Goal: Task Accomplishment & Management: Manage account settings

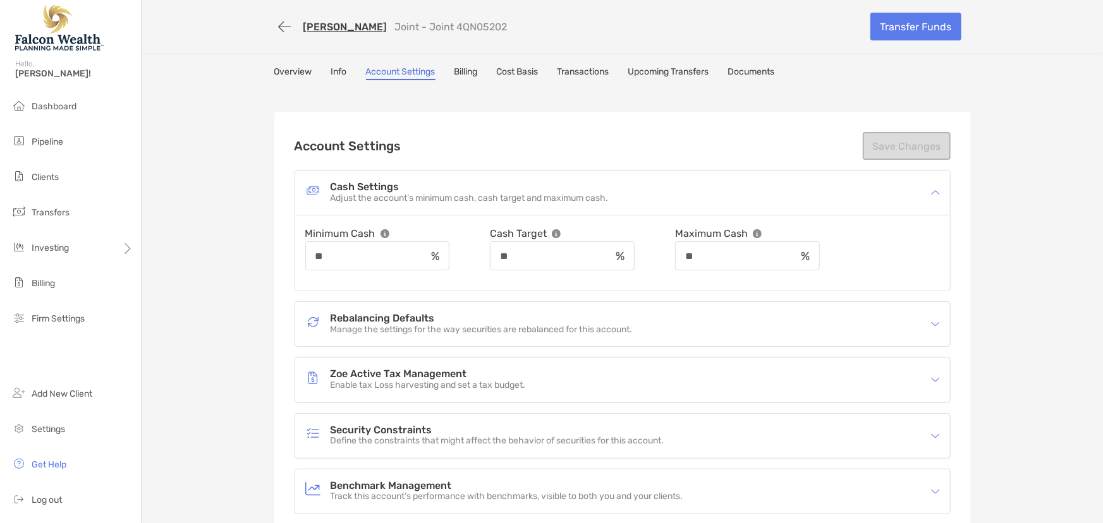
click at [46, 32] on img at bounding box center [59, 28] width 89 height 46
click at [65, 35] on img at bounding box center [59, 28] width 89 height 46
click at [49, 180] on span "Clients" at bounding box center [45, 177] width 27 height 11
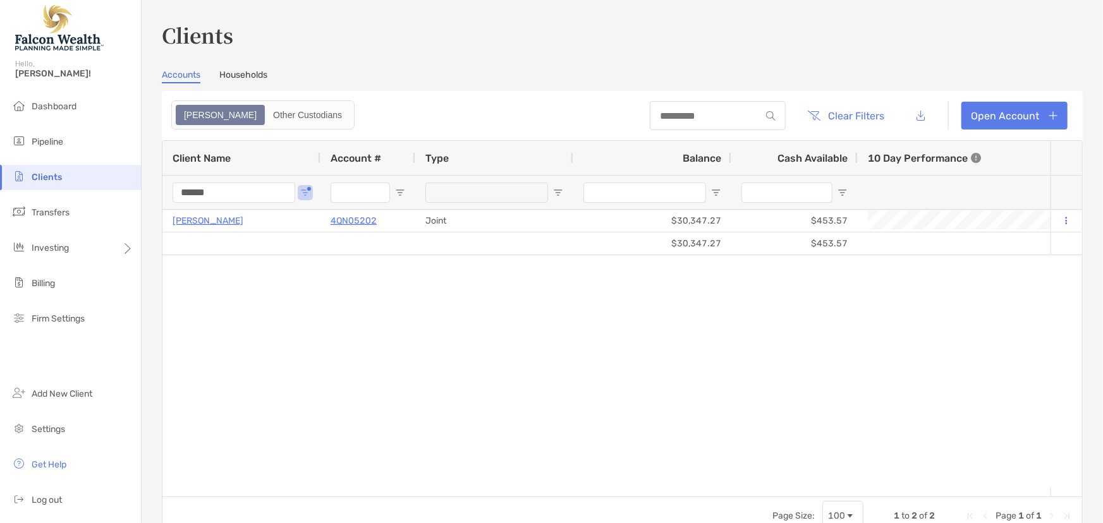
drag, startPoint x: 229, startPoint y: 192, endPoint x: 157, endPoint y: 200, distance: 72.5
click at [157, 200] on div "Clients Accounts Households Zoe Other Custodians Clear Filters Open Account 1 t…" at bounding box center [623, 261] width 962 height 523
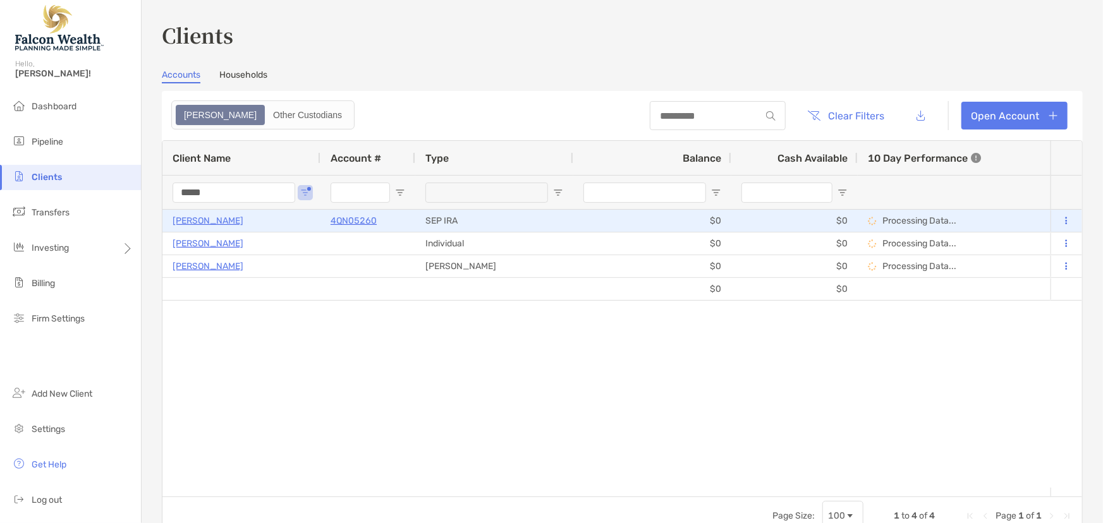
type input "*****"
click at [367, 216] on p "4QN05260" at bounding box center [354, 221] width 46 height 16
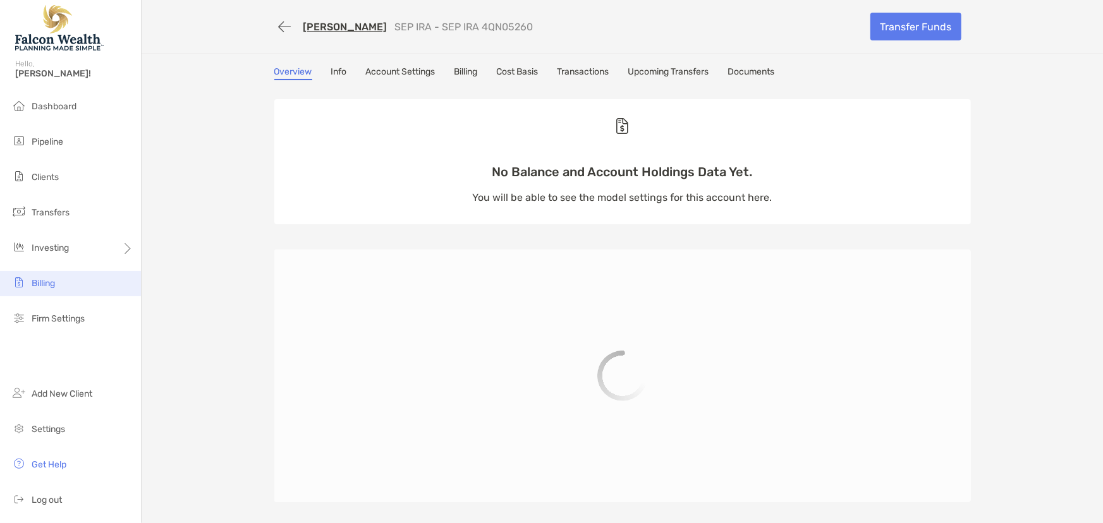
click at [45, 284] on span "Billing" at bounding box center [43, 283] width 23 height 11
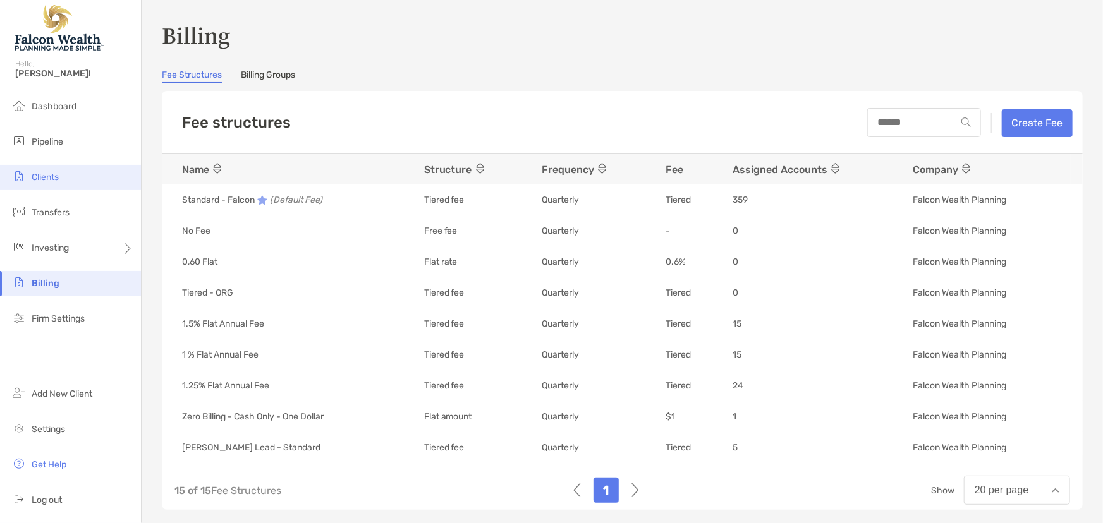
click at [42, 173] on span "Clients" at bounding box center [45, 177] width 27 height 11
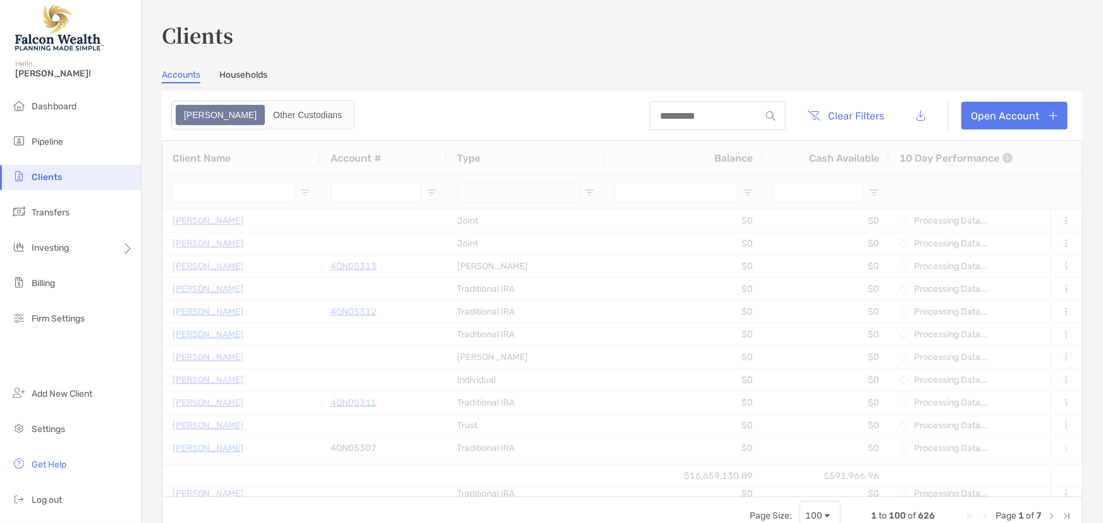
type input "*****"
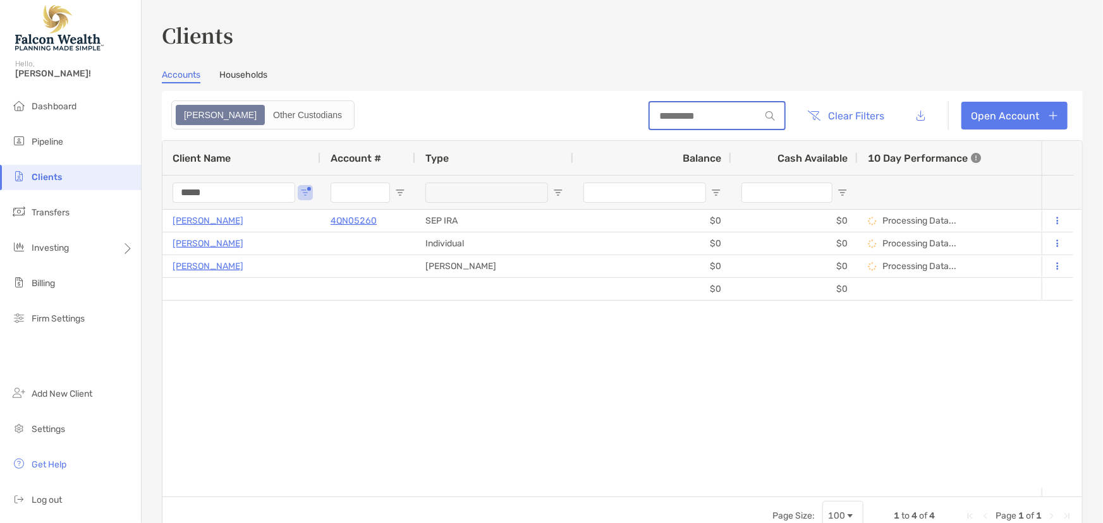
click at [704, 114] on input at bounding box center [705, 116] width 111 height 11
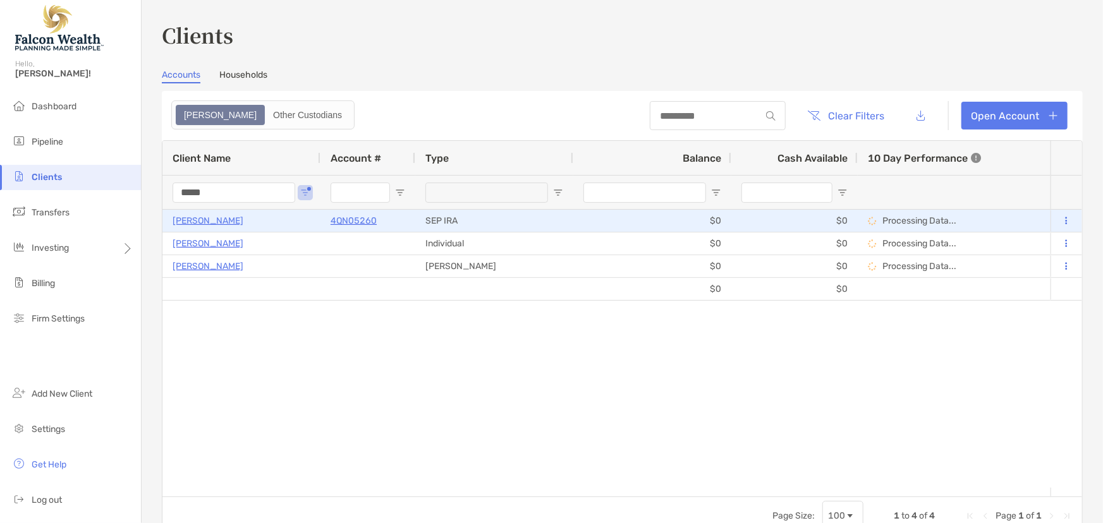
click at [360, 221] on p "4QN05260" at bounding box center [354, 221] width 46 height 16
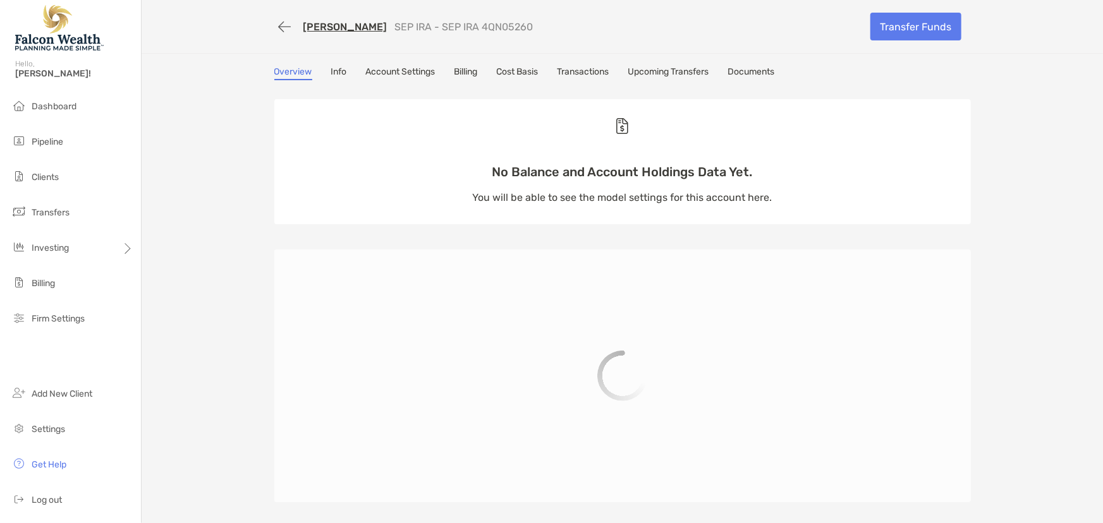
click at [474, 78] on link "Billing" at bounding box center [466, 73] width 23 height 14
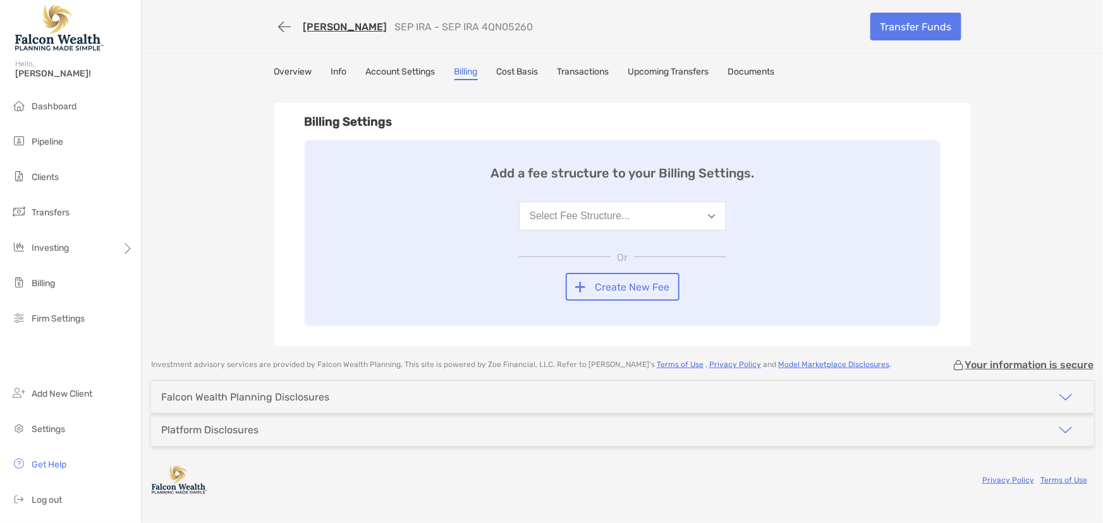
click at [577, 216] on div "Select Fee Structure..." at bounding box center [580, 216] width 101 height 11
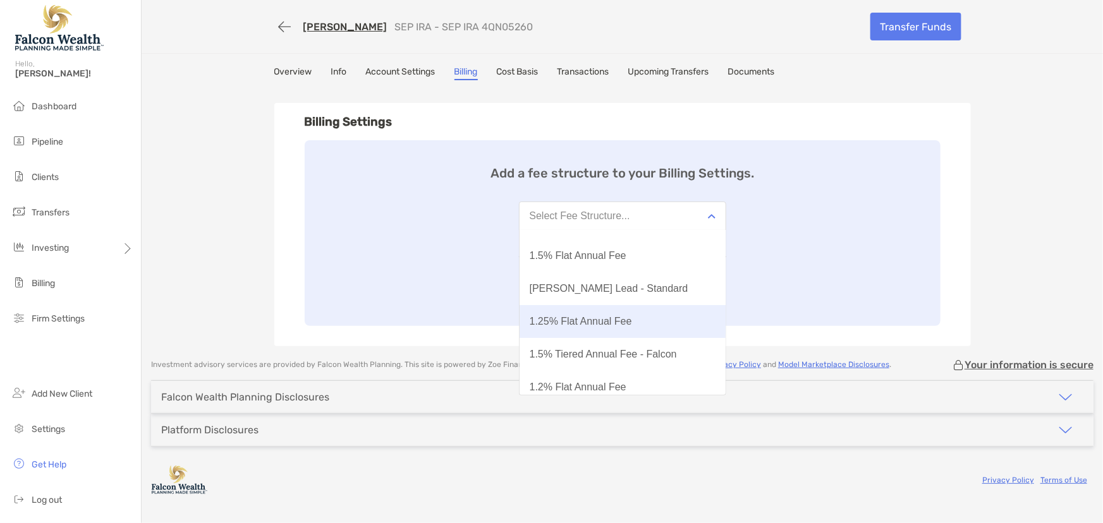
scroll to position [114, 0]
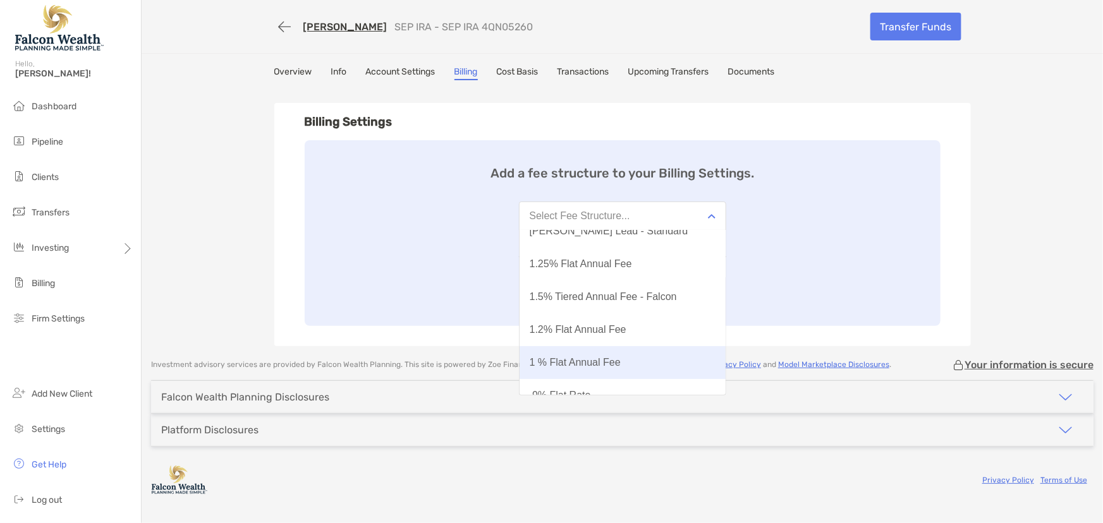
click at [585, 369] on button "1 % Flat Annual Fee" at bounding box center [623, 362] width 206 height 33
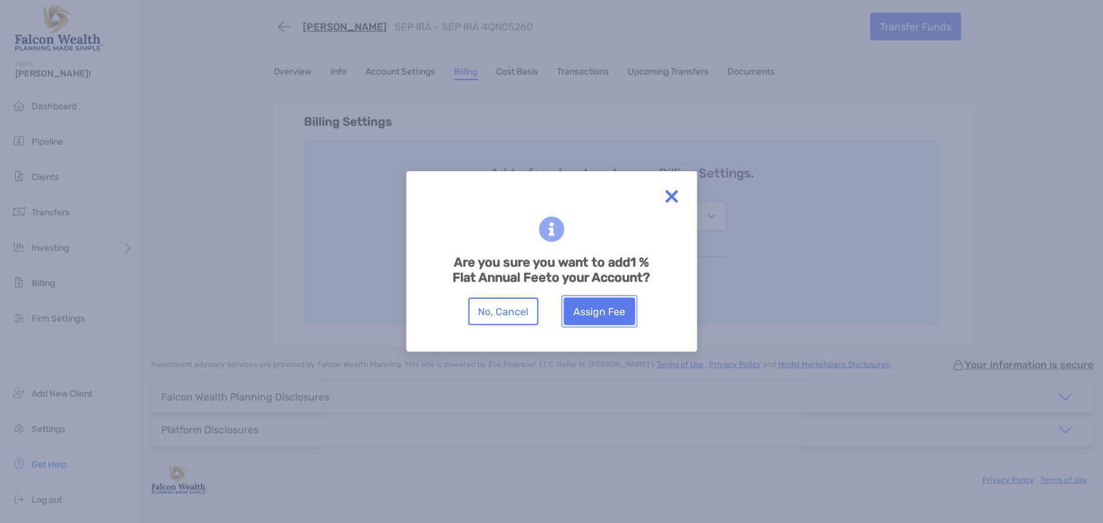
click at [604, 307] on button "Assign Fee" at bounding box center [599, 312] width 71 height 28
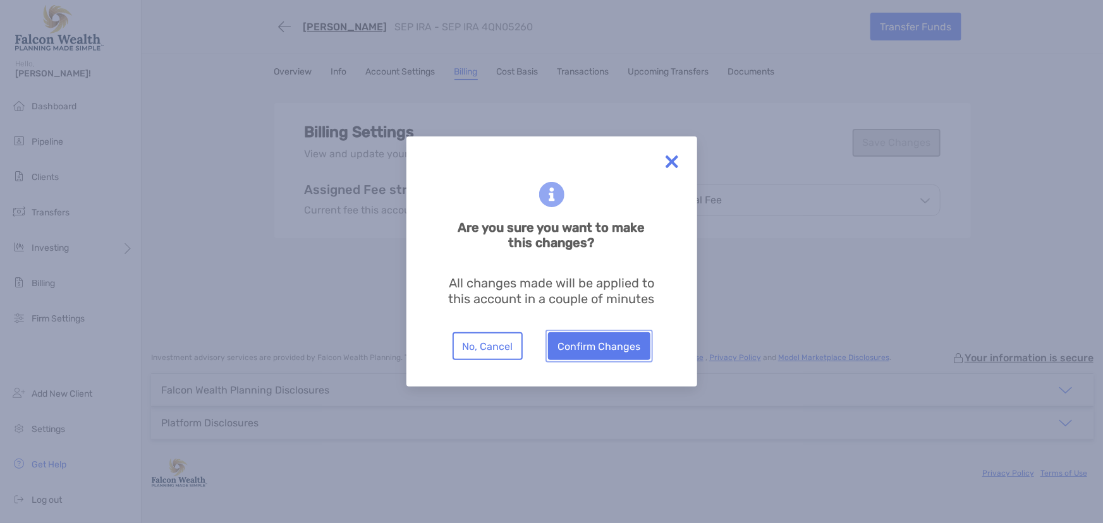
click at [618, 350] on button "Confirm Changes" at bounding box center [599, 347] width 102 height 28
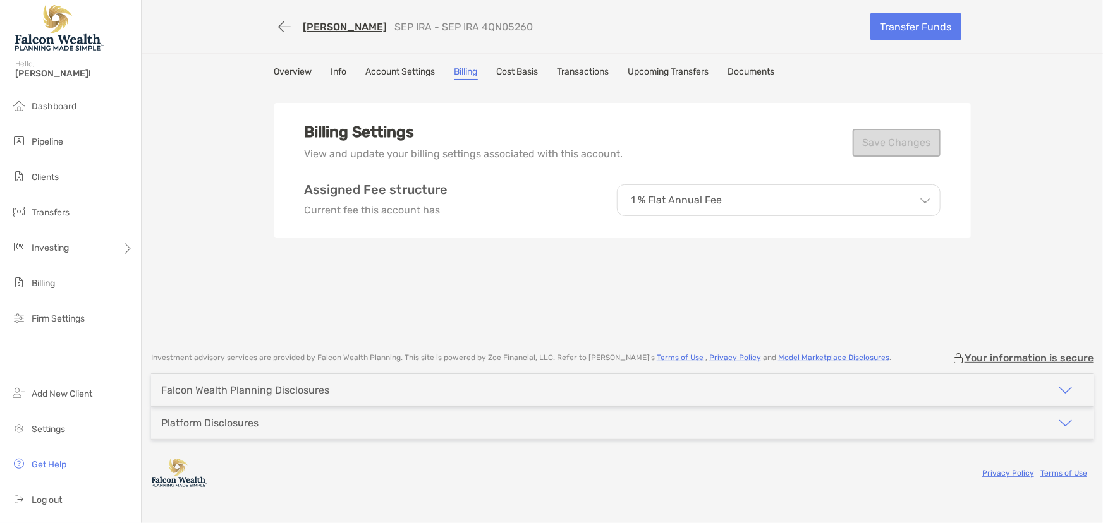
click at [302, 70] on link "Overview" at bounding box center [293, 73] width 38 height 14
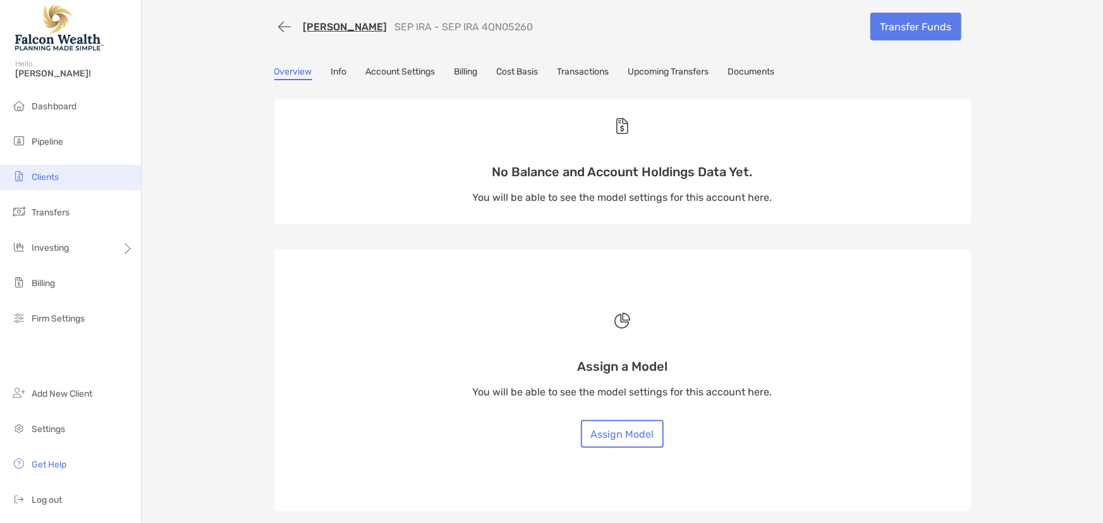
click at [47, 179] on span "Clients" at bounding box center [45, 177] width 27 height 11
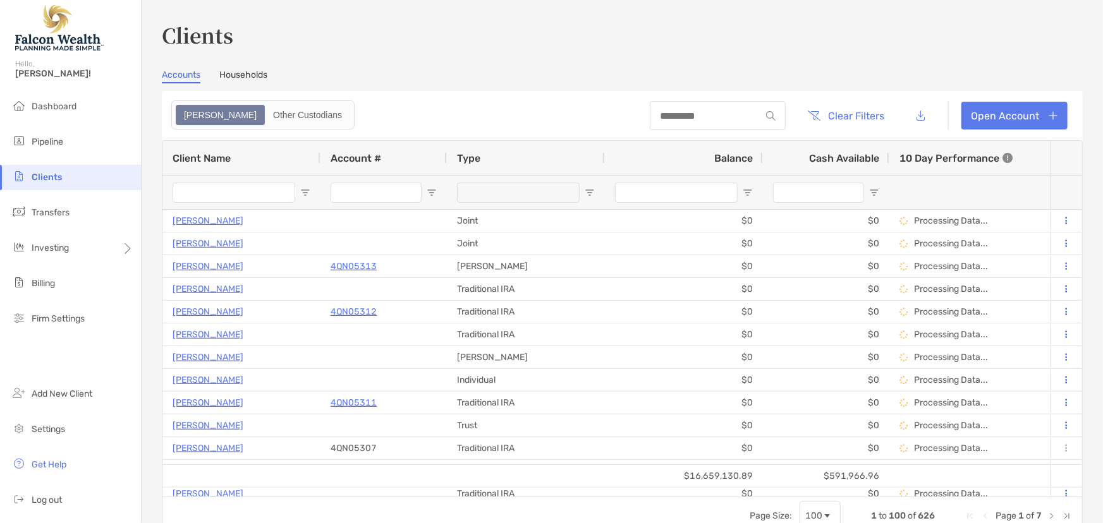
type input "*****"
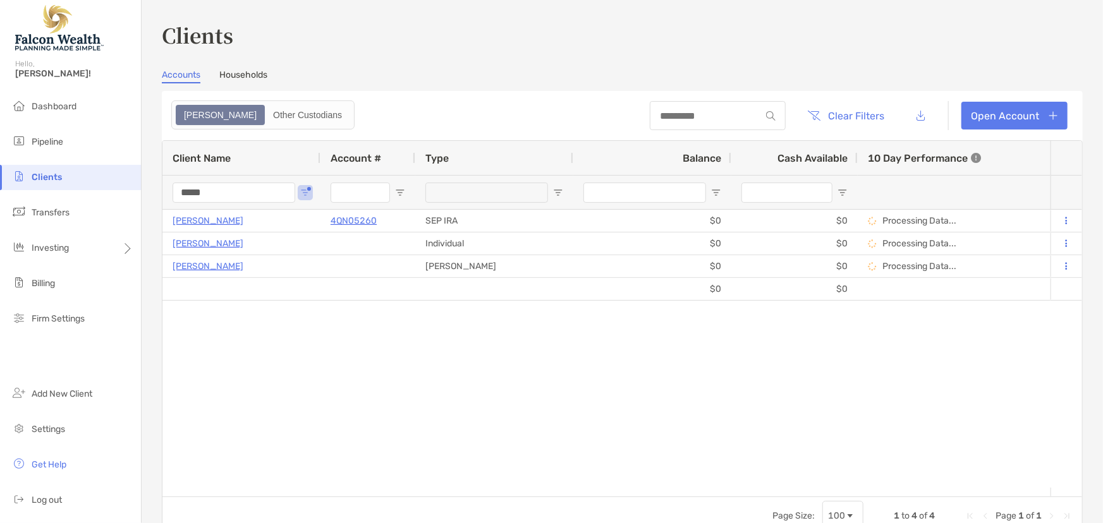
drag, startPoint x: 235, startPoint y: 196, endPoint x: 135, endPoint y: 199, distance: 99.9
click at [135, 199] on div "Clients Hello, Marc! Dashboard Pipeline Clients Transfers Investing Billing Fir…" at bounding box center [551, 261] width 1103 height 523
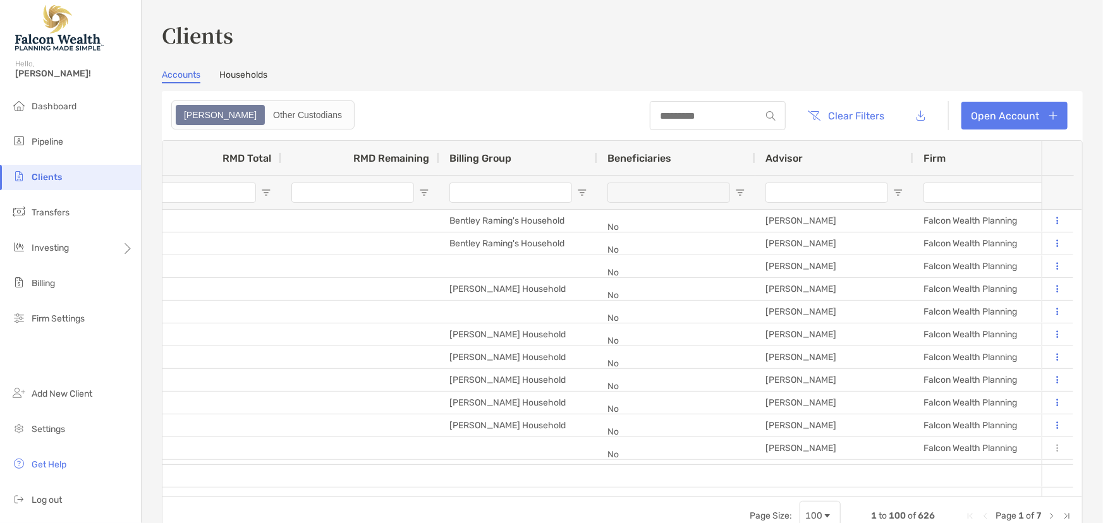
click at [800, 195] on input "Advisor Filter Input" at bounding box center [827, 193] width 123 height 20
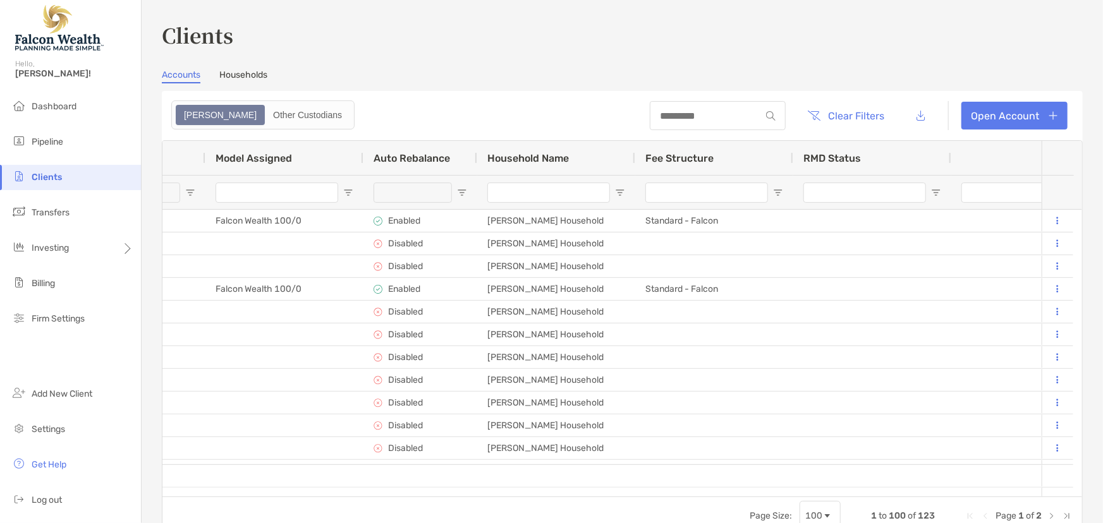
type input "****"
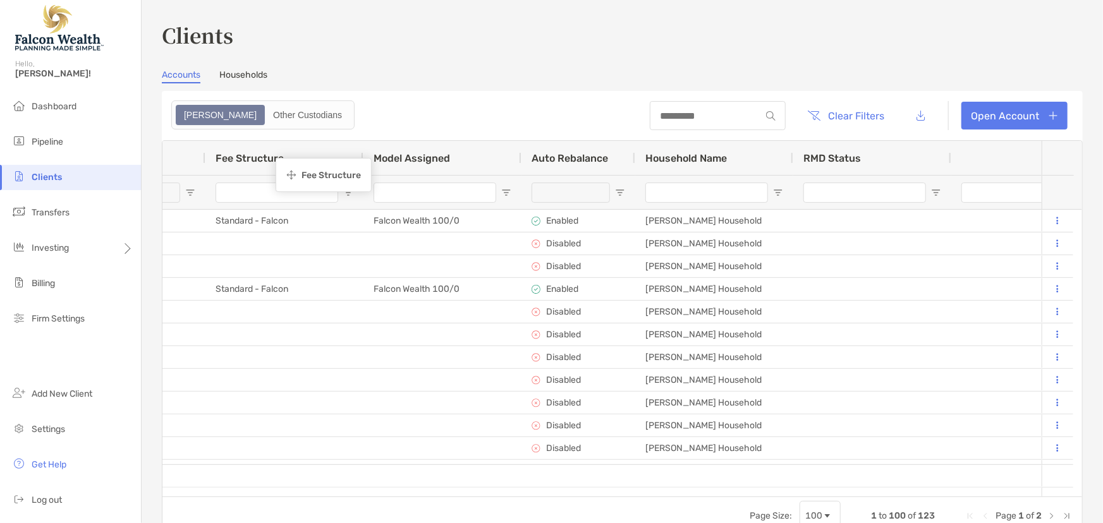
drag, startPoint x: 664, startPoint y: 158, endPoint x: 262, endPoint y: 160, distance: 402.7
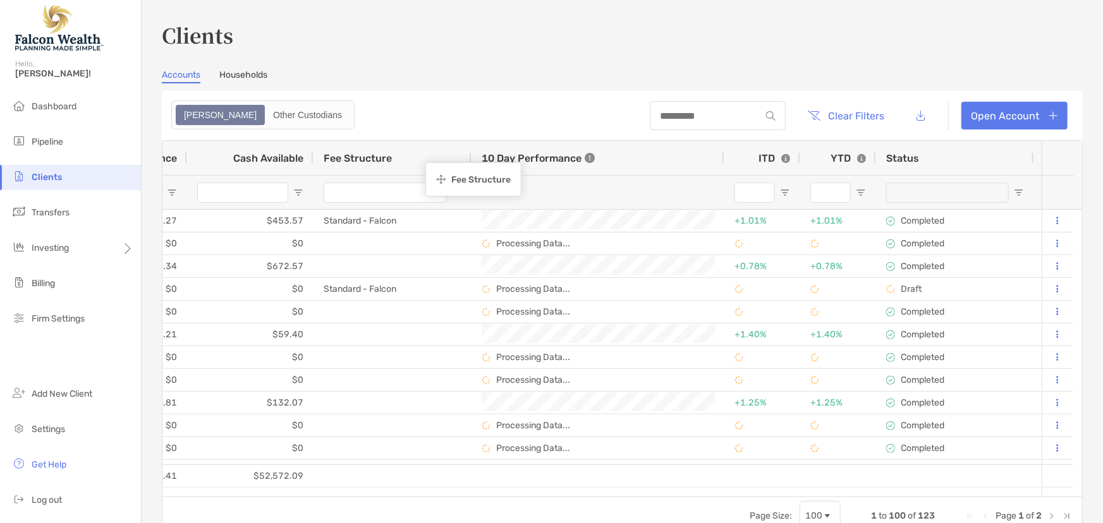
drag, startPoint x: 897, startPoint y: 159, endPoint x: 426, endPoint y: 164, distance: 471.0
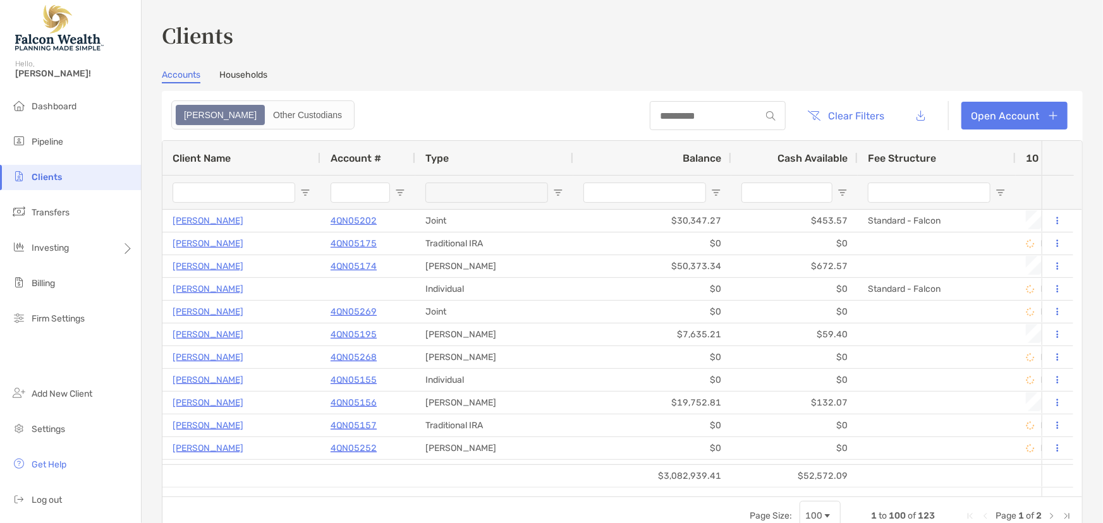
click at [710, 154] on span "Balance" at bounding box center [702, 158] width 39 height 12
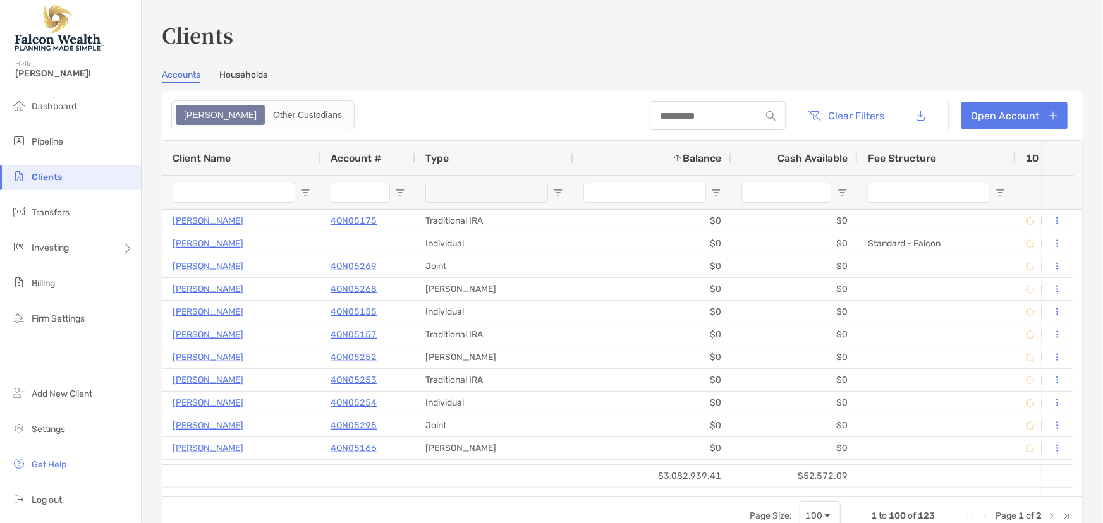
click at [709, 156] on span "Balance" at bounding box center [702, 158] width 39 height 12
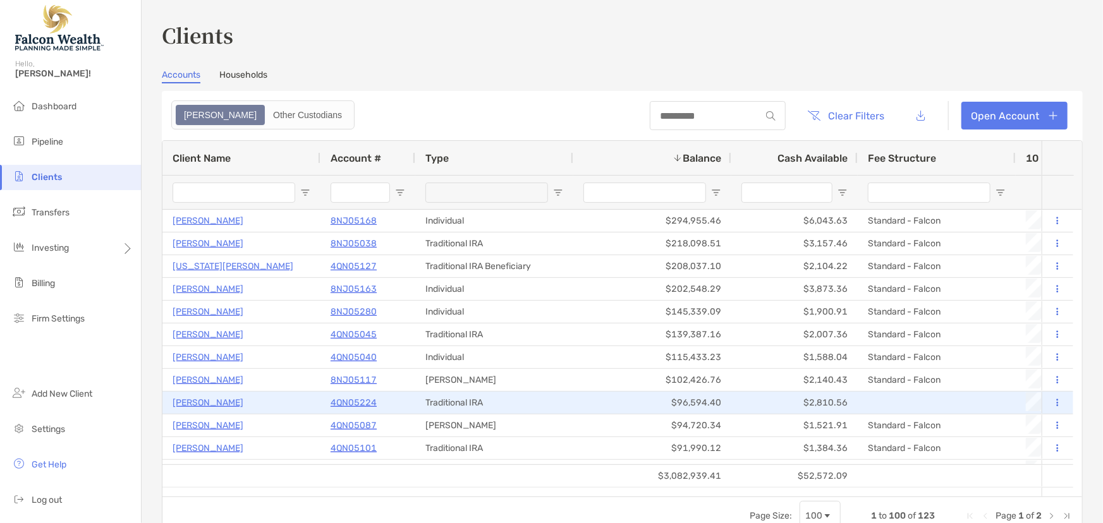
click at [367, 398] on p "4QN05224" at bounding box center [354, 403] width 46 height 16
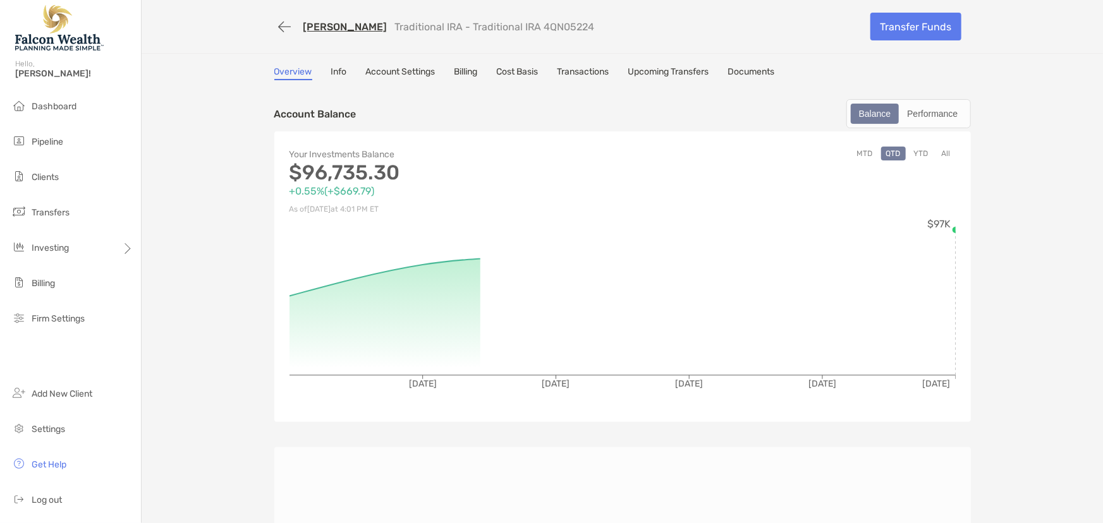
click at [465, 68] on link "Billing" at bounding box center [466, 73] width 23 height 14
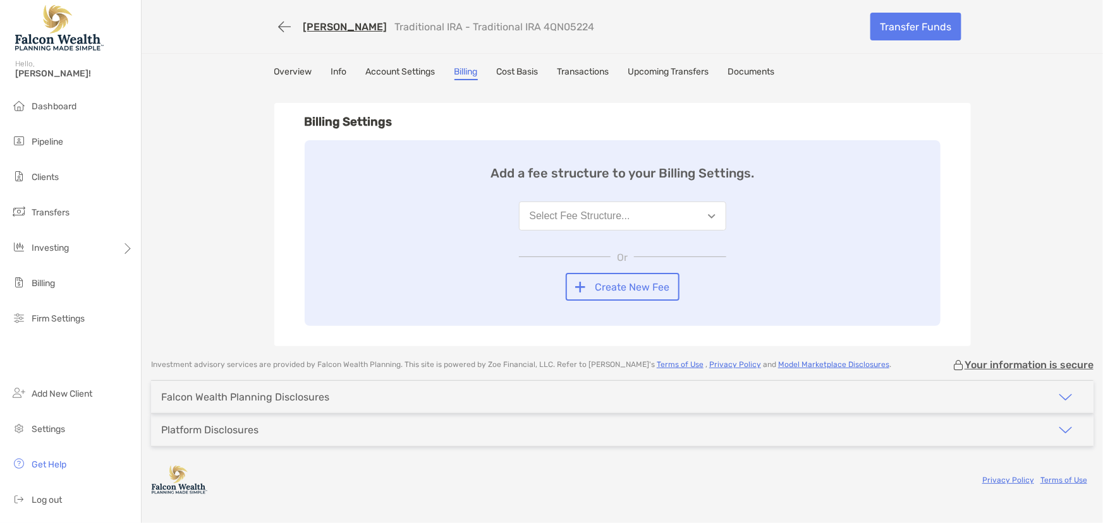
click at [568, 219] on div "Select Fee Structure..." at bounding box center [580, 216] width 101 height 11
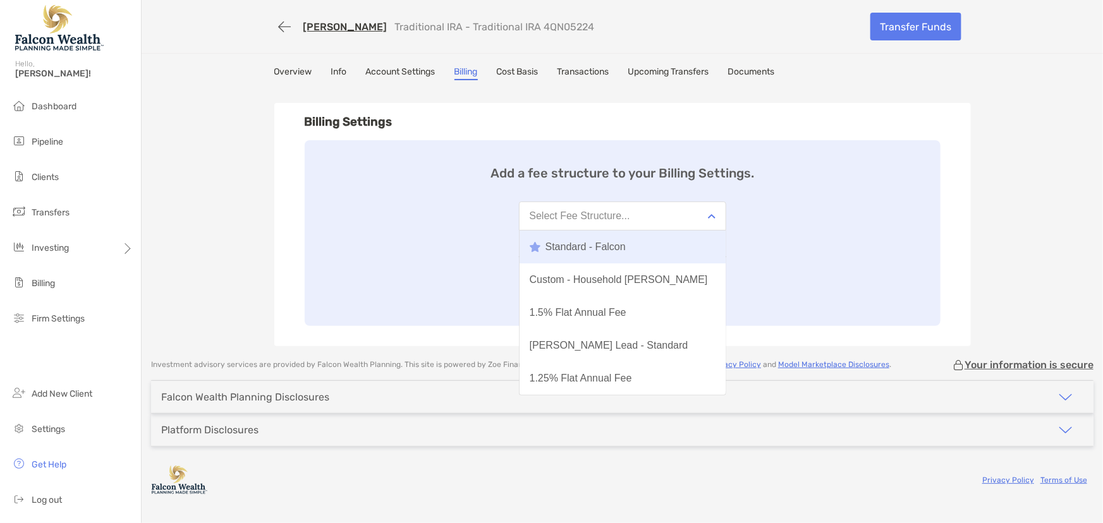
click at [570, 237] on button "Standard - Falcon" at bounding box center [623, 247] width 206 height 33
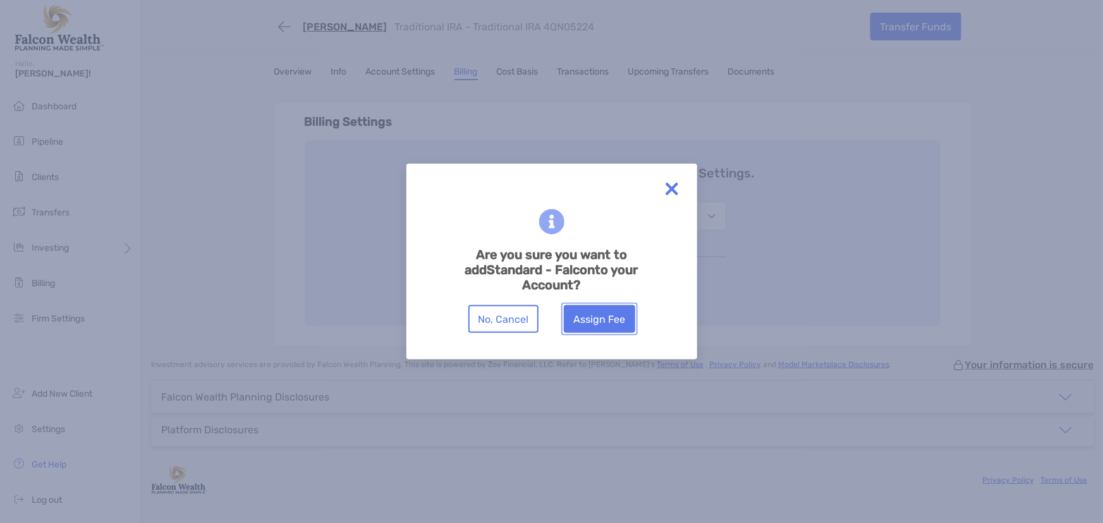
click at [617, 322] on button "Assign Fee" at bounding box center [599, 319] width 71 height 28
click at [592, 321] on button "Assign Fee" at bounding box center [599, 319] width 71 height 28
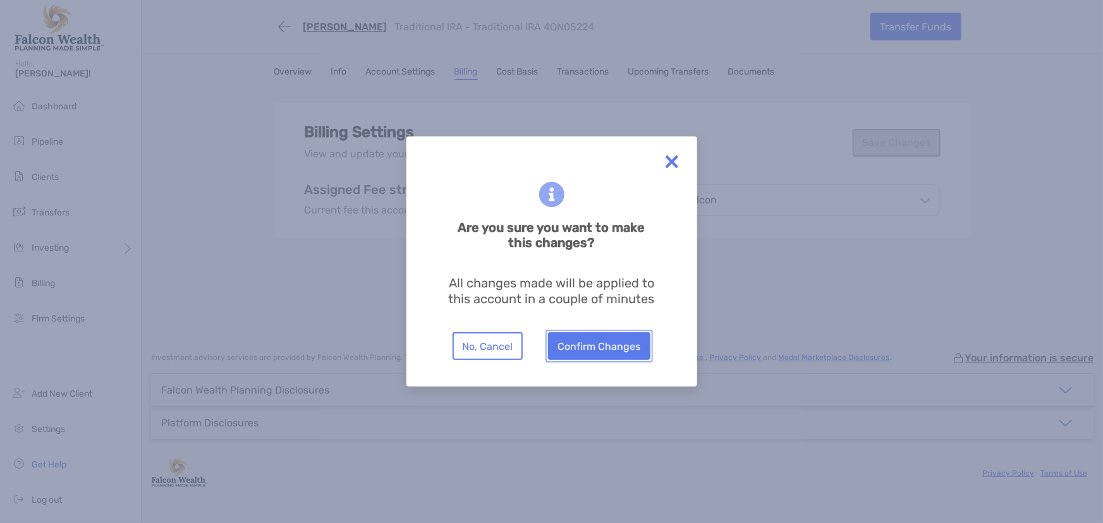
click at [605, 348] on button "Confirm Changes" at bounding box center [599, 347] width 102 height 28
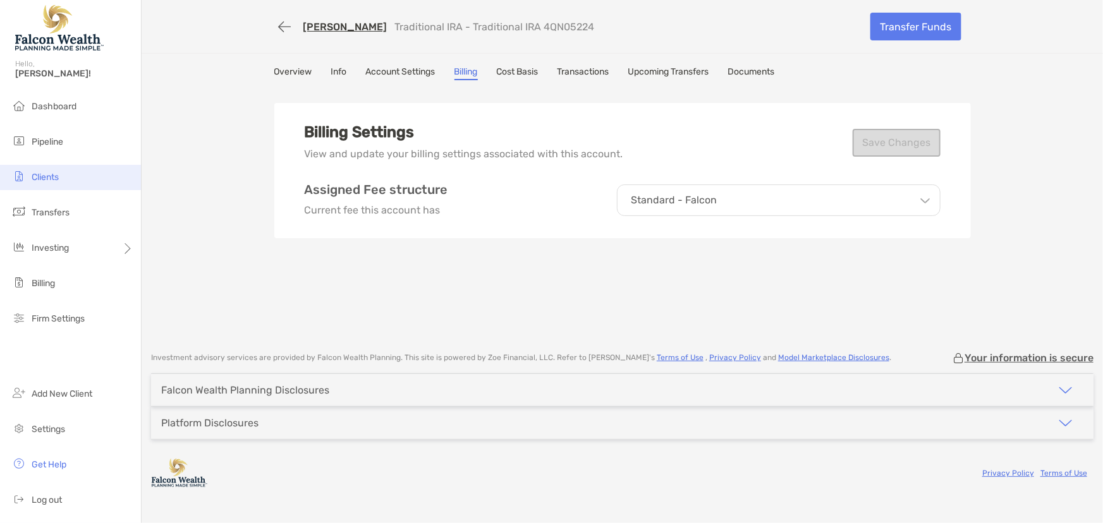
click at [37, 178] on span "Clients" at bounding box center [45, 177] width 27 height 11
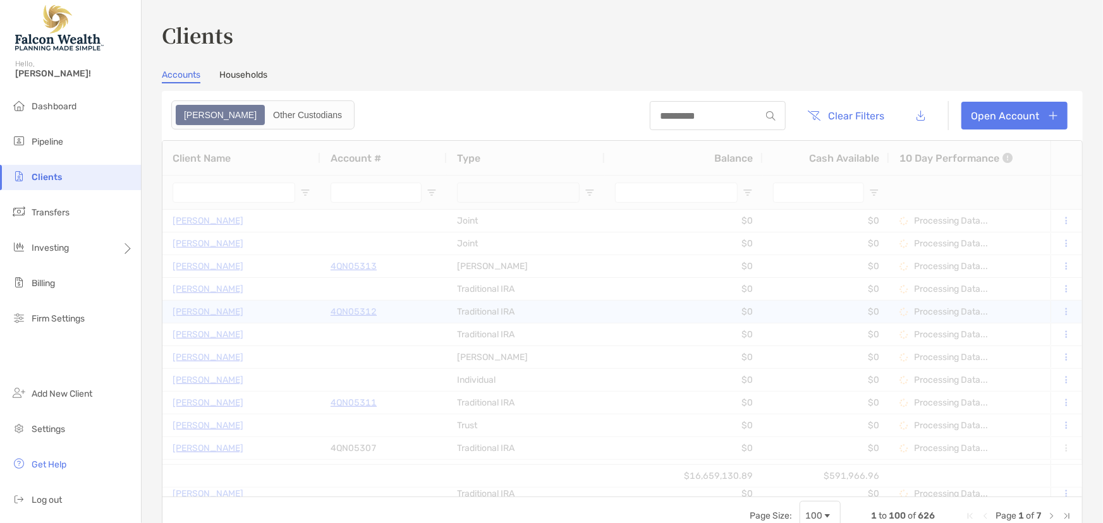
type input "****"
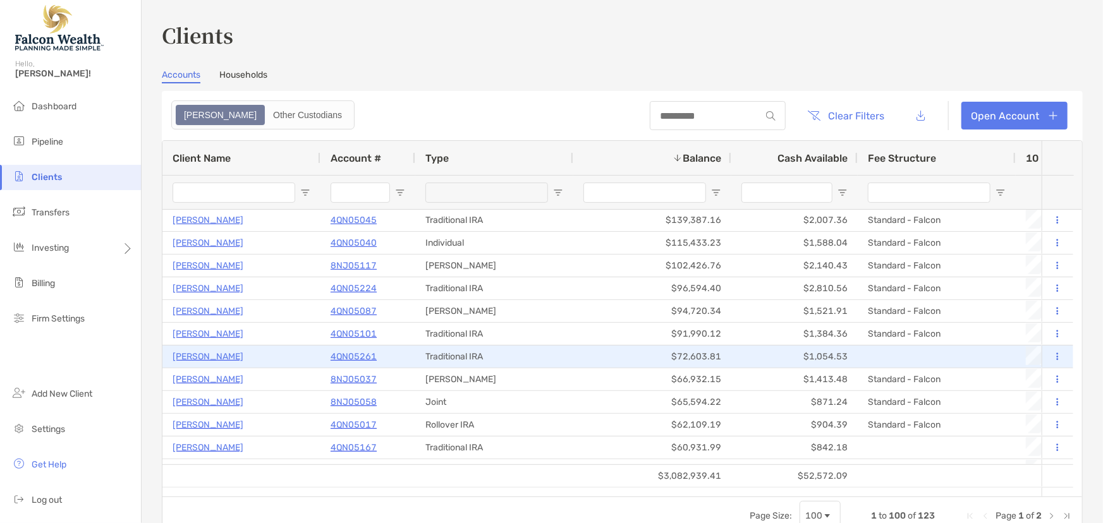
click at [361, 357] on p "4QN05261" at bounding box center [354, 357] width 46 height 16
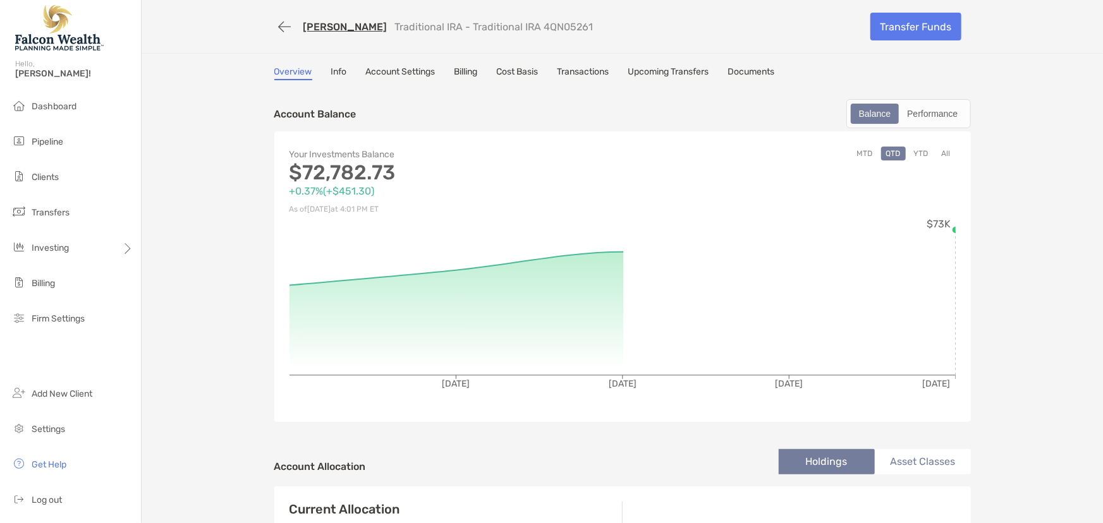
click at [475, 69] on link "Billing" at bounding box center [466, 73] width 23 height 14
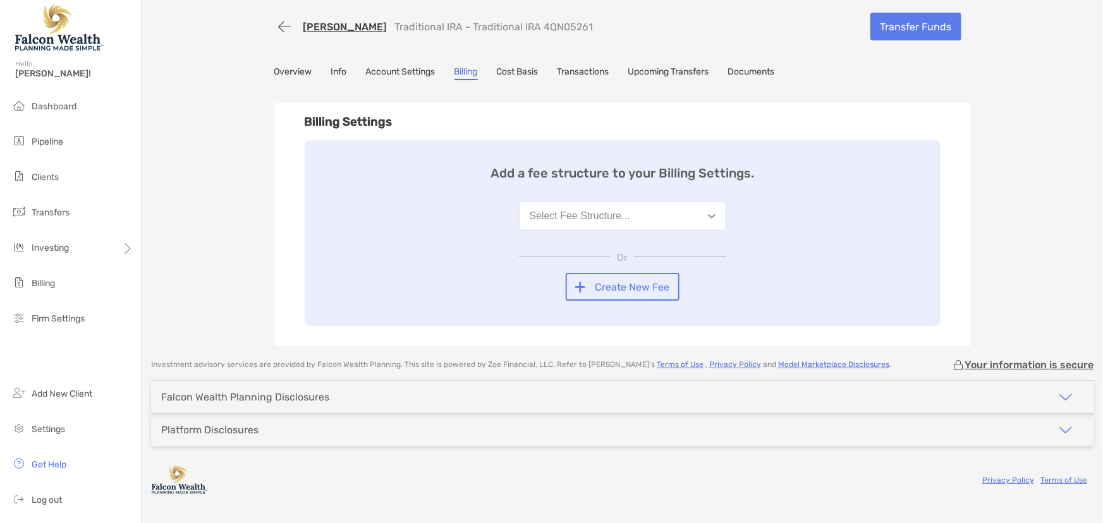
click at [601, 223] on button "Select Fee Structure..." at bounding box center [622, 216] width 207 height 29
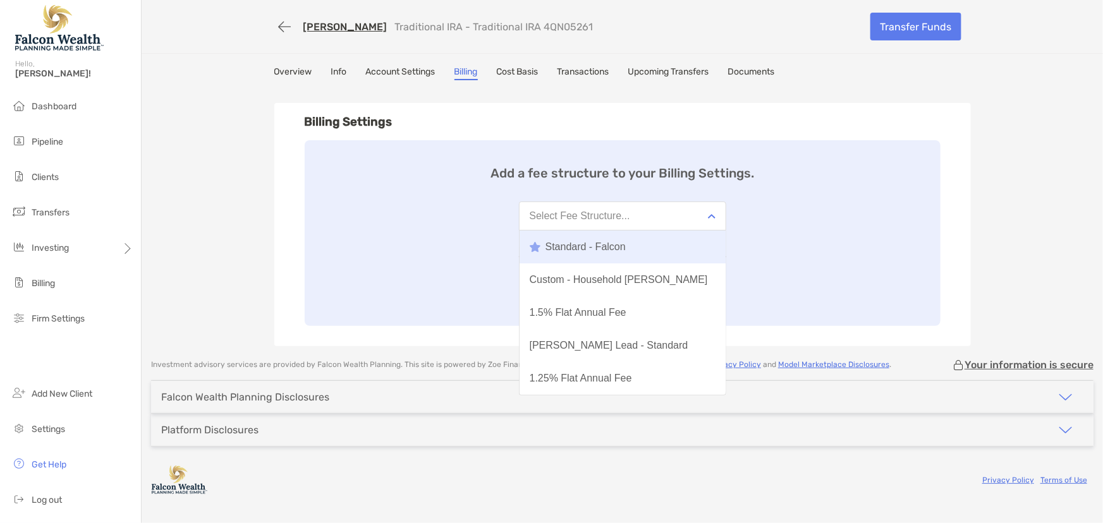
click at [578, 247] on div "Standard - Falcon" at bounding box center [578, 246] width 96 height 11
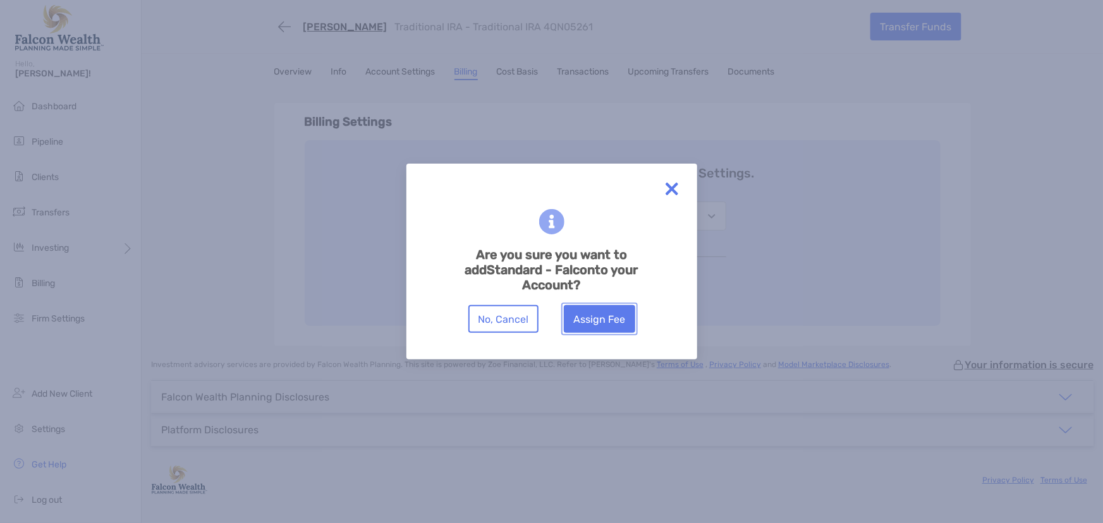
click at [613, 331] on button "Assign Fee" at bounding box center [599, 319] width 71 height 28
click at [613, 324] on button "Assign Fee" at bounding box center [599, 319] width 71 height 28
click at [624, 316] on button "Assign Fee" at bounding box center [599, 319] width 71 height 28
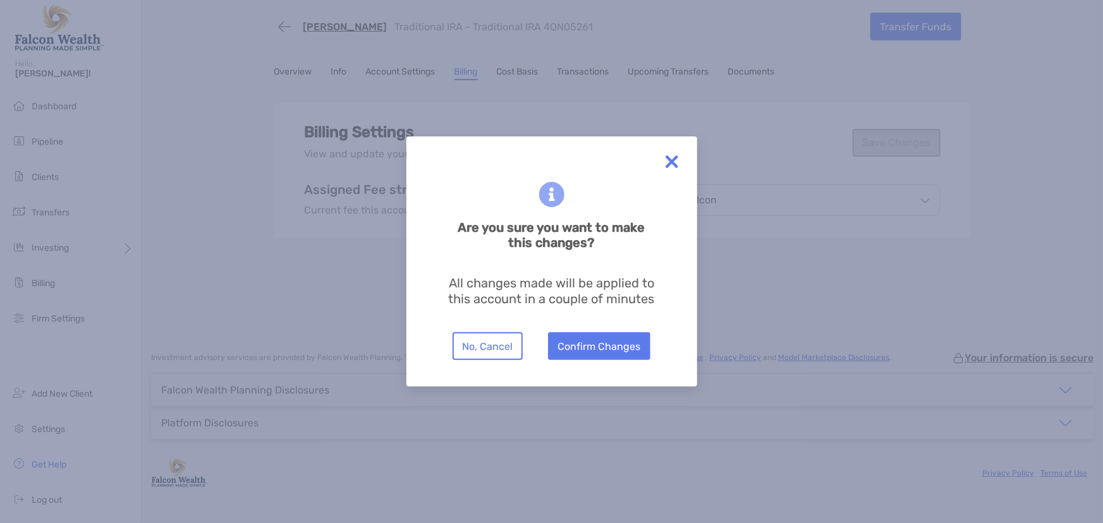
click at [603, 333] on button "Confirm Changes" at bounding box center [599, 347] width 102 height 28
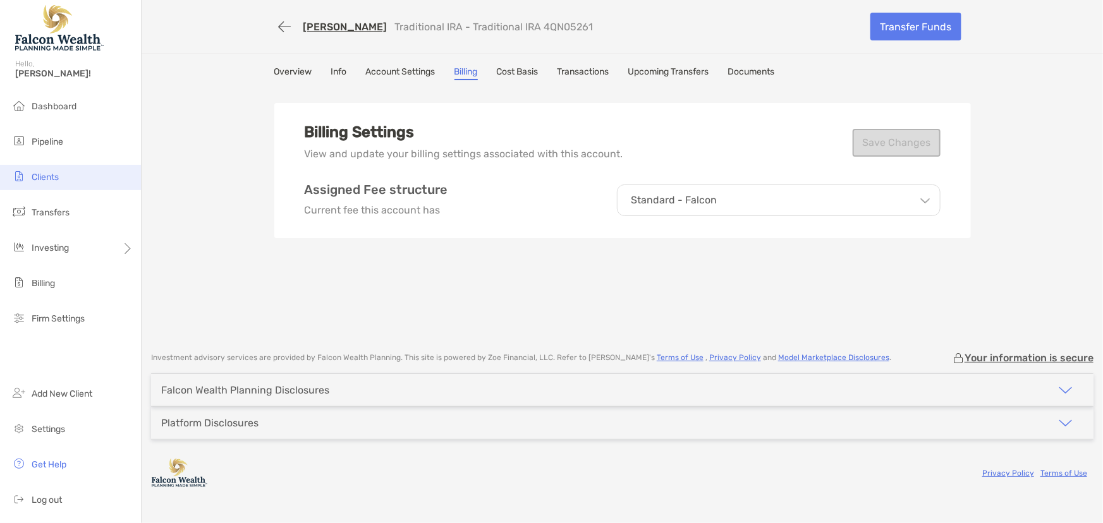
click at [46, 177] on span "Clients" at bounding box center [45, 177] width 27 height 11
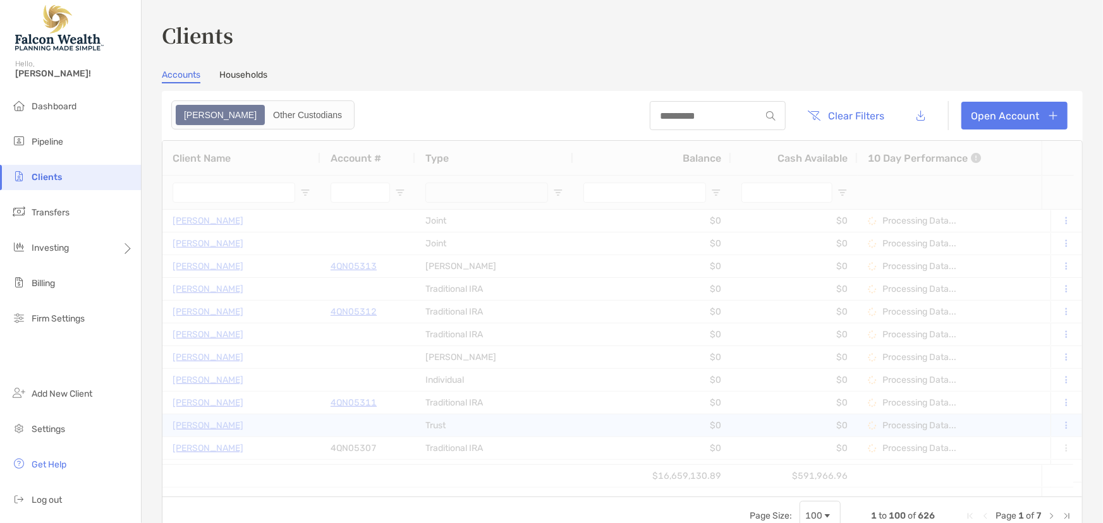
type input "****"
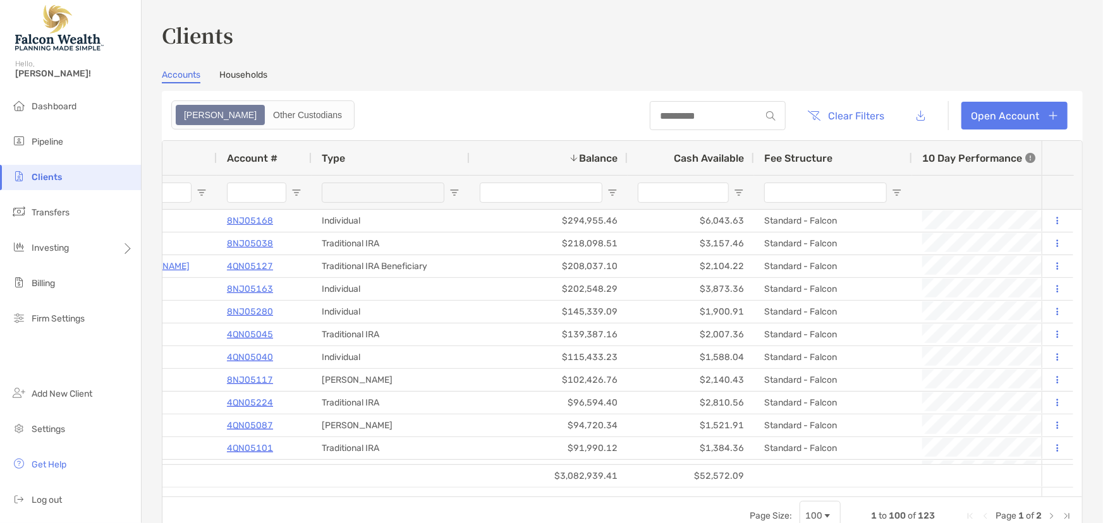
scroll to position [0, 169]
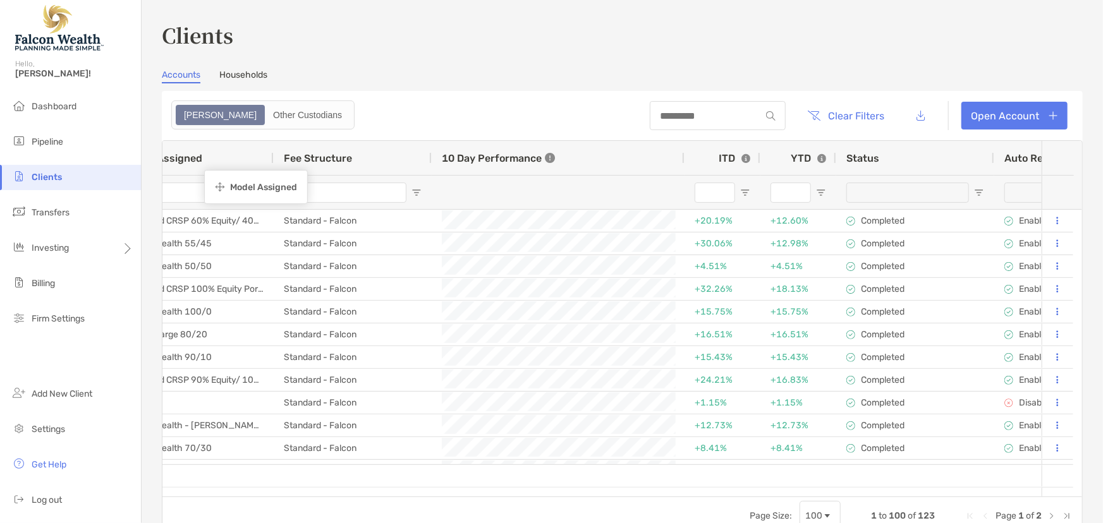
drag, startPoint x: 865, startPoint y: 157, endPoint x: 211, endPoint y: 172, distance: 654.5
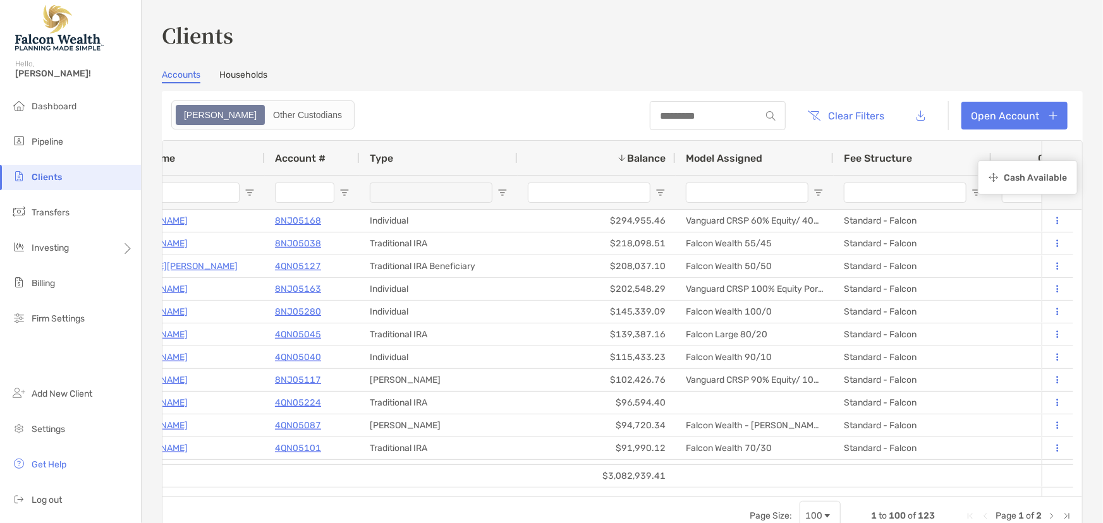
drag, startPoint x: 760, startPoint y: 157, endPoint x: 984, endPoint y: 162, distance: 224.5
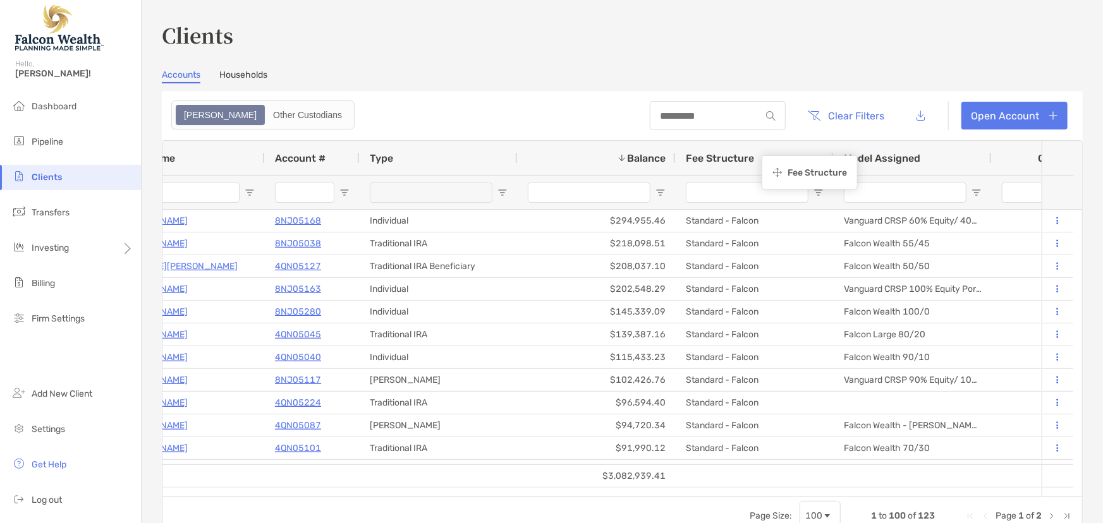
drag, startPoint x: 877, startPoint y: 161, endPoint x: 762, endPoint y: 157, distance: 115.1
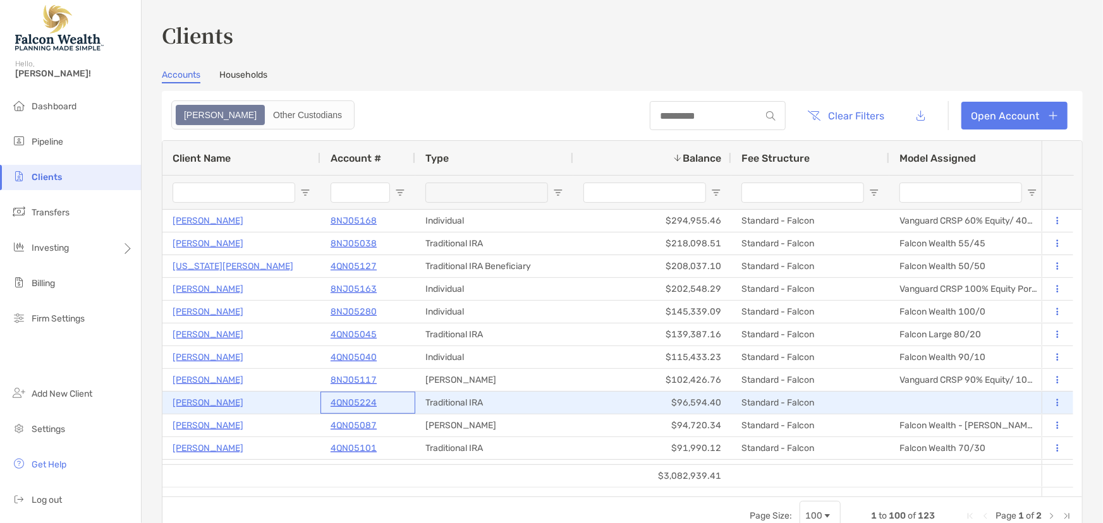
click at [351, 403] on p "4QN05224" at bounding box center [354, 403] width 46 height 16
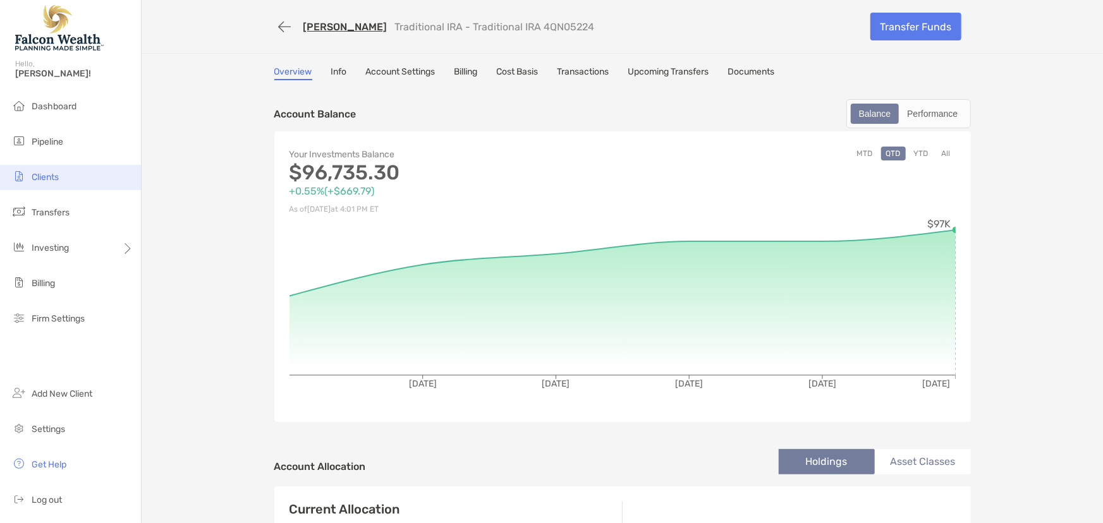
click at [46, 176] on span "Clients" at bounding box center [45, 177] width 27 height 11
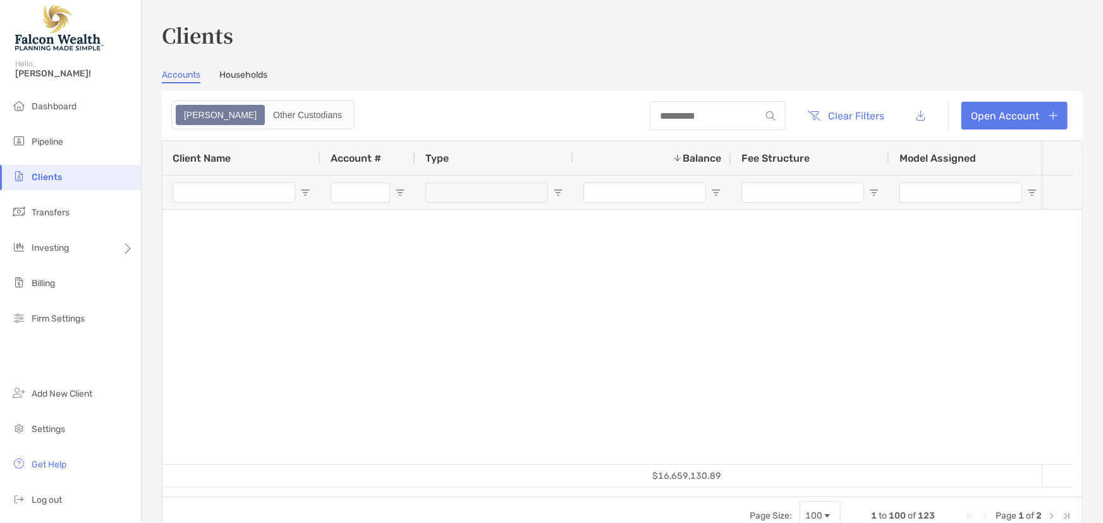
type input "****"
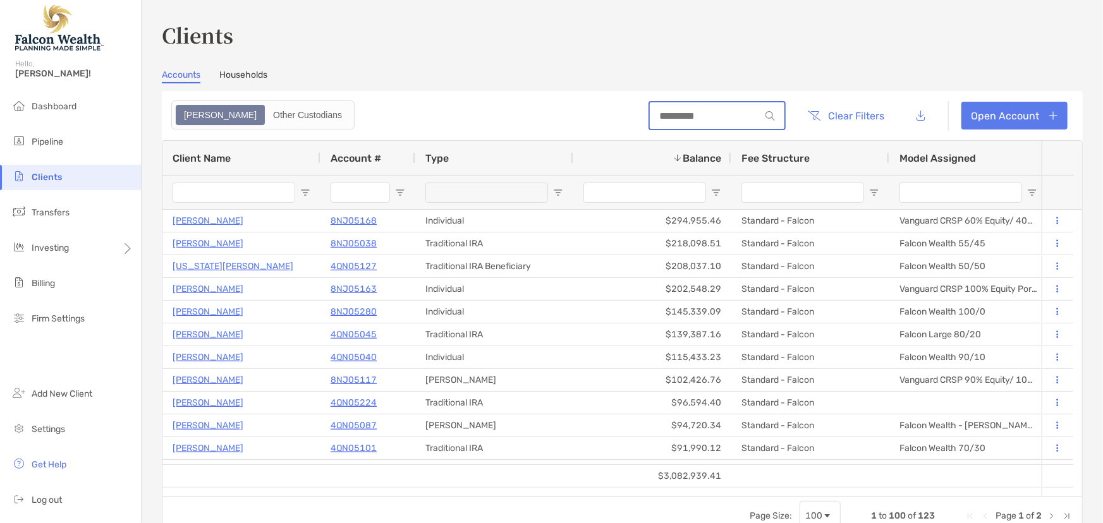
click at [675, 116] on input at bounding box center [705, 116] width 111 height 11
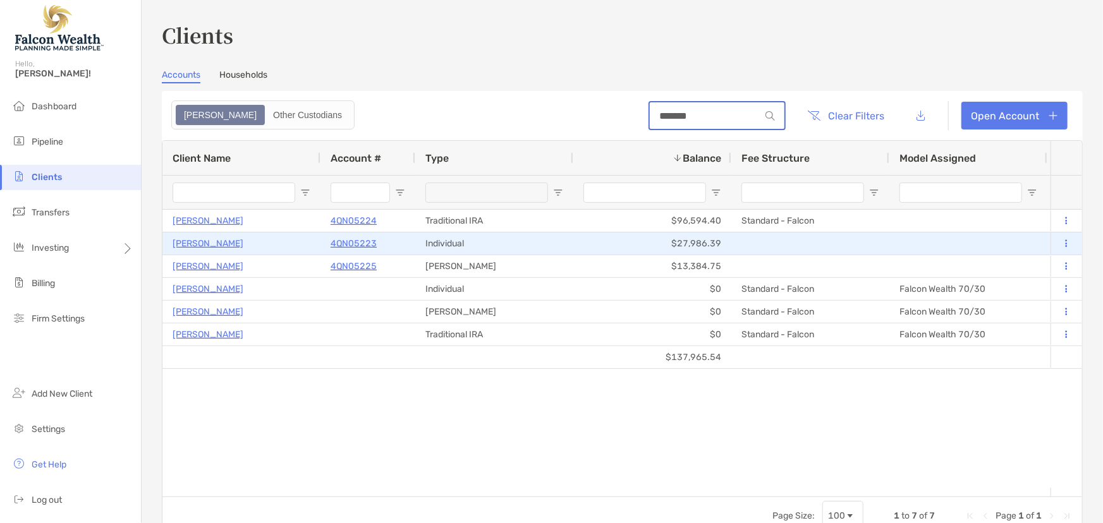
type input "*******"
click at [361, 240] on p "4QN05223" at bounding box center [354, 244] width 46 height 16
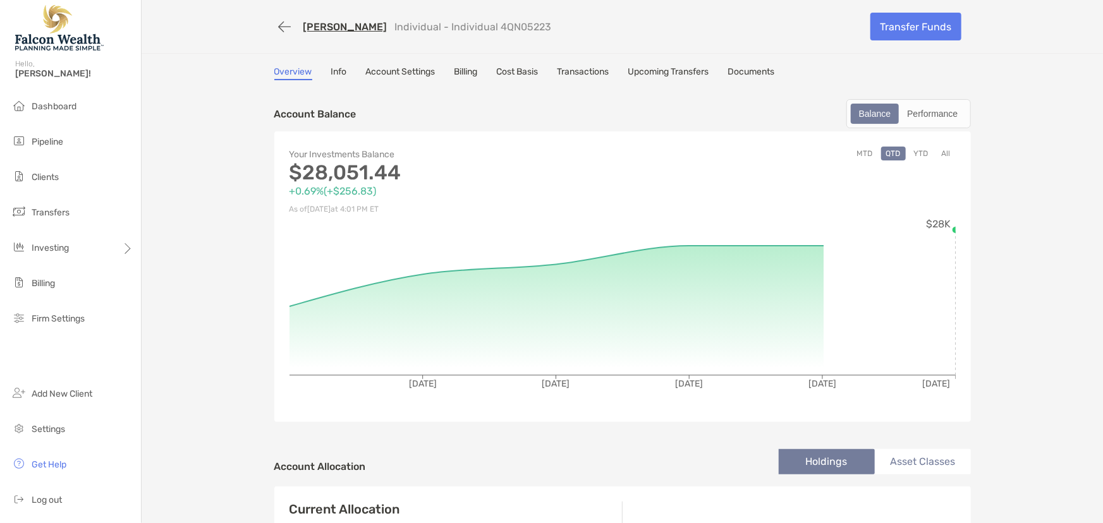
click at [455, 68] on link "Billing" at bounding box center [466, 73] width 23 height 14
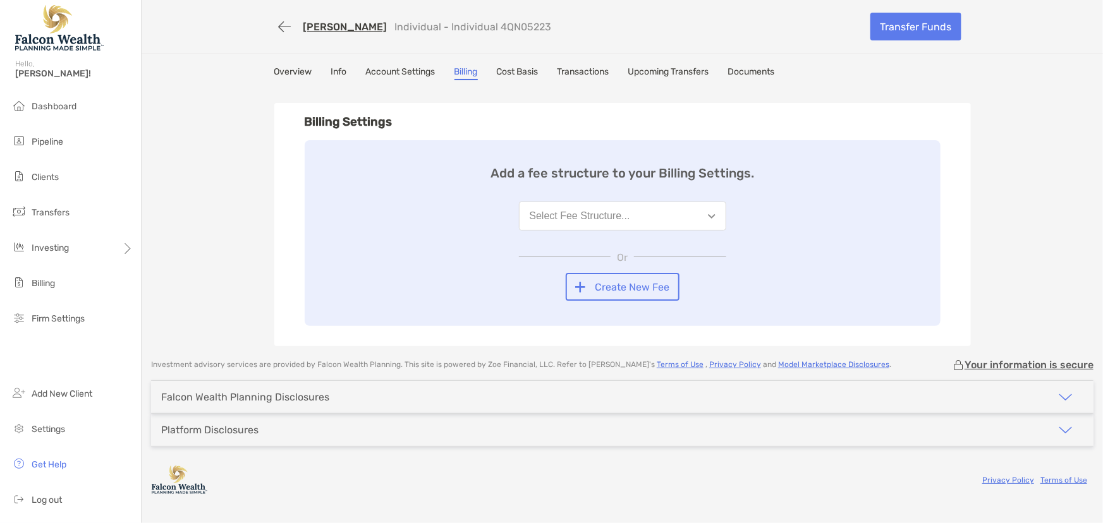
click at [570, 217] on div "Select Fee Structure..." at bounding box center [580, 216] width 101 height 11
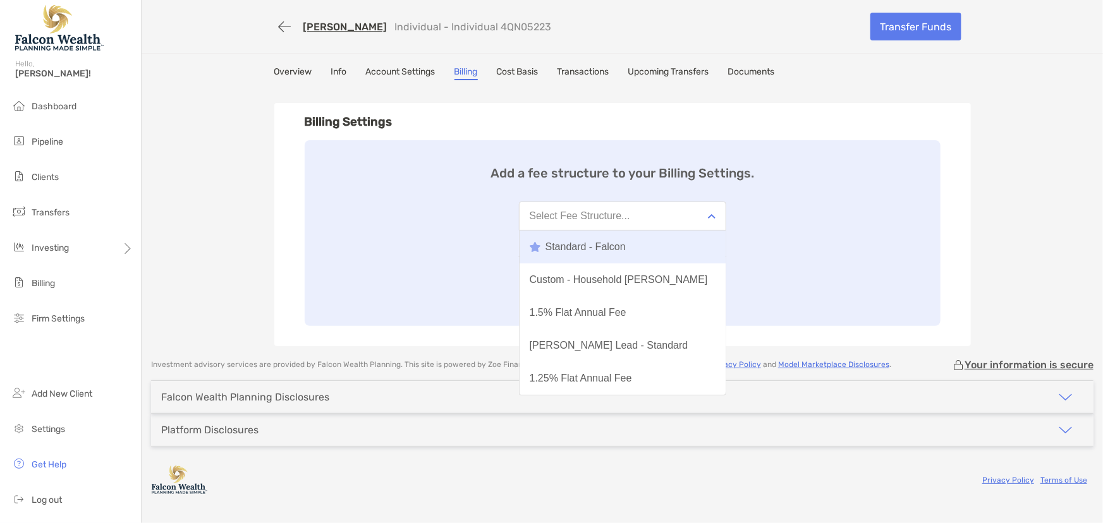
click at [569, 245] on div "Standard - Falcon" at bounding box center [578, 246] width 96 height 11
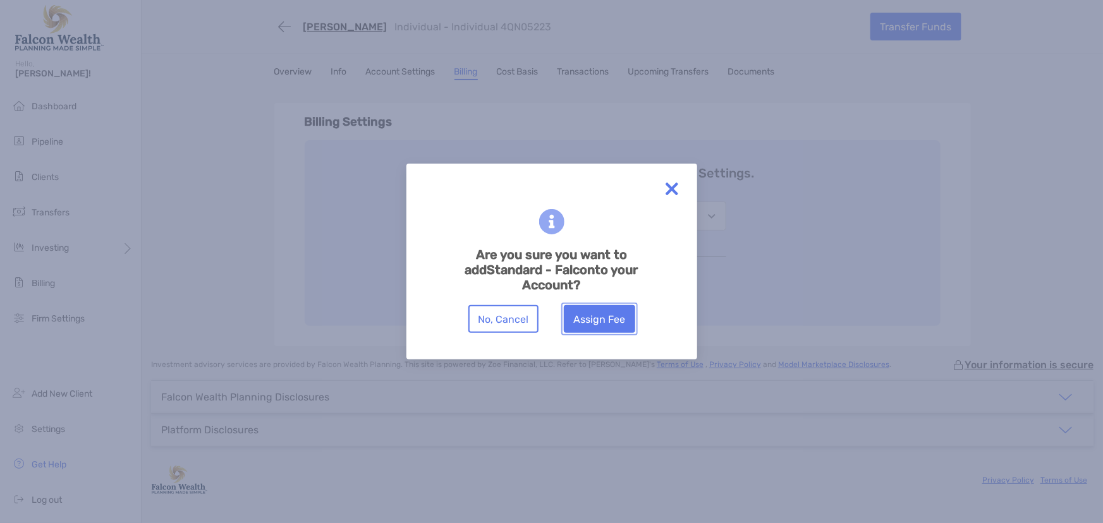
click at [600, 329] on button "Assign Fee" at bounding box center [599, 319] width 71 height 28
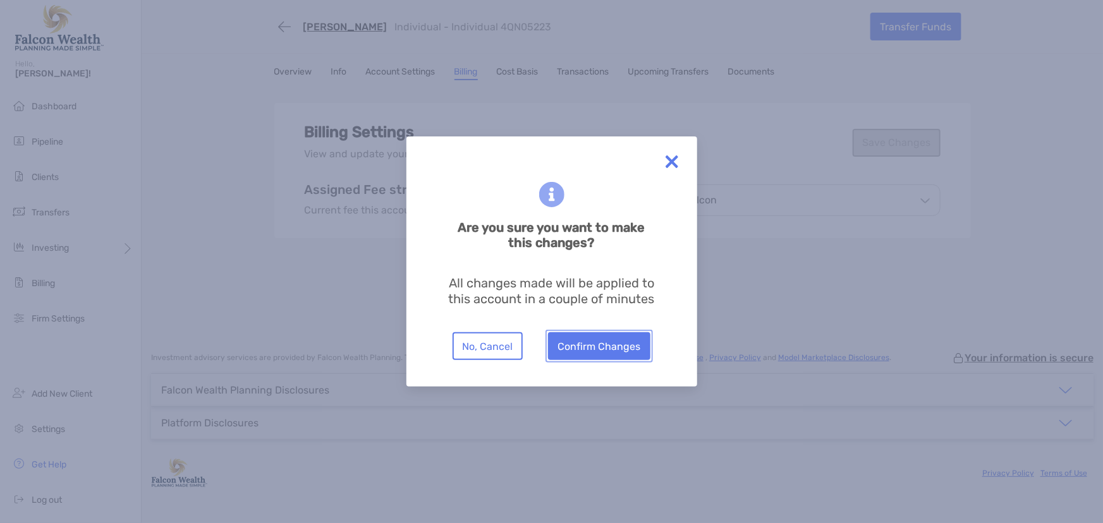
click at [583, 354] on button "Confirm Changes" at bounding box center [599, 347] width 102 height 28
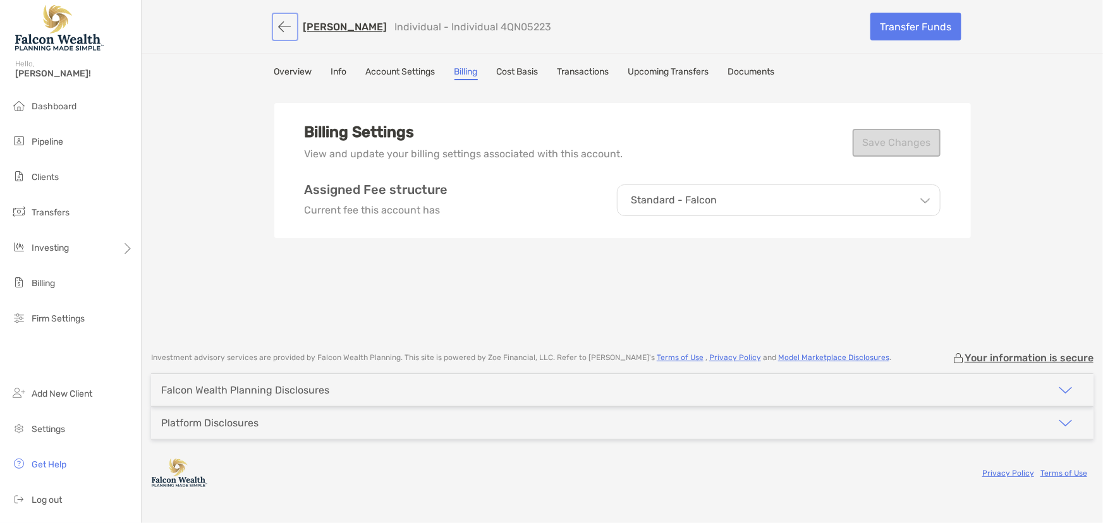
click at [278, 26] on button "button" at bounding box center [284, 26] width 21 height 23
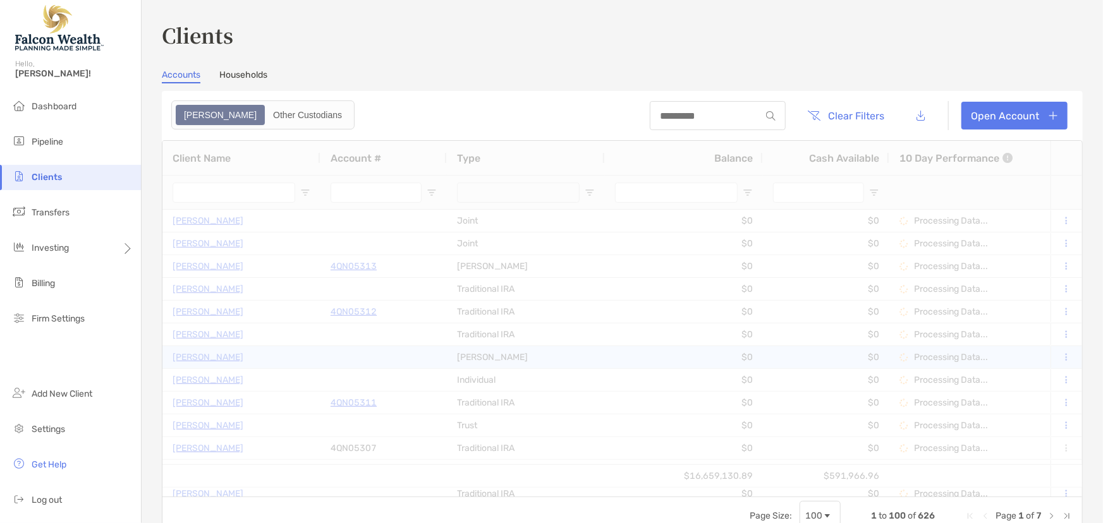
type input "****"
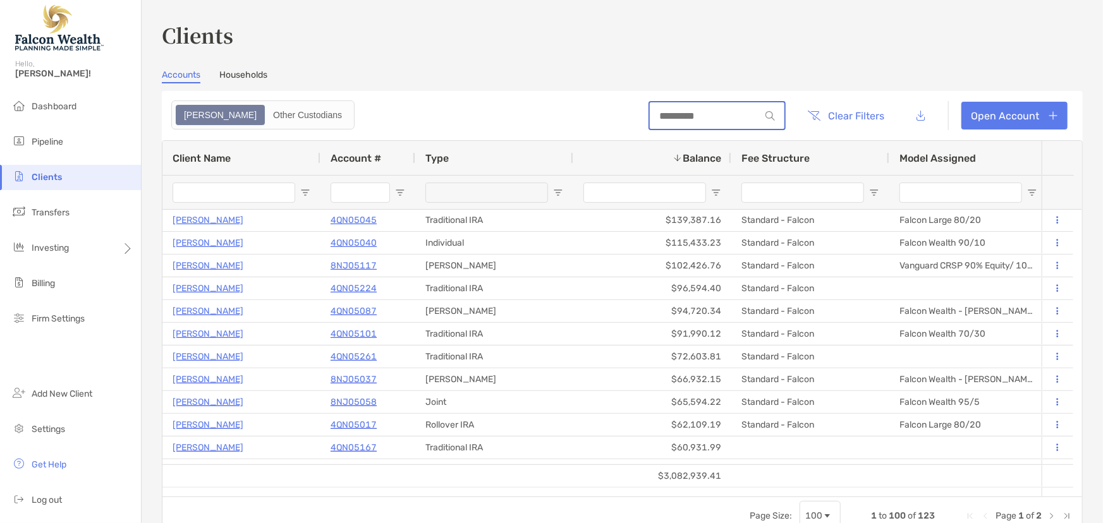
click at [708, 111] on input at bounding box center [705, 116] width 111 height 11
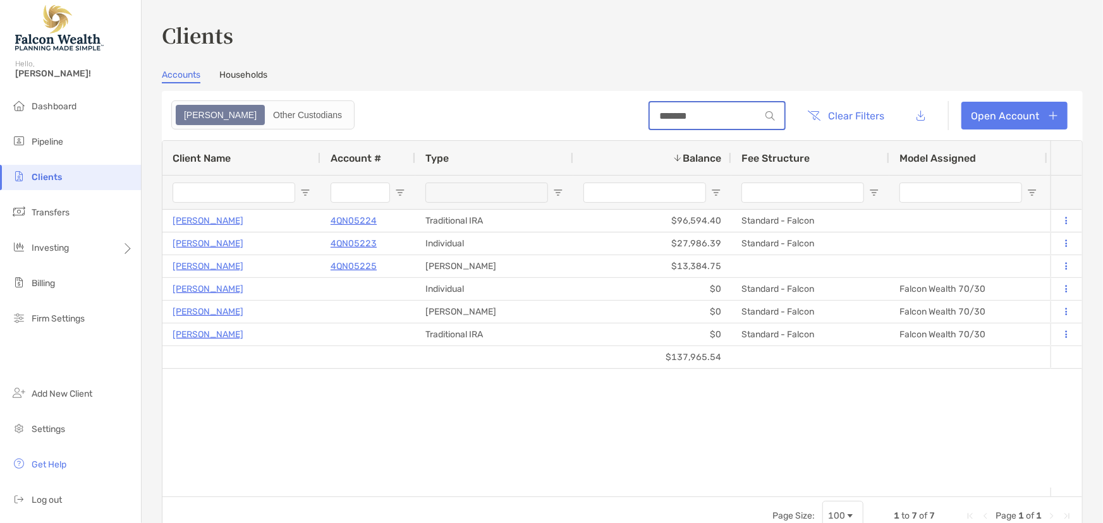
type input "*******"
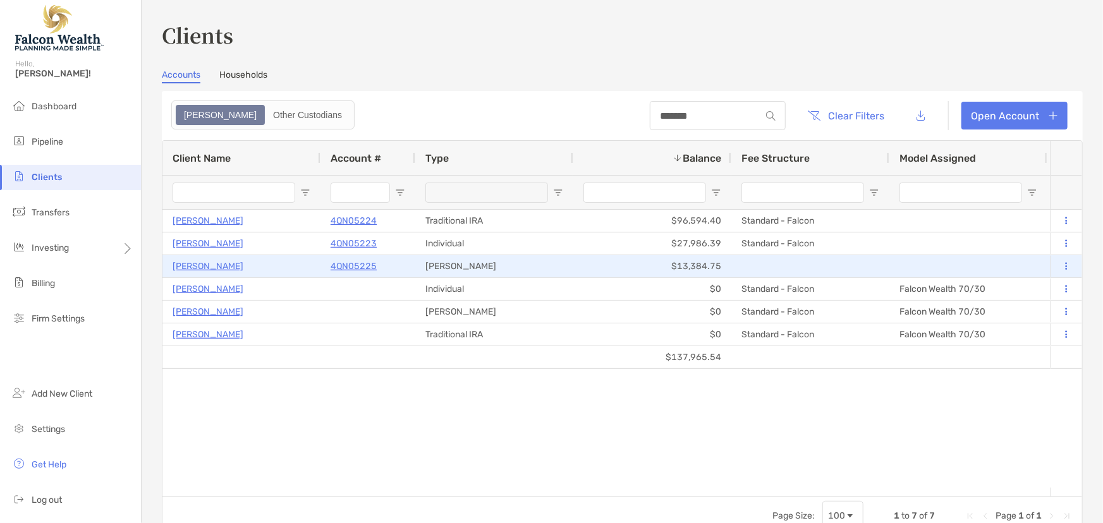
click at [360, 266] on p "4QN05225" at bounding box center [354, 267] width 46 height 16
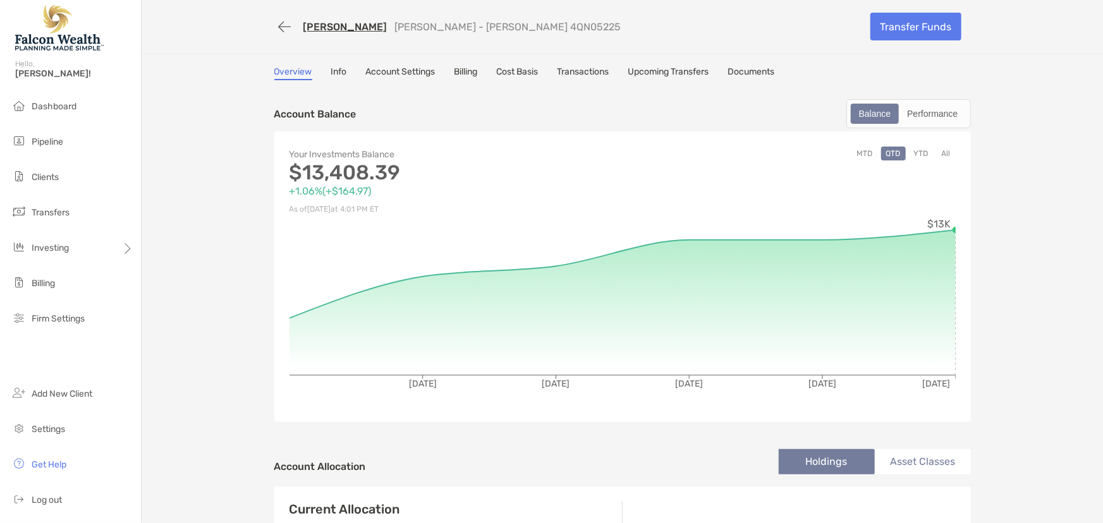
click at [467, 67] on link "Billing" at bounding box center [466, 73] width 23 height 14
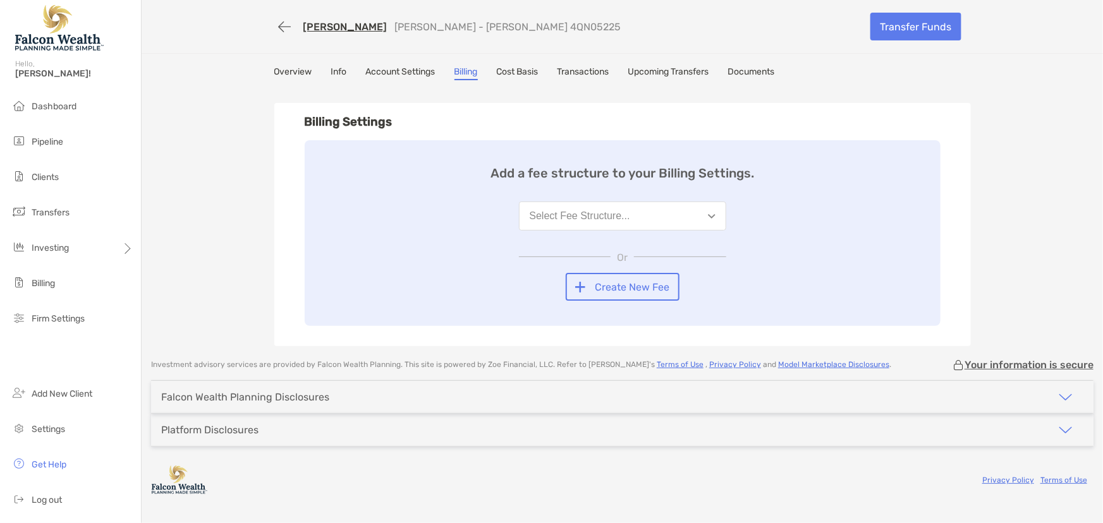
click at [572, 216] on div "Select Fee Structure..." at bounding box center [580, 216] width 101 height 11
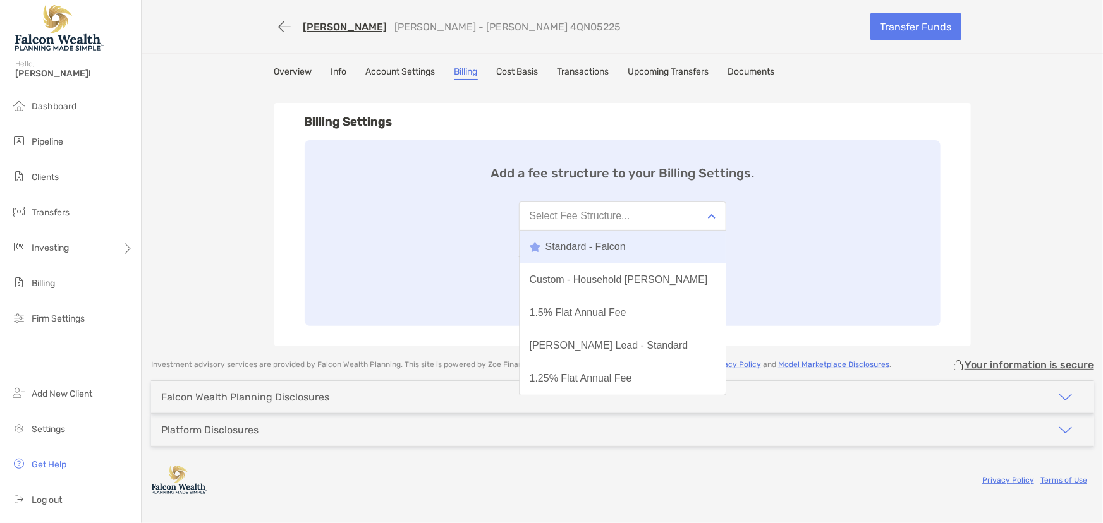
click at [575, 251] on div "Standard - Falcon" at bounding box center [578, 246] width 96 height 11
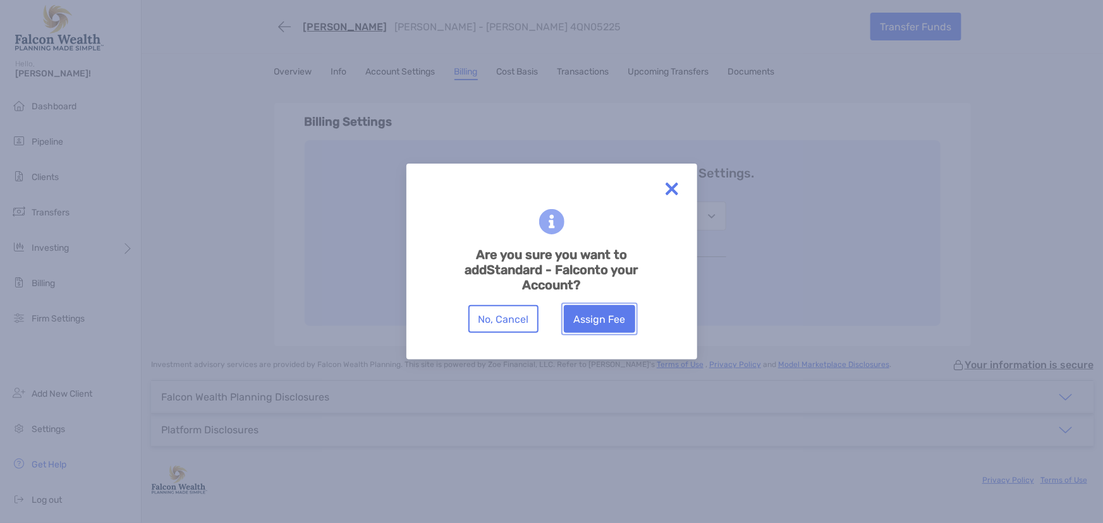
click at [608, 326] on button "Assign Fee" at bounding box center [599, 319] width 71 height 28
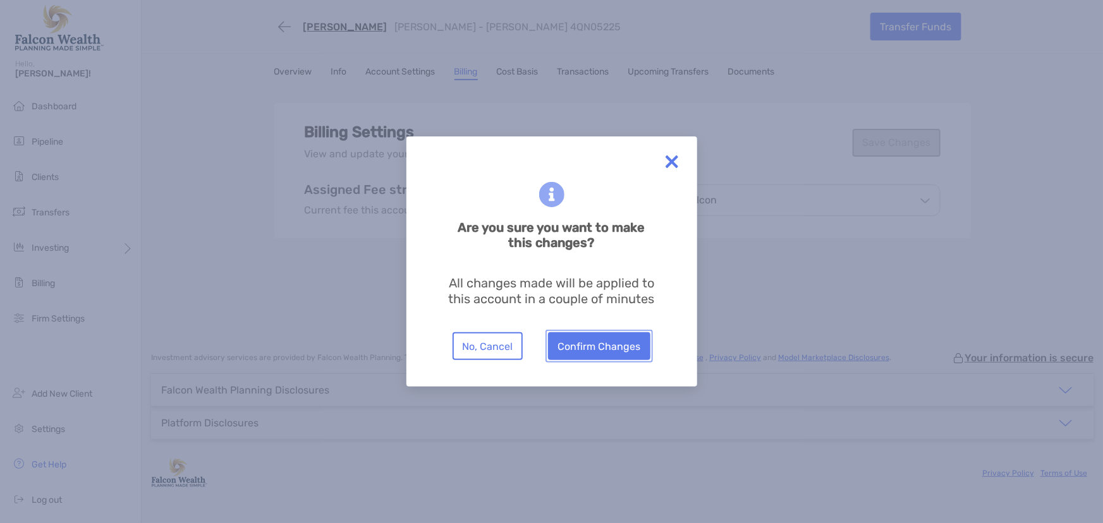
click at [611, 339] on button "Confirm Changes" at bounding box center [599, 347] width 102 height 28
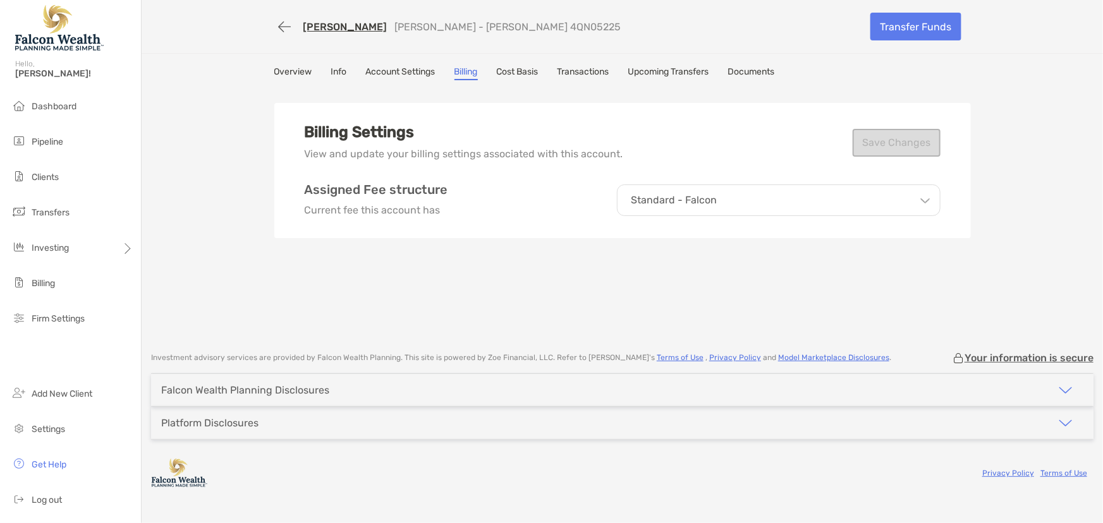
click at [578, 262] on div "Billing Settings View and update your billing settings associated with this acc…" at bounding box center [622, 213] width 697 height 253
click at [35, 176] on span "Clients" at bounding box center [45, 177] width 27 height 11
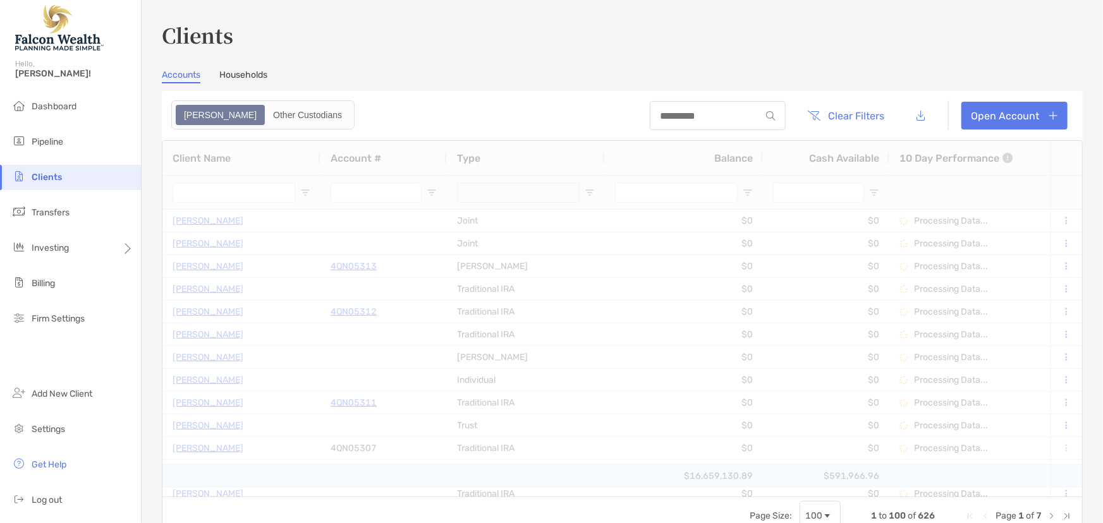
type input "****"
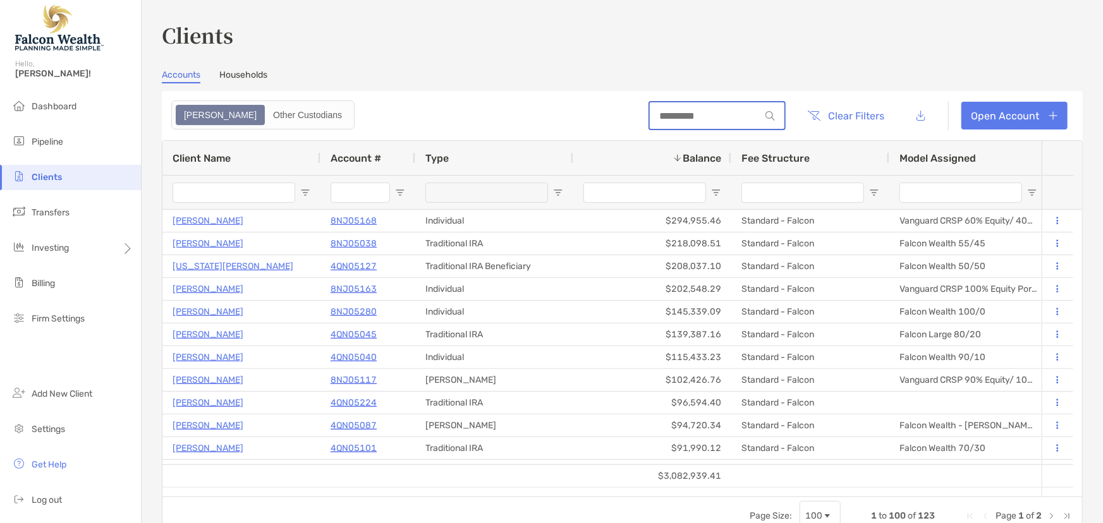
click at [675, 113] on input at bounding box center [705, 116] width 111 height 11
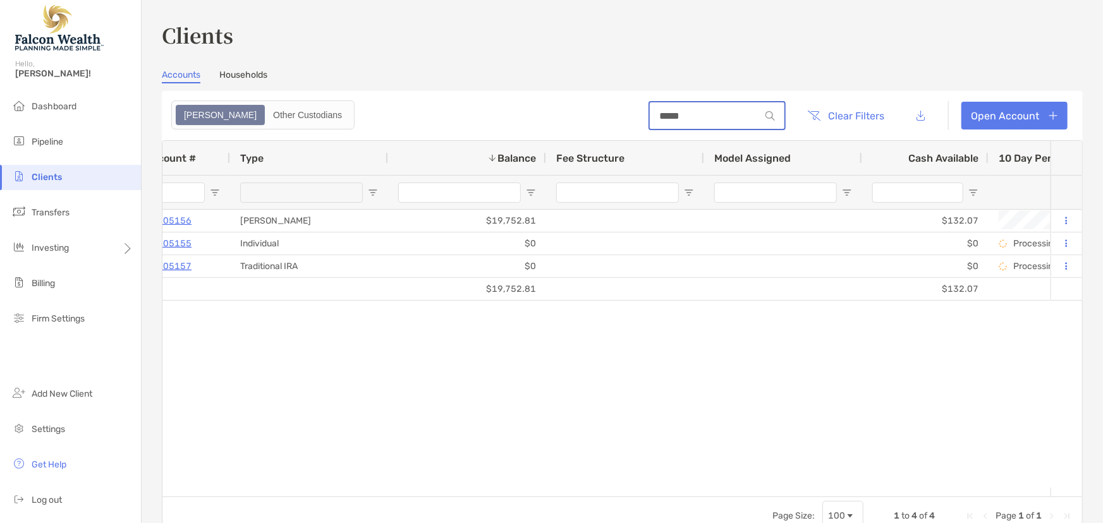
scroll to position [0, 207]
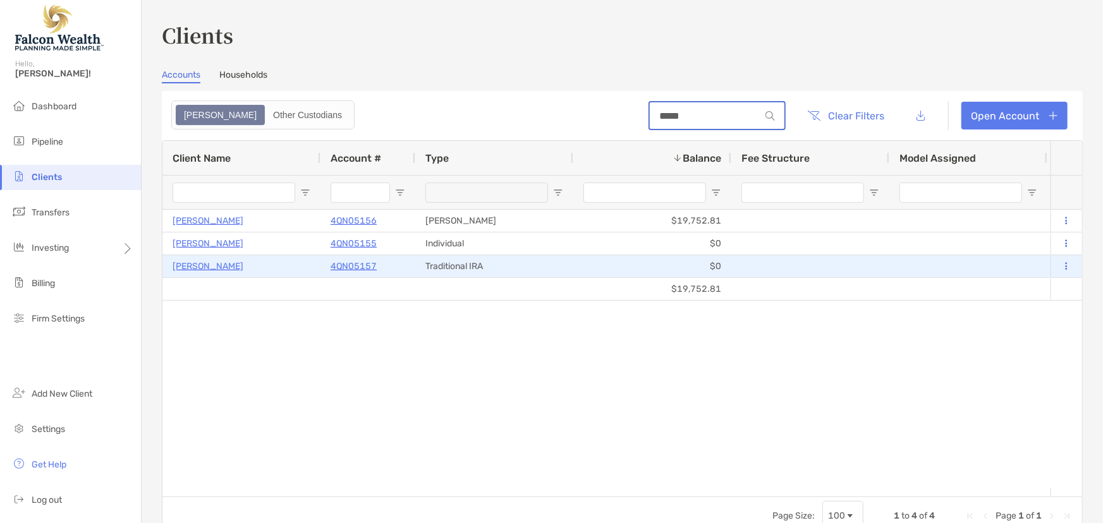
type input "*****"
click at [338, 266] on p "4QN05157" at bounding box center [354, 267] width 46 height 16
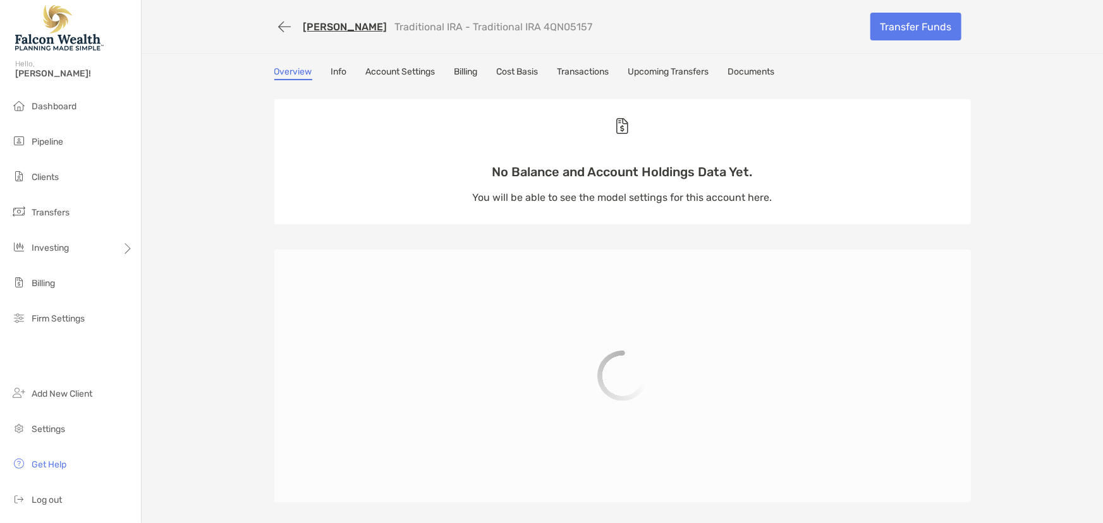
click at [676, 73] on link "Upcoming Transfers" at bounding box center [668, 73] width 81 height 14
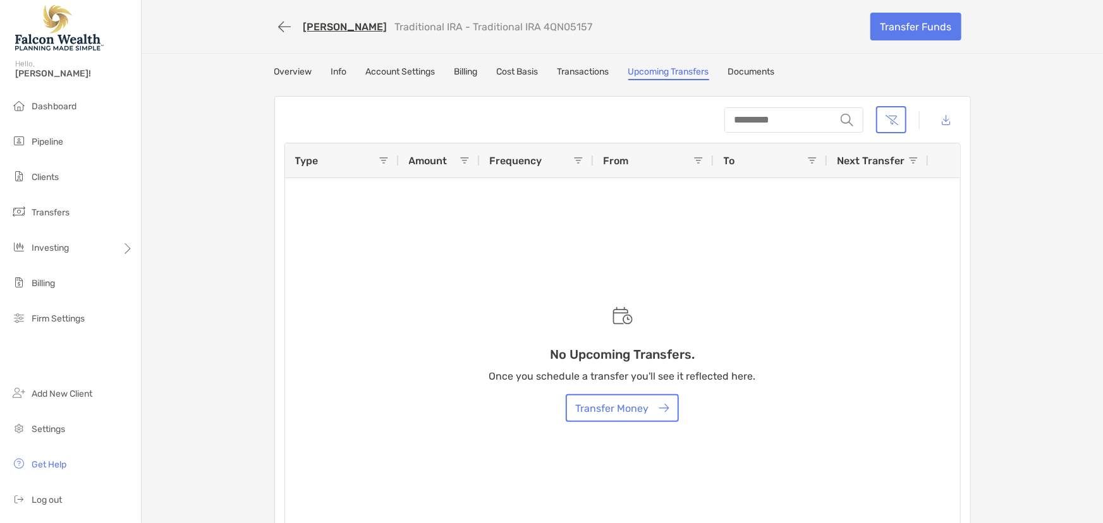
click at [586, 68] on link "Transactions" at bounding box center [584, 73] width 52 height 14
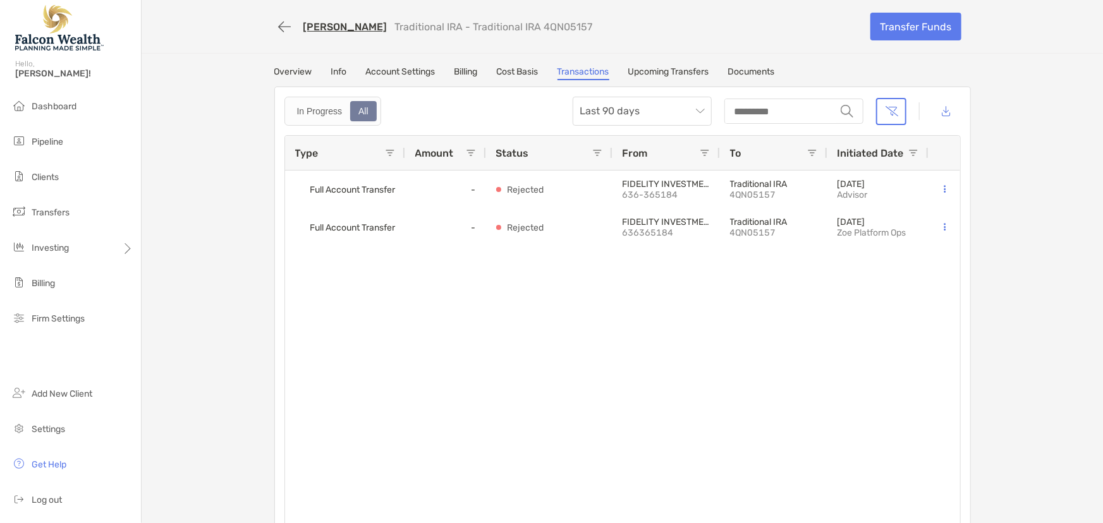
click at [649, 71] on link "Upcoming Transfers" at bounding box center [668, 73] width 81 height 14
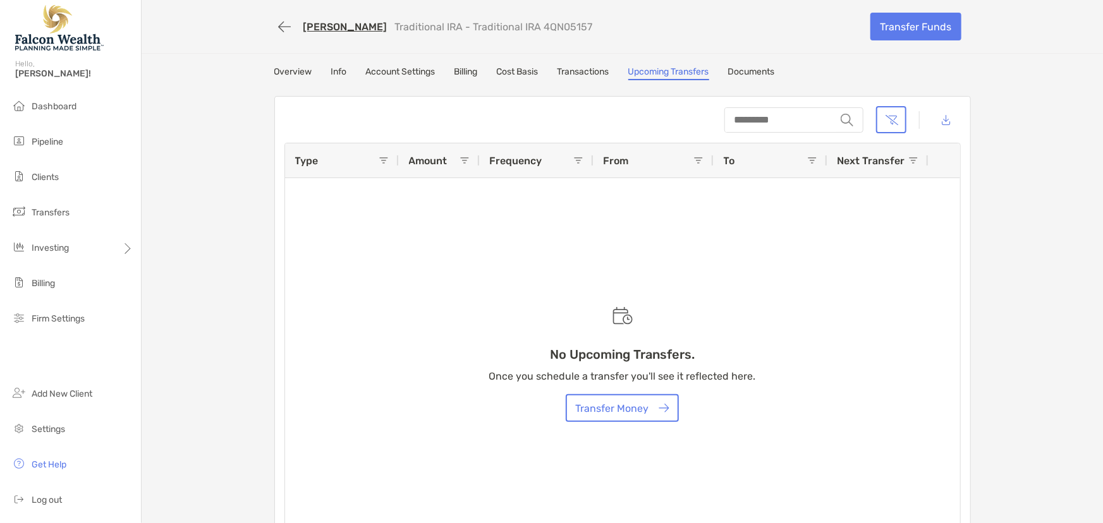
click at [596, 70] on link "Transactions" at bounding box center [584, 73] width 52 height 14
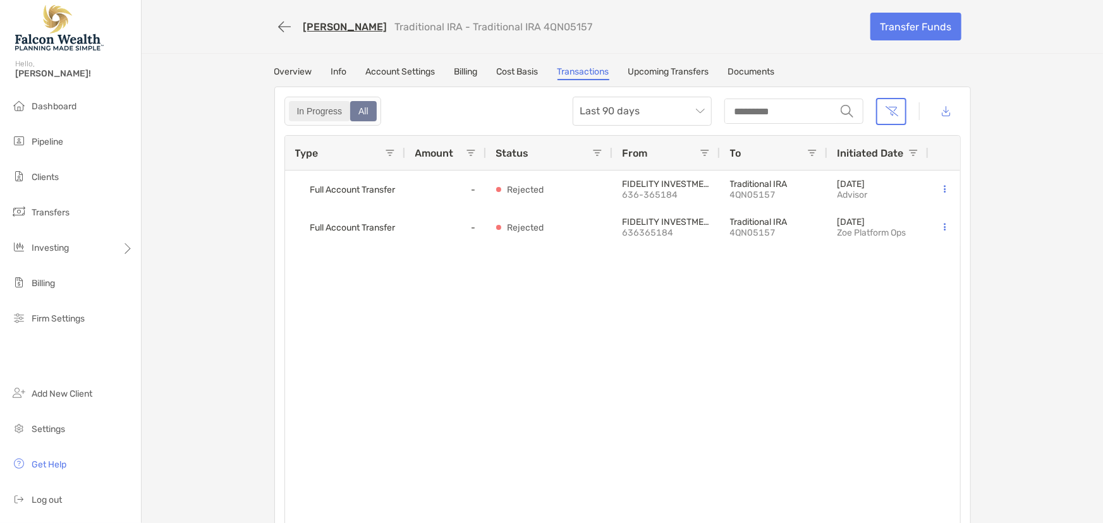
click at [312, 106] on div "In Progress" at bounding box center [319, 111] width 59 height 18
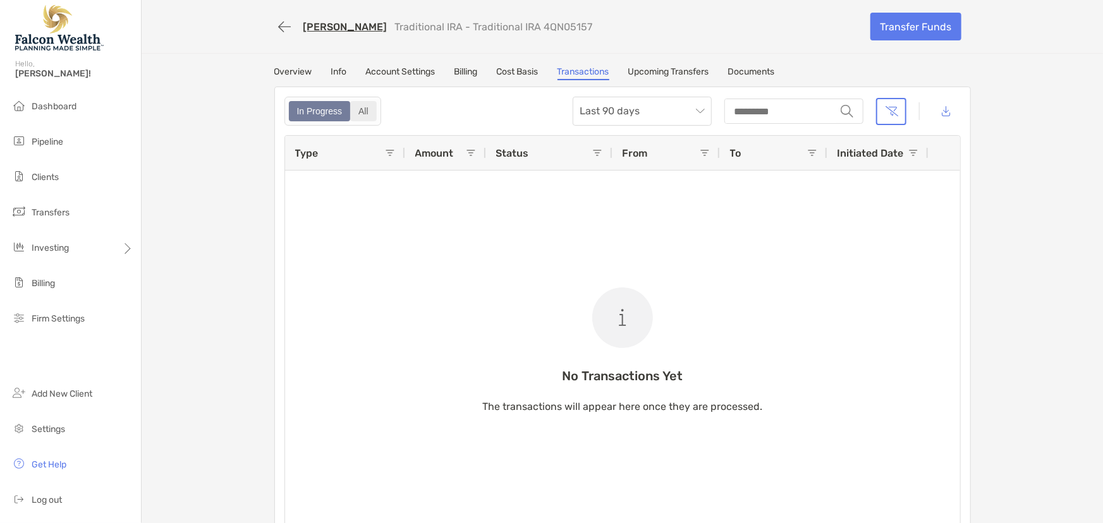
click at [367, 109] on div "All" at bounding box center [363, 111] width 24 height 18
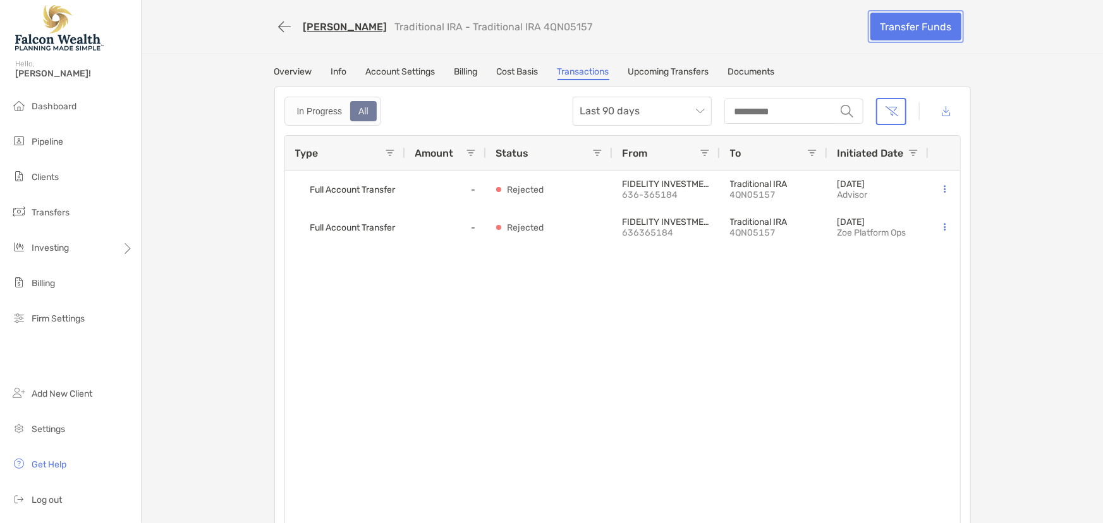
click at [903, 27] on link "Transfer Funds" at bounding box center [915, 27] width 91 height 28
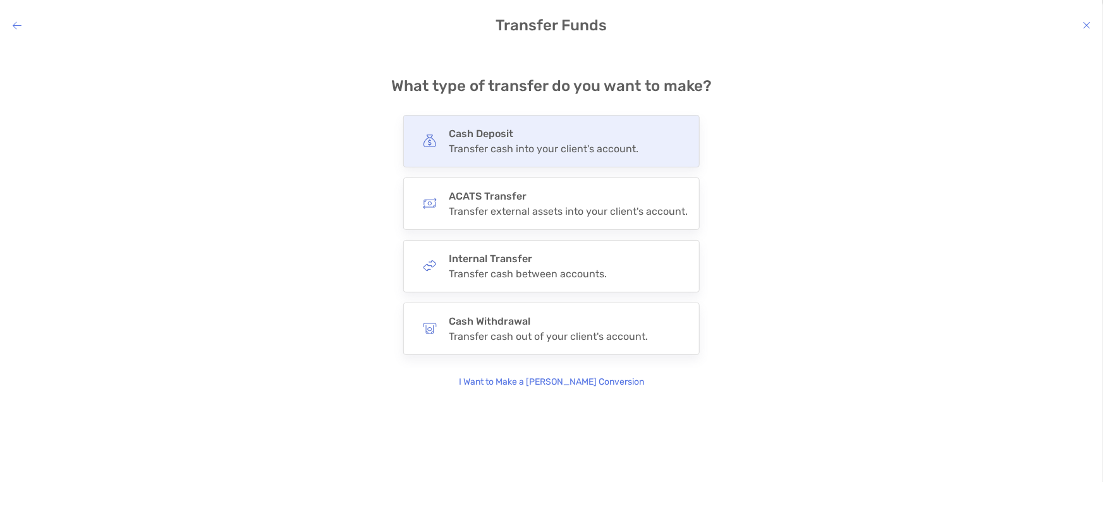
click at [520, 154] on div "Transfer cash into your client's account." at bounding box center [544, 149] width 190 height 12
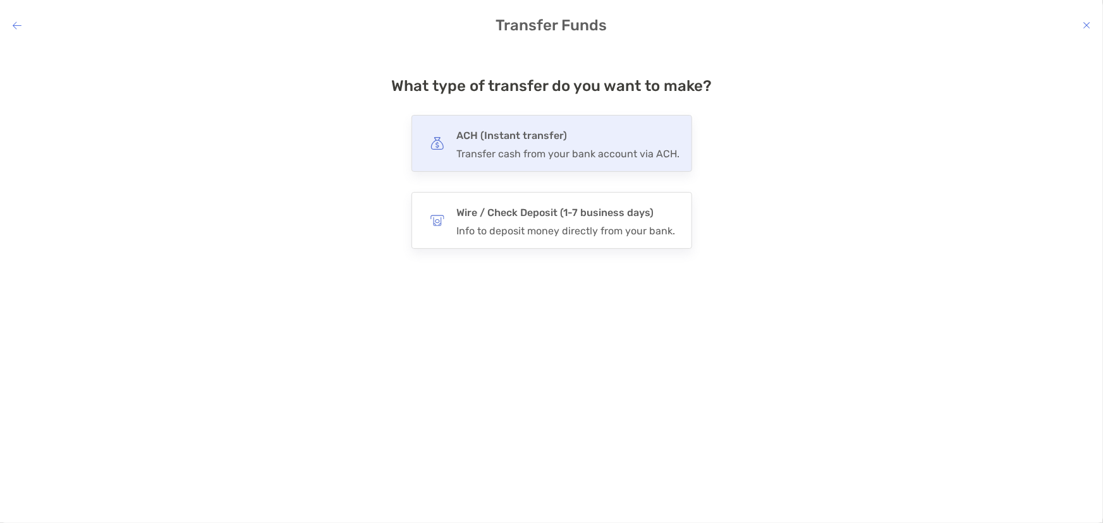
click at [514, 147] on div "ACH (Instant transfer) Transfer cash from your bank account via ACH." at bounding box center [568, 143] width 223 height 33
click at [0, 0] on input "***" at bounding box center [0, 0] width 0 height 0
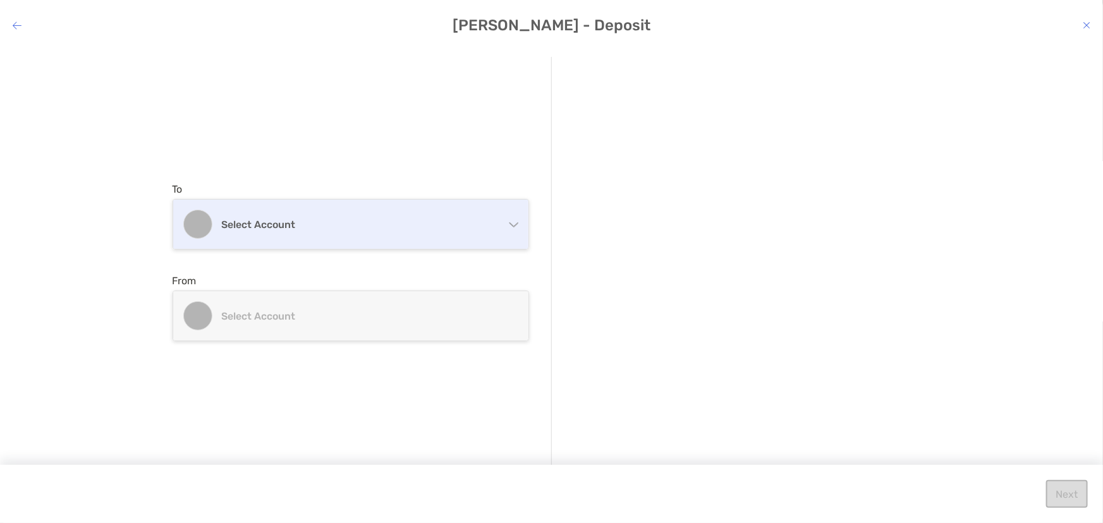
click at [358, 226] on h4 "Select account" at bounding box center [358, 225] width 273 height 12
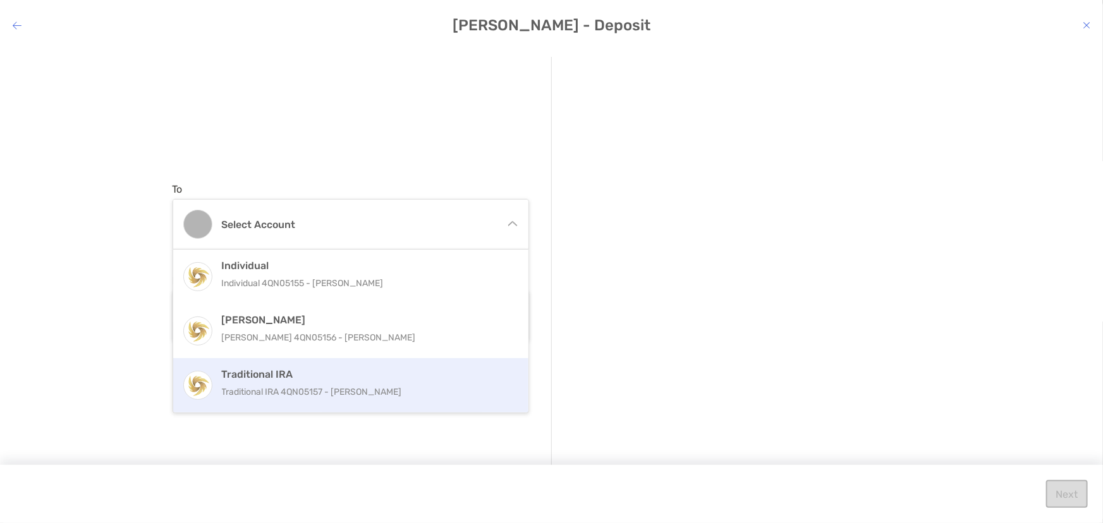
click at [316, 386] on p "Traditional IRA 4QN05157 - TYRELL DAVIS" at bounding box center [364, 392] width 285 height 16
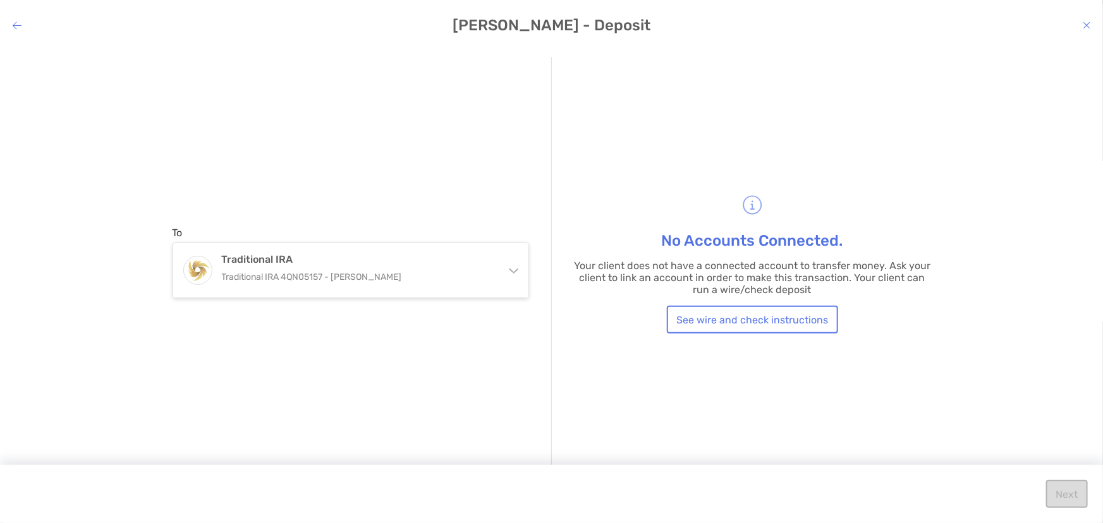
click at [1087, 24] on icon "modal" at bounding box center [1087, 25] width 8 height 10
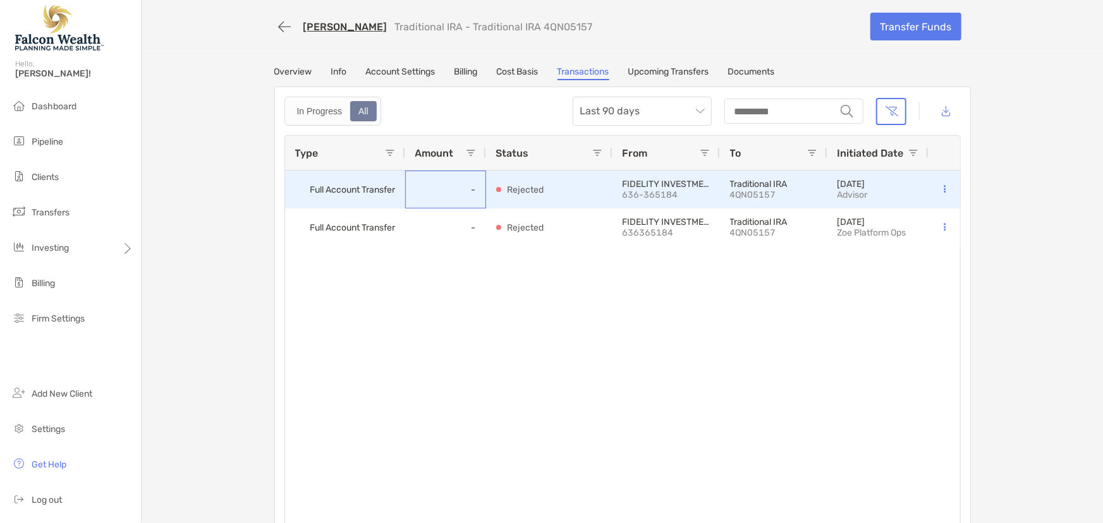
drag, startPoint x: 472, startPoint y: 187, endPoint x: 527, endPoint y: 186, distance: 54.4
click at [477, 188] on div "-" at bounding box center [445, 190] width 81 height 38
click at [527, 186] on p "Rejected" at bounding box center [526, 190] width 37 height 16
drag, startPoint x: 683, startPoint y: 188, endPoint x: 777, endPoint y: 187, distance: 94.2
click at [686, 190] on p "636-365184" at bounding box center [666, 195] width 87 height 11
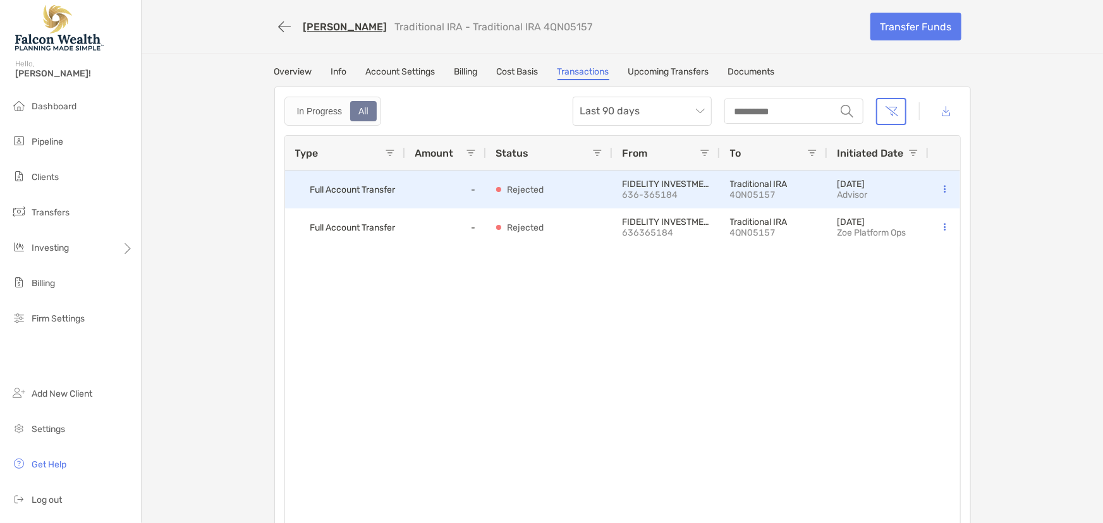
click at [786, 186] on p "Traditional IRA" at bounding box center [773, 184] width 87 height 11
drag, startPoint x: 861, startPoint y: 186, endPoint x: 882, endPoint y: 189, distance: 21.1
click at [861, 186] on p "10/02/2025" at bounding box center [853, 184] width 30 height 11
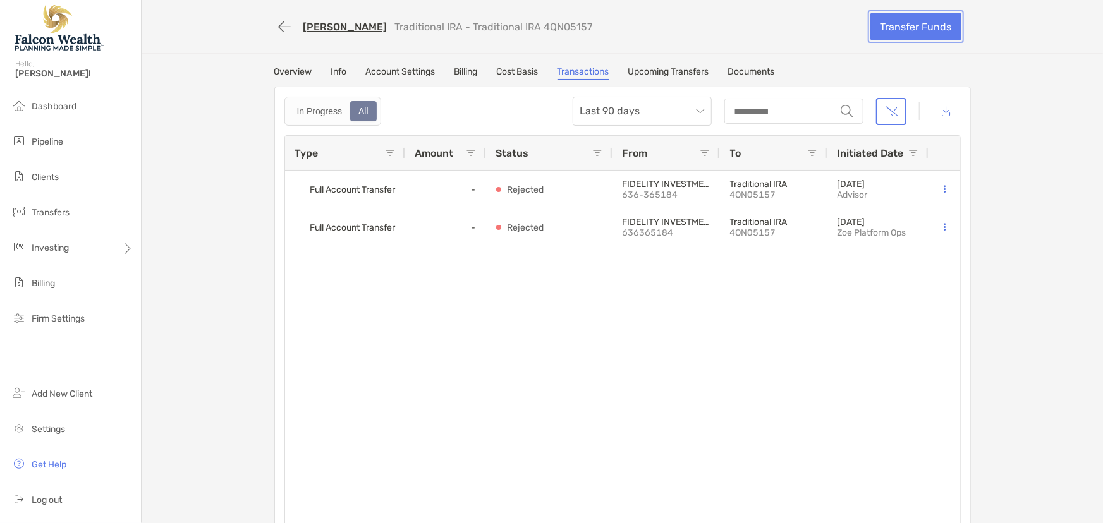
click at [896, 23] on link "Transfer Funds" at bounding box center [915, 27] width 91 height 28
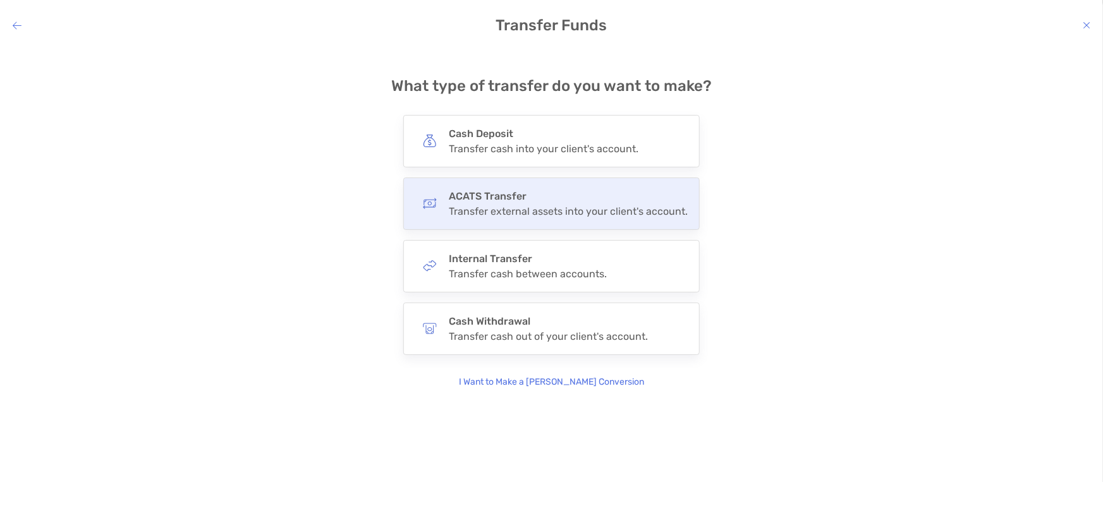
click at [506, 215] on div "Transfer external assets into your client's account." at bounding box center [568, 211] width 239 height 12
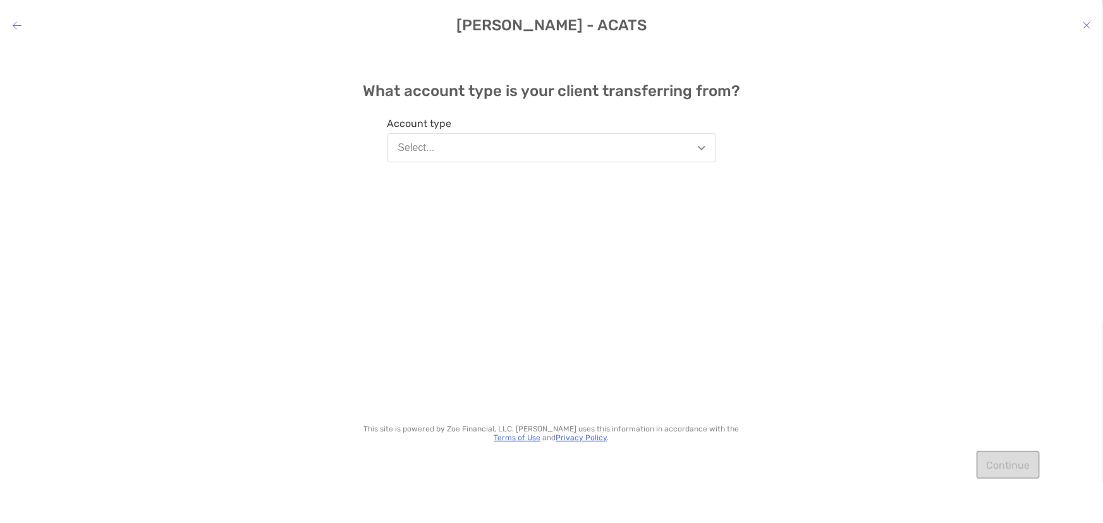
click at [472, 145] on button "Select..." at bounding box center [552, 147] width 329 height 29
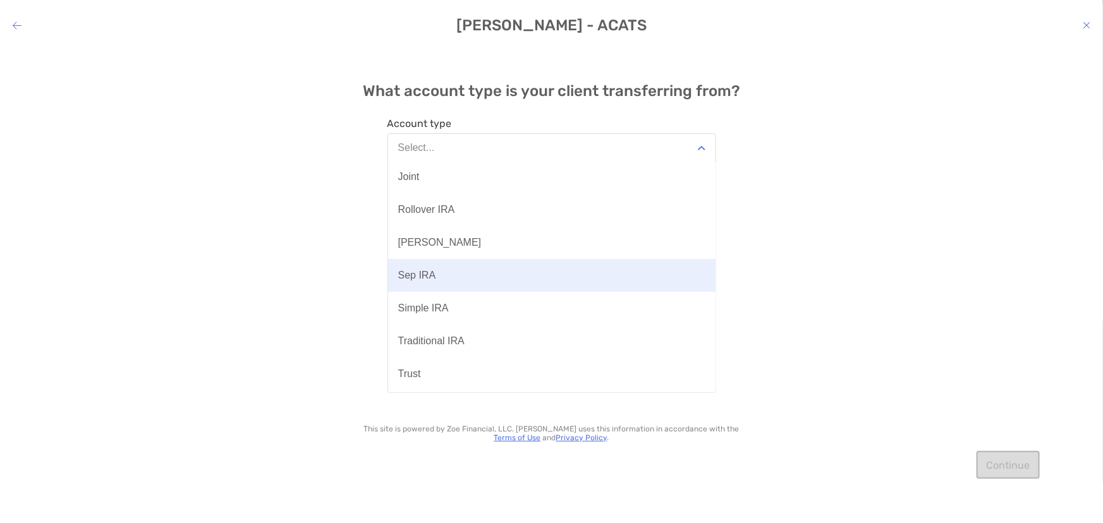
scroll to position [229, 0]
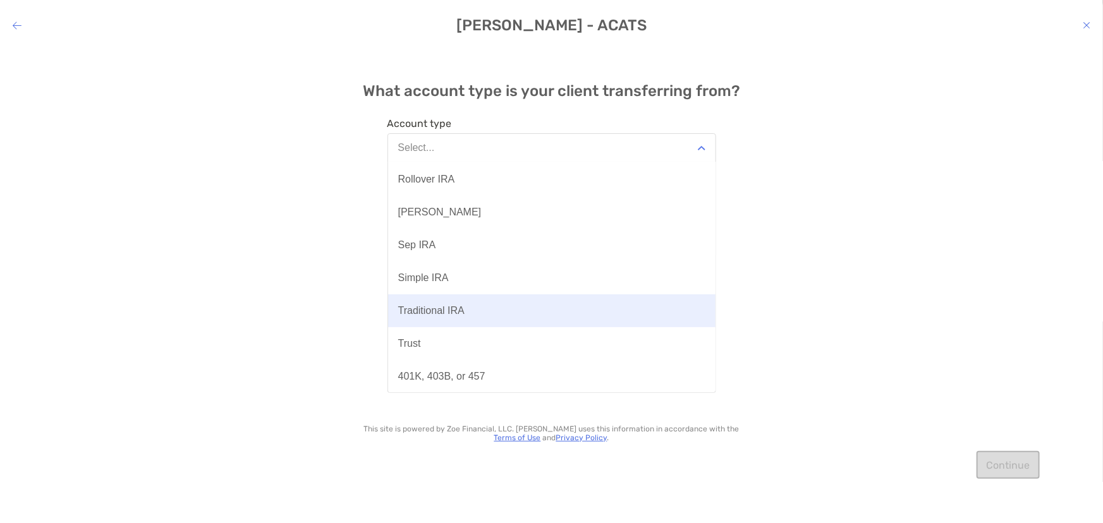
click at [456, 307] on div "Traditional IRA" at bounding box center [431, 310] width 66 height 11
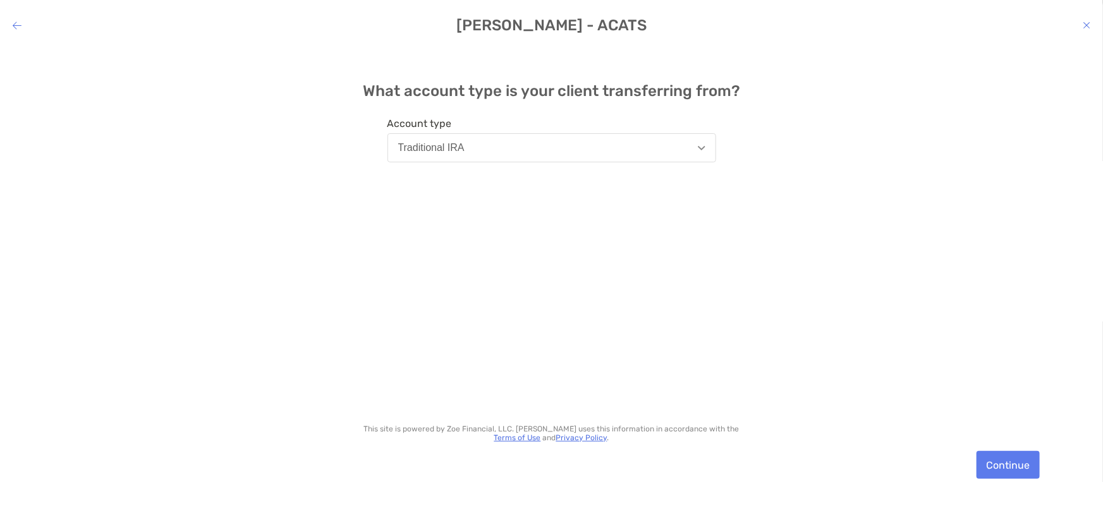
click at [569, 149] on button "Traditional IRA" at bounding box center [552, 147] width 329 height 29
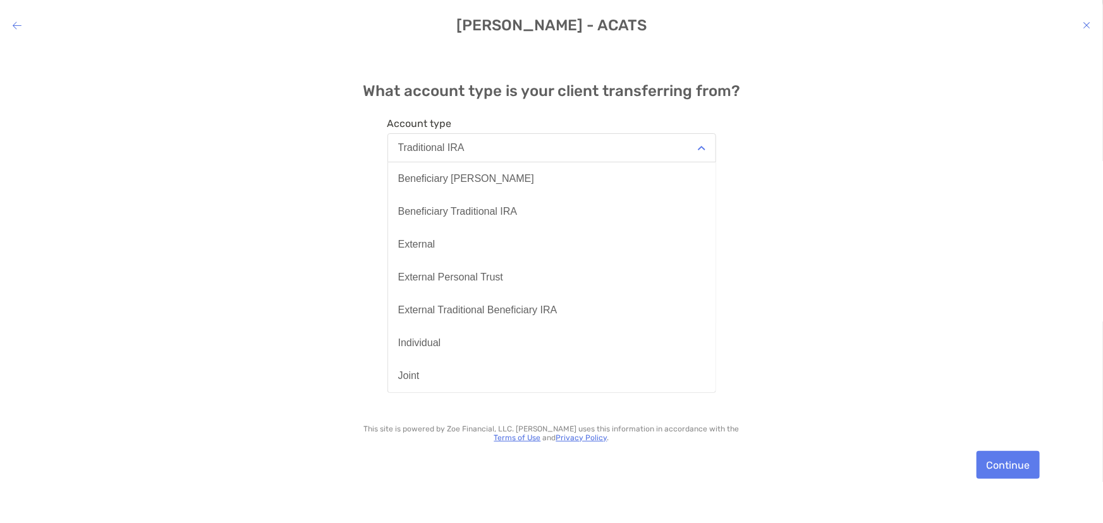
click at [761, 204] on div "What account type is your client transferring from? Account type Traditional IR…" at bounding box center [551, 276] width 1103 height 458
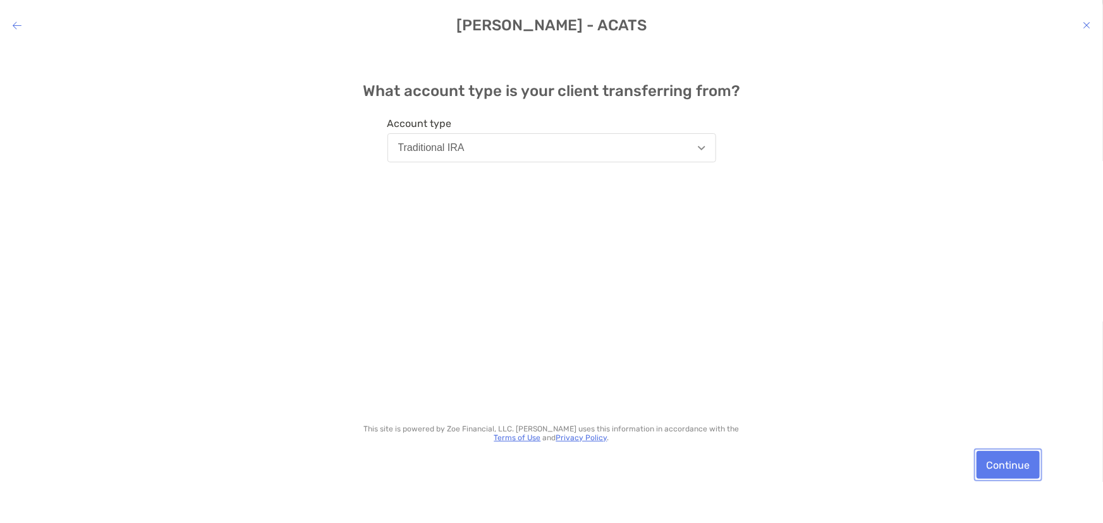
click at [1015, 463] on button "Continue" at bounding box center [1008, 465] width 63 height 28
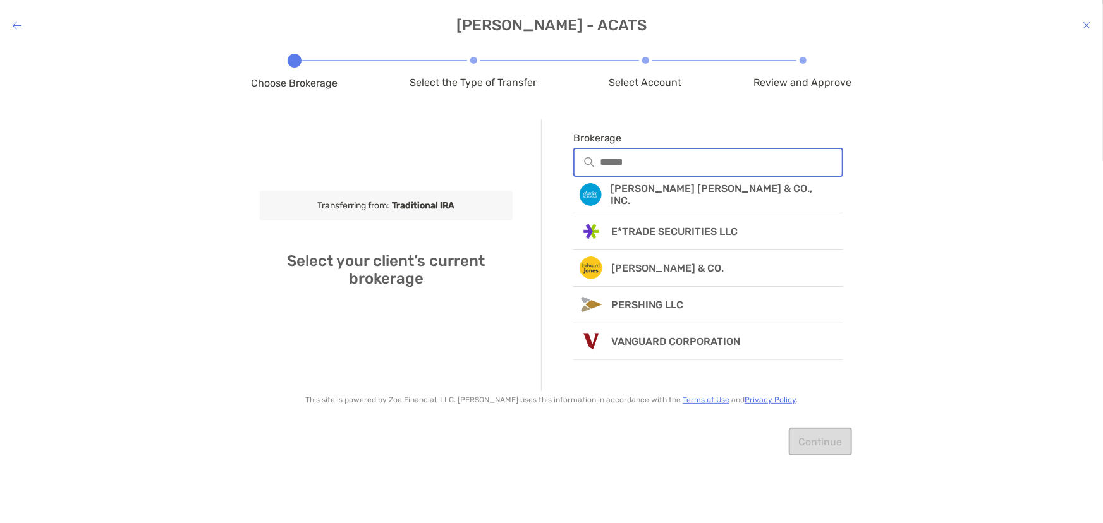
click at [644, 162] on input "Brokerage" at bounding box center [721, 162] width 243 height 11
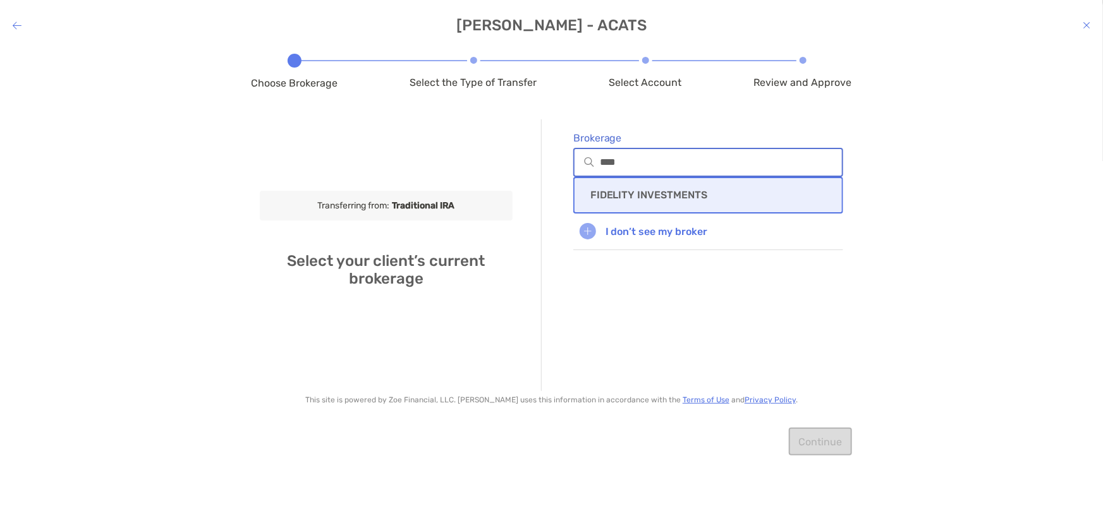
type input "****"
click at [654, 194] on p "FIDELITY INVESTMENTS" at bounding box center [649, 195] width 118 height 12
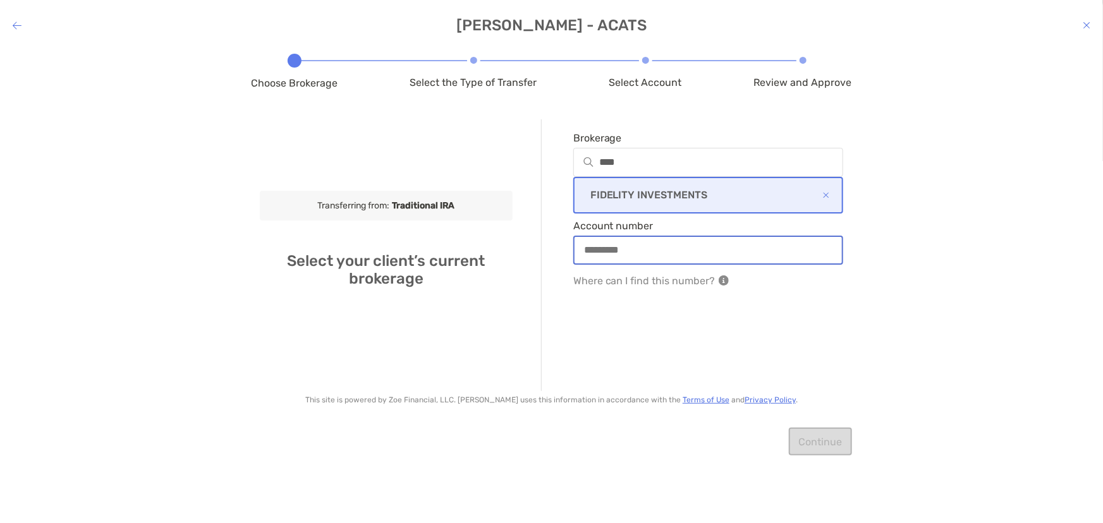
click at [645, 245] on input "Account number" at bounding box center [709, 250] width 268 height 11
click at [876, 271] on div "Choose Brokerage Select the Type of Transfer Select Account Review and Approve …" at bounding box center [551, 276] width 1103 height 458
drag, startPoint x: 916, startPoint y: 173, endPoint x: 693, endPoint y: 243, distance: 233.3
click at [693, 245] on input "Account number" at bounding box center [709, 250] width 268 height 11
click at [717, 191] on div "FIDELITY INVESTMENTS" at bounding box center [708, 195] width 271 height 37
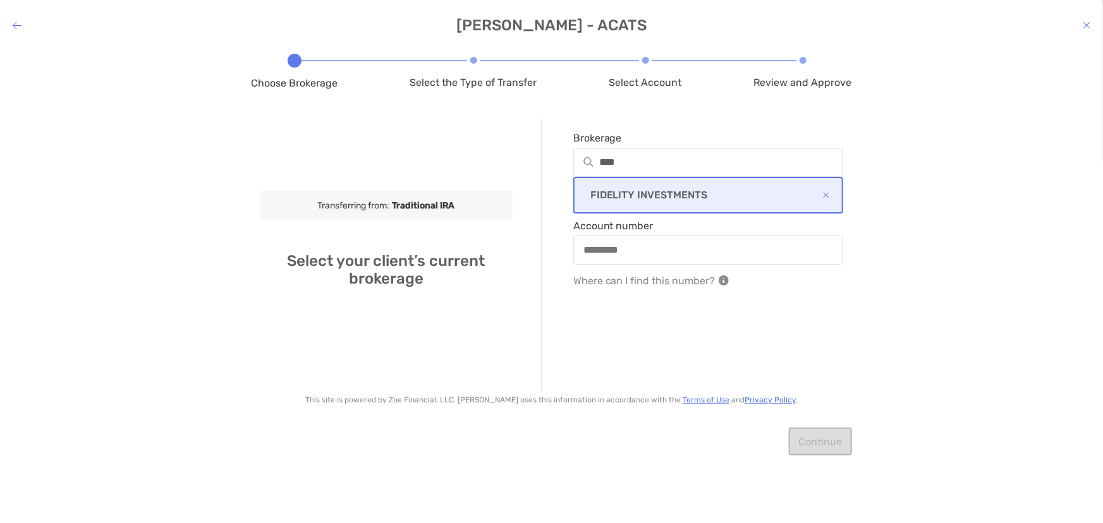
click at [651, 185] on div "FIDELITY INVESTMENTS" at bounding box center [708, 195] width 271 height 37
click at [599, 201] on div "FIDELITY INVESTMENTS" at bounding box center [708, 195] width 271 height 37
click at [602, 197] on p "FIDELITY INVESTMENTS" at bounding box center [649, 195] width 118 height 12
click at [603, 197] on p "FIDELITY INVESTMENTS" at bounding box center [649, 195] width 118 height 12
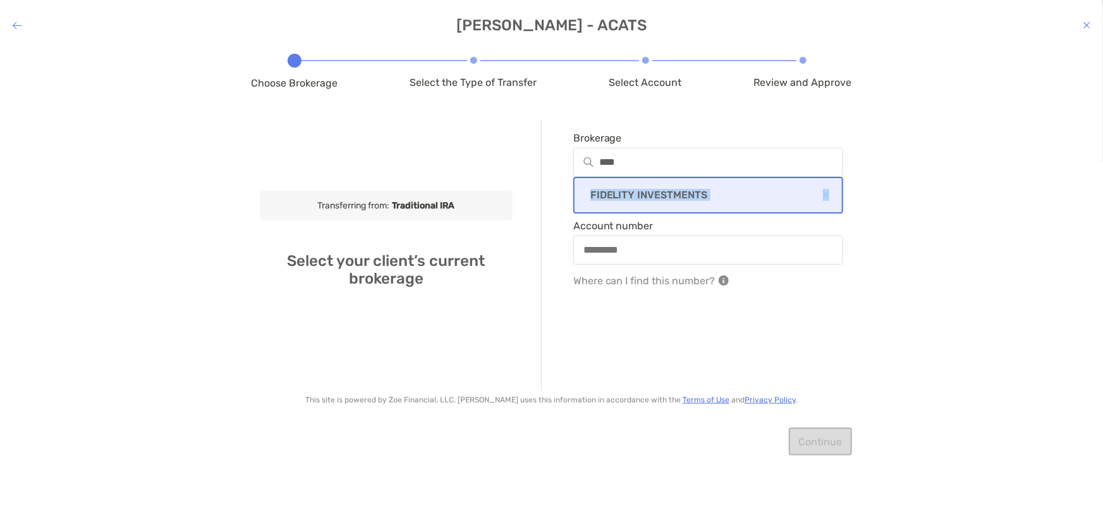
click at [654, 197] on p "FIDELITY INVESTMENTS" at bounding box center [649, 195] width 118 height 12
click at [959, 200] on div "Choose Brokerage Select the Type of Transfer Select Account Review and Approve …" at bounding box center [551, 276] width 1103 height 458
click at [924, 280] on div "Choose Brokerage Select the Type of Transfer Select Account Review and Approve …" at bounding box center [551, 276] width 1103 height 458
click at [636, 238] on div "modal" at bounding box center [708, 250] width 271 height 29
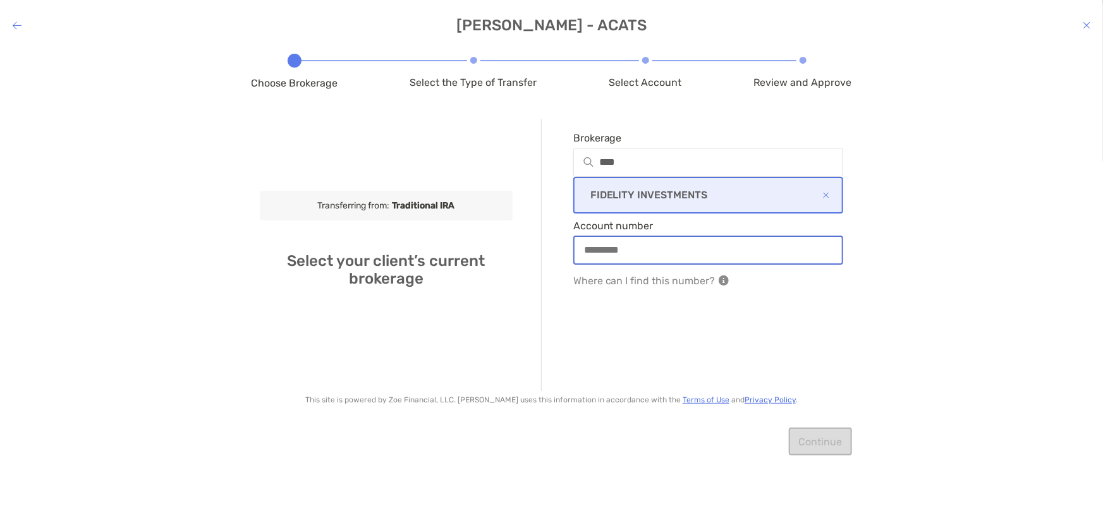
click at [636, 245] on input "Account number" at bounding box center [709, 250] width 268 height 11
type input "*********"
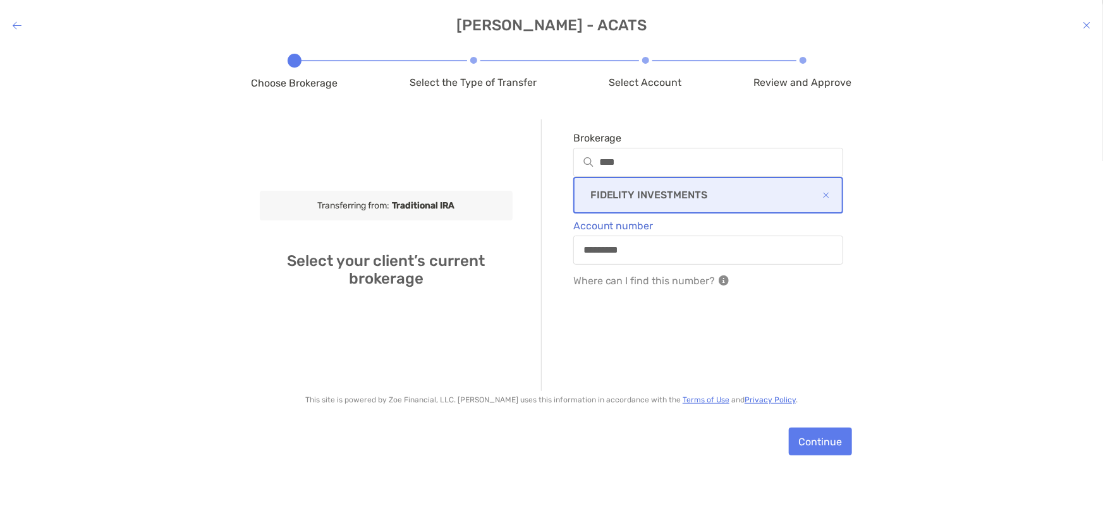
click at [687, 286] on div "Where can I find this number?" at bounding box center [708, 281] width 271 height 32
click at [652, 183] on div "FIDELITY INVESTMENTS" at bounding box center [708, 195] width 271 height 37
click at [640, 195] on p "FIDELITY INVESTMENTS" at bounding box center [649, 195] width 118 height 12
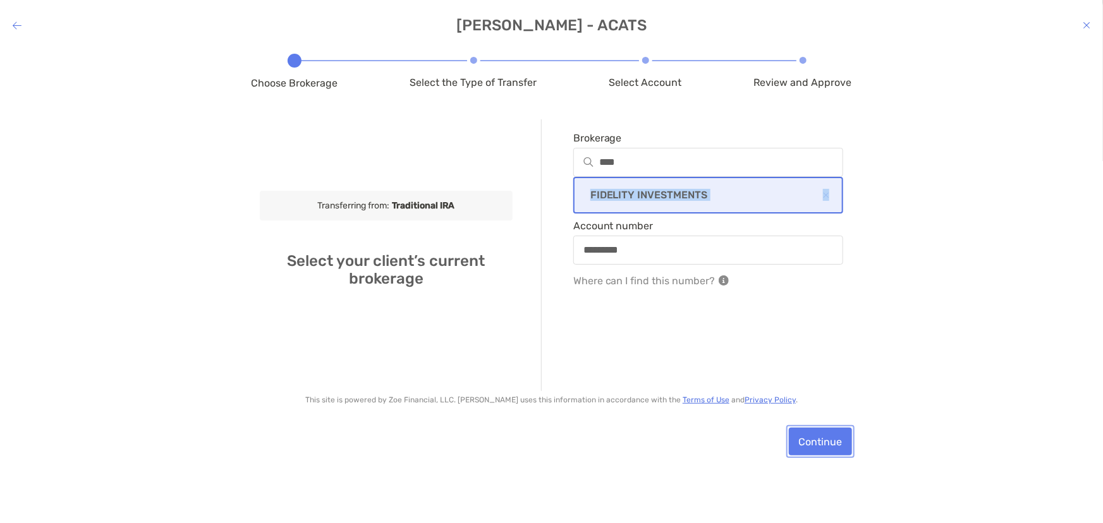
click at [825, 449] on button "Continue" at bounding box center [820, 442] width 63 height 28
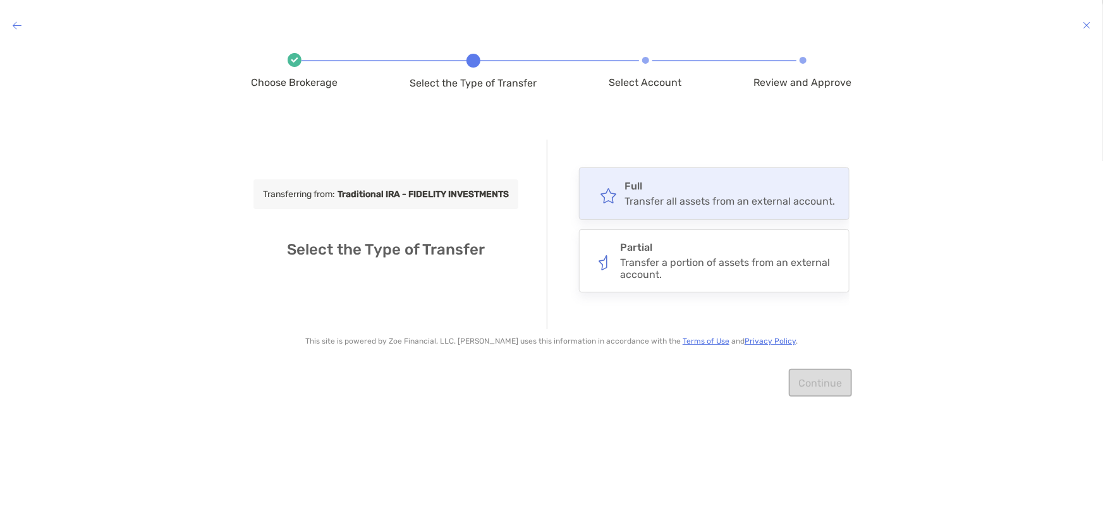
click at [663, 197] on div "Transfer all assets from an external account." at bounding box center [730, 201] width 211 height 12
click at [0, 0] on input "****" at bounding box center [0, 0] width 0 height 0
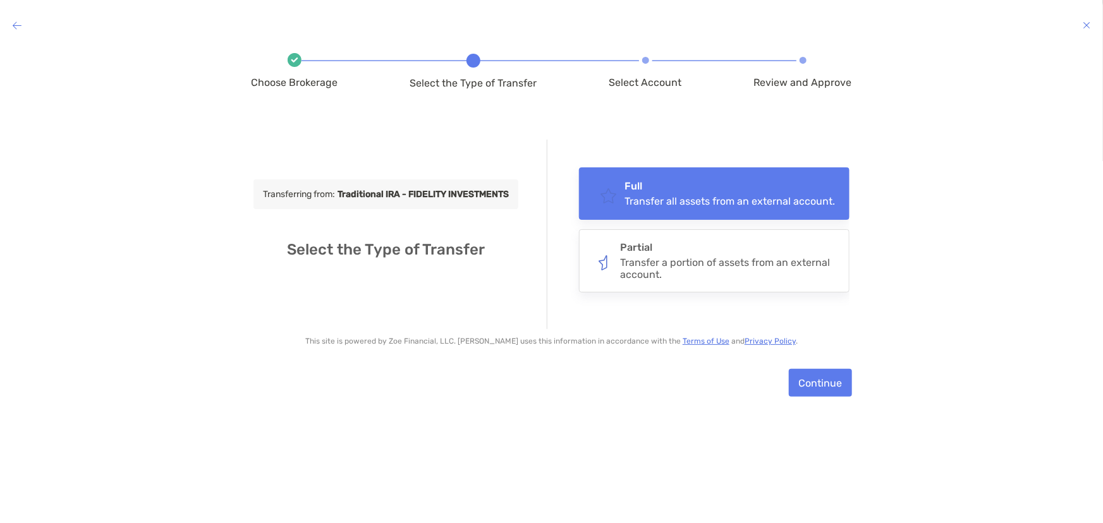
click at [815, 399] on div "Continue" at bounding box center [552, 382] width 601 height 59
click at [808, 379] on button "Continue" at bounding box center [820, 383] width 63 height 28
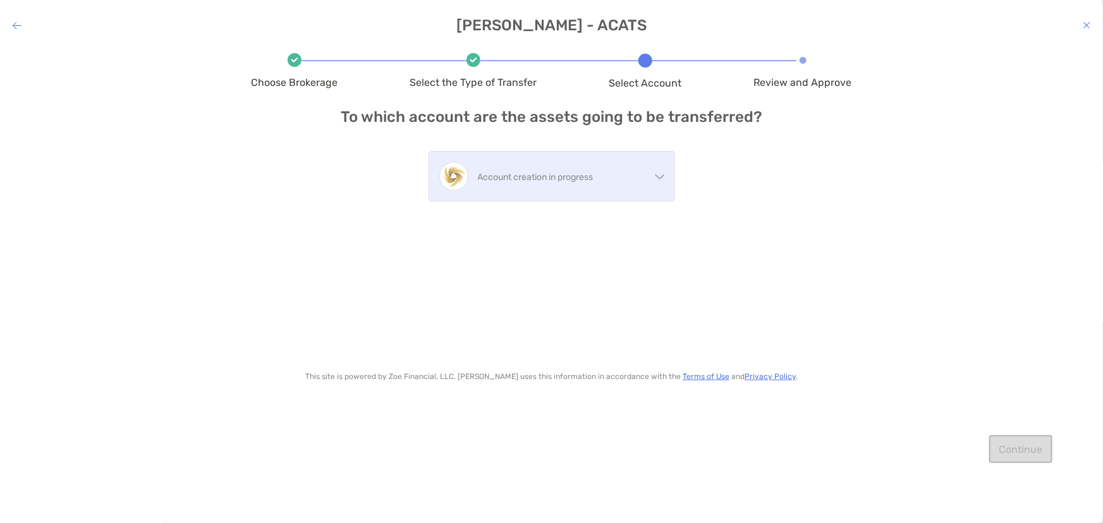
click at [567, 174] on p "Account creation in progress" at bounding box center [564, 177] width 173 height 16
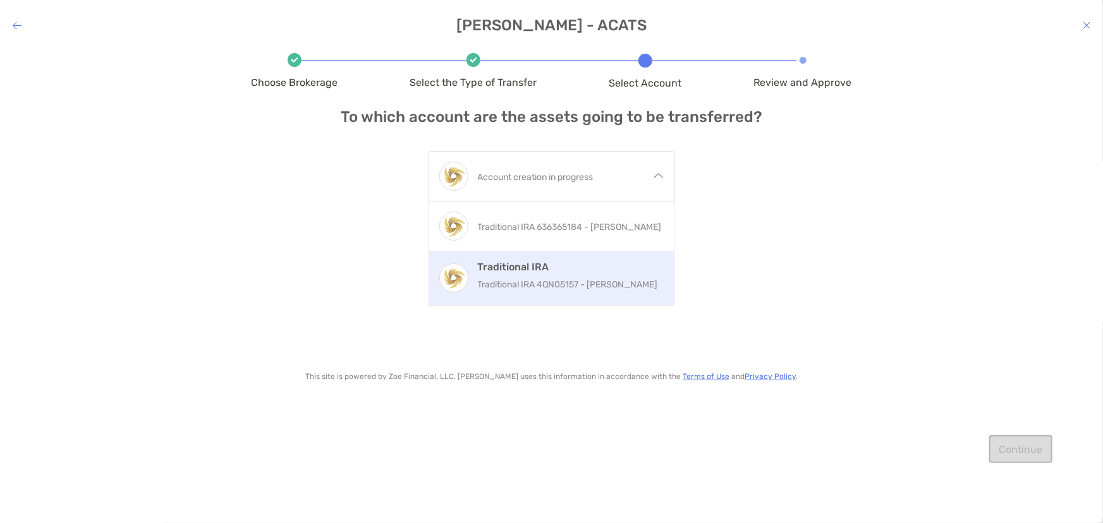
click at [572, 284] on p "Traditional IRA 4QN05157 - TYRELL DAVIS" at bounding box center [571, 285] width 186 height 16
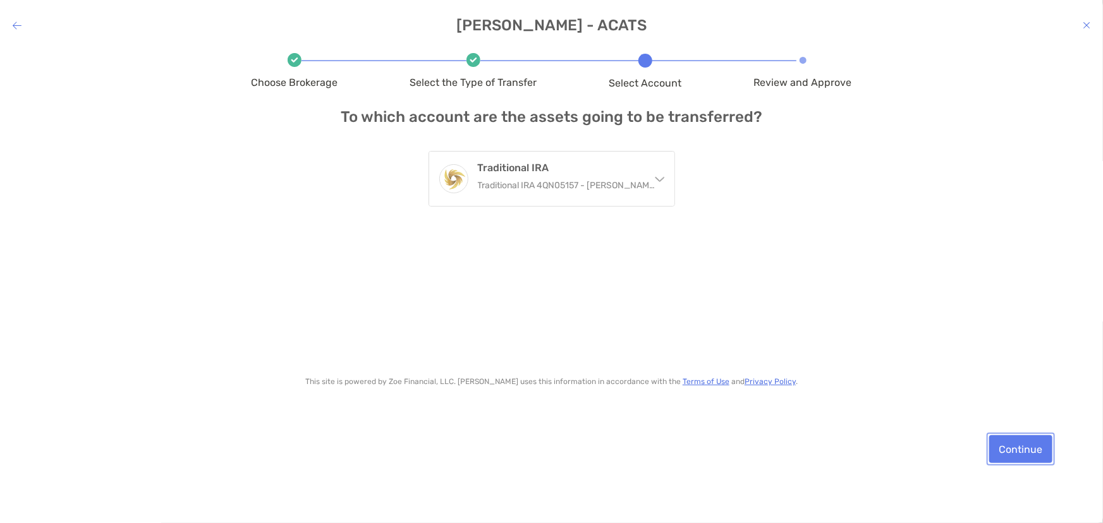
click at [1013, 447] on button "Continue" at bounding box center [1020, 450] width 63 height 28
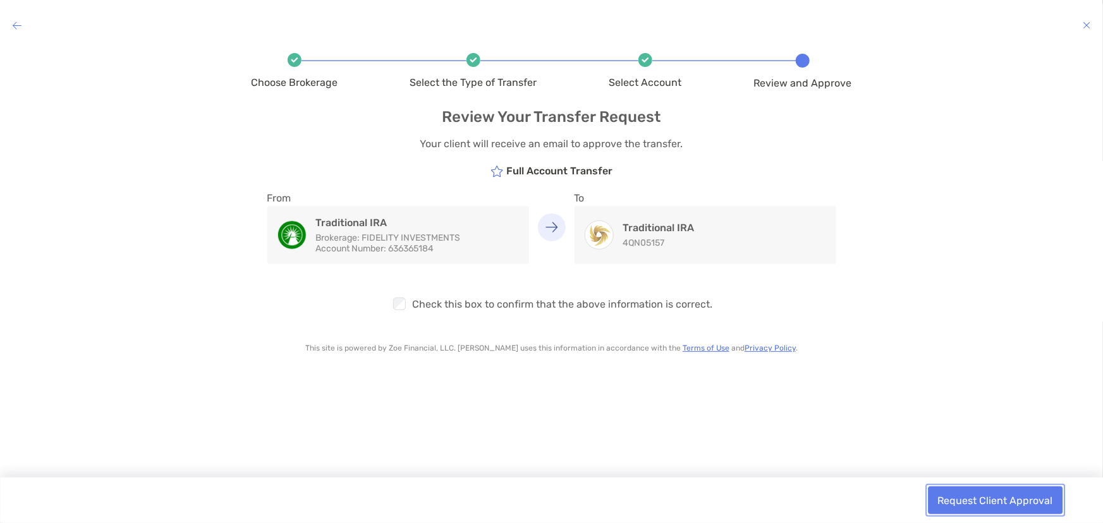
click at [977, 488] on button "Request Client Approval" at bounding box center [995, 501] width 135 height 28
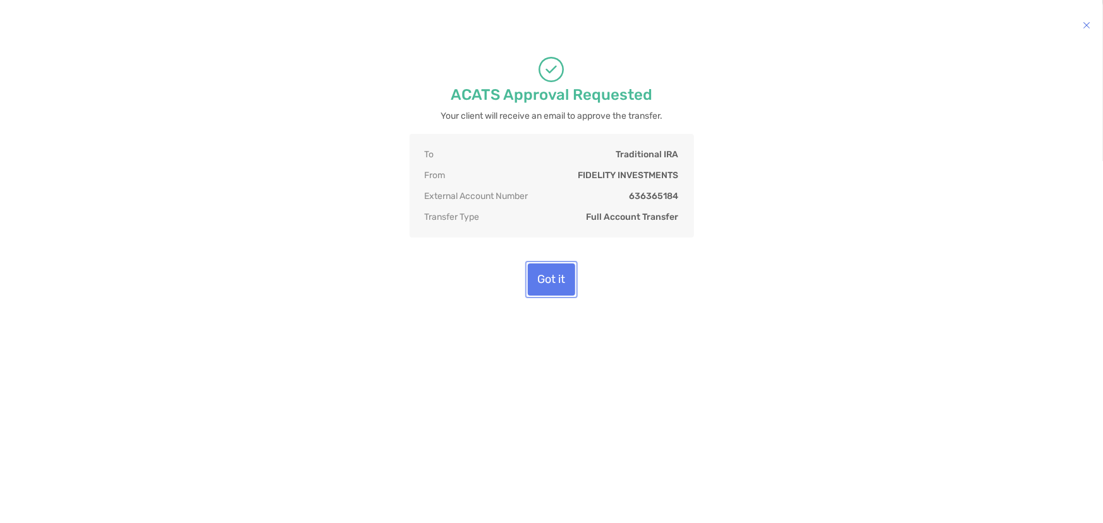
click at [544, 296] on button "Got it" at bounding box center [551, 280] width 47 height 32
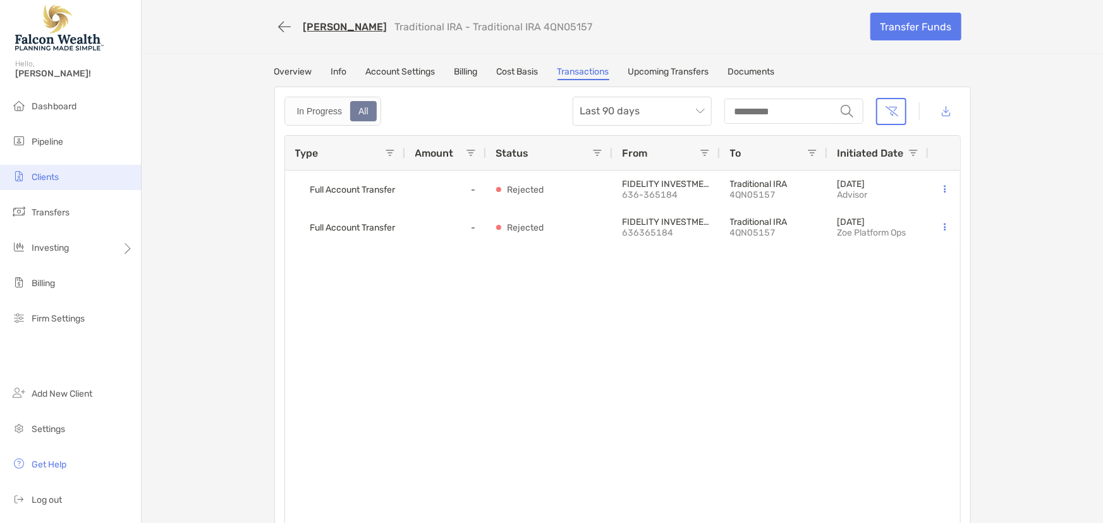
click at [27, 171] on li "Clients" at bounding box center [70, 177] width 141 height 25
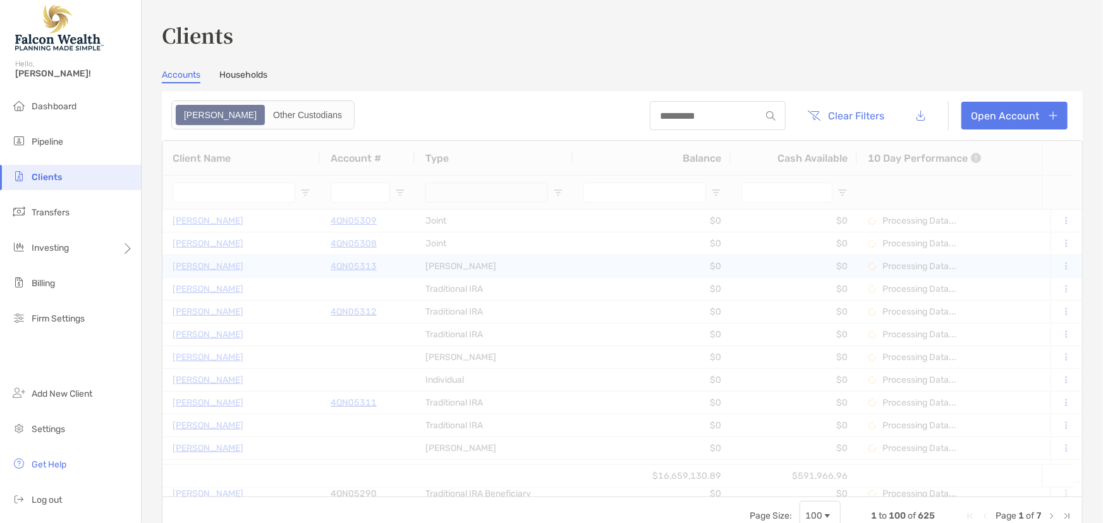
type input "*****"
type input "****"
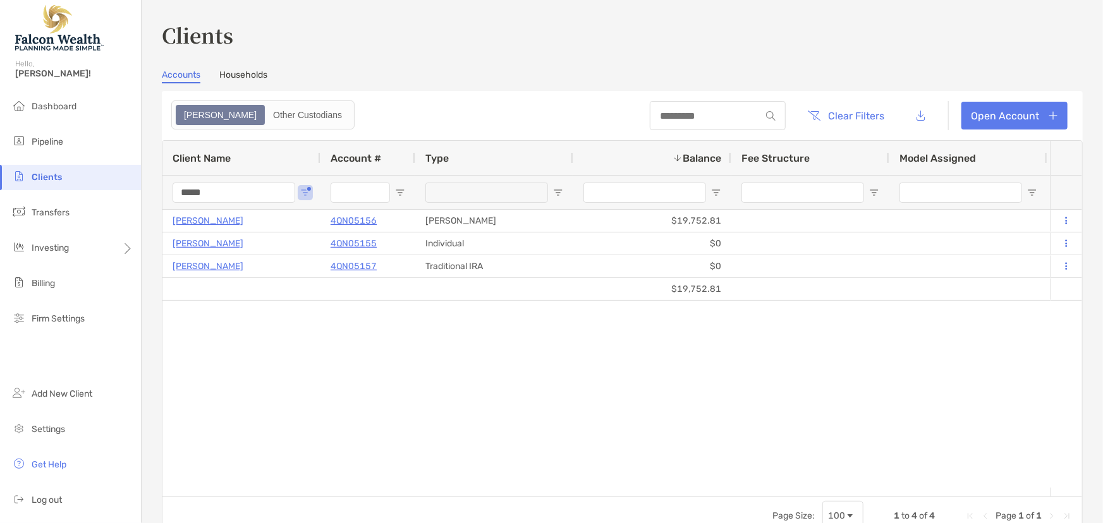
drag, startPoint x: 229, startPoint y: 191, endPoint x: 113, endPoint y: 195, distance: 117.0
click at [113, 195] on div "Clients Hello, Marc! Dashboard Pipeline Clients Transfers Investing Billing Fir…" at bounding box center [551, 261] width 1103 height 523
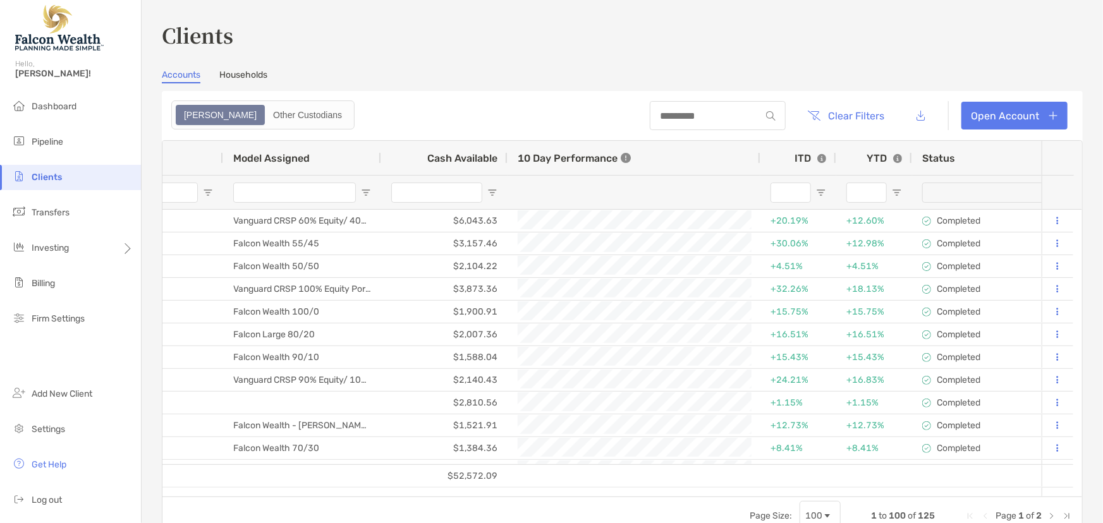
scroll to position [0, 1130]
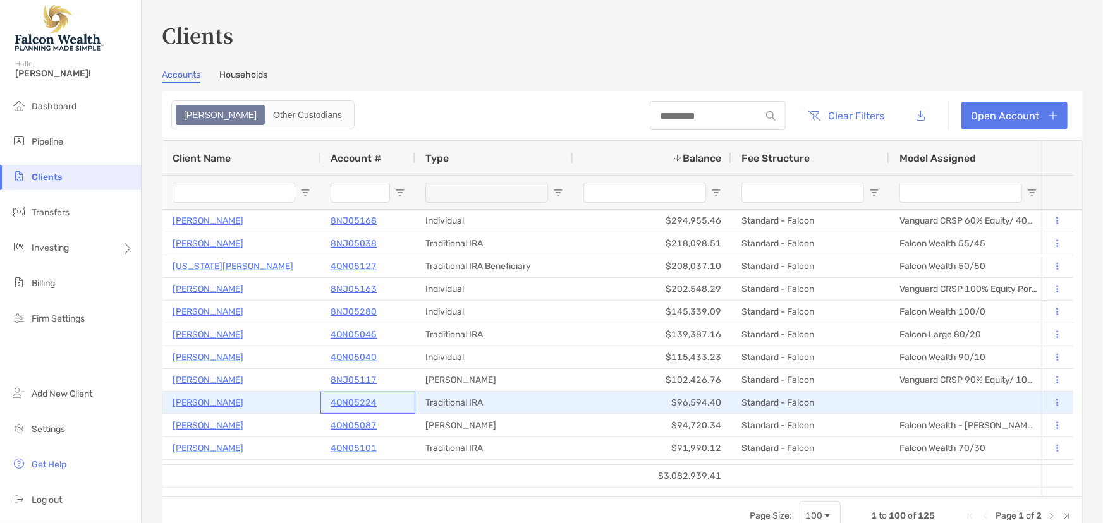
click at [344, 398] on p "4QN05224" at bounding box center [354, 403] width 46 height 16
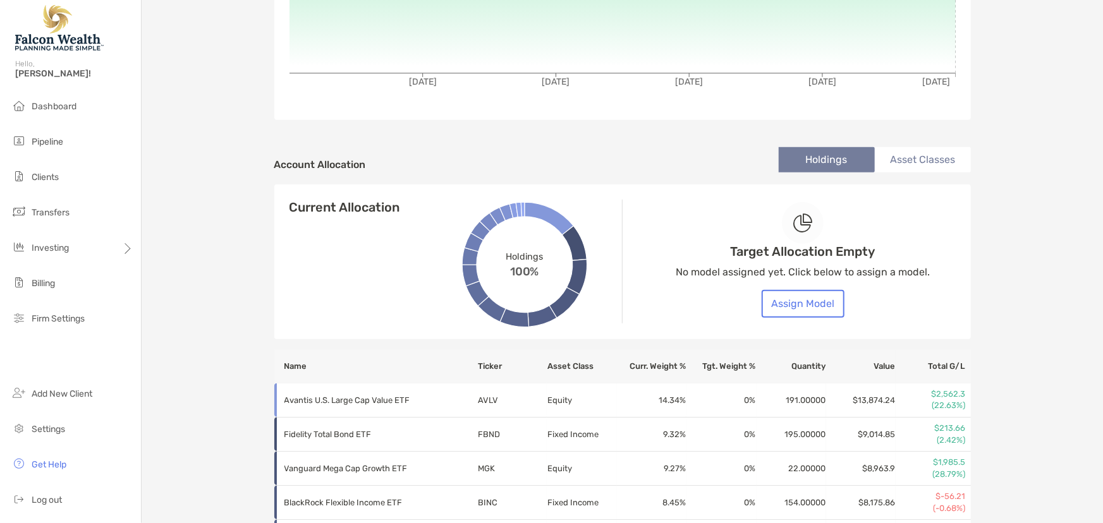
scroll to position [287, 0]
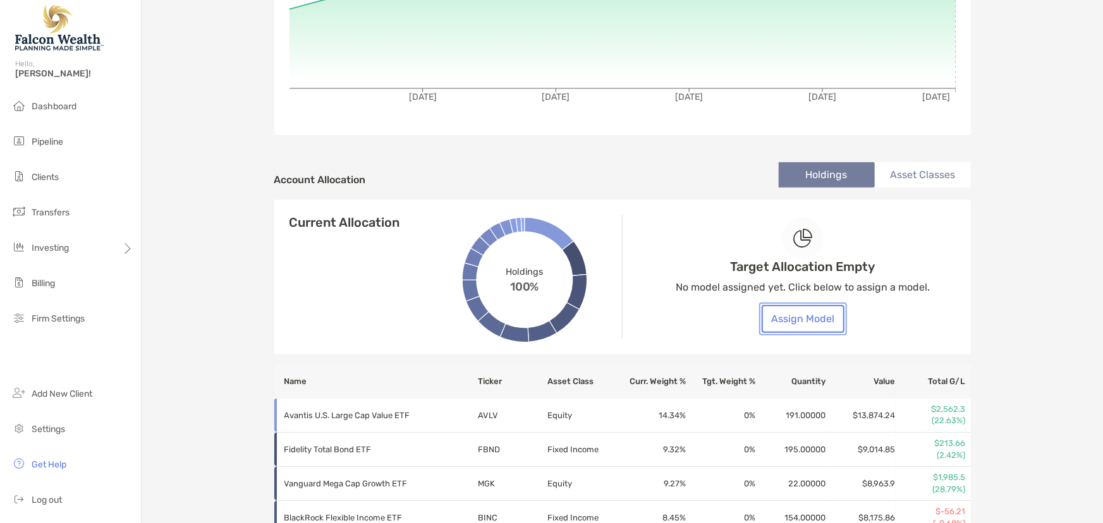
click at [811, 319] on button "Assign Model" at bounding box center [803, 319] width 83 height 28
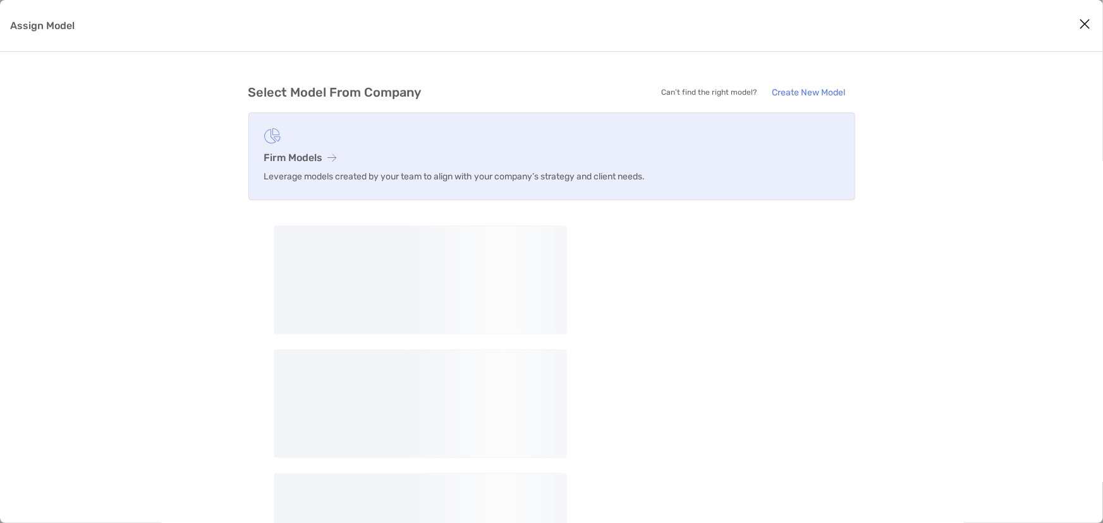
click at [377, 155] on h3 "Firm Models" at bounding box center [551, 158] width 575 height 12
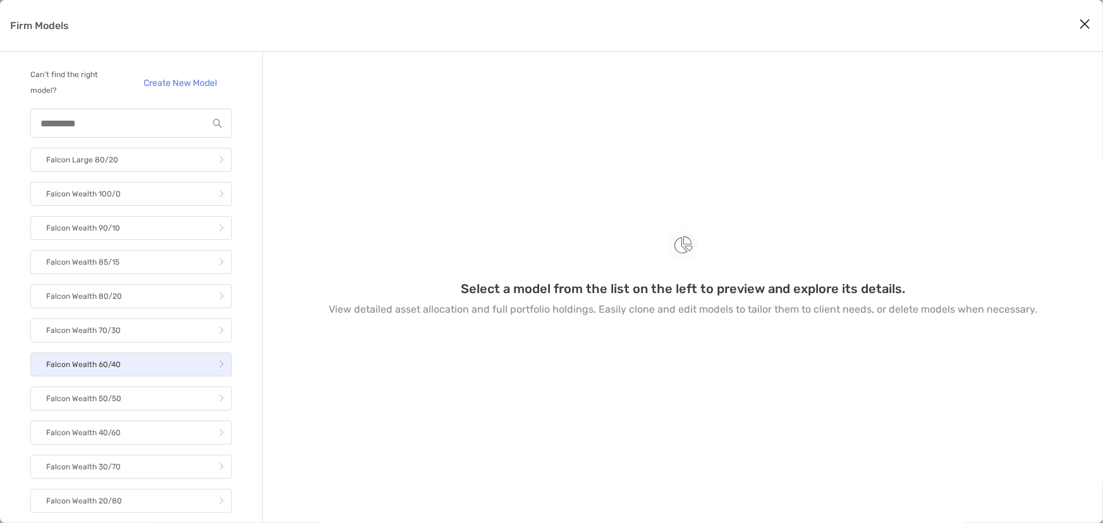
click at [157, 365] on link "Falcon Wealth 60/40" at bounding box center [131, 365] width 202 height 24
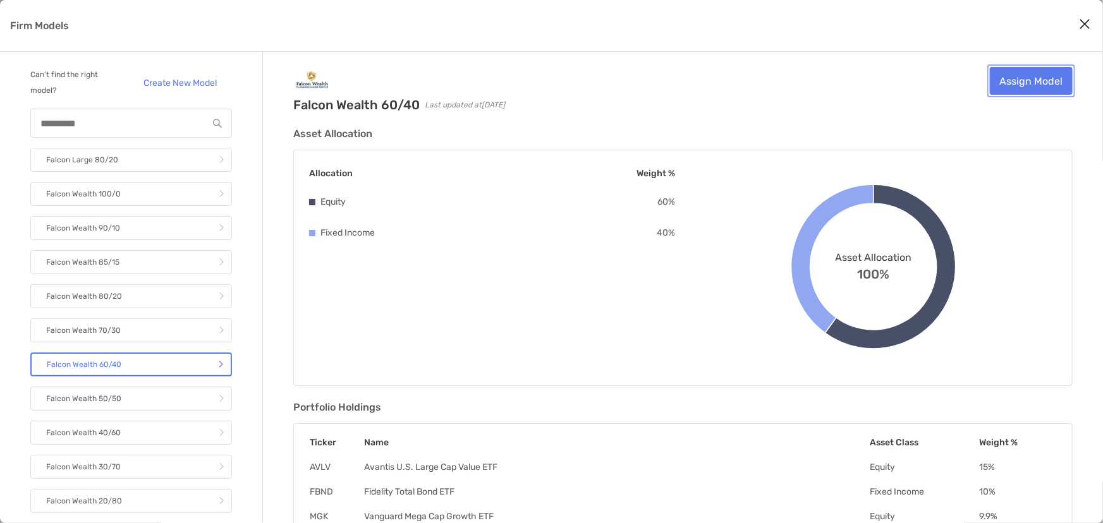
click at [1024, 73] on link "Assign Model" at bounding box center [1031, 81] width 83 height 28
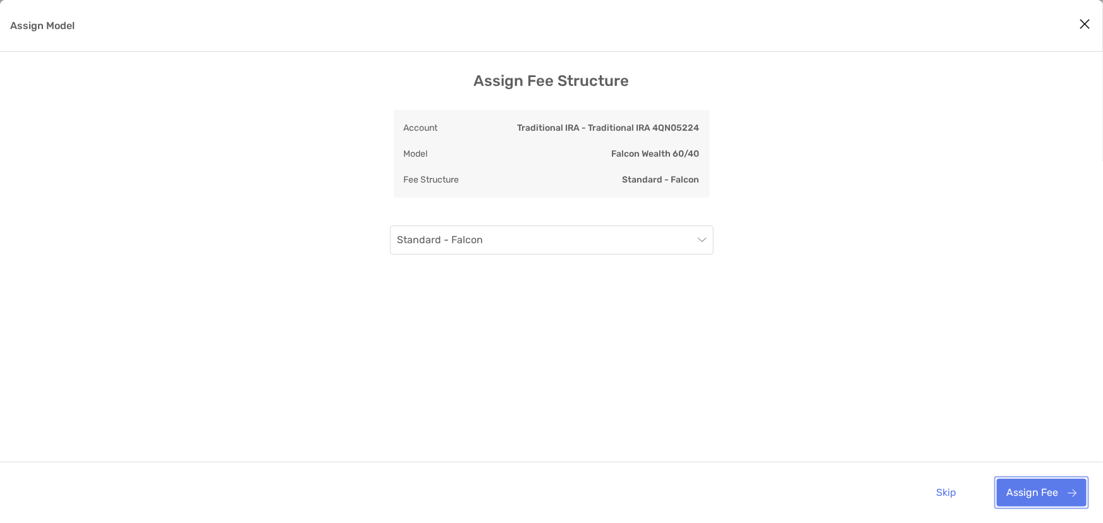
click at [1048, 492] on button "Assign Fee" at bounding box center [1042, 493] width 90 height 28
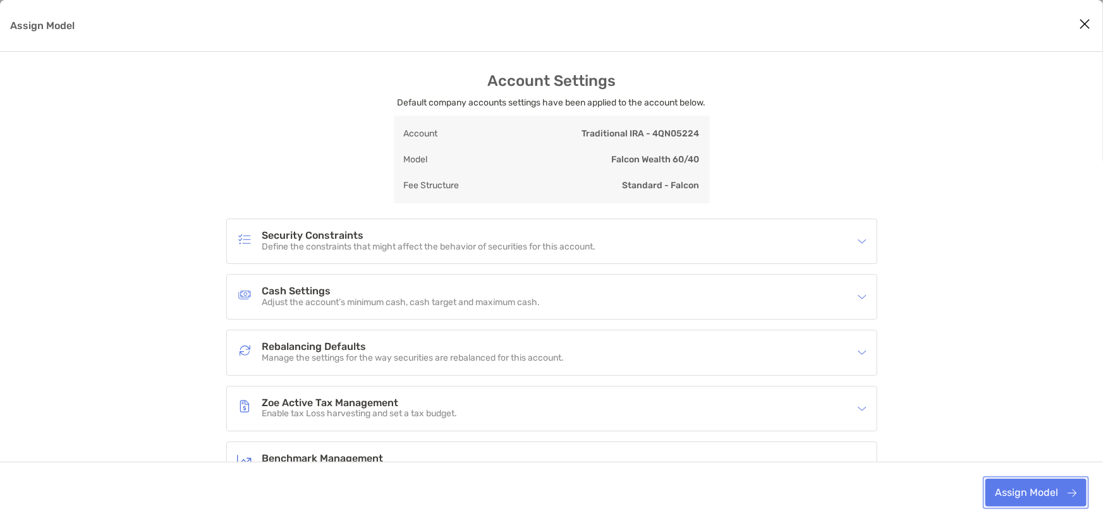
click at [1031, 489] on button "Assign Model" at bounding box center [1036, 493] width 101 height 28
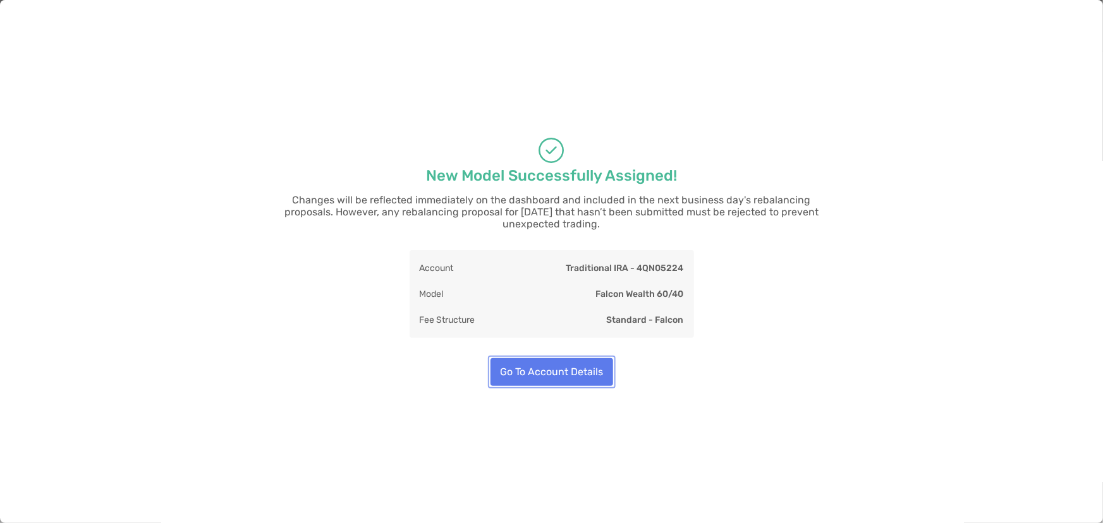
click at [570, 369] on button "Go To Account Details" at bounding box center [552, 372] width 123 height 28
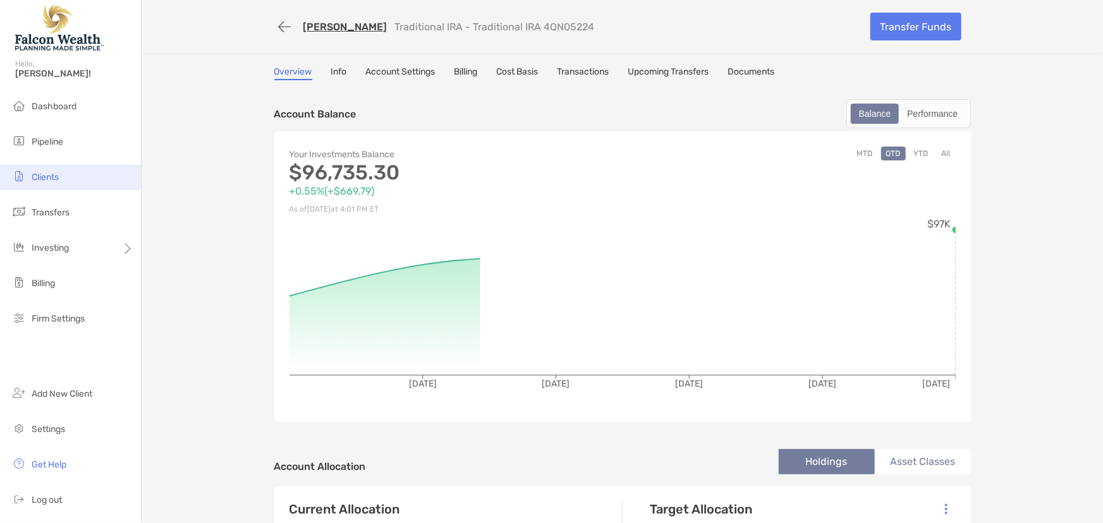
click at [54, 182] on li "Clients" at bounding box center [70, 177] width 141 height 25
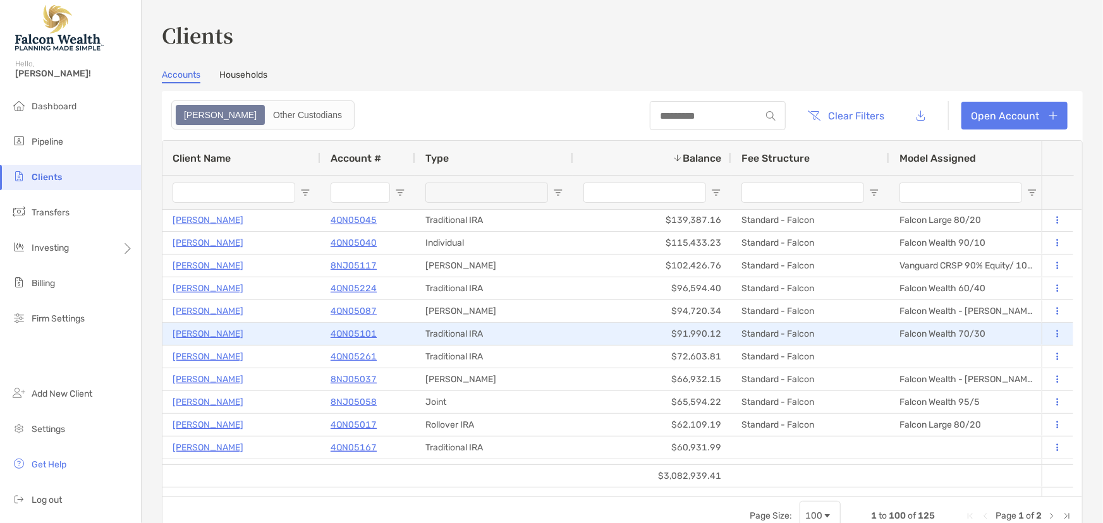
scroll to position [154, 0]
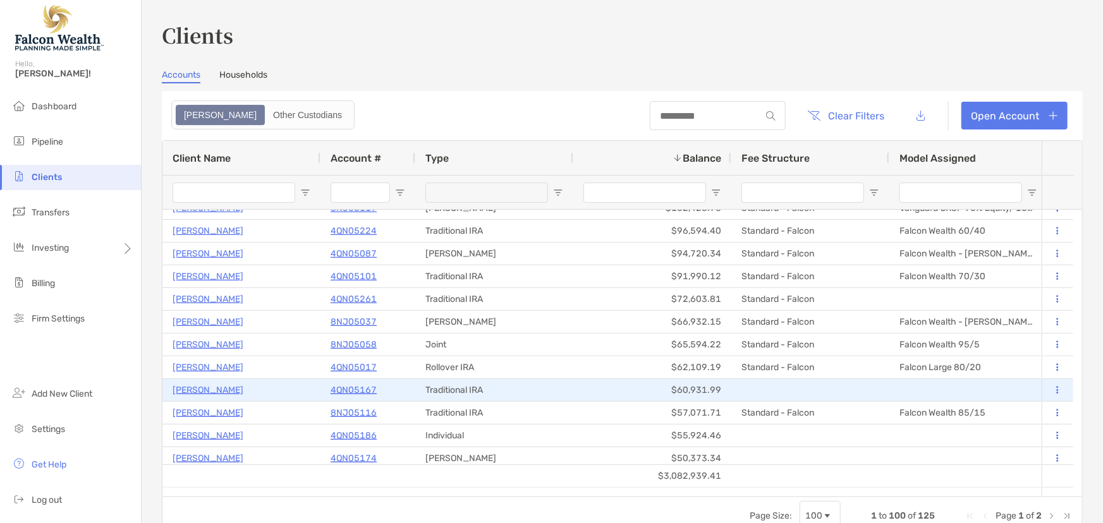
click at [362, 391] on p "4QN05167" at bounding box center [354, 390] width 46 height 16
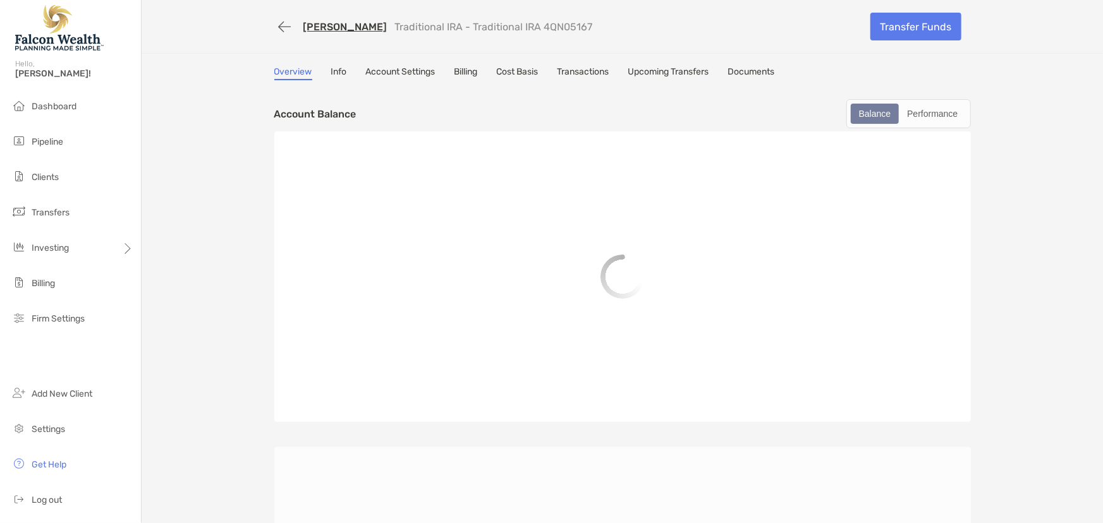
click at [456, 76] on link "Billing" at bounding box center [466, 73] width 23 height 14
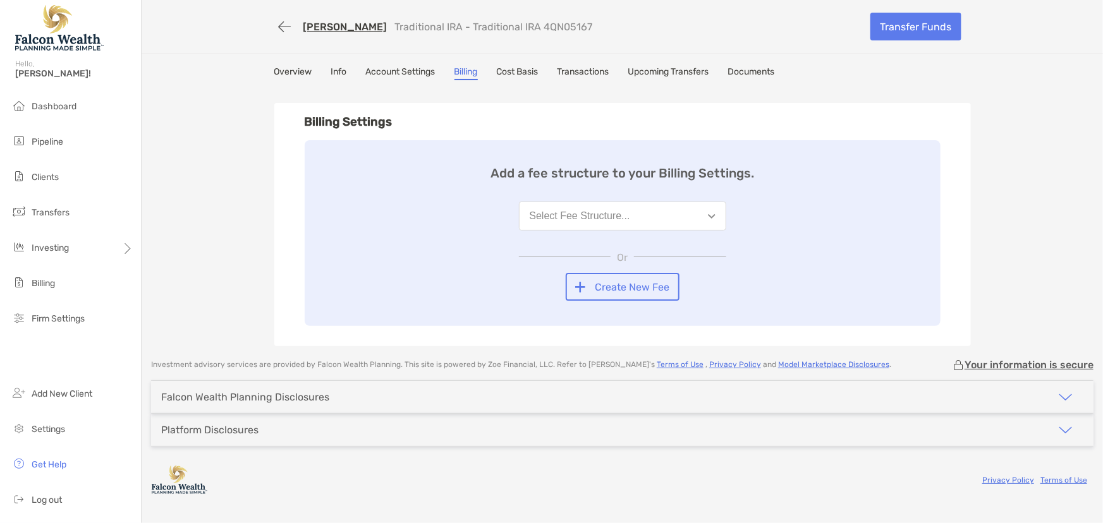
click at [608, 211] on div "Select Fee Structure..." at bounding box center [580, 216] width 101 height 11
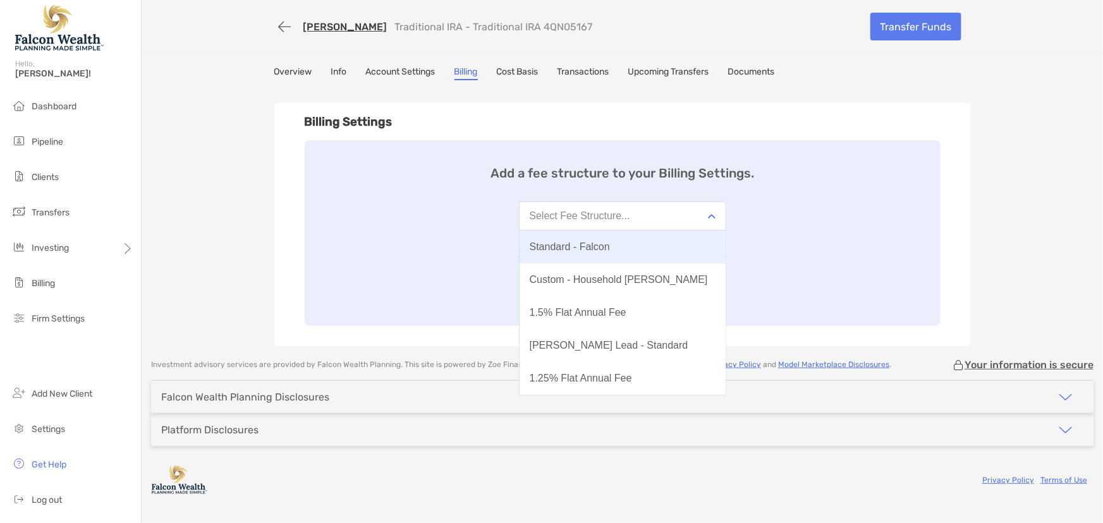
click at [568, 241] on div "Standard - Falcon" at bounding box center [570, 246] width 80 height 11
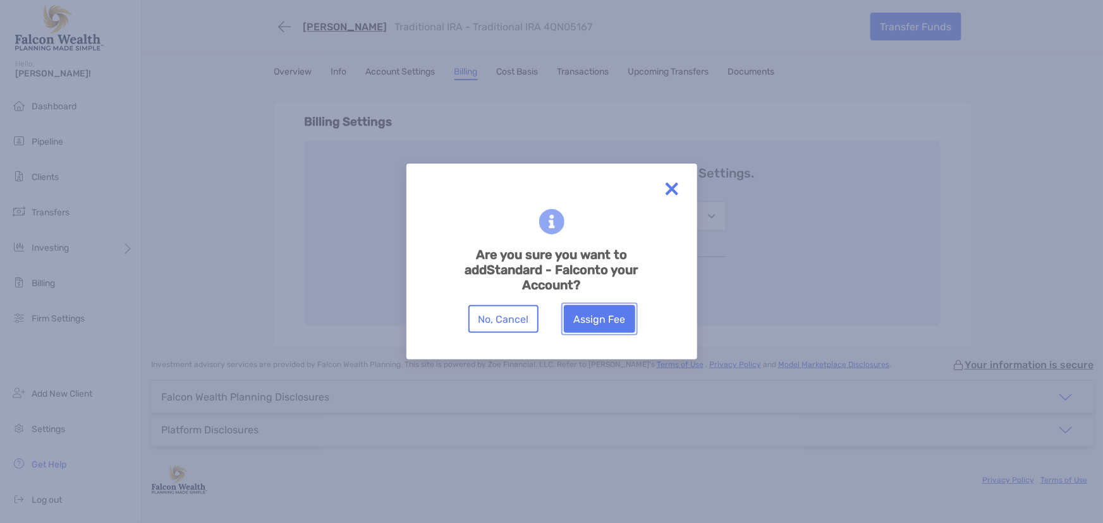
click at [588, 317] on button "Assign Fee" at bounding box center [599, 319] width 71 height 28
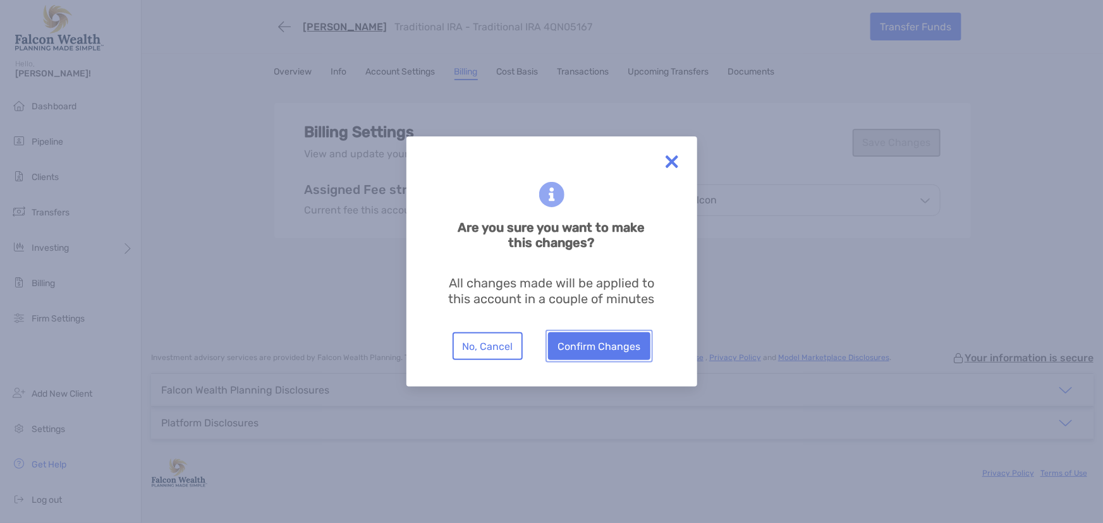
click at [615, 352] on button "Confirm Changes" at bounding box center [599, 347] width 102 height 28
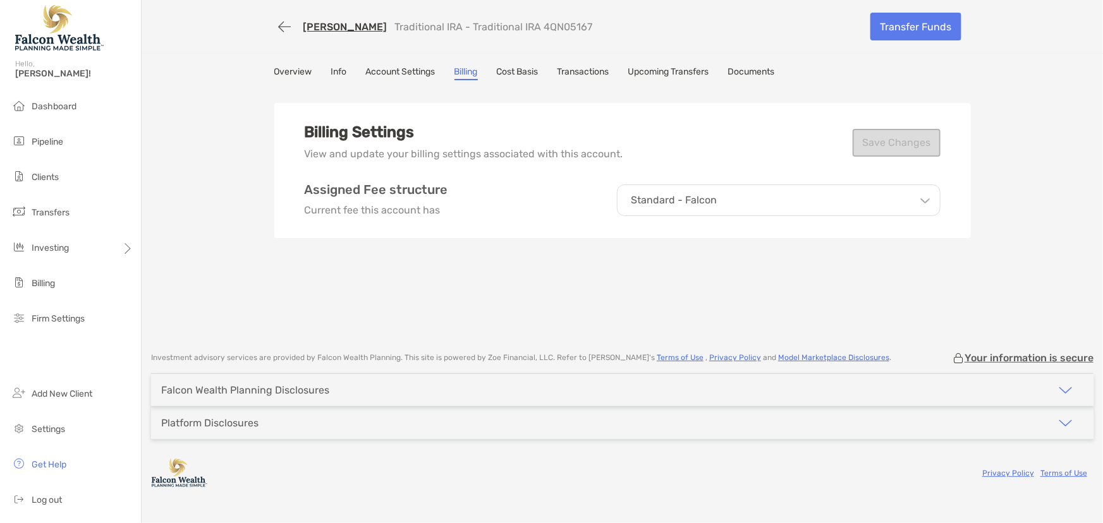
click at [712, 207] on div "Standard - Falcon" at bounding box center [779, 201] width 324 height 32
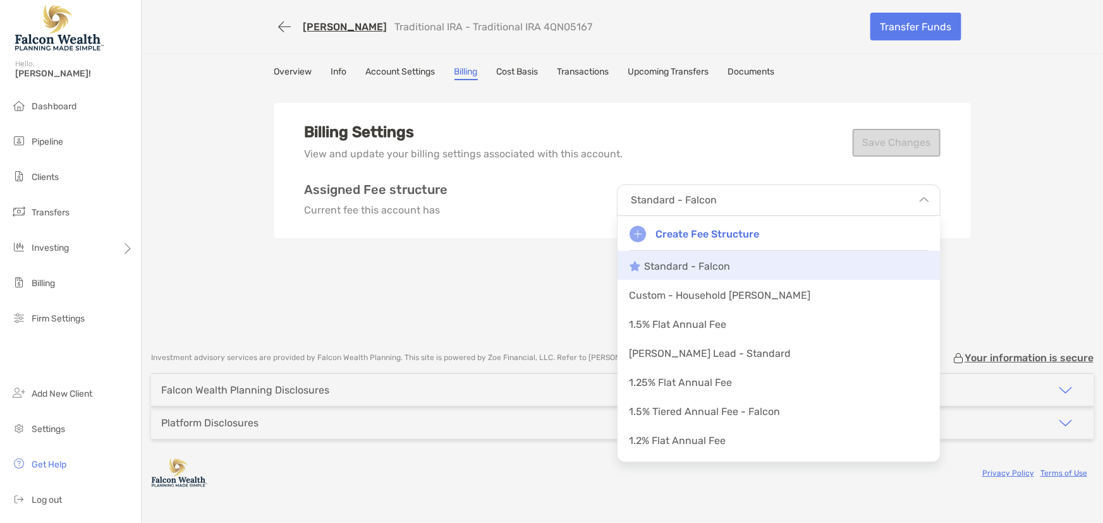
click at [660, 264] on p "Standard - Falcon" at bounding box center [688, 266] width 86 height 12
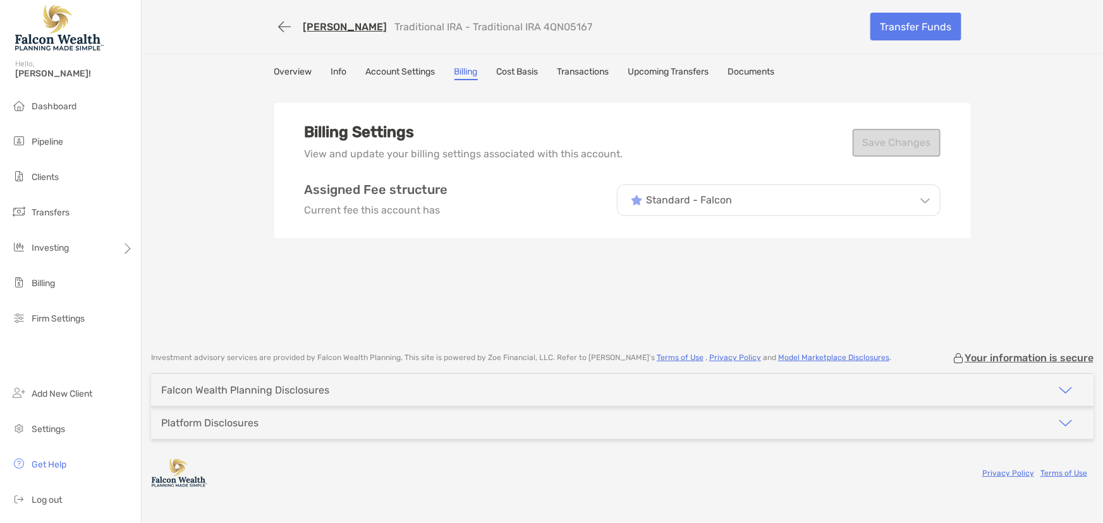
click at [616, 234] on div "Billing Settings View and update your billing settings associated with this acc…" at bounding box center [622, 170] width 697 height 135
click at [525, 63] on div "JAVERIA KHAN Traditional IRA - Traditional IRA 4QN05167 Transfer Funds Overview…" at bounding box center [623, 169] width 962 height 339
click at [515, 69] on link "Cost Basis" at bounding box center [518, 73] width 42 height 14
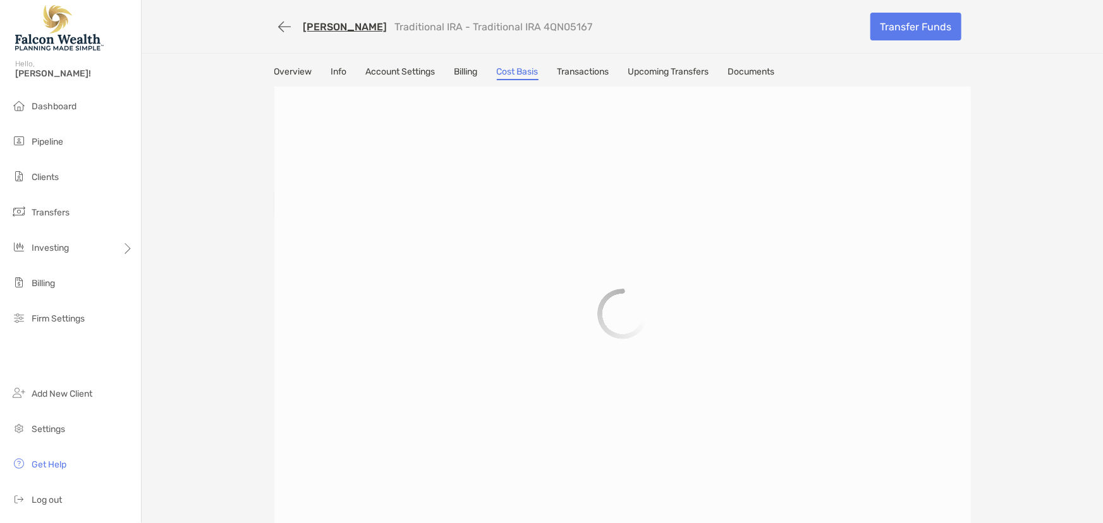
click at [460, 78] on link "Billing" at bounding box center [466, 73] width 23 height 14
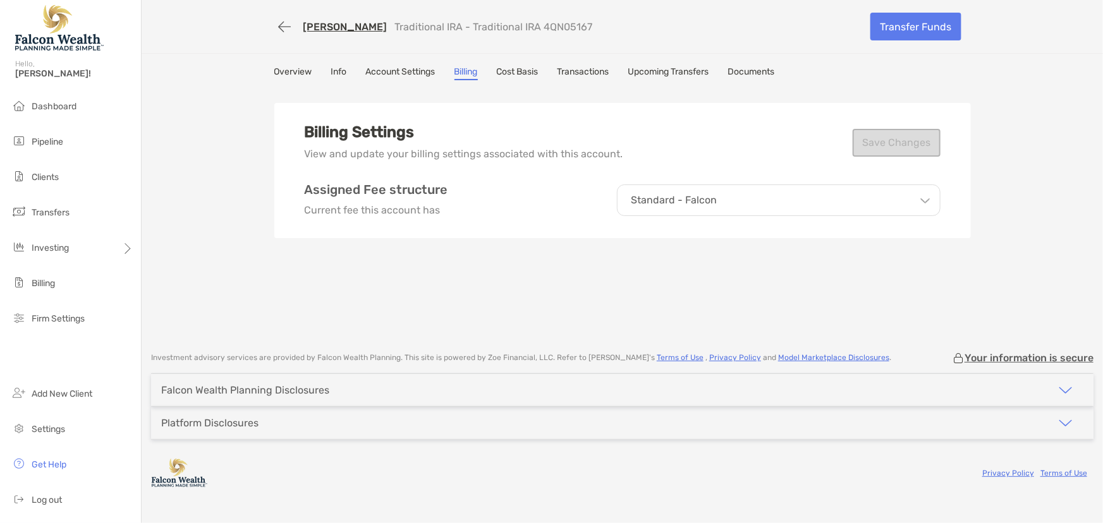
click at [681, 202] on p "Standard - Falcon" at bounding box center [675, 200] width 86 height 11
click at [517, 253] on div "Billing Settings View and update your billing settings associated with this acc…" at bounding box center [622, 213] width 697 height 253
click at [657, 200] on p "Standard - Falcon" at bounding box center [675, 200] width 86 height 11
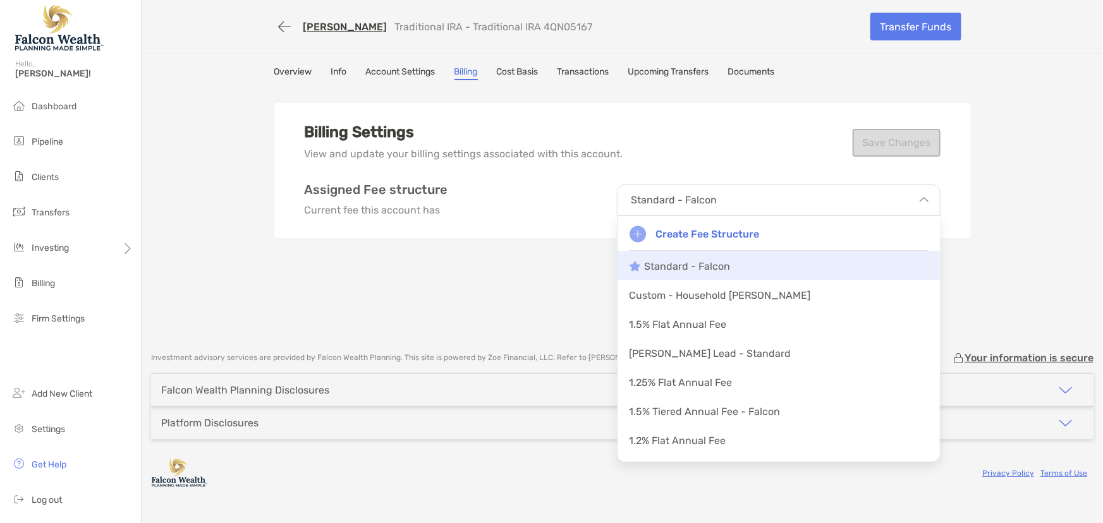
click at [661, 265] on p "Standard - Falcon" at bounding box center [688, 266] width 86 height 12
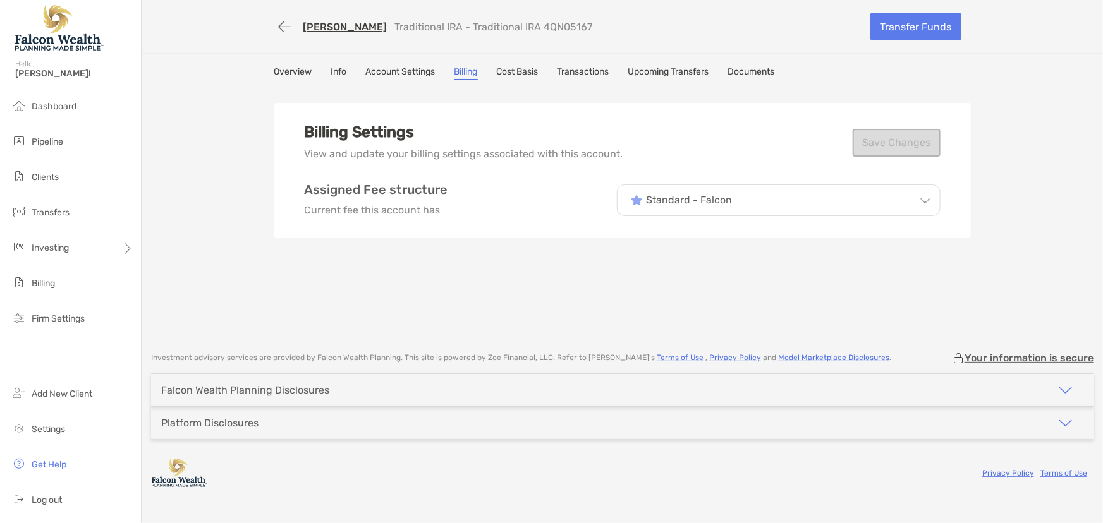
click at [606, 258] on div "Billing Settings View and update your billing settings associated with this acc…" at bounding box center [622, 213] width 697 height 253
click at [926, 147] on div "Billing Settings View and update your billing settings associated with this acc…" at bounding box center [623, 142] width 636 height 39
click at [42, 171] on li "Clients" at bounding box center [70, 177] width 141 height 25
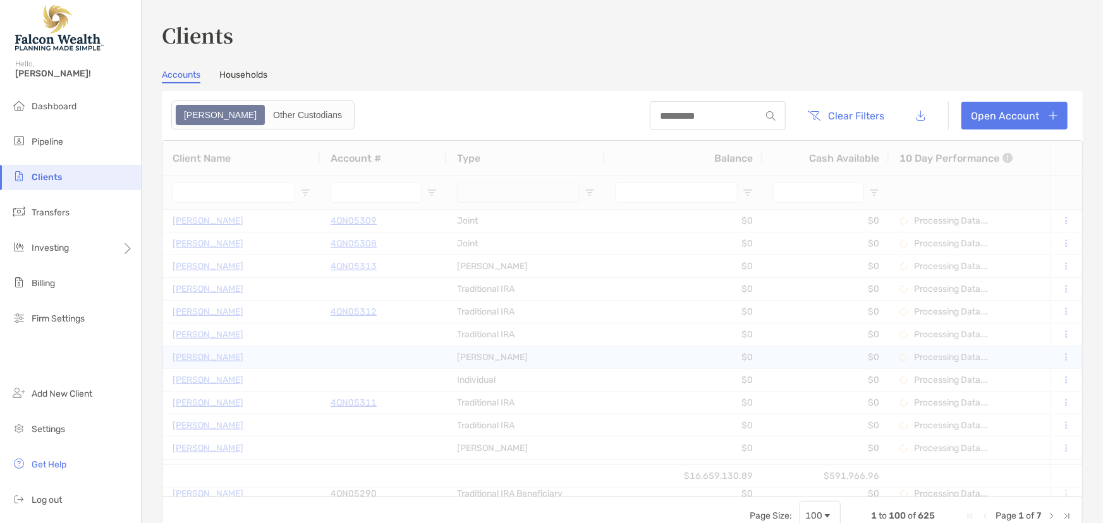
type input "****"
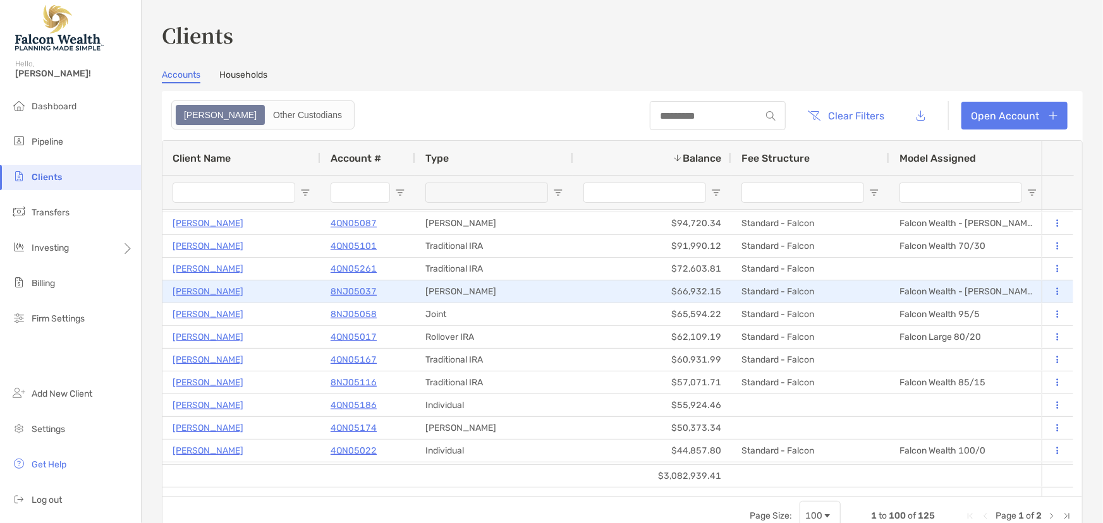
scroll to position [229, 0]
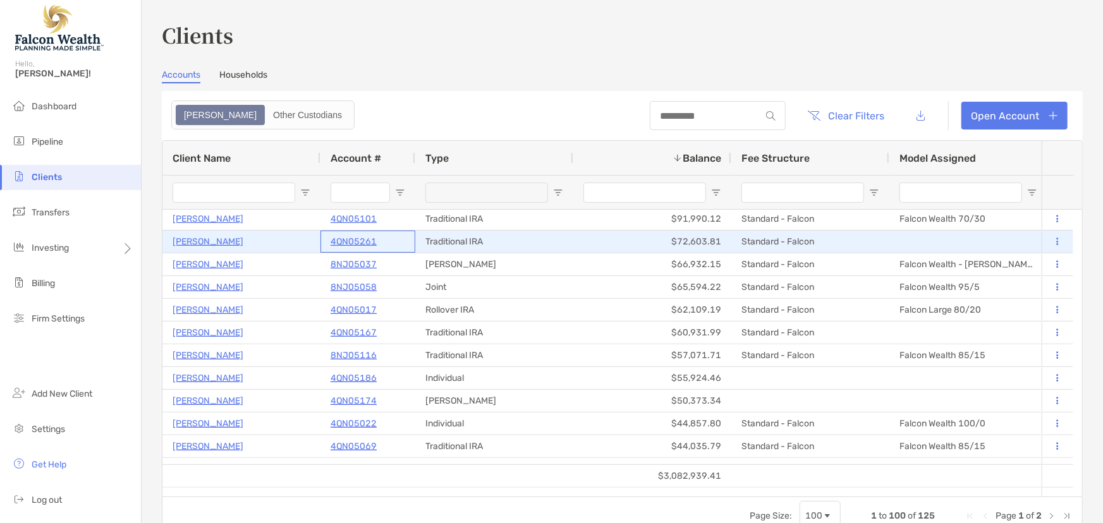
click at [360, 241] on p "4QN05261" at bounding box center [354, 242] width 46 height 16
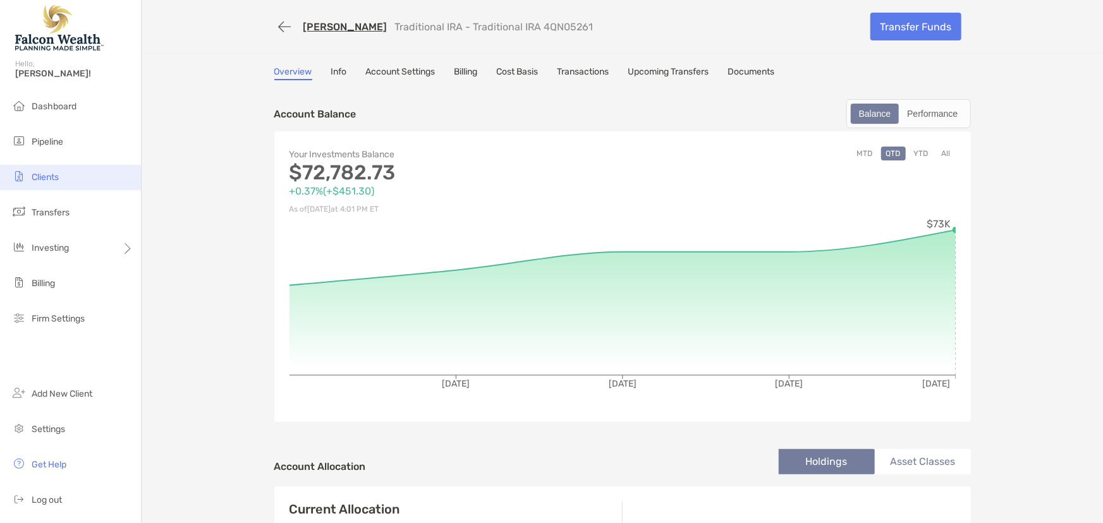
click at [41, 173] on span "Clients" at bounding box center [45, 177] width 27 height 11
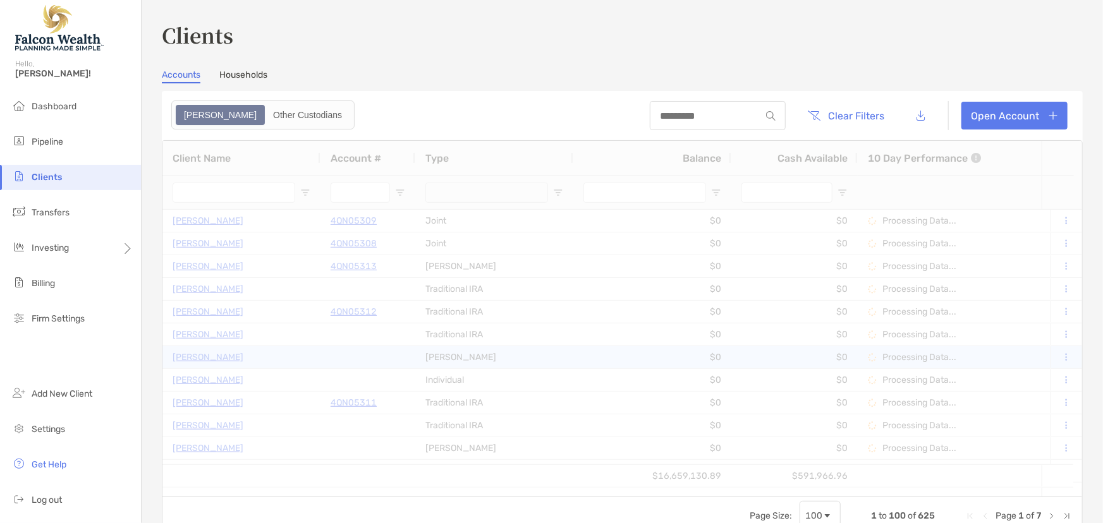
type input "****"
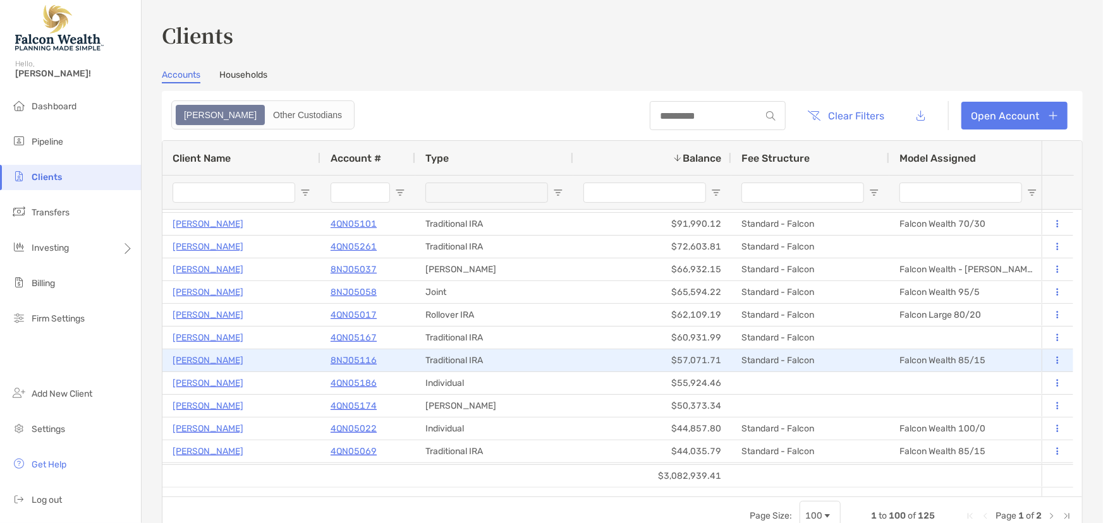
scroll to position [229, 0]
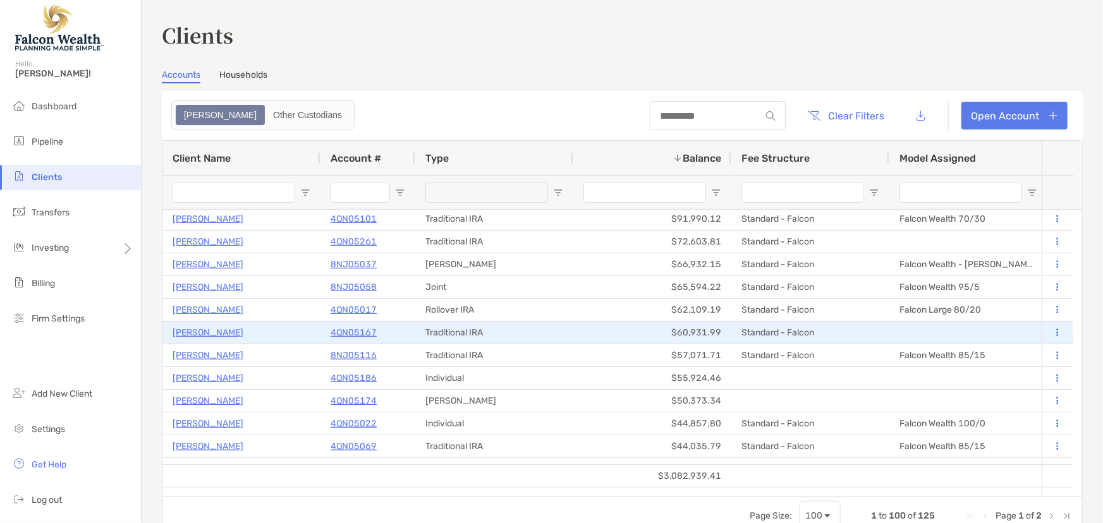
click at [346, 331] on p "4QN05167" at bounding box center [354, 333] width 46 height 16
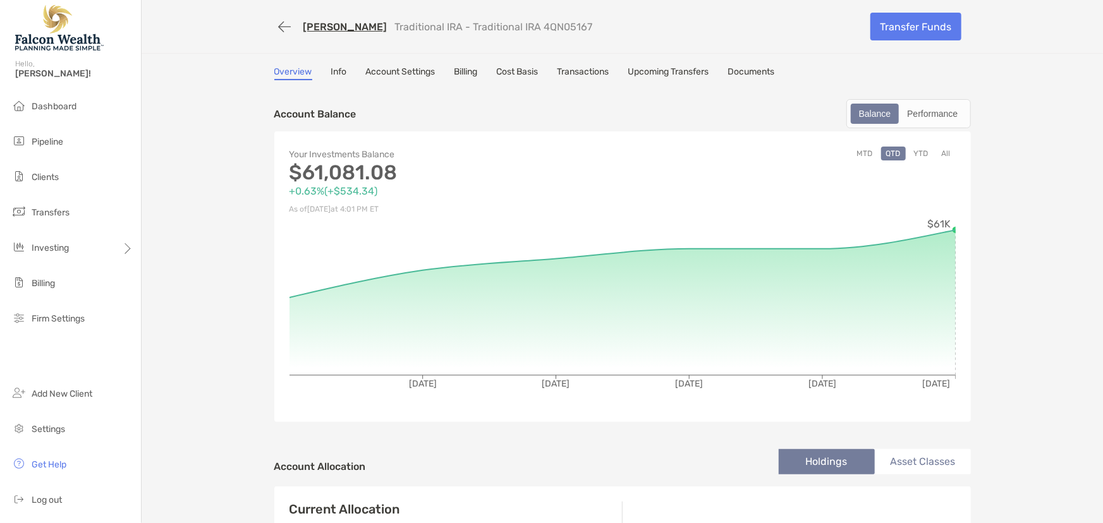
click at [465, 69] on link "Billing" at bounding box center [466, 73] width 23 height 14
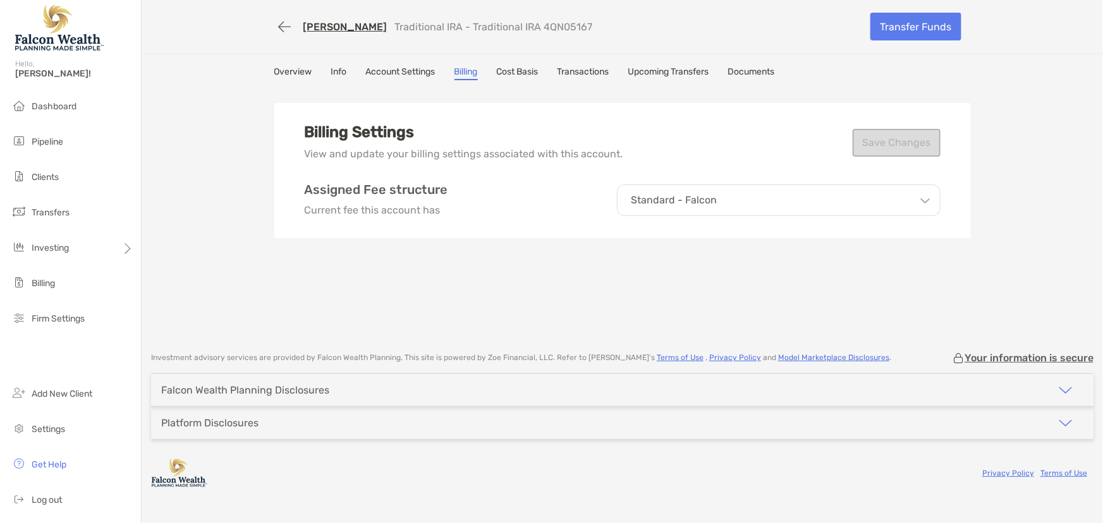
click at [675, 195] on p "Standard - Falcon" at bounding box center [675, 200] width 86 height 11
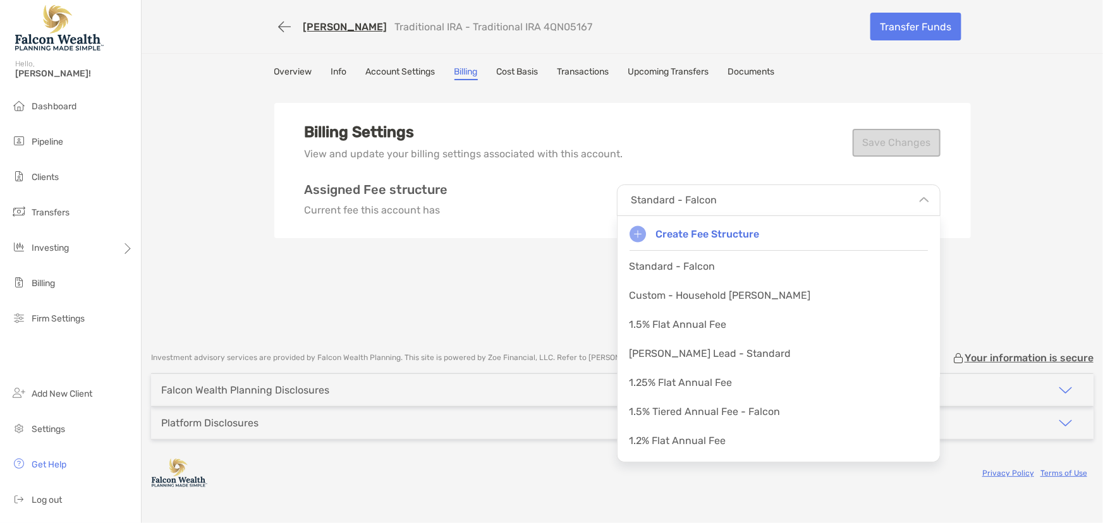
click at [458, 274] on div "Billing Settings View and update your billing settings associated with this acc…" at bounding box center [622, 213] width 697 height 253
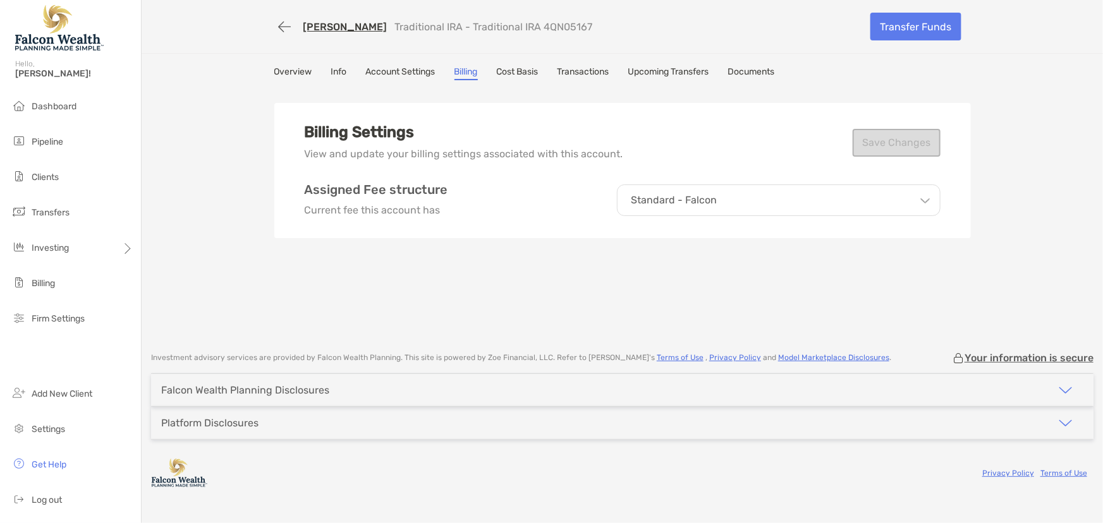
click at [687, 202] on p "Standard - Falcon" at bounding box center [675, 200] width 86 height 11
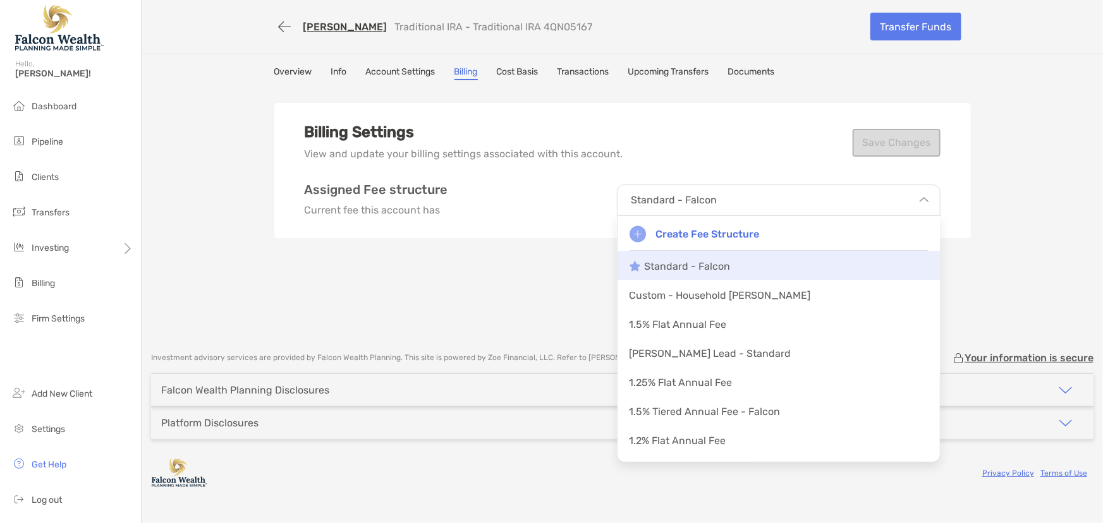
click at [666, 266] on p "Standard - Falcon" at bounding box center [688, 266] width 86 height 12
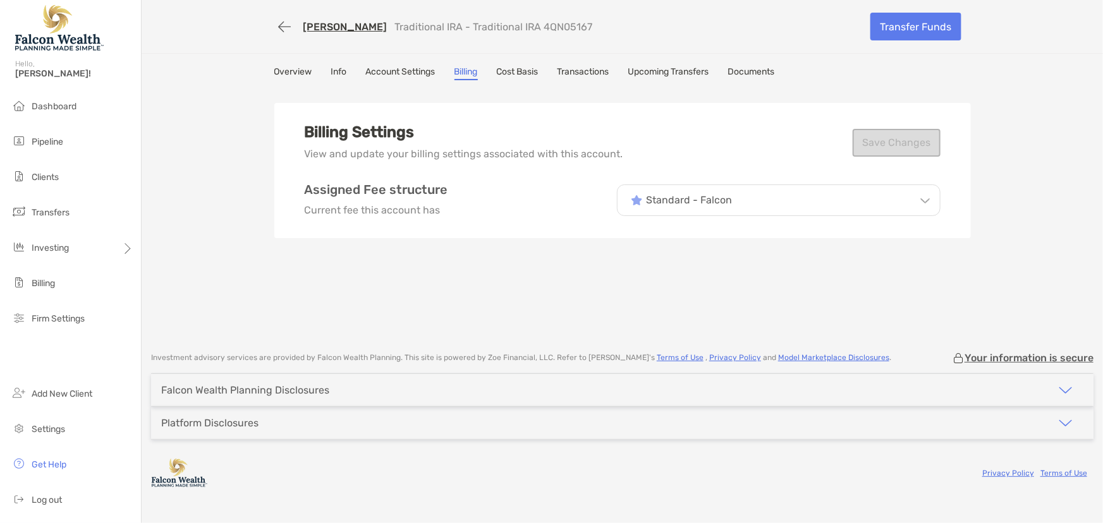
click at [702, 263] on div "Billing Settings View and update your billing settings associated with this acc…" at bounding box center [622, 213] width 697 height 253
click at [712, 199] on p "Standard - Falcon" at bounding box center [690, 200] width 86 height 11
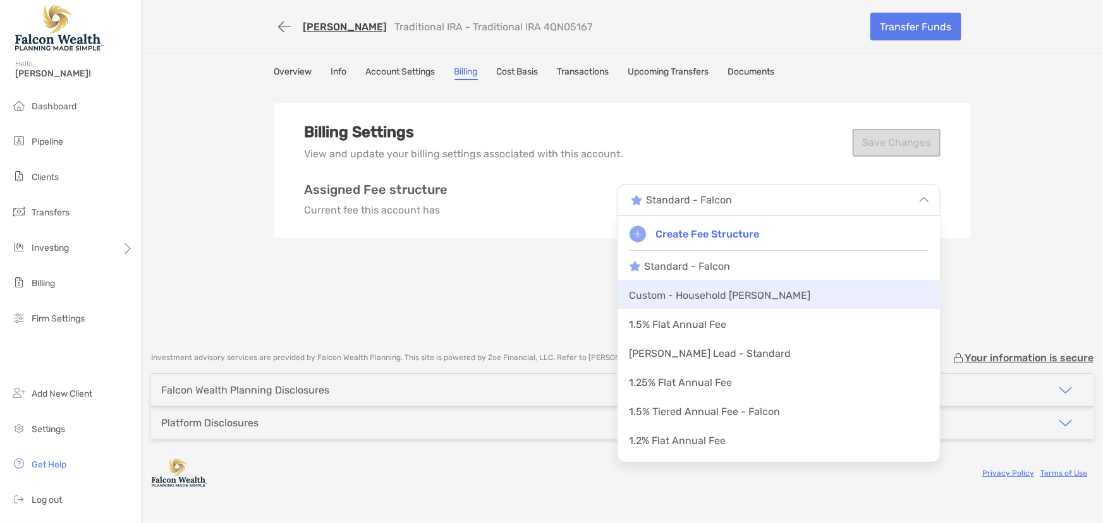
click at [675, 286] on div "Custom - Household [PERSON_NAME]" at bounding box center [779, 294] width 322 height 29
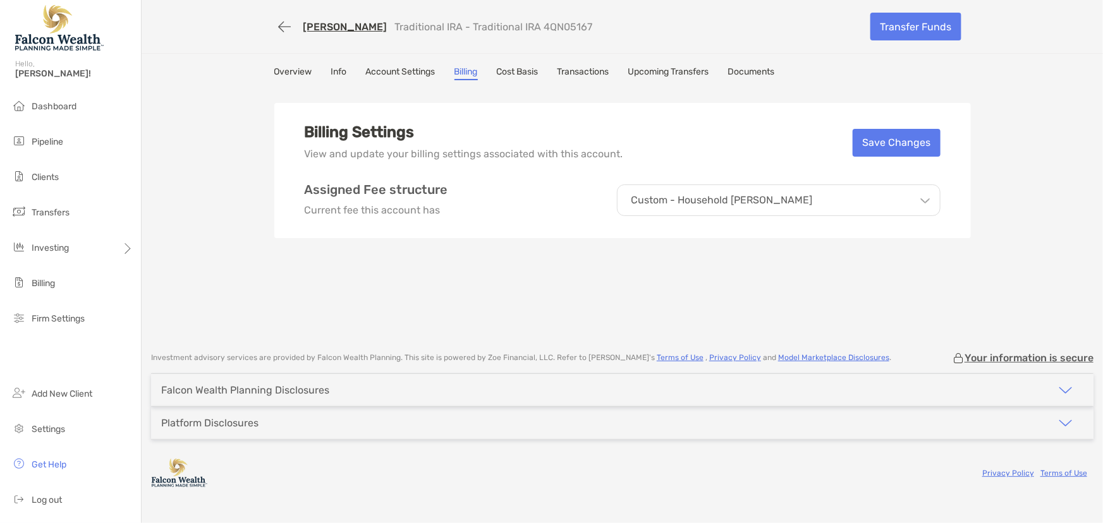
click at [707, 204] on p "Custom - Household [PERSON_NAME]" at bounding box center [722, 200] width 181 height 11
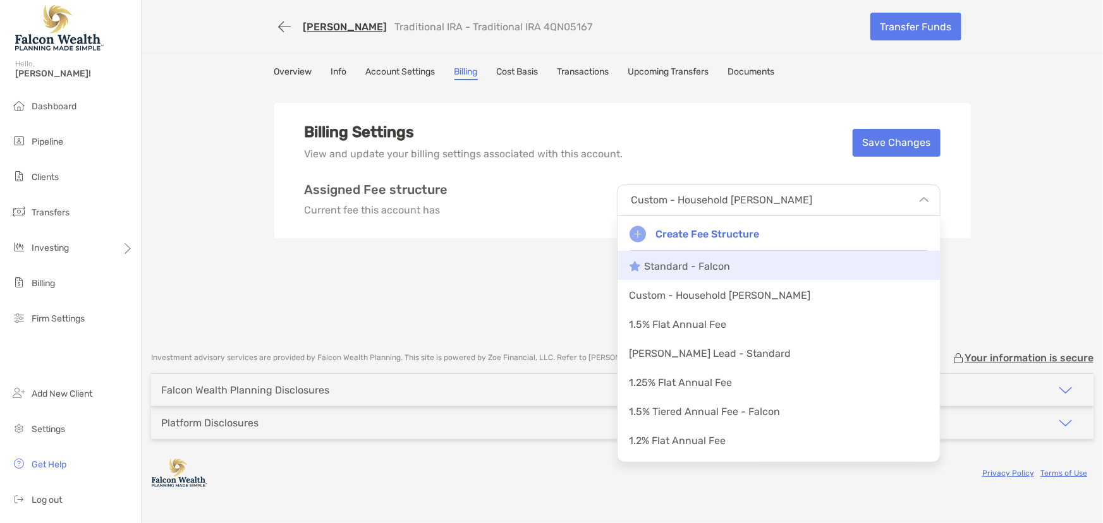
click at [689, 266] on p "Standard - Falcon" at bounding box center [688, 266] width 86 height 12
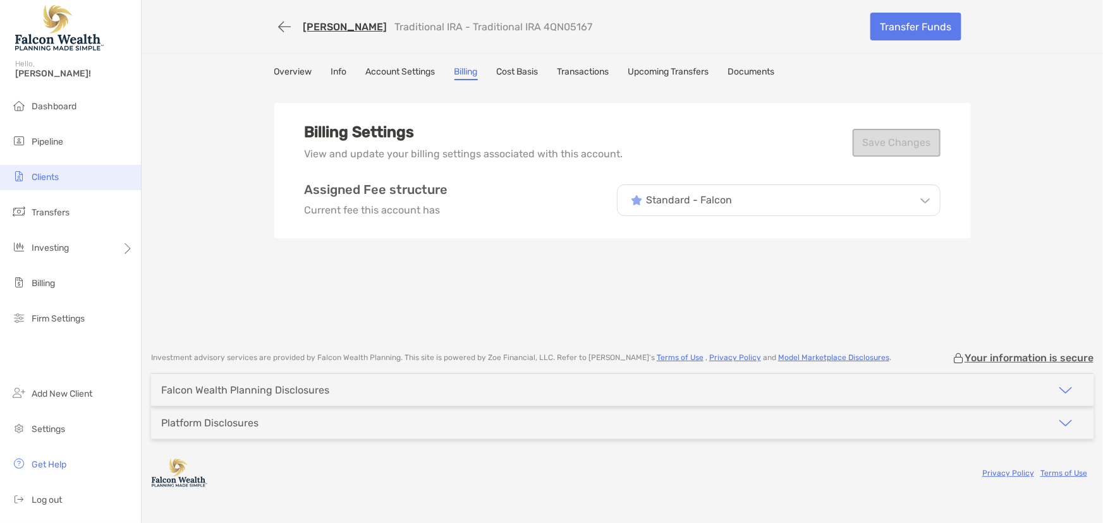
click at [50, 180] on span "Clients" at bounding box center [45, 177] width 27 height 11
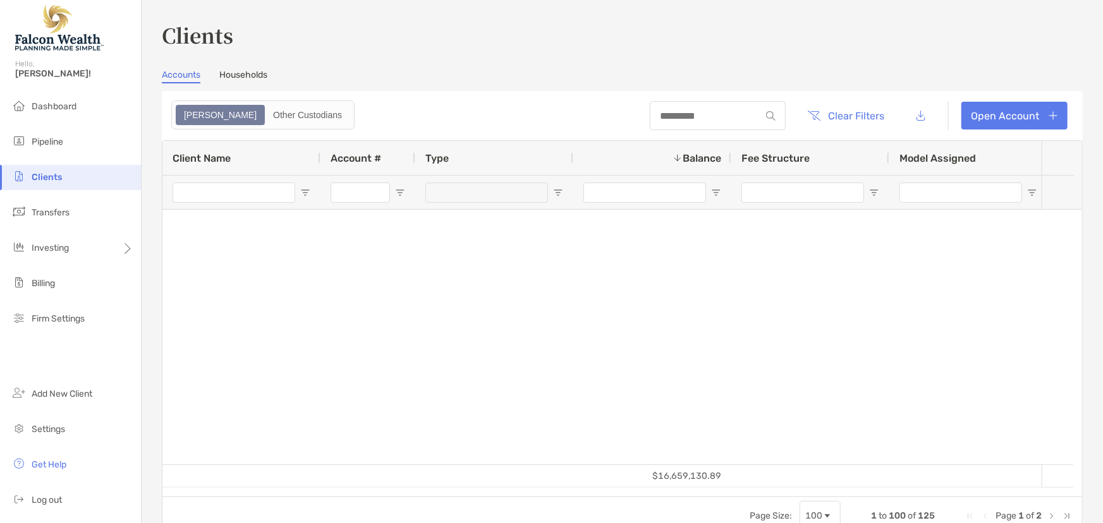
type input "****"
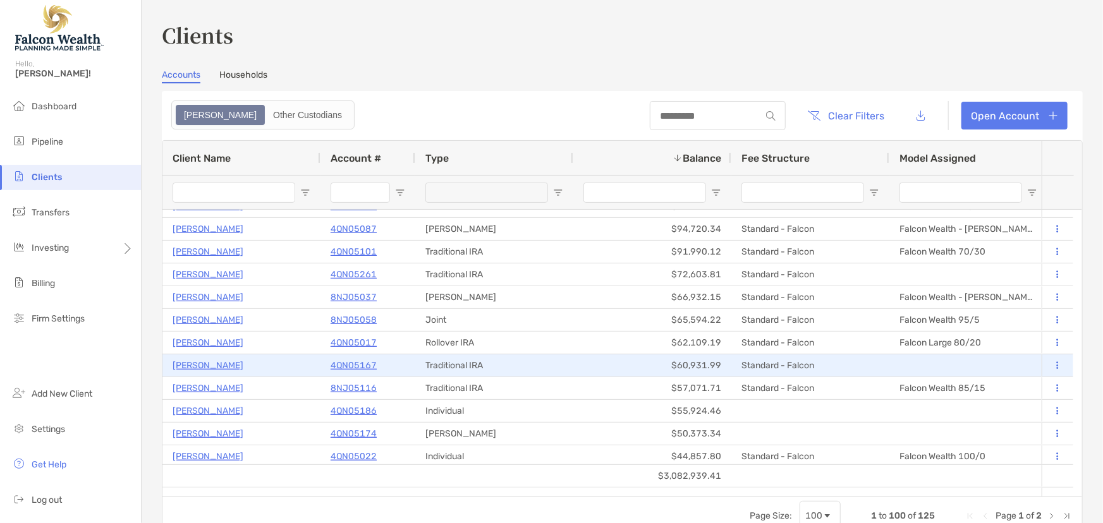
scroll to position [172, 0]
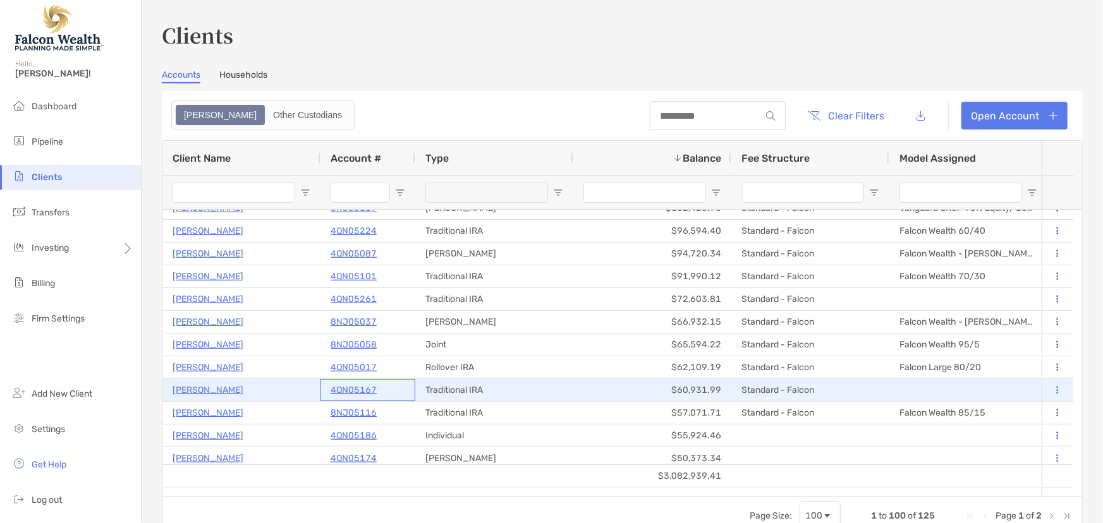
click at [363, 387] on p "4QN05167" at bounding box center [354, 390] width 46 height 16
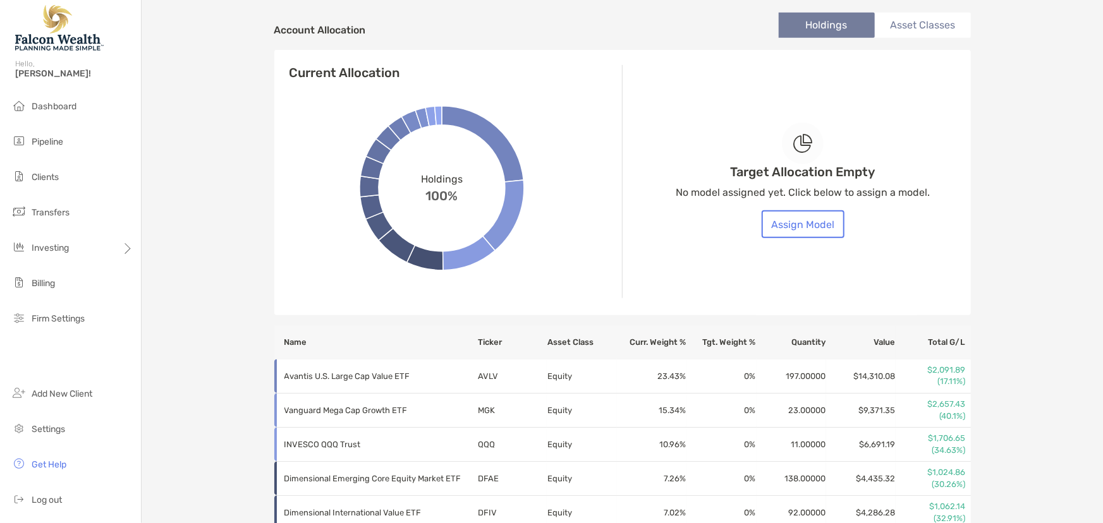
scroll to position [460, 0]
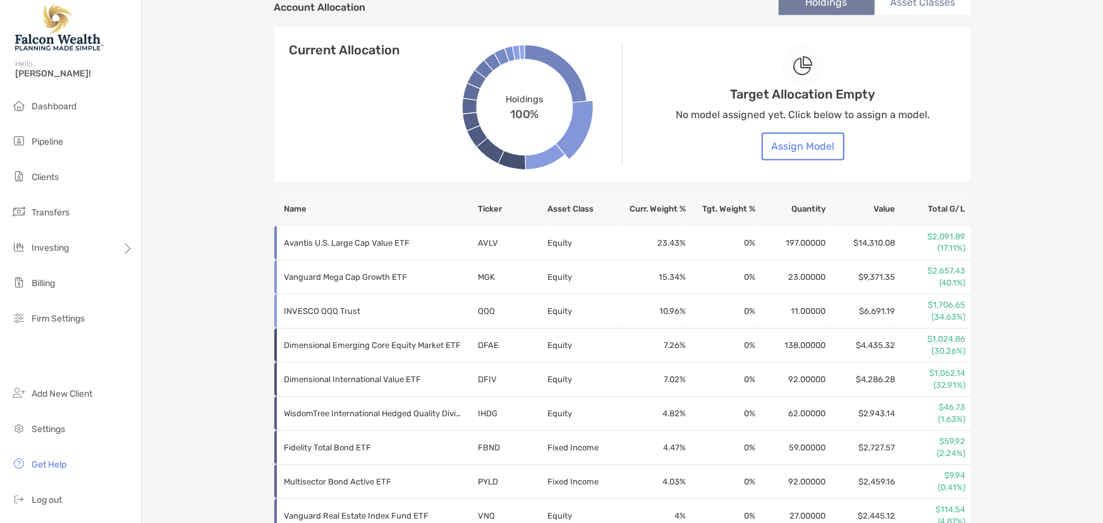
click at [782, 126] on div "Target Allocation Empty No model assigned yet. Click below to assign a model. A…" at bounding box center [803, 102] width 254 height 202
click at [783, 141] on button "Assign Model" at bounding box center [803, 147] width 83 height 28
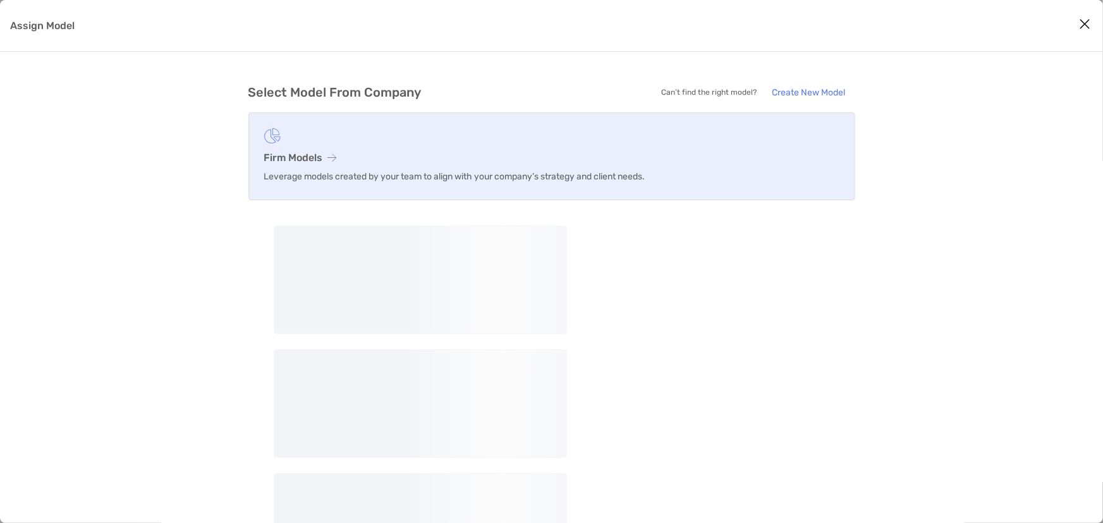
click at [326, 155] on h3 "Firm Models" at bounding box center [551, 158] width 575 height 12
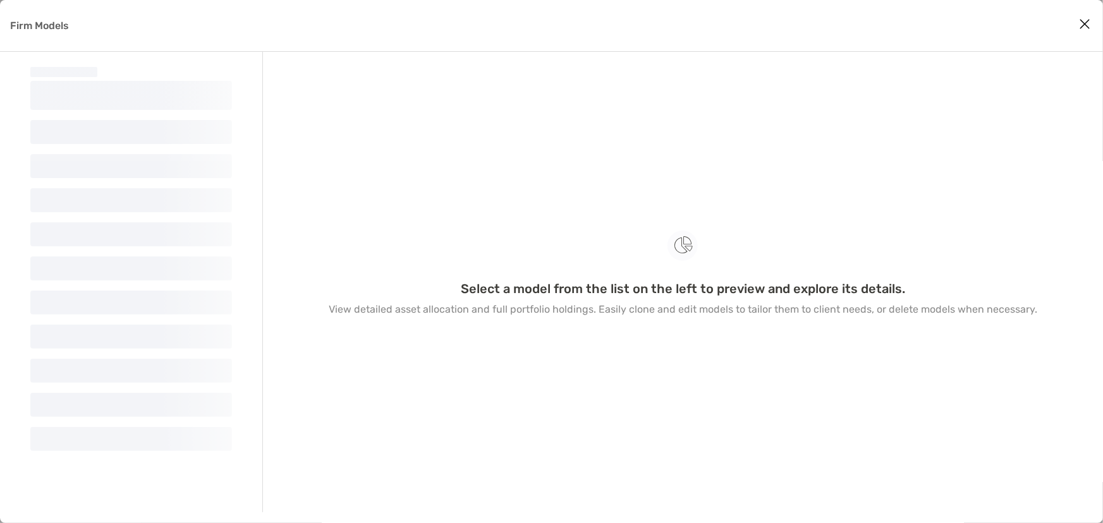
click at [1087, 20] on icon "Close modal" at bounding box center [1084, 23] width 11 height 15
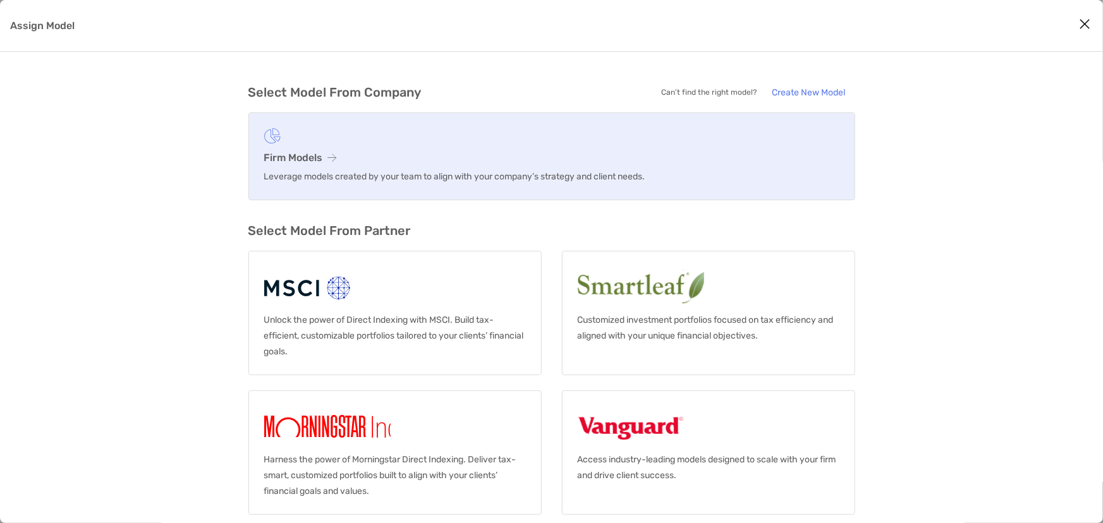
click at [368, 157] on h3 "Firm Models" at bounding box center [551, 158] width 575 height 12
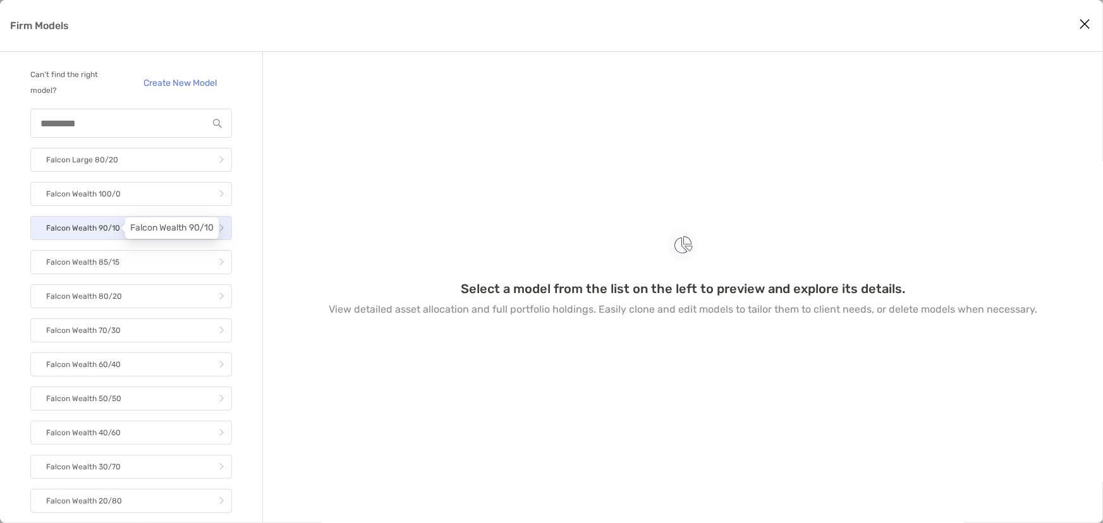
click at [114, 229] on p "Falcon Wealth 90/10" at bounding box center [83, 229] width 74 height 16
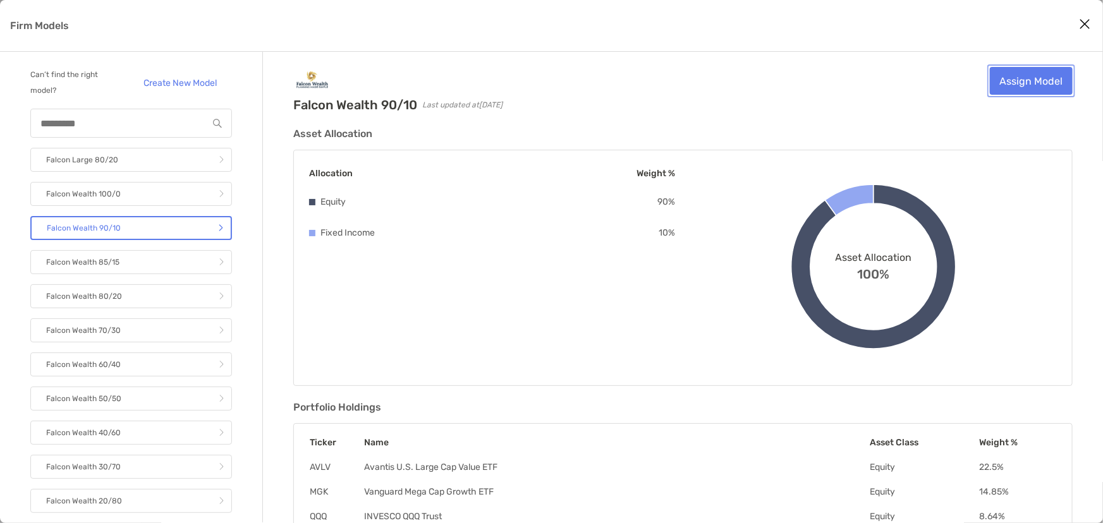
click at [1047, 85] on link "Assign Model" at bounding box center [1031, 81] width 83 height 28
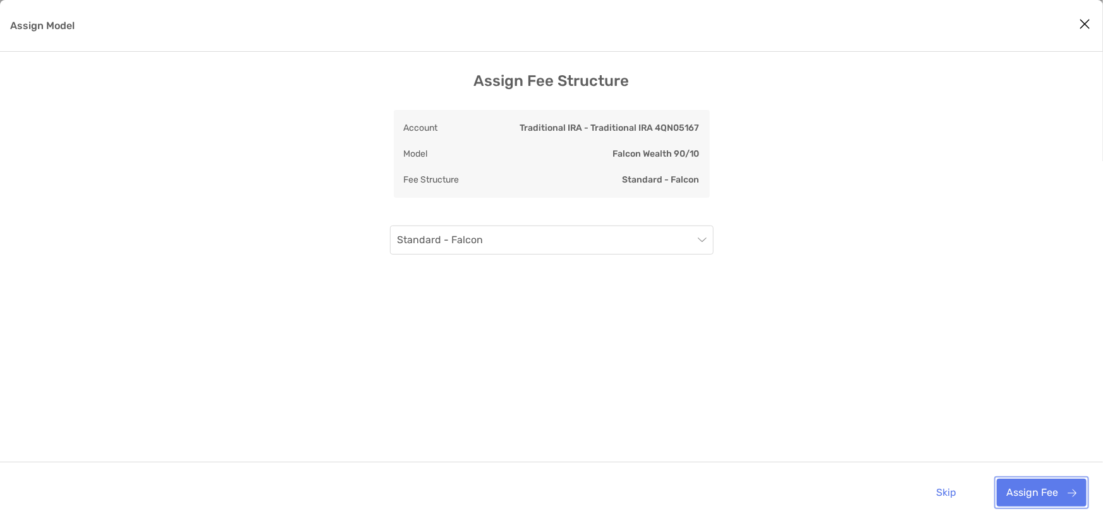
click at [1019, 494] on button "Assign Fee" at bounding box center [1042, 493] width 90 height 28
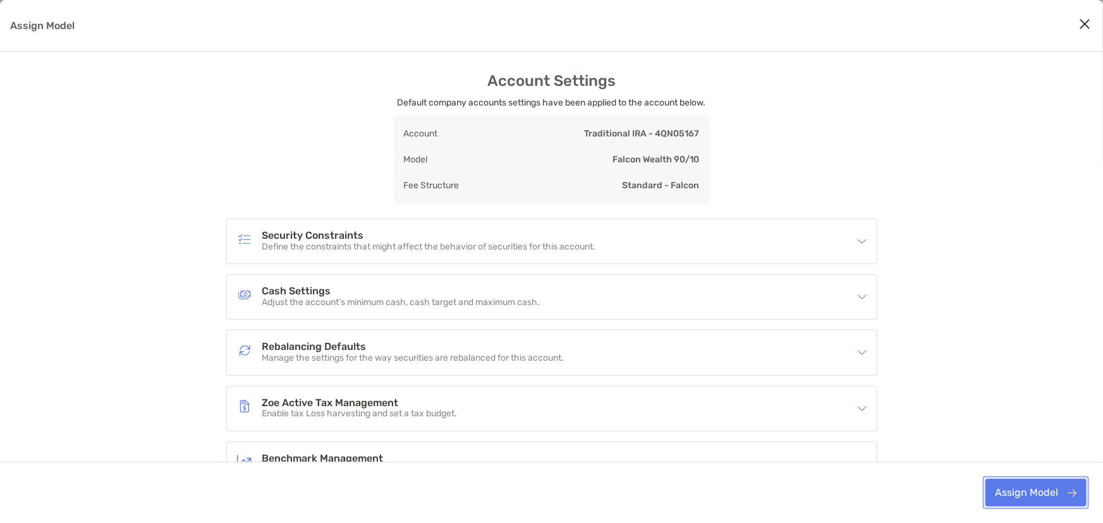
click at [1018, 494] on button "Assign Model" at bounding box center [1036, 493] width 101 height 28
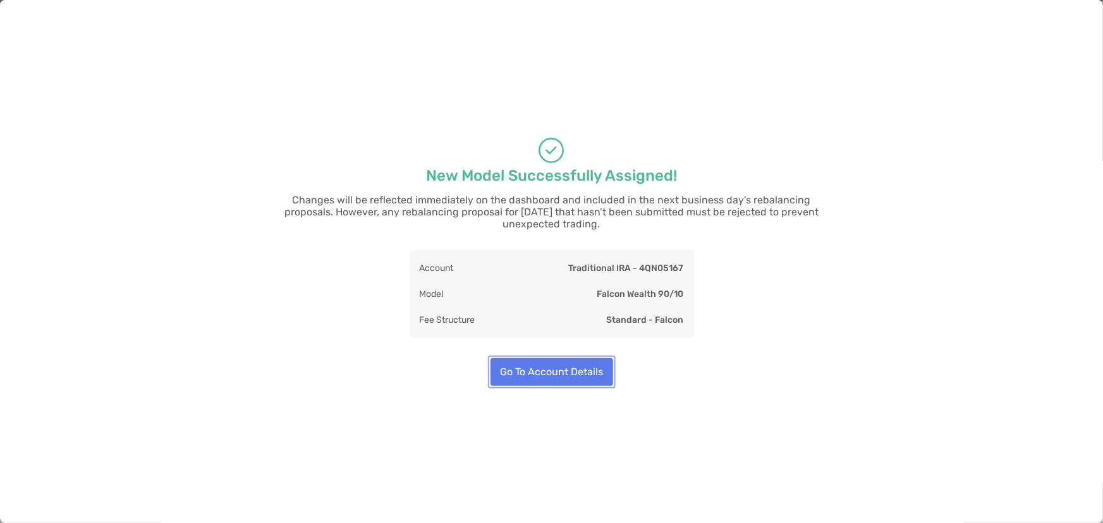
click at [565, 371] on button "Go To Account Details" at bounding box center [552, 372] width 123 height 28
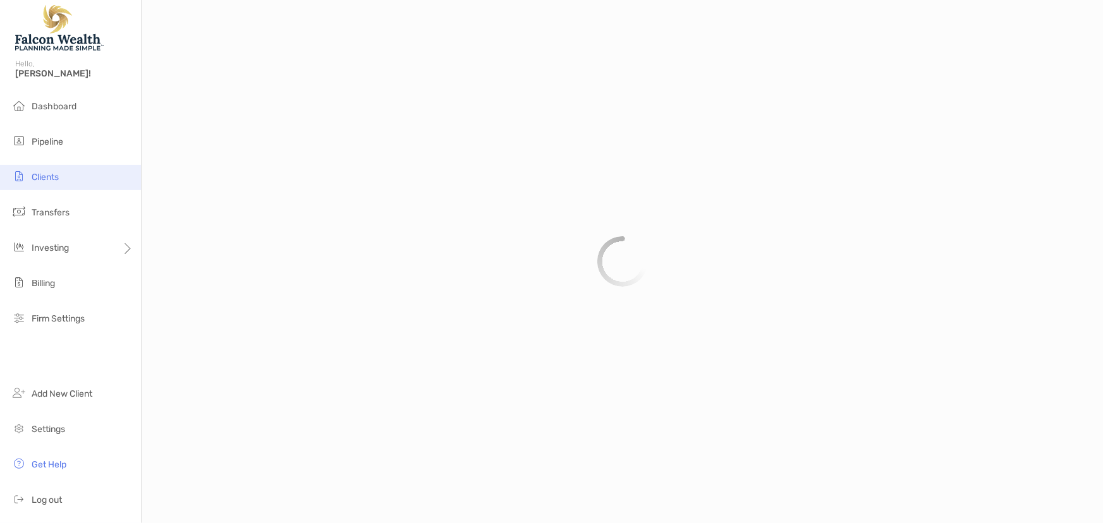
click at [36, 173] on span "Clients" at bounding box center [45, 177] width 27 height 11
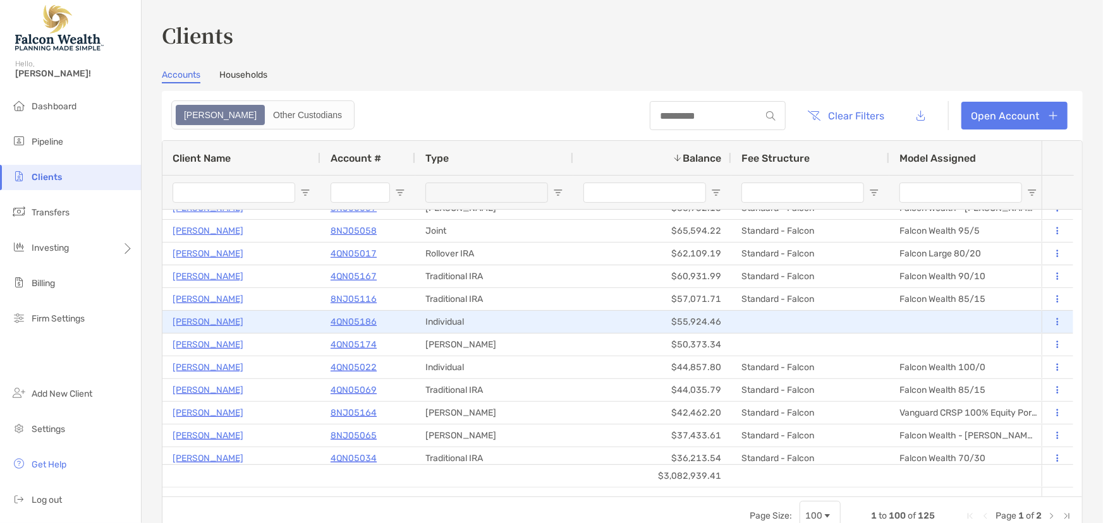
scroll to position [287, 0]
click at [360, 317] on p "4QN05186" at bounding box center [354, 321] width 46 height 16
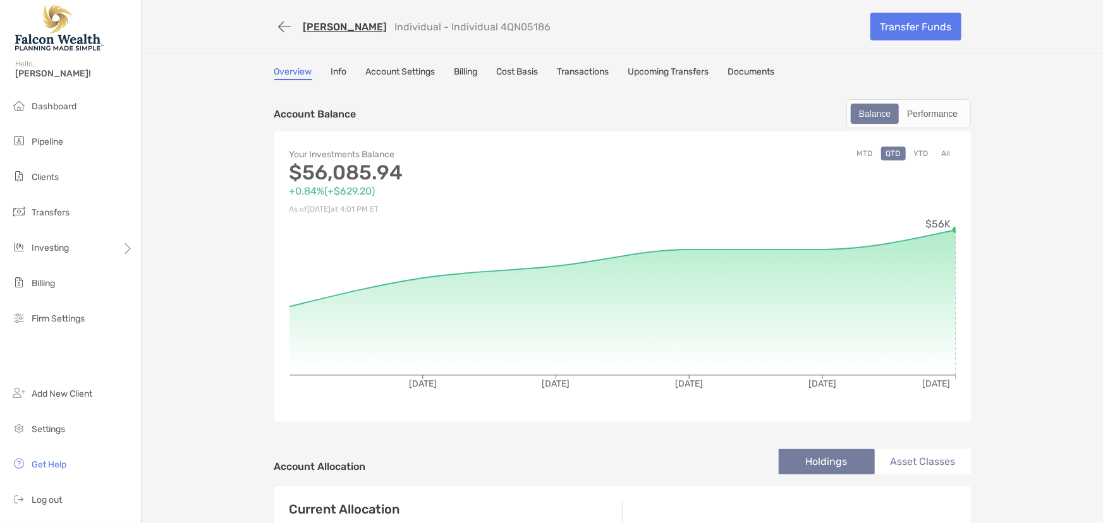
click at [477, 66] on link "Billing" at bounding box center [466, 73] width 23 height 14
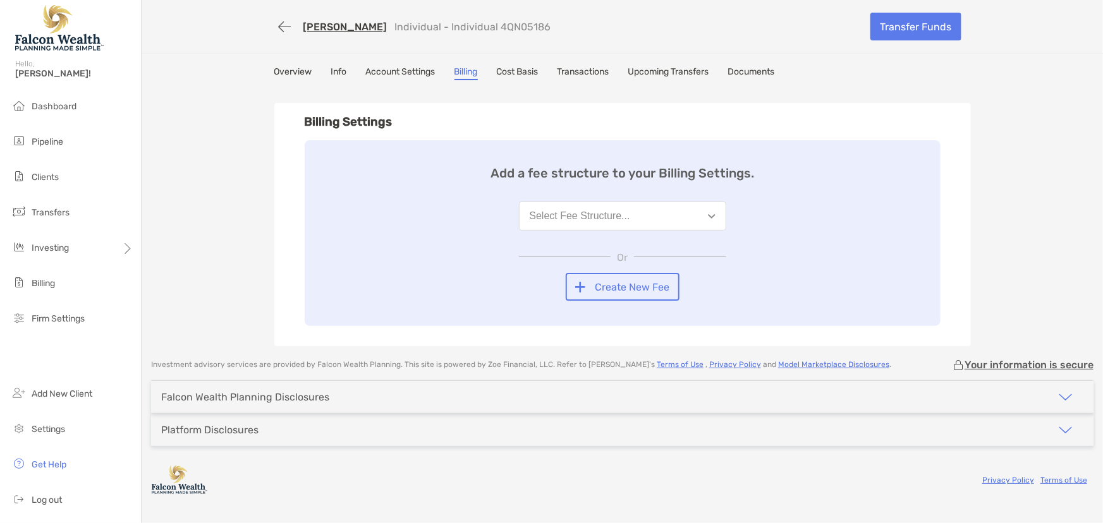
click at [593, 213] on div "Select Fee Structure..." at bounding box center [580, 216] width 101 height 11
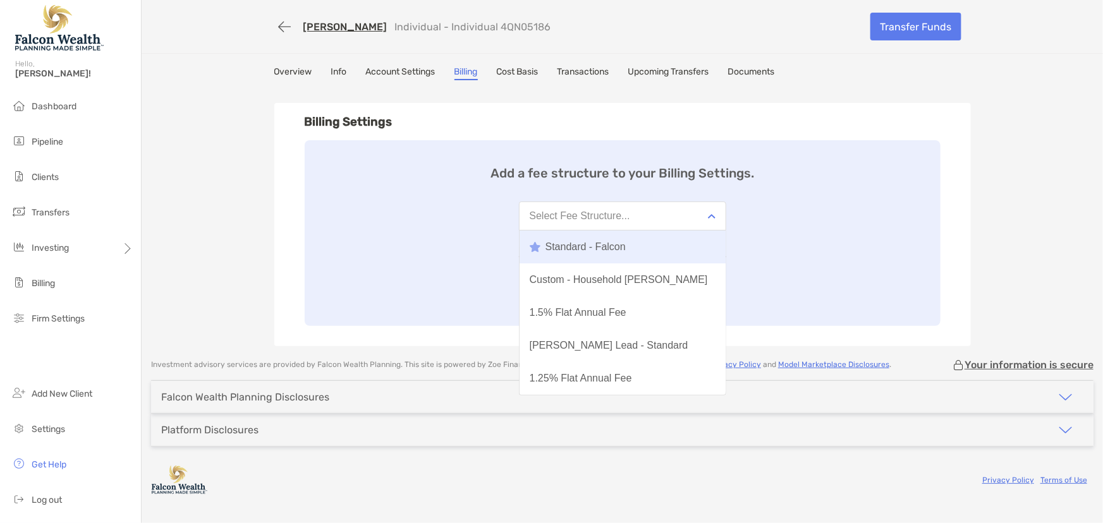
click at [578, 247] on div "Standard - Falcon" at bounding box center [578, 246] width 96 height 11
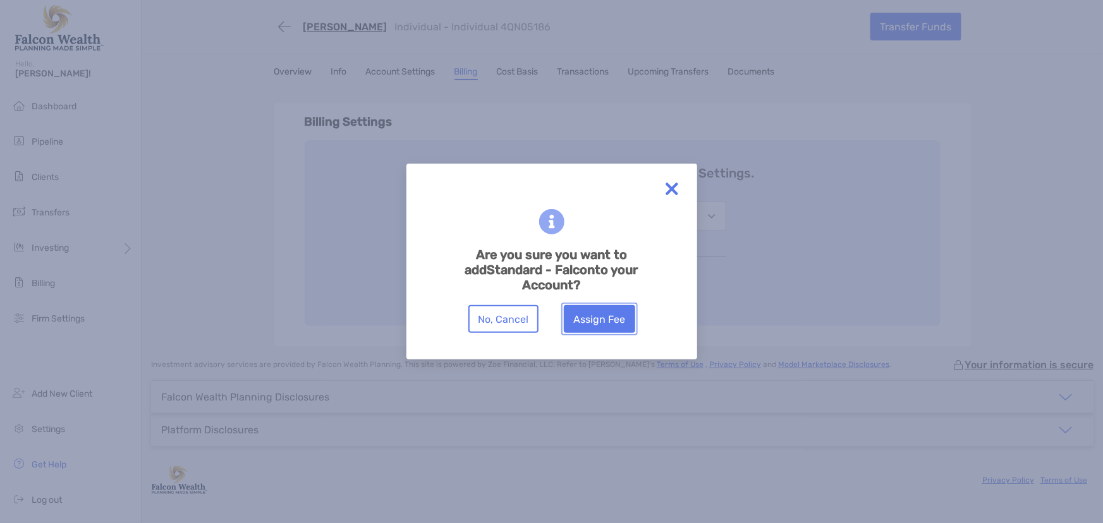
click at [616, 322] on button "Assign Fee" at bounding box center [599, 319] width 71 height 28
click at [613, 318] on button "Assign Fee" at bounding box center [599, 319] width 71 height 28
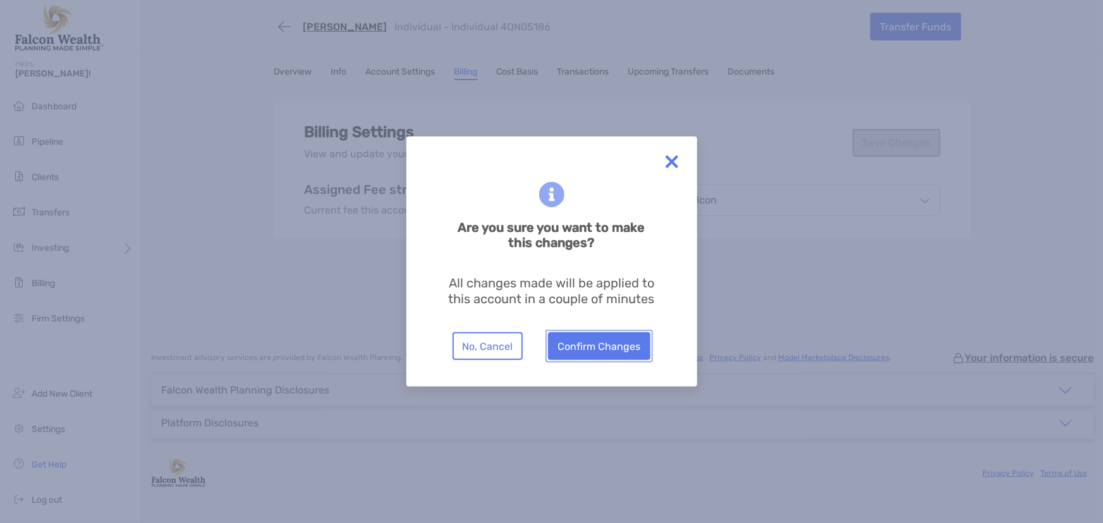
click at [623, 341] on button "Confirm Changes" at bounding box center [599, 347] width 102 height 28
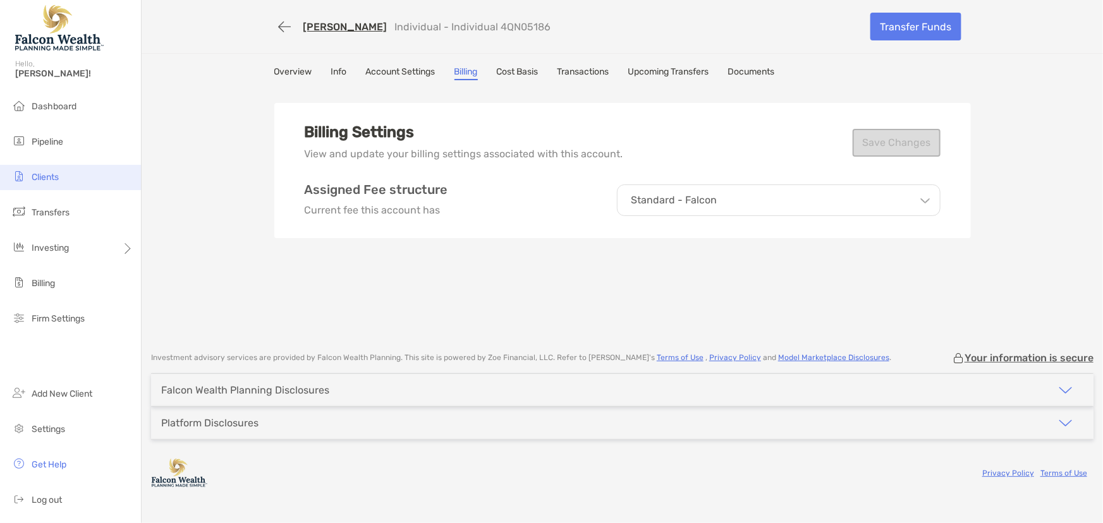
click at [54, 178] on span "Clients" at bounding box center [45, 177] width 27 height 11
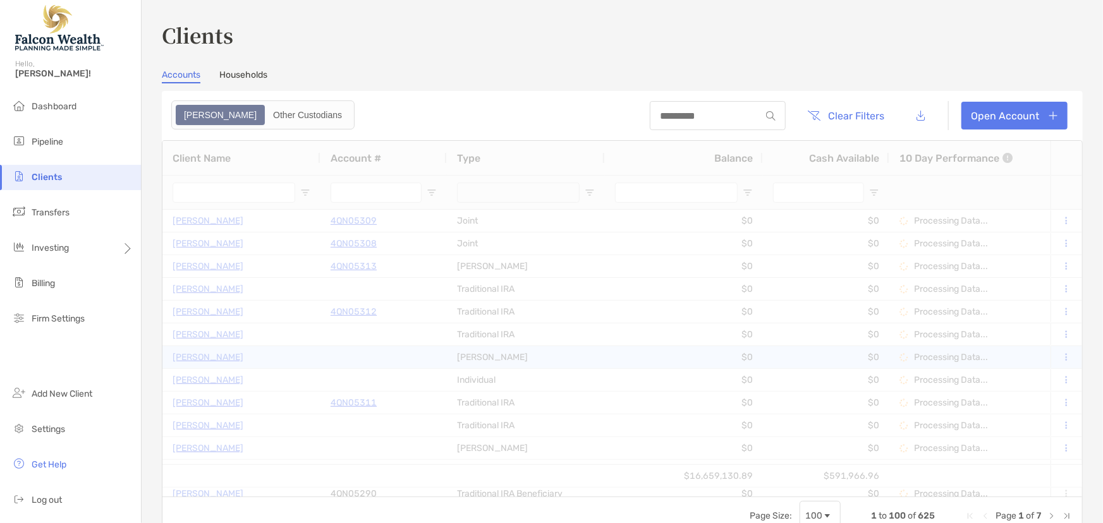
type input "****"
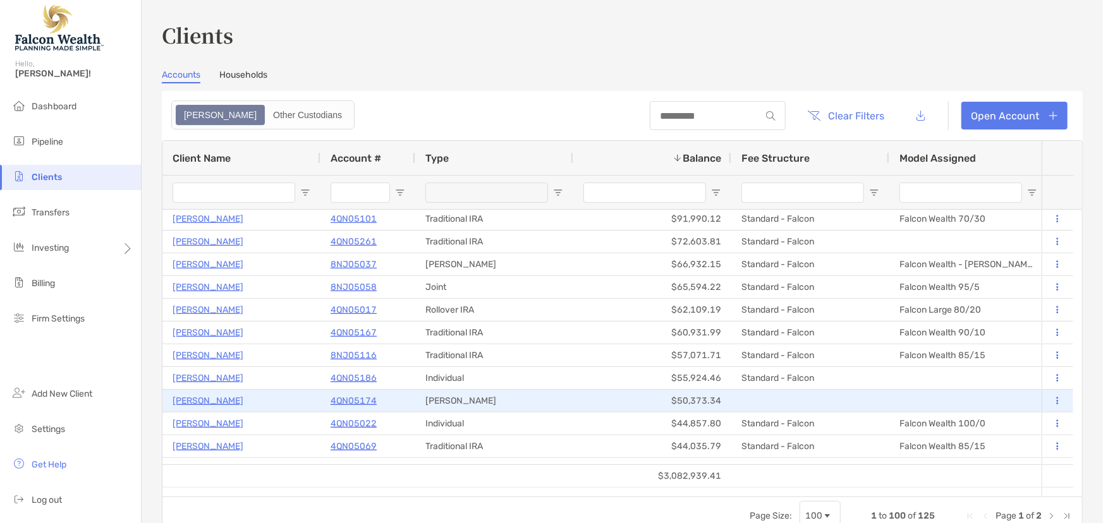
scroll to position [287, 0]
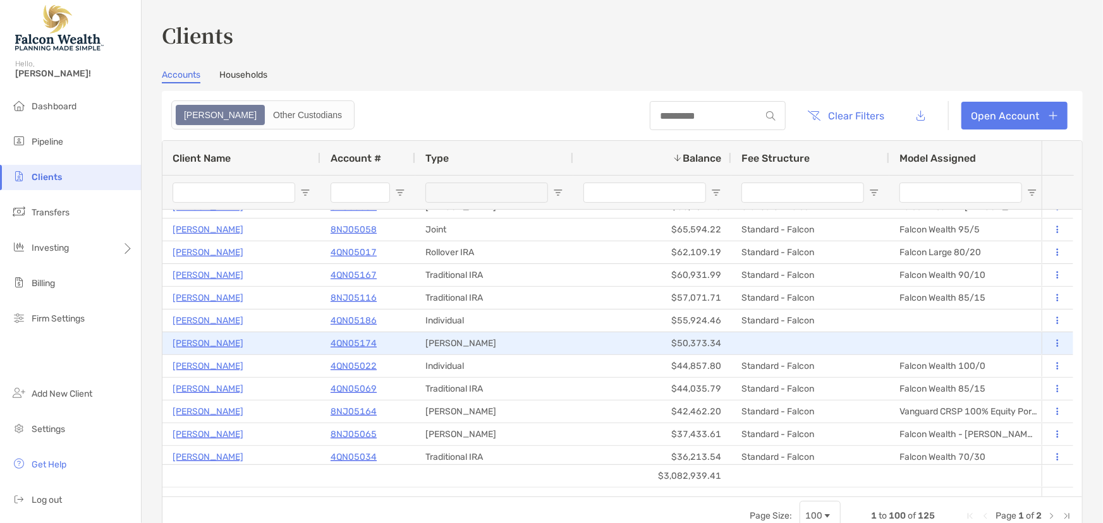
click at [356, 341] on p "4QN05174" at bounding box center [354, 344] width 46 height 16
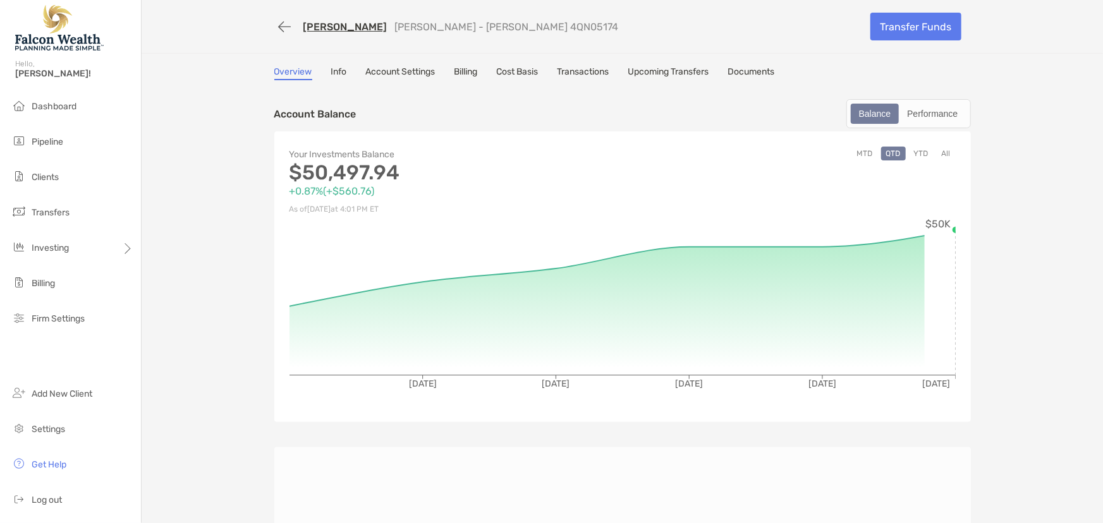
click at [461, 77] on link "Billing" at bounding box center [466, 73] width 23 height 14
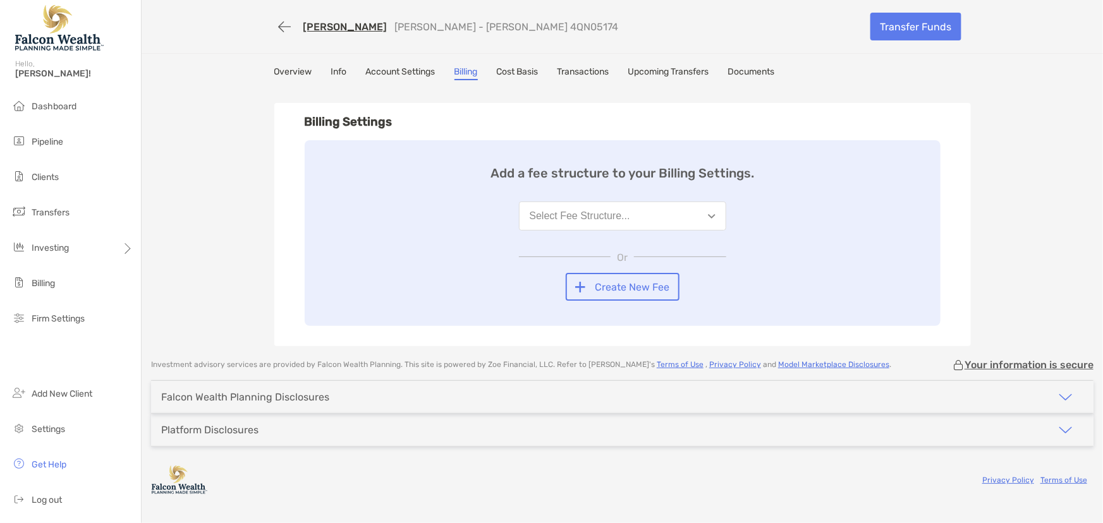
click at [599, 218] on div "Select Fee Structure..." at bounding box center [580, 216] width 101 height 11
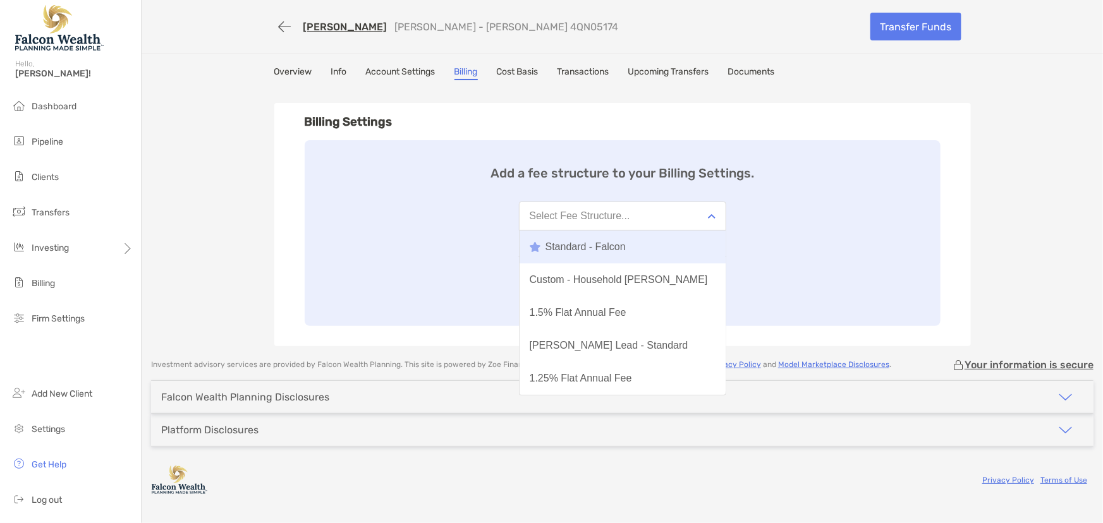
click at [575, 245] on div "Standard - Falcon" at bounding box center [578, 246] width 96 height 11
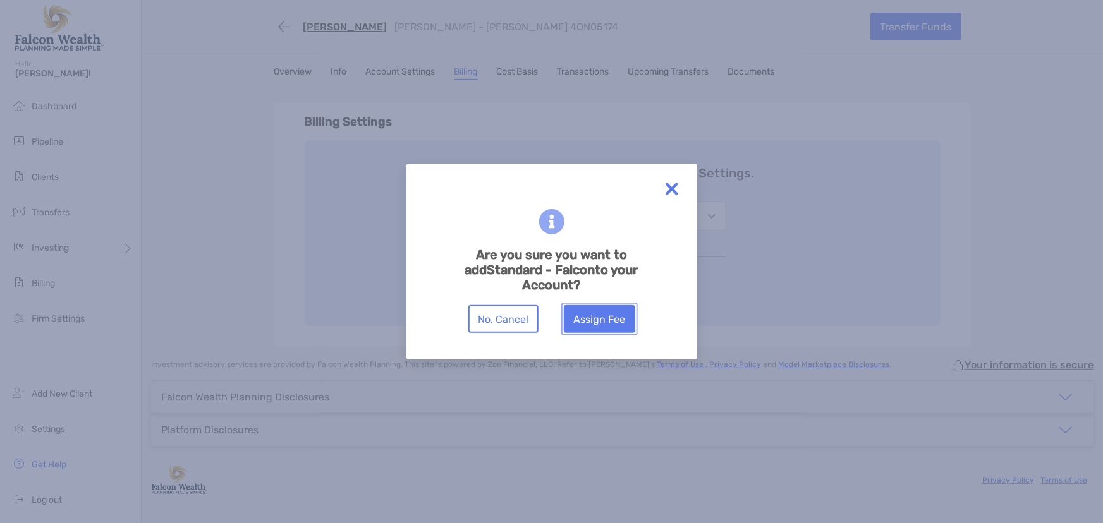
click at [591, 321] on button "Assign Fee" at bounding box center [599, 319] width 71 height 28
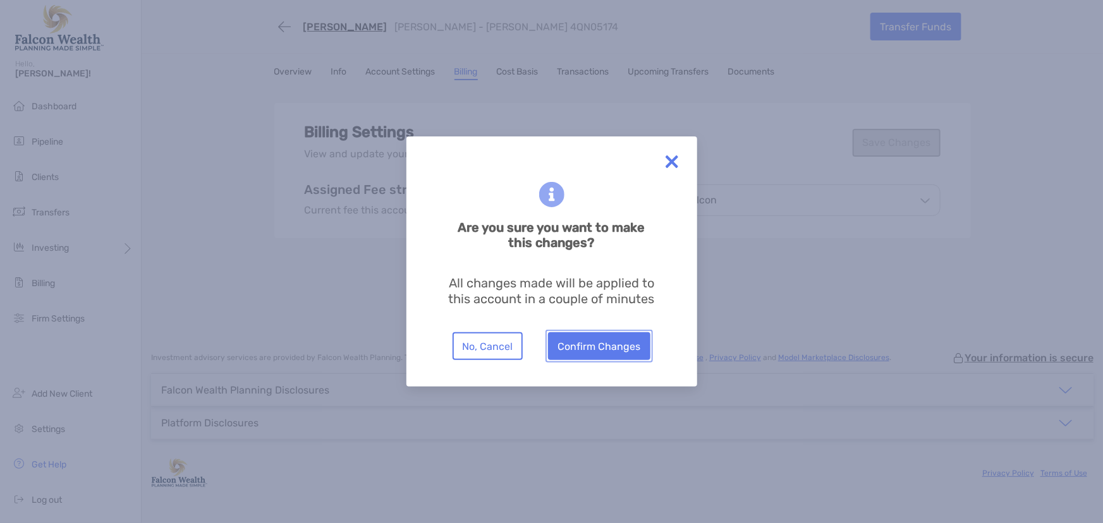
click at [601, 354] on button "Confirm Changes" at bounding box center [599, 347] width 102 height 28
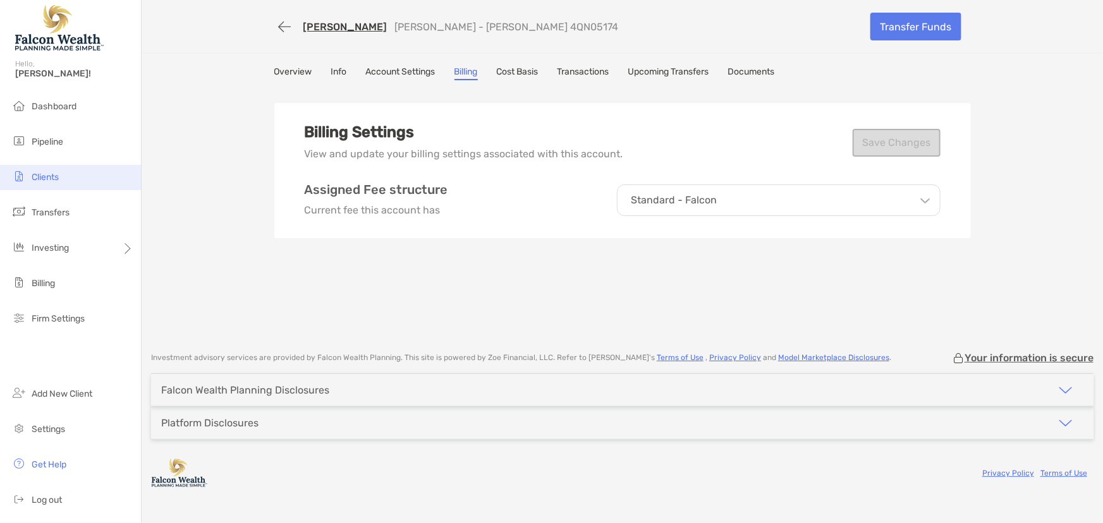
click at [35, 173] on span "Clients" at bounding box center [45, 177] width 27 height 11
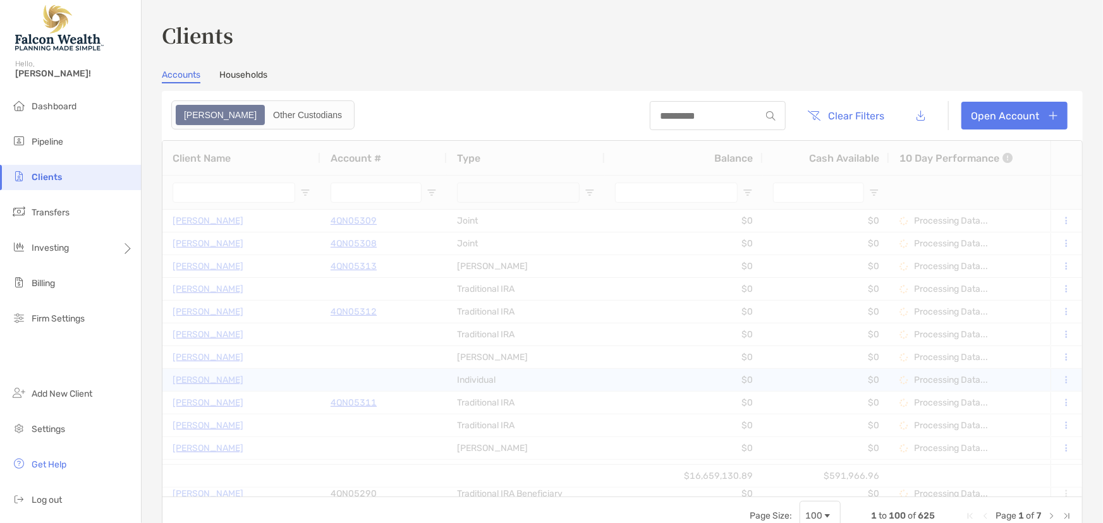
type input "****"
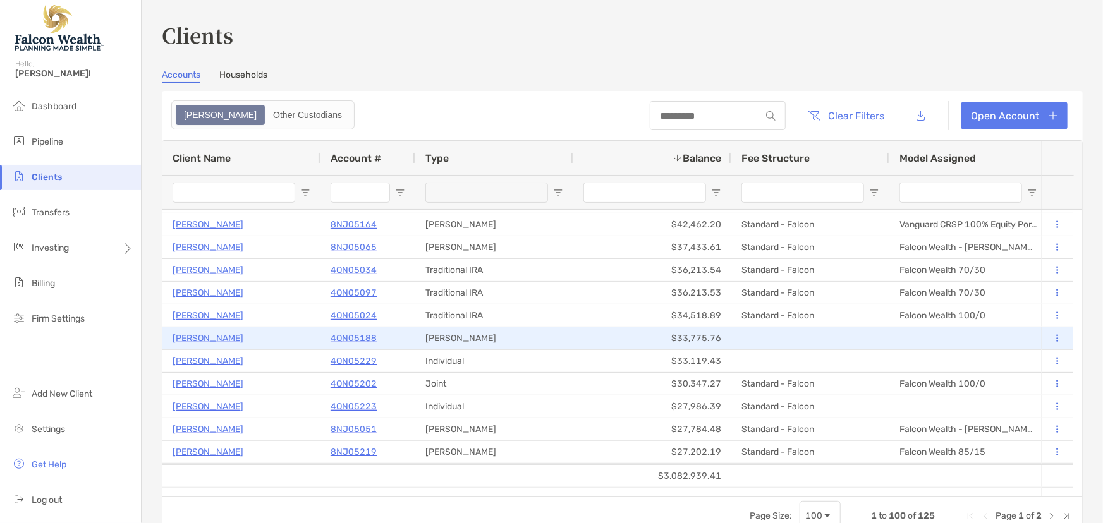
scroll to position [517, 0]
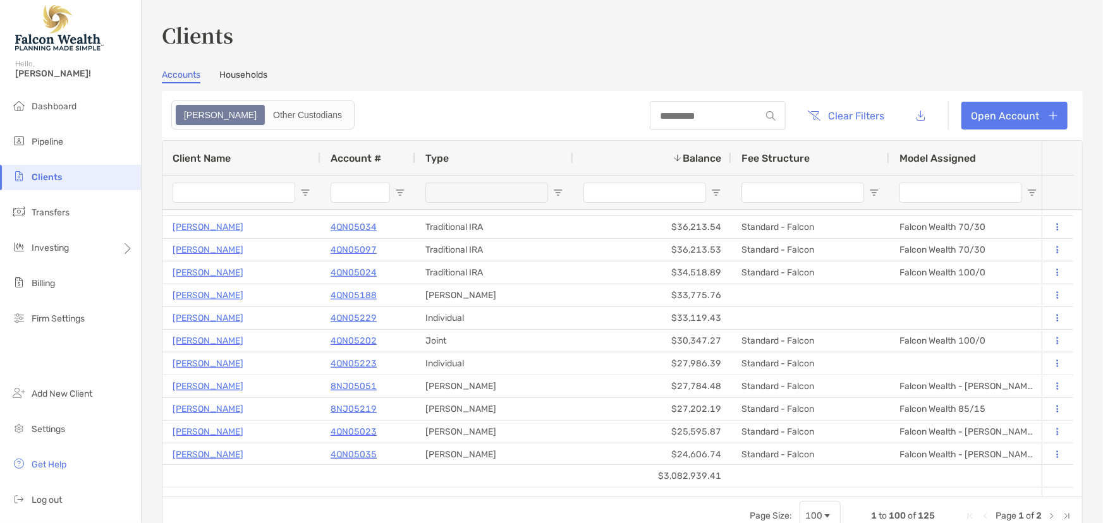
click at [773, 156] on span "Fee Structure" at bounding box center [776, 158] width 68 height 12
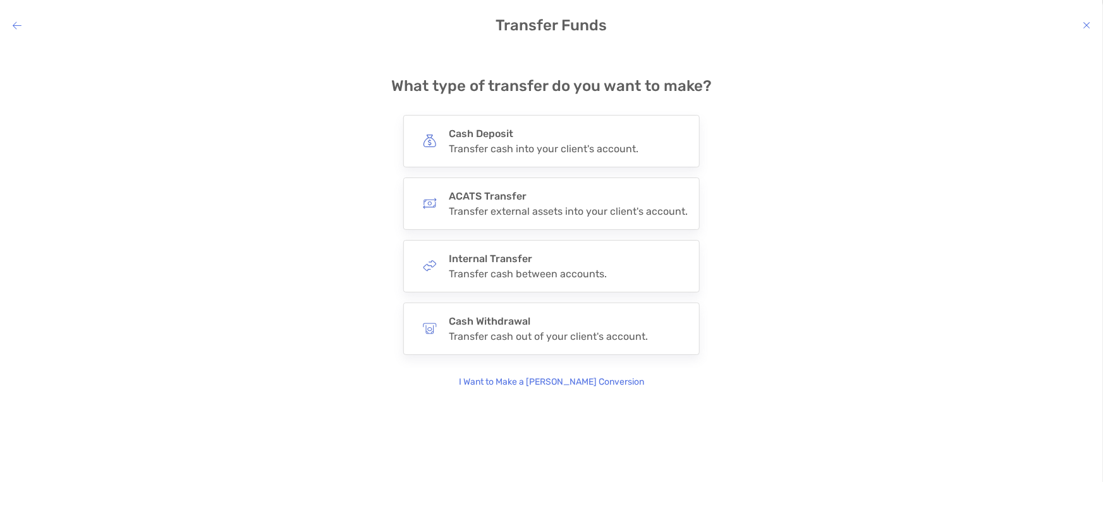
click at [1084, 25] on icon "modal" at bounding box center [1087, 25] width 8 height 10
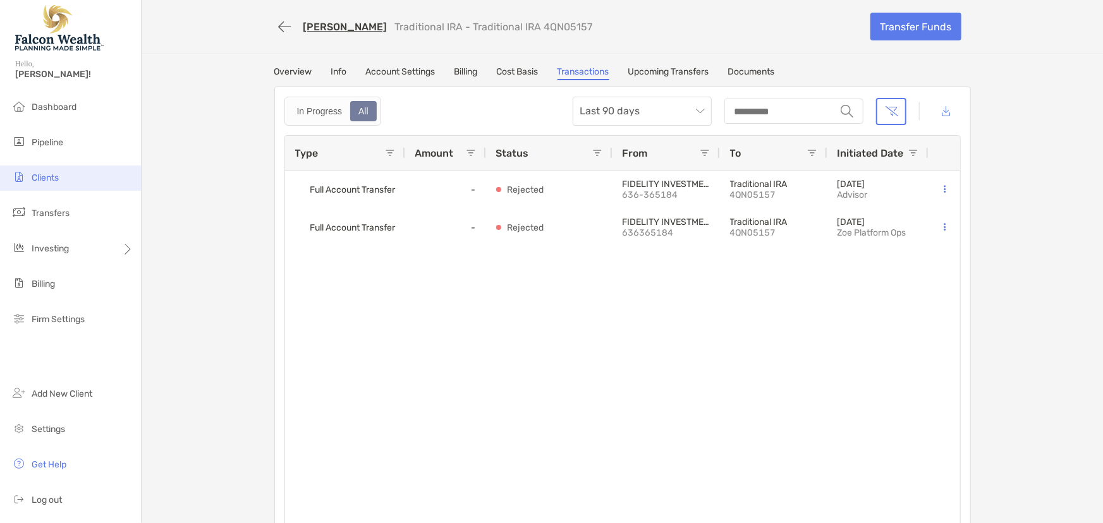
click at [57, 166] on li "Clients" at bounding box center [70, 178] width 141 height 25
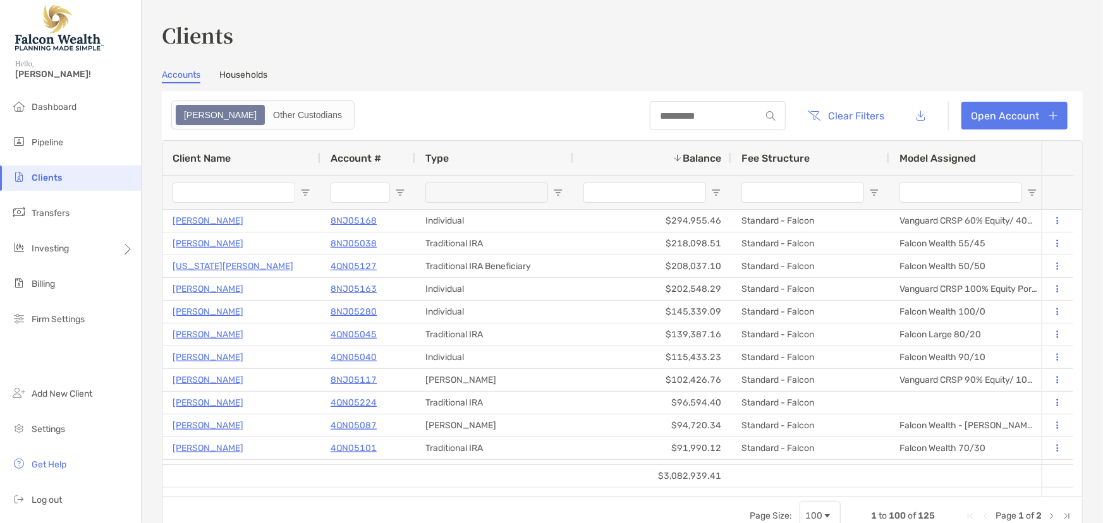
click at [260, 188] on input "Client Name Filter Input" at bounding box center [234, 193] width 123 height 20
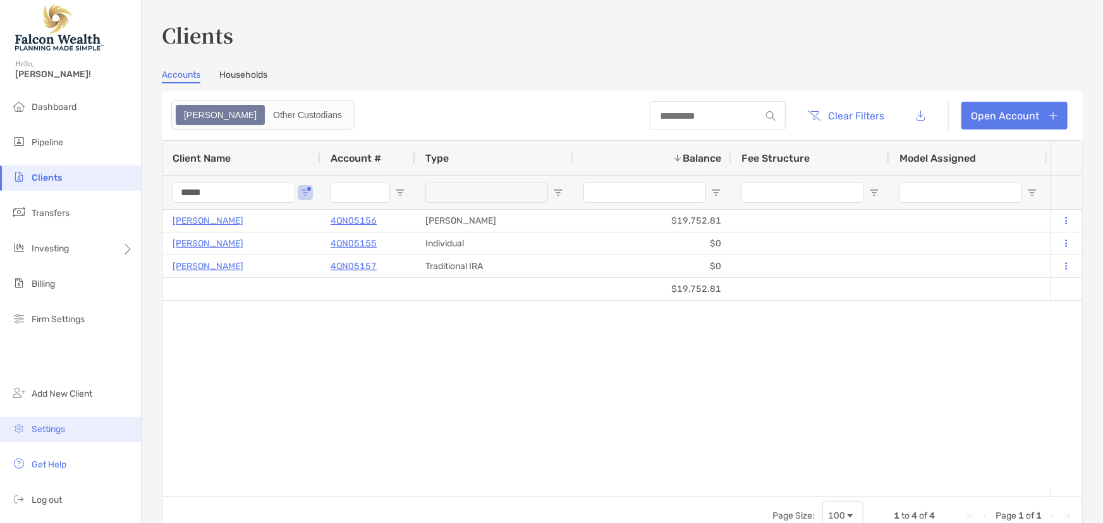
type input "*****"
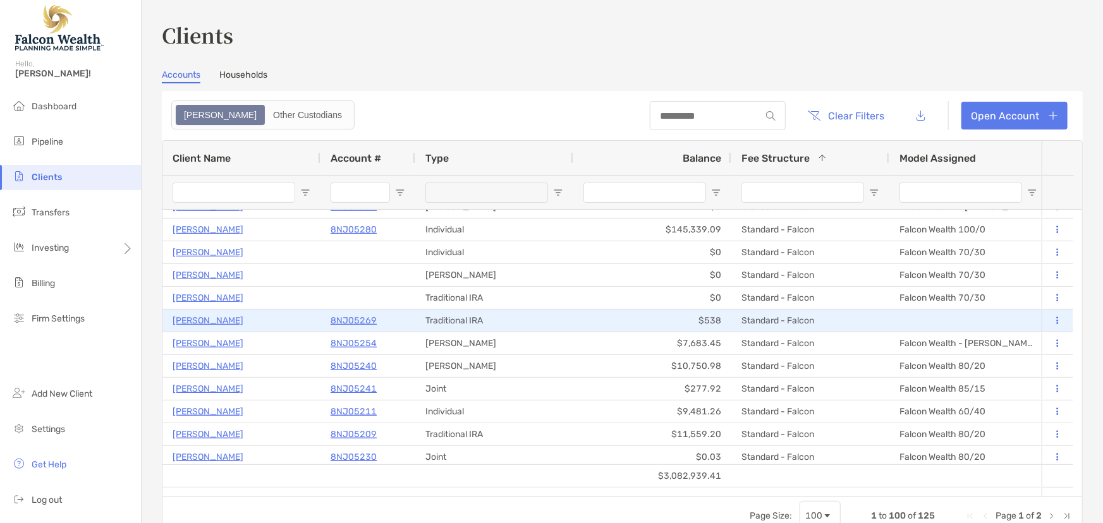
scroll to position [2020, 0]
click at [361, 319] on p "8NJ05269" at bounding box center [354, 318] width 46 height 16
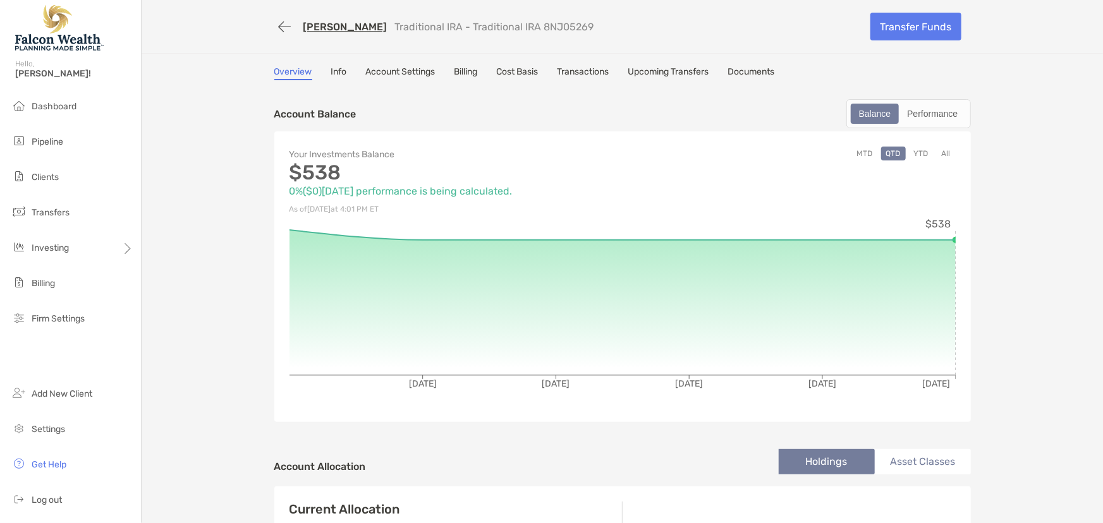
click at [579, 73] on link "Transactions" at bounding box center [584, 73] width 52 height 14
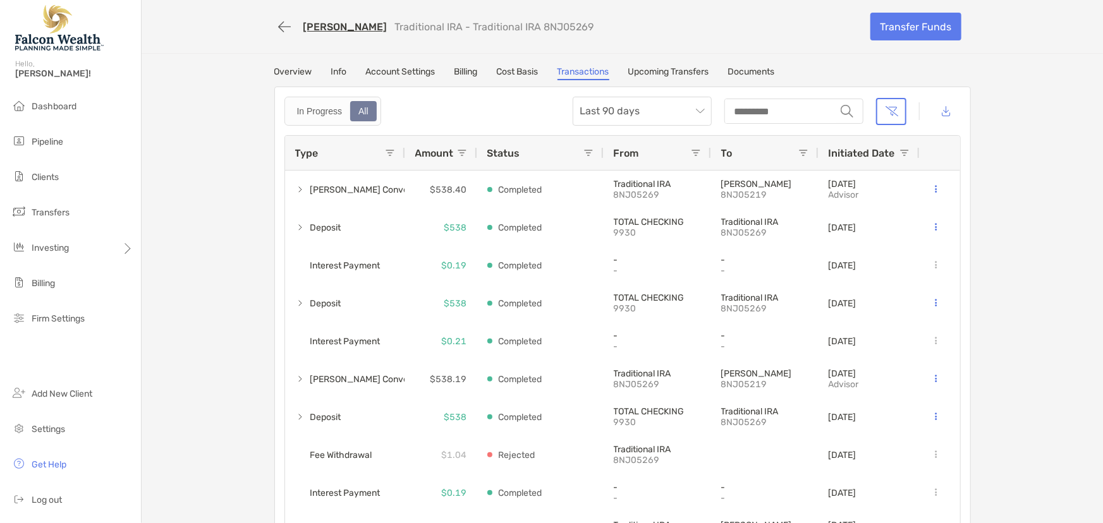
click at [466, 67] on link "Billing" at bounding box center [466, 73] width 23 height 14
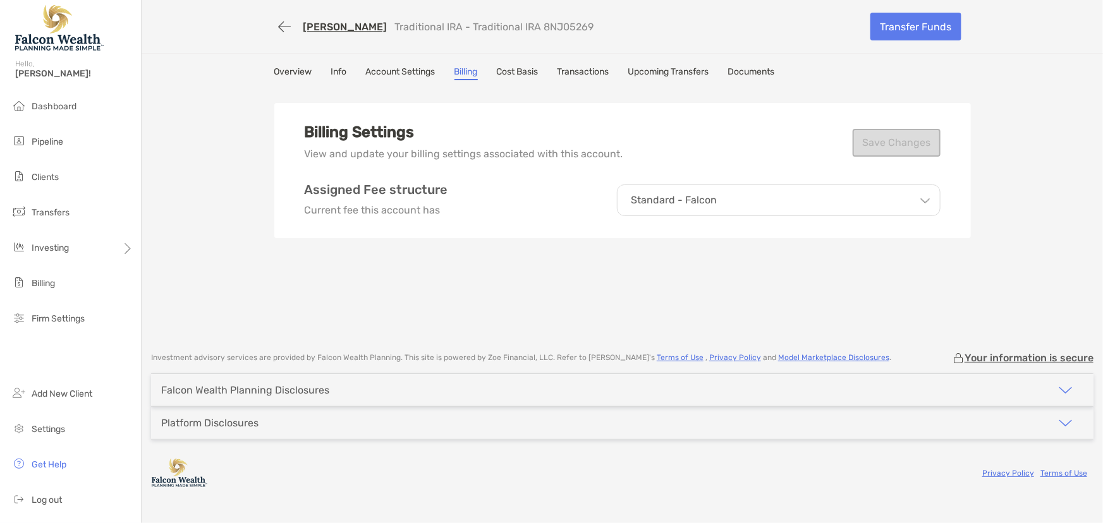
click at [685, 195] on p "Standard - Falcon" at bounding box center [675, 200] width 86 height 11
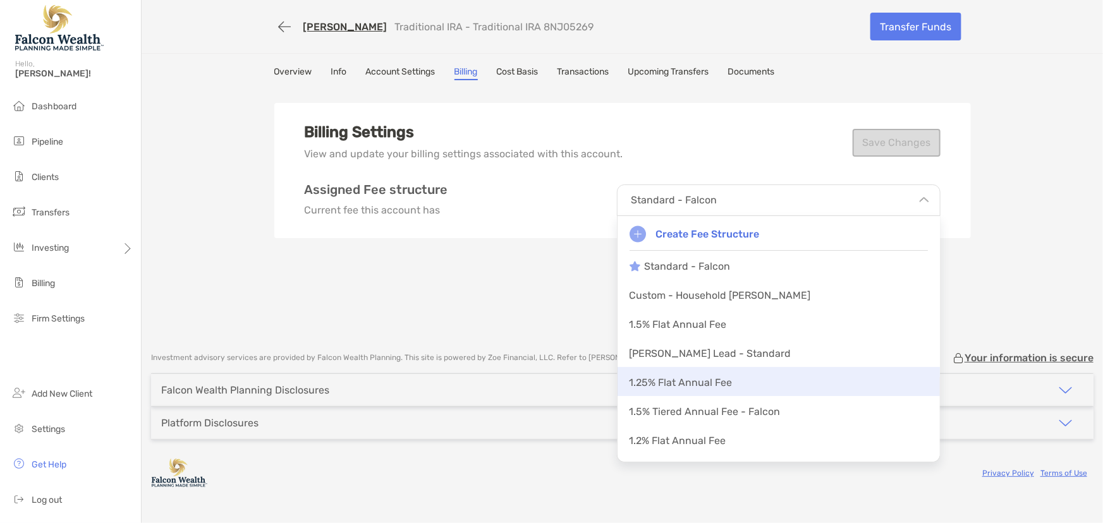
scroll to position [224, 0]
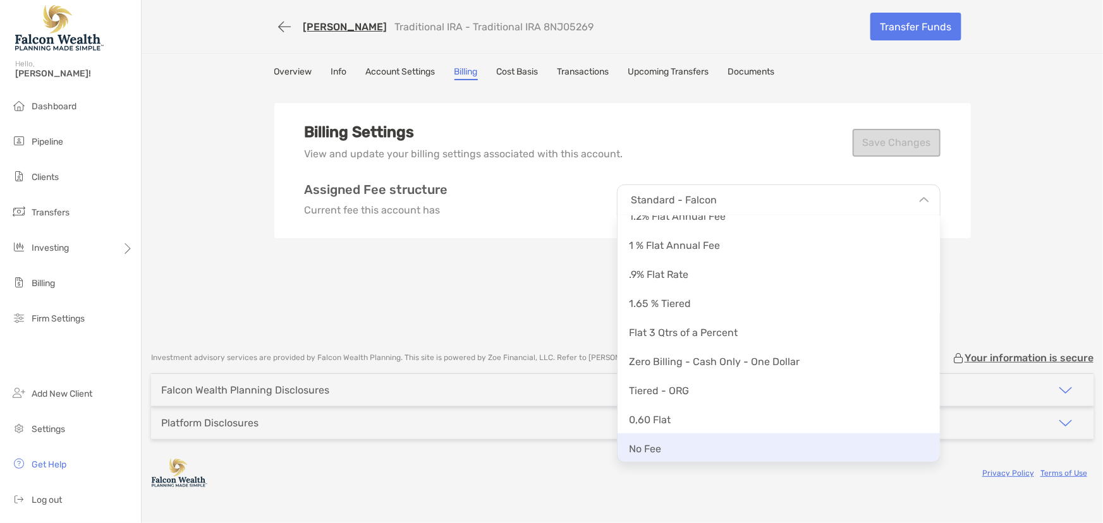
click at [662, 447] on div "No Fee" at bounding box center [779, 448] width 322 height 29
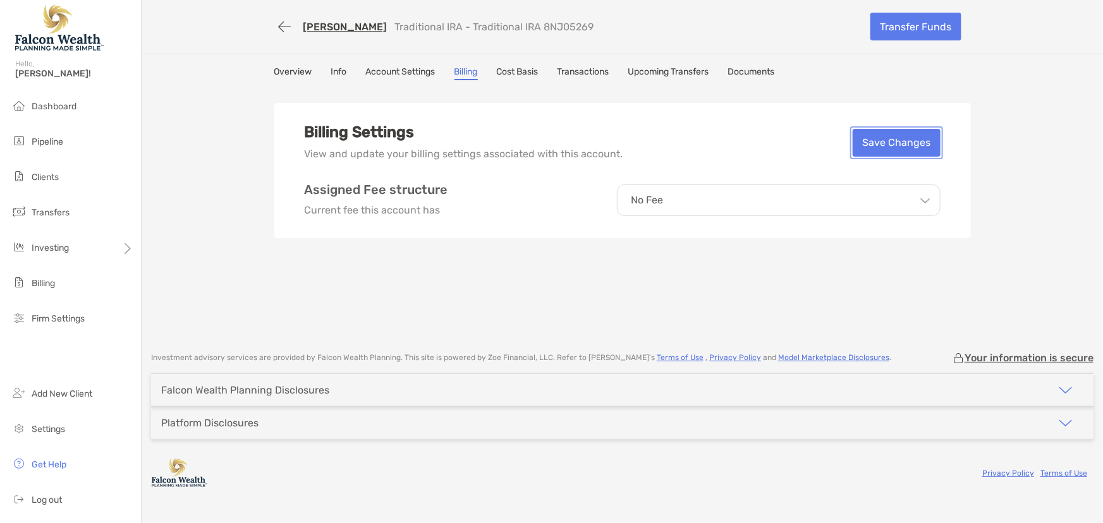
click at [882, 145] on button "Save Changes" at bounding box center [897, 143] width 88 height 28
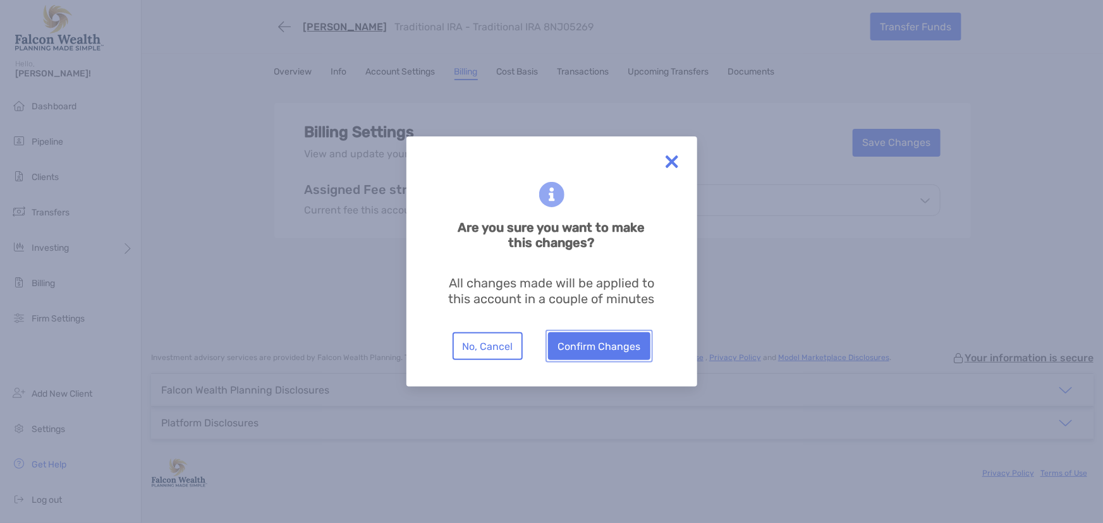
click at [591, 335] on button "Confirm Changes" at bounding box center [599, 347] width 102 height 28
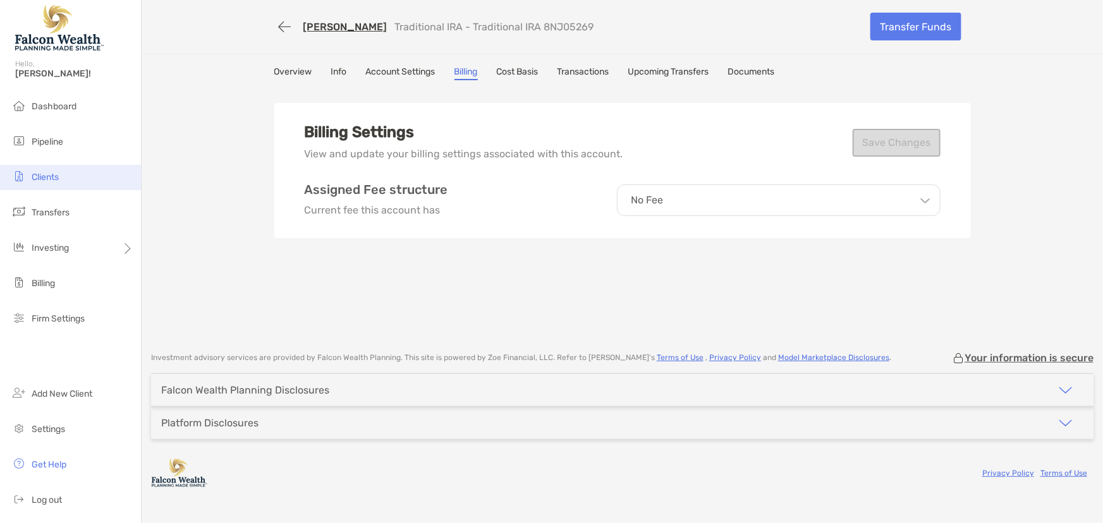
click at [56, 179] on span "Clients" at bounding box center [45, 177] width 27 height 11
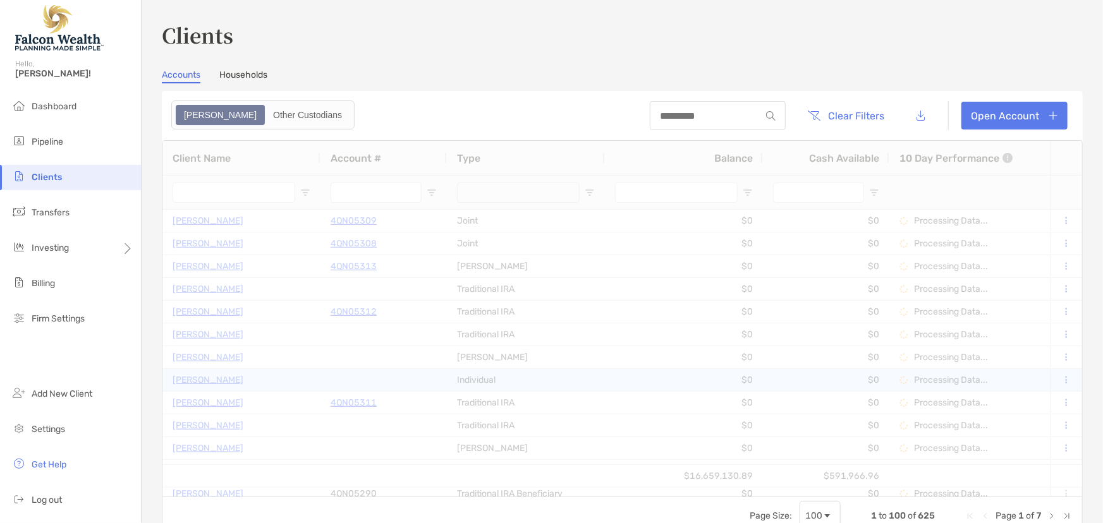
type input "****"
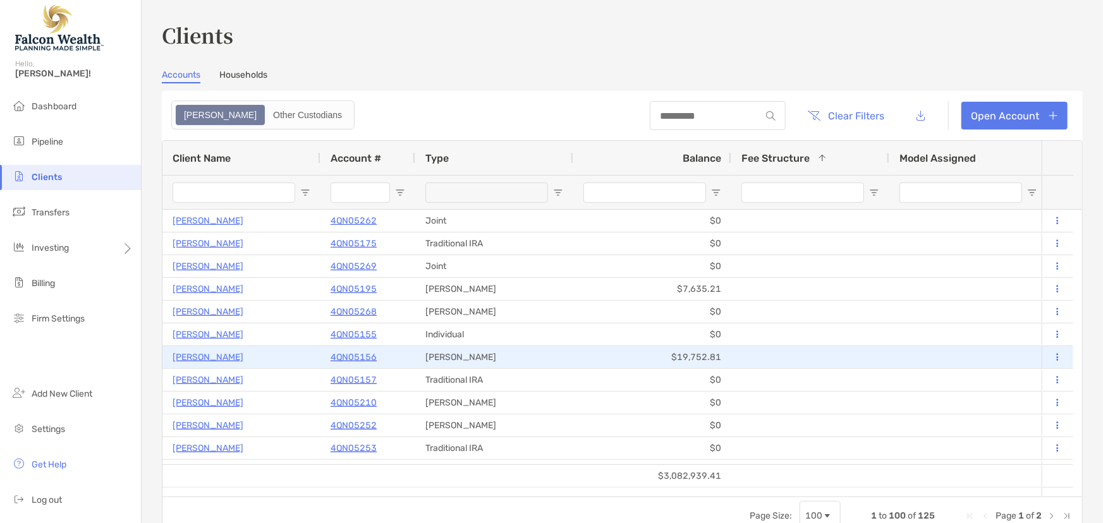
click at [357, 357] on p "4QN05156" at bounding box center [354, 358] width 46 height 16
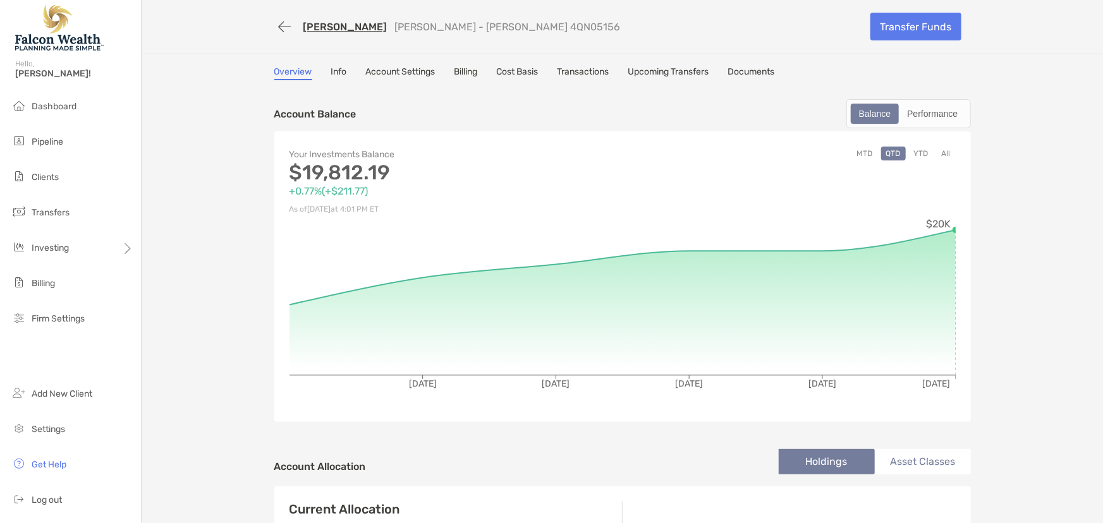
click at [473, 75] on link "Billing" at bounding box center [466, 73] width 23 height 14
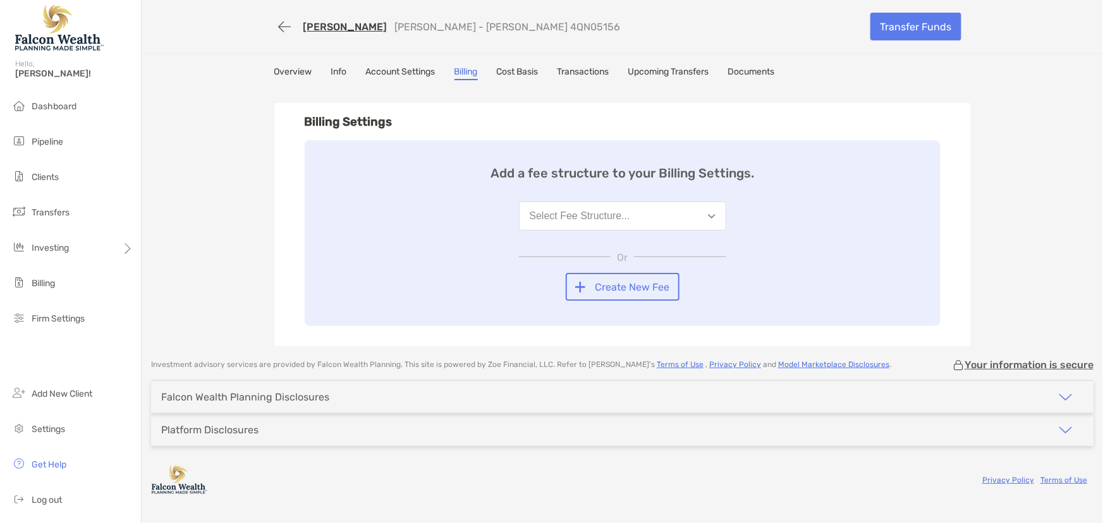
click at [594, 221] on div "Select Fee Structure..." at bounding box center [580, 216] width 101 height 11
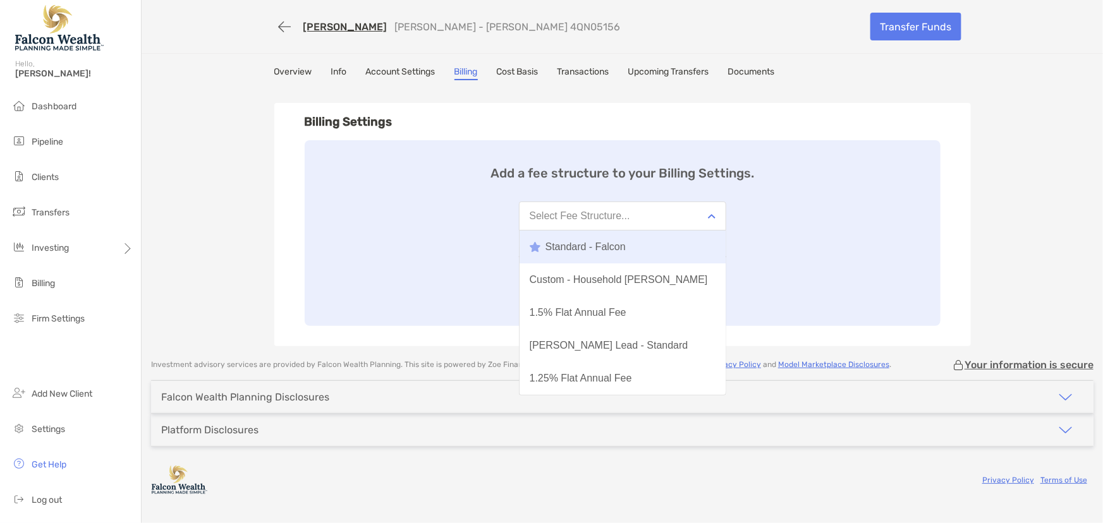
click at [585, 241] on div "Standard - Falcon" at bounding box center [578, 246] width 96 height 11
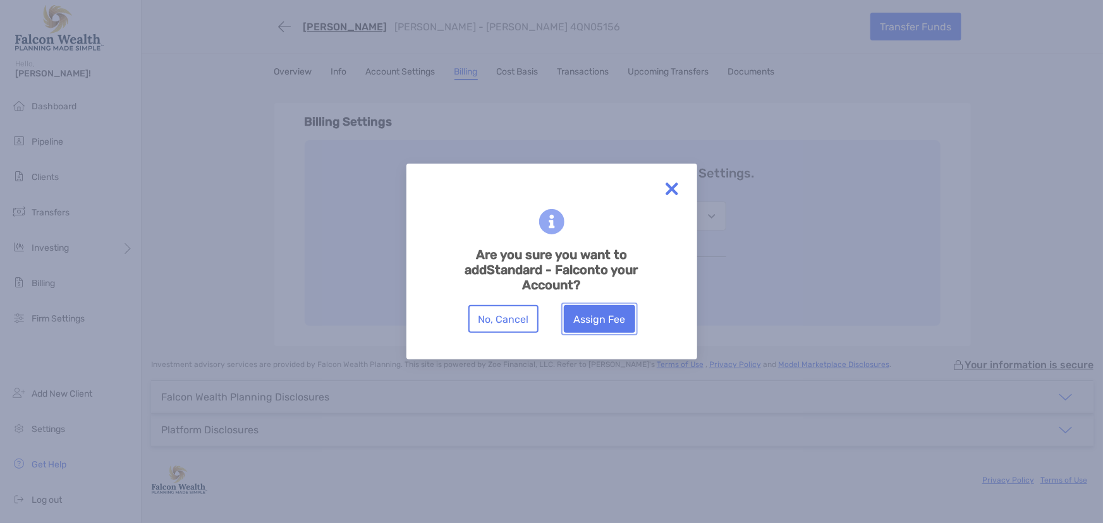
click at [594, 309] on button "Assign Fee" at bounding box center [599, 319] width 71 height 28
click at [594, 321] on button "Assign Fee" at bounding box center [599, 319] width 71 height 28
click at [609, 329] on button "Assign Fee" at bounding box center [599, 319] width 71 height 28
click at [596, 321] on button "Assign Fee" at bounding box center [599, 319] width 71 height 28
click at [599, 310] on button "Assign Fee" at bounding box center [599, 319] width 71 height 28
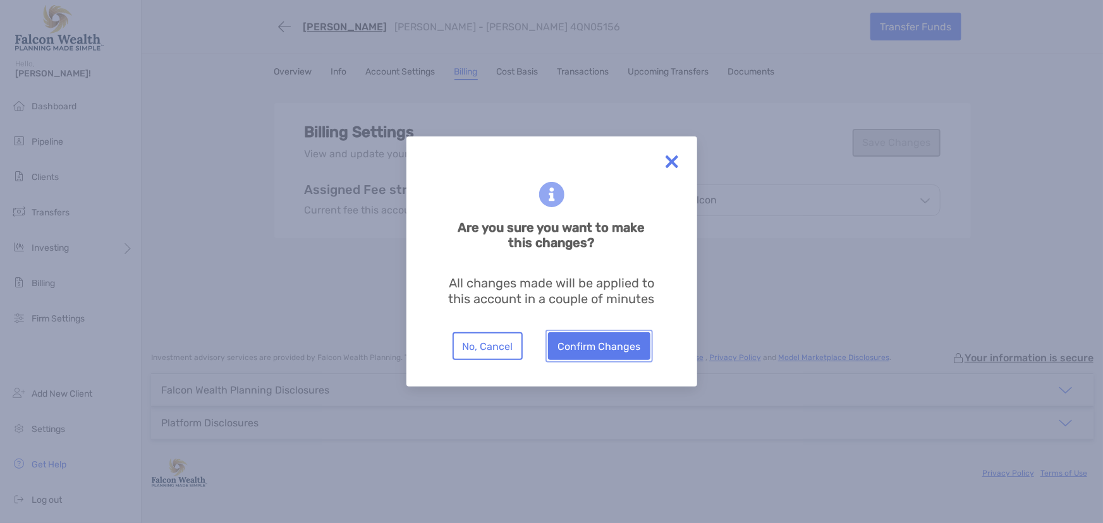
click at [602, 348] on button "Confirm Changes" at bounding box center [599, 347] width 102 height 28
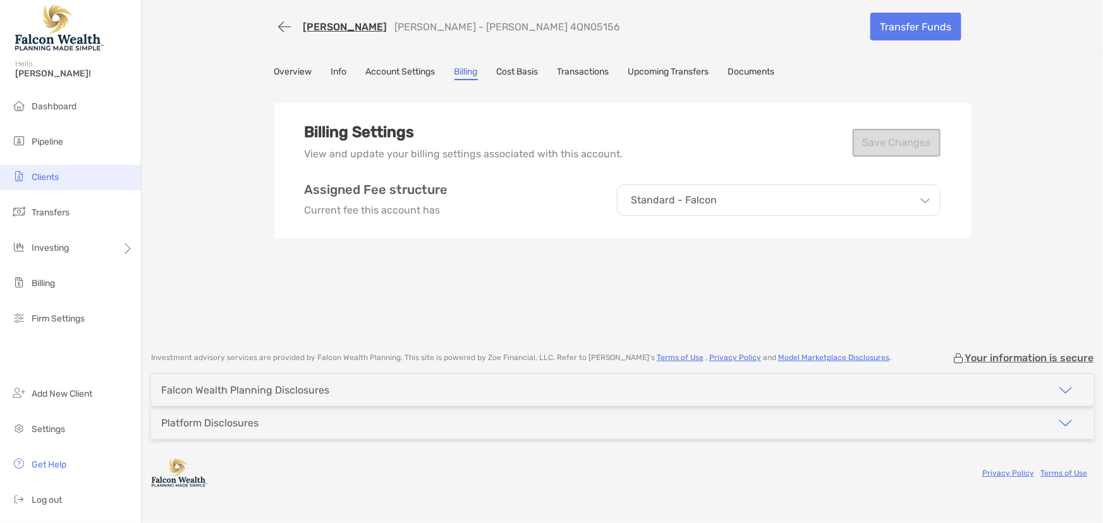
click at [46, 174] on span "Clients" at bounding box center [45, 177] width 27 height 11
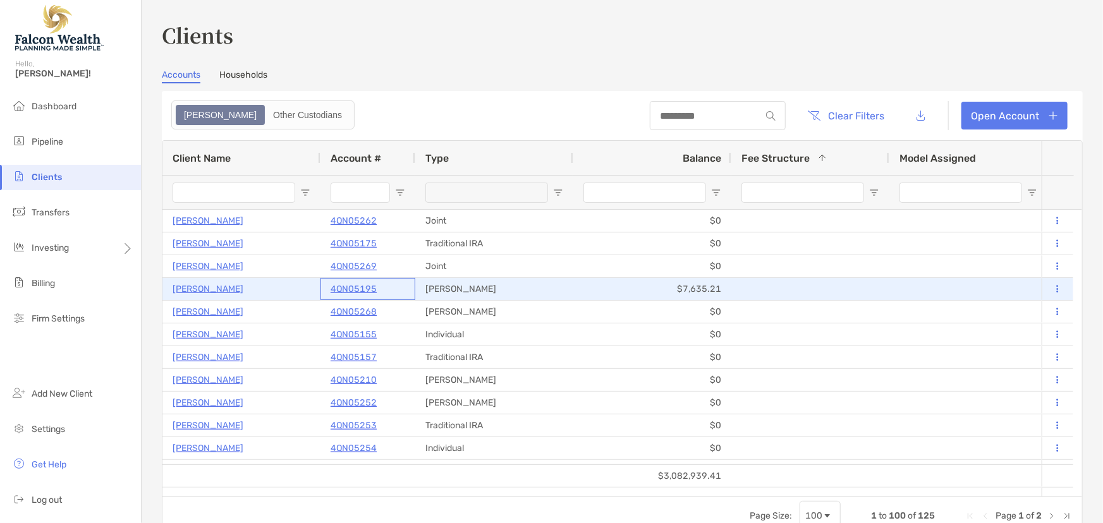
click at [360, 291] on p "4QN05195" at bounding box center [354, 289] width 46 height 16
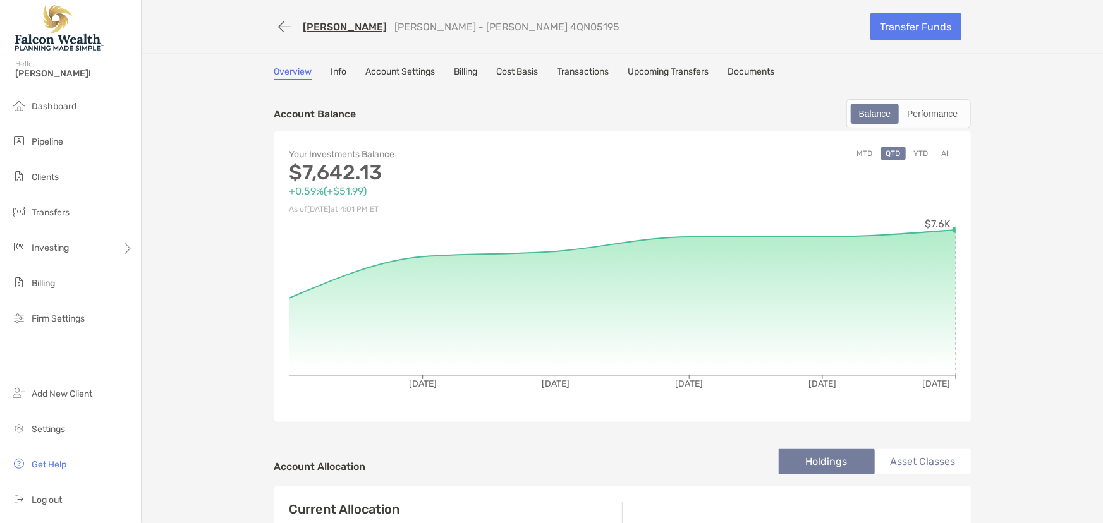
click at [471, 68] on link "Billing" at bounding box center [466, 73] width 23 height 14
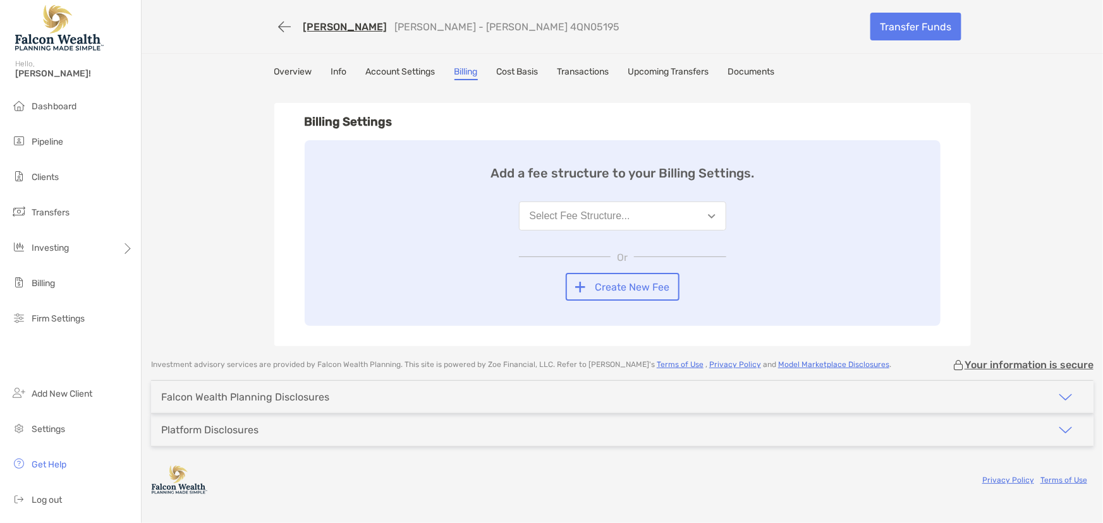
click at [555, 212] on div "Select Fee Structure..." at bounding box center [580, 216] width 101 height 11
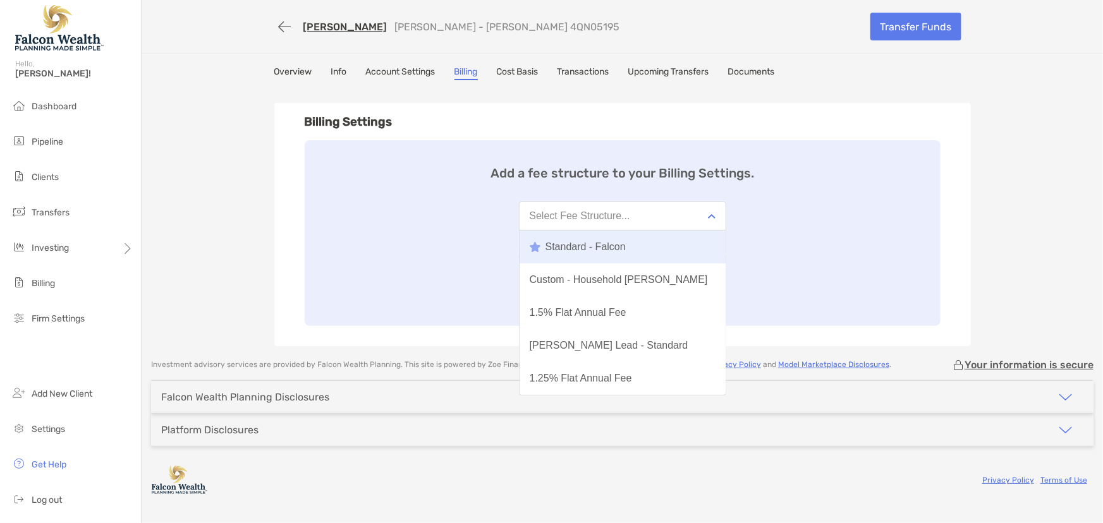
click at [567, 247] on div "Standard - Falcon" at bounding box center [578, 246] width 96 height 11
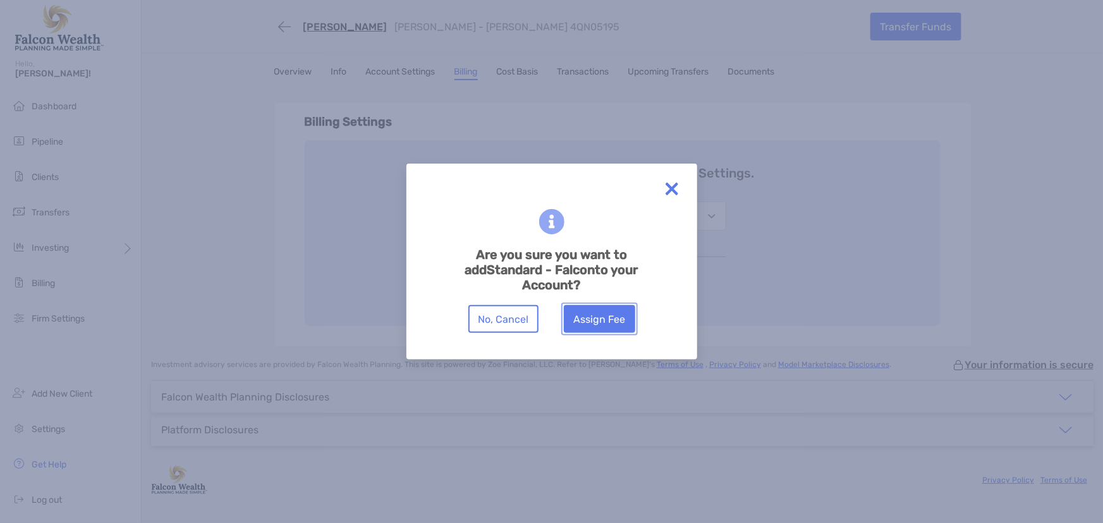
click at [602, 326] on button "Assign Fee" at bounding box center [599, 319] width 71 height 28
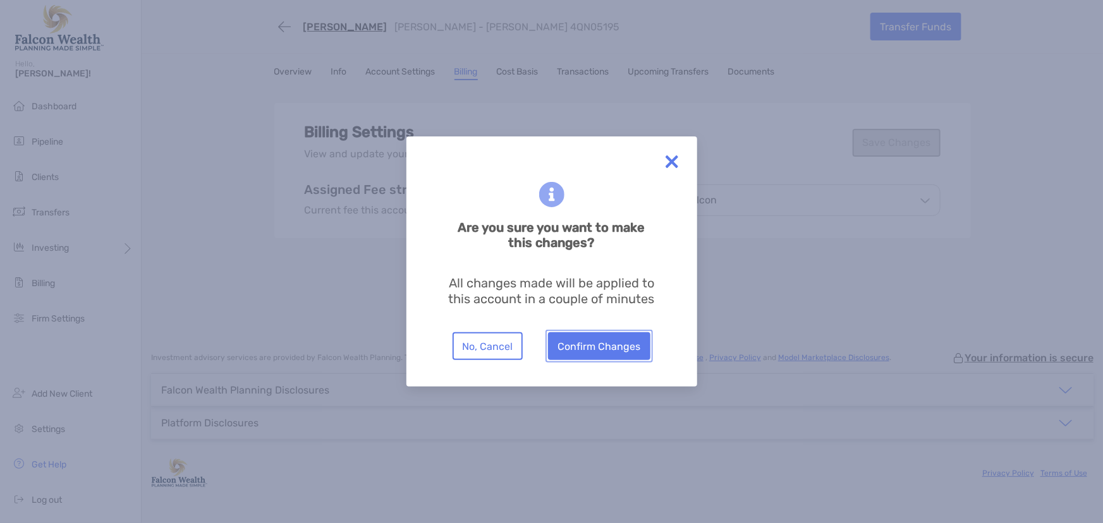
click at [613, 341] on button "Confirm Changes" at bounding box center [599, 347] width 102 height 28
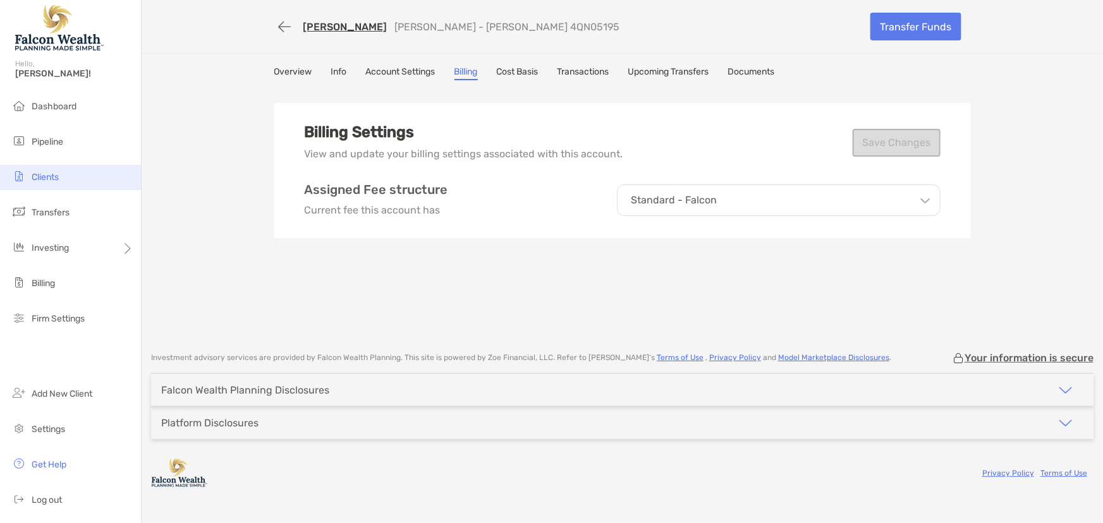
click at [51, 174] on span "Clients" at bounding box center [45, 177] width 27 height 11
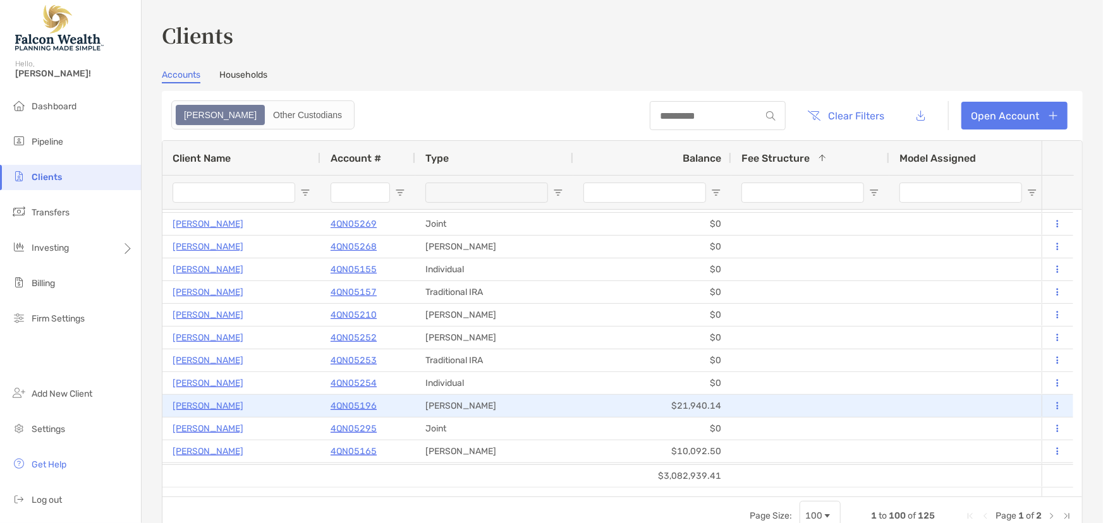
scroll to position [57, 0]
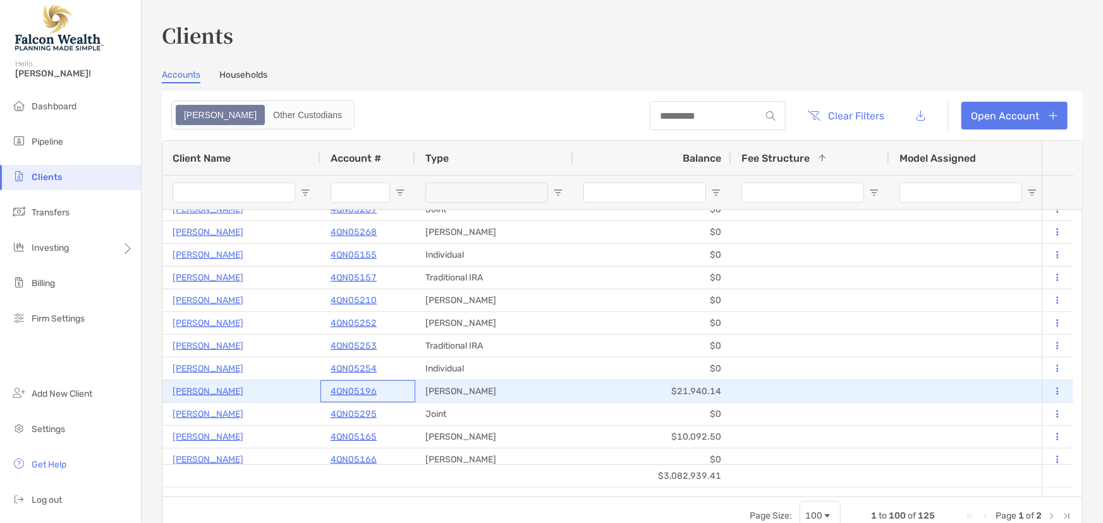
click at [370, 391] on p "4QN05196" at bounding box center [354, 392] width 46 height 16
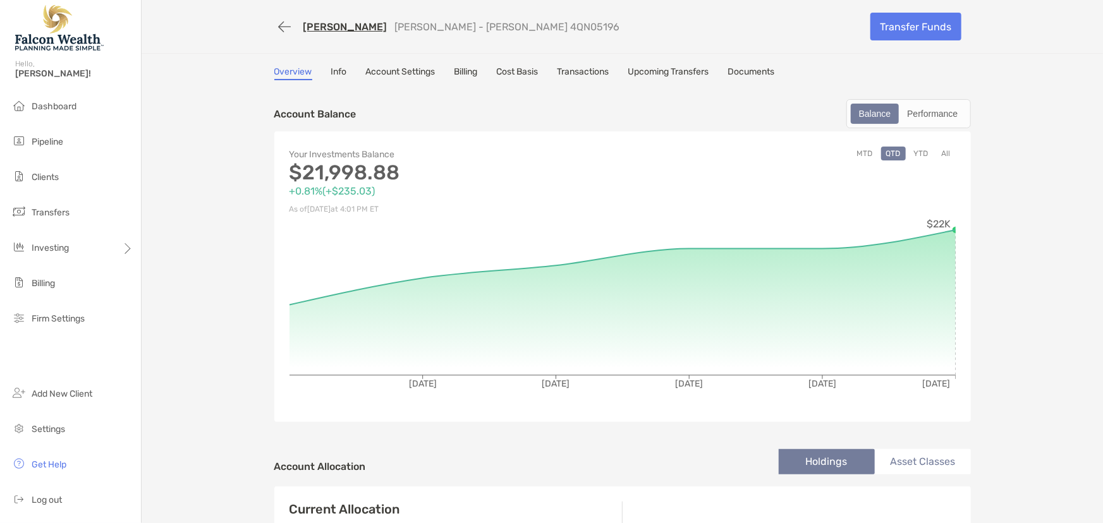
click at [455, 75] on link "Billing" at bounding box center [466, 73] width 23 height 14
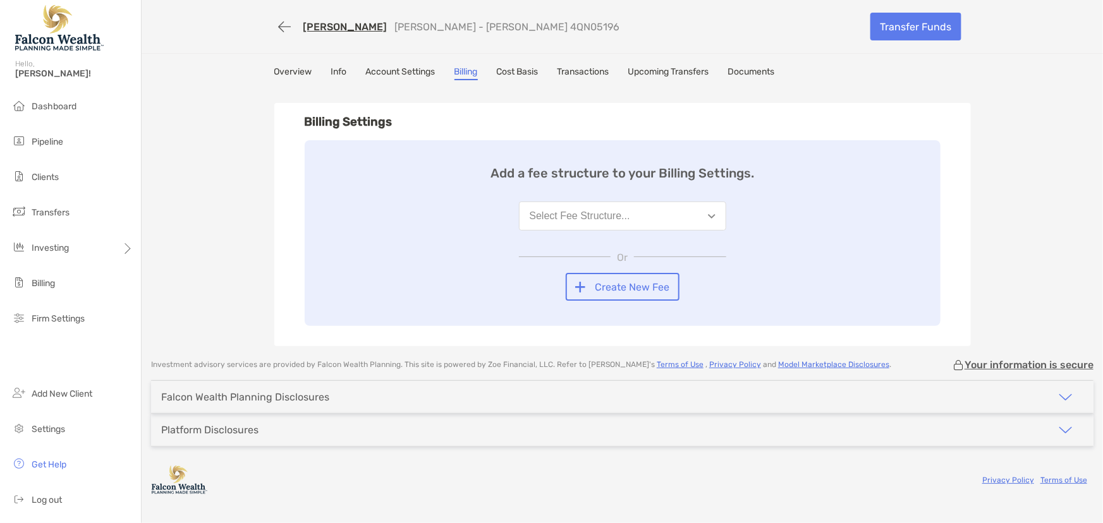
click at [584, 217] on div "Select Fee Structure..." at bounding box center [580, 216] width 101 height 11
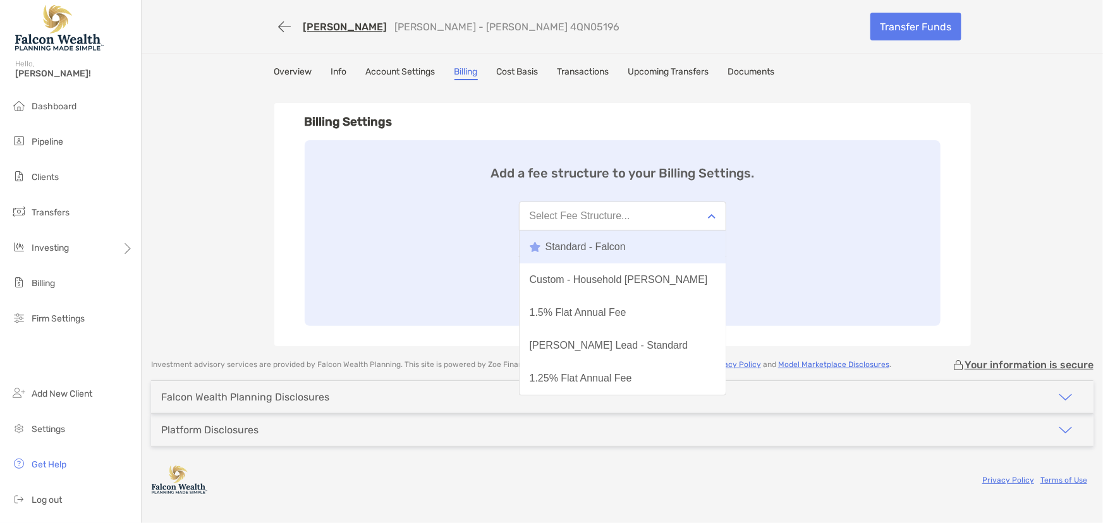
click at [561, 248] on div "Standard - Falcon" at bounding box center [578, 246] width 96 height 11
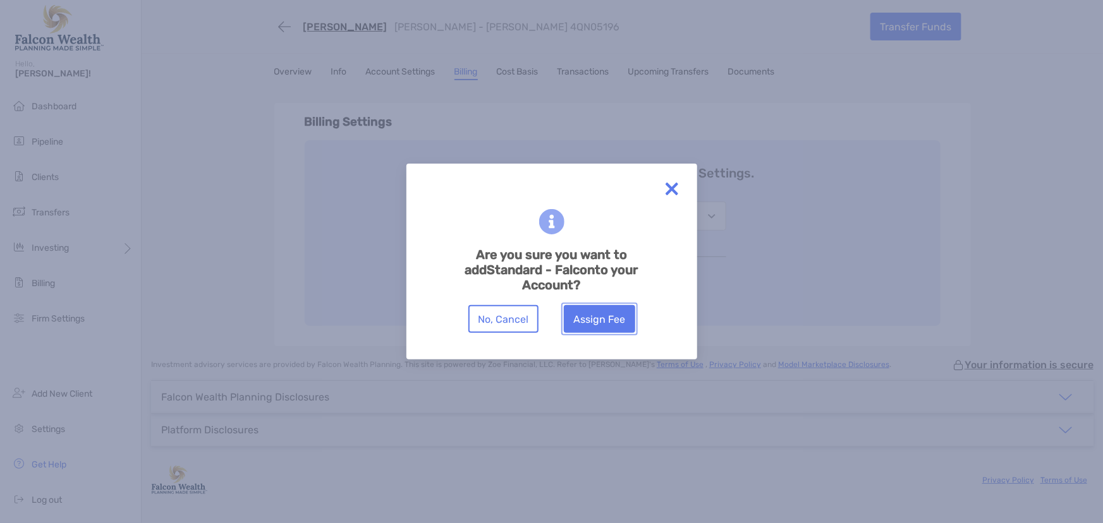
click at [608, 323] on button "Assign Fee" at bounding box center [599, 319] width 71 height 28
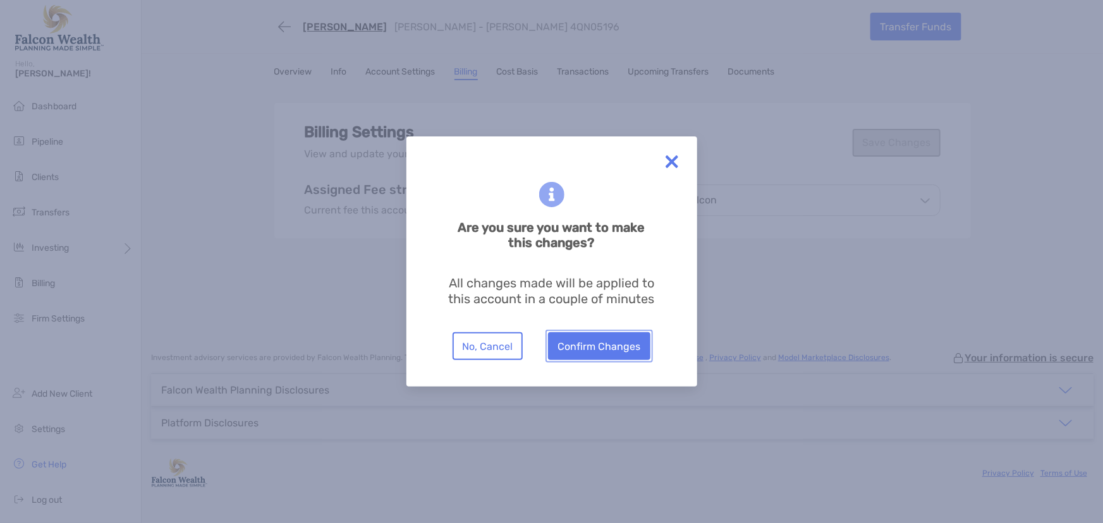
click at [618, 355] on button "Confirm Changes" at bounding box center [599, 347] width 102 height 28
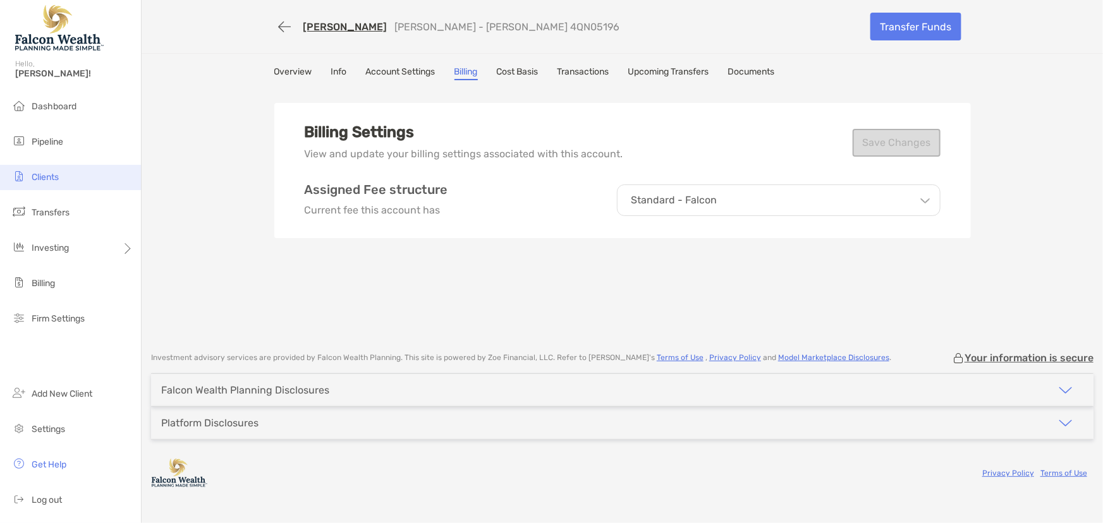
click at [51, 181] on span "Clients" at bounding box center [45, 177] width 27 height 11
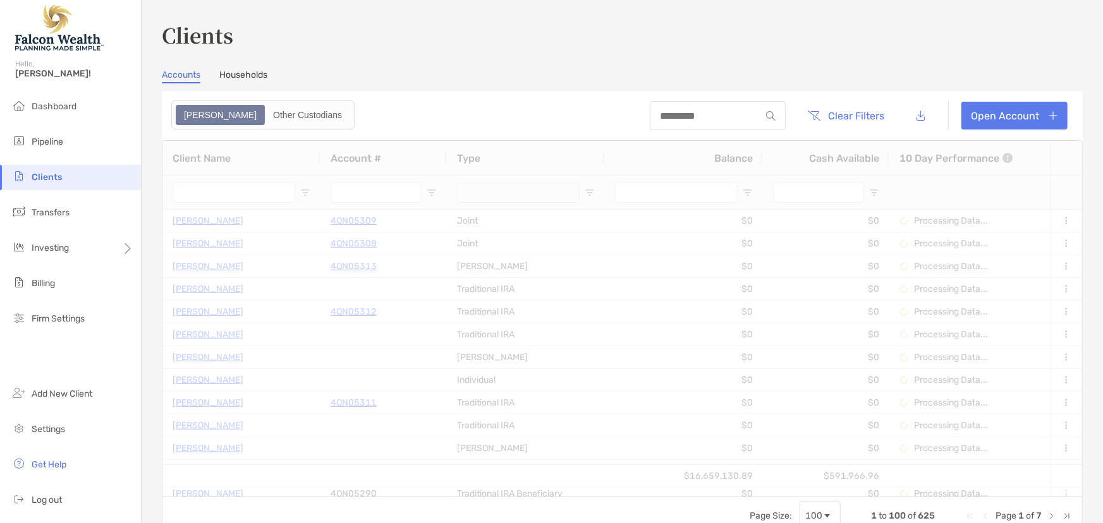
type input "****"
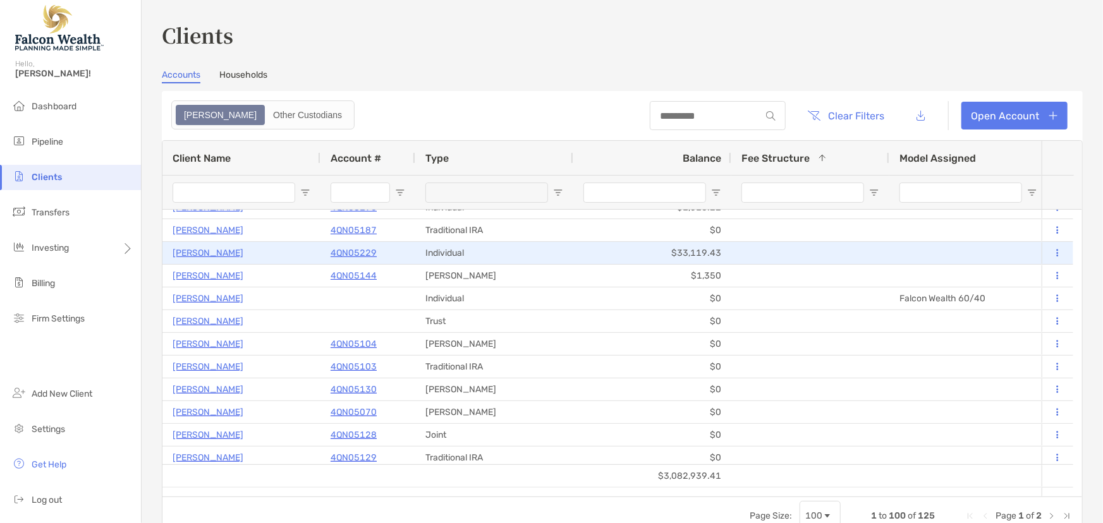
scroll to position [287, 0]
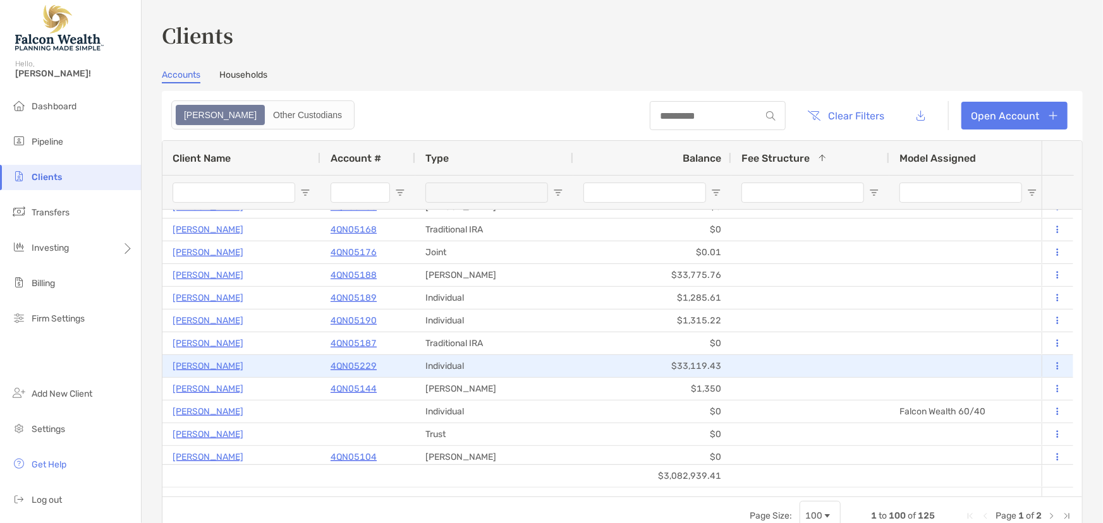
click at [341, 358] on p "4QN05229" at bounding box center [354, 366] width 46 height 16
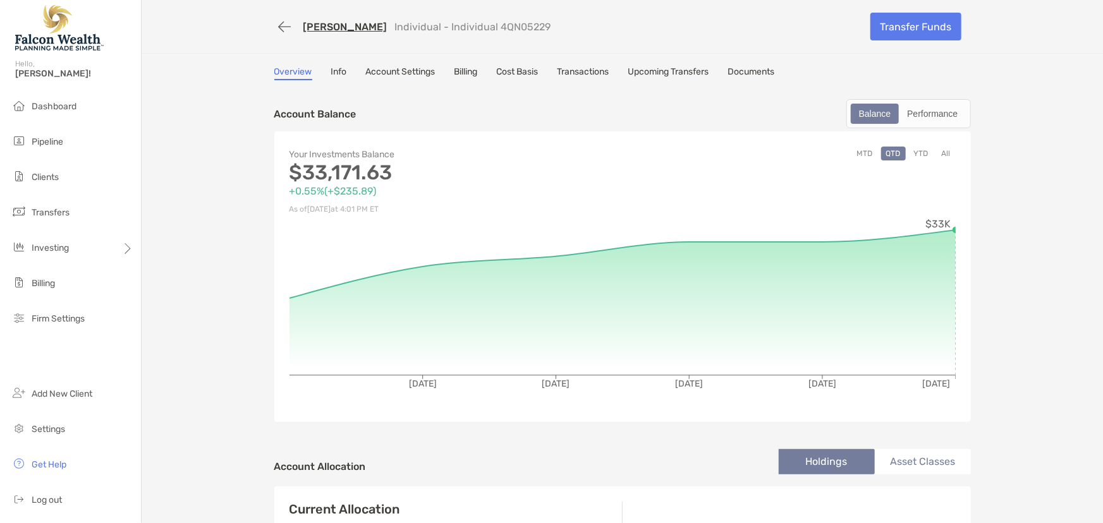
click at [468, 74] on link "Billing" at bounding box center [466, 73] width 23 height 14
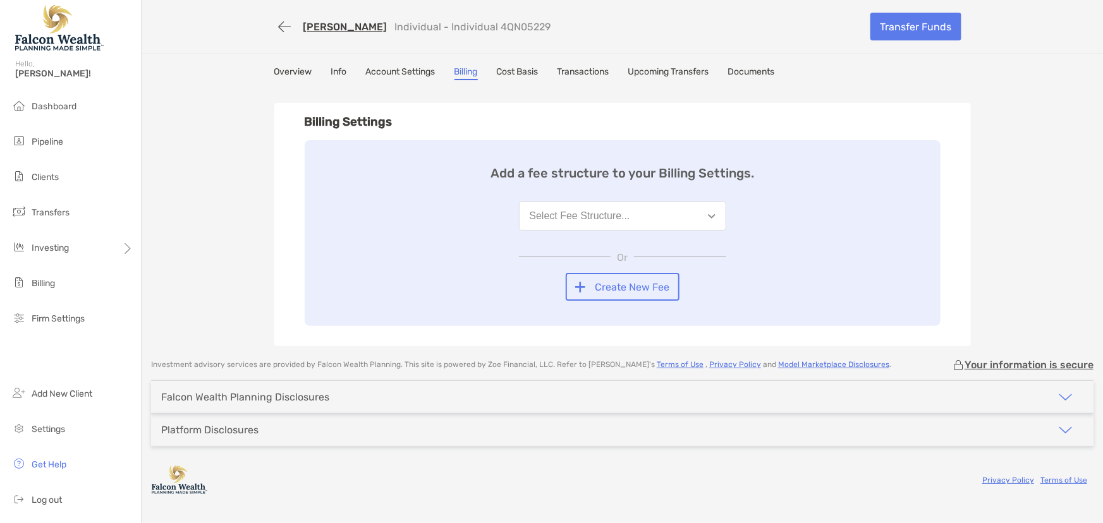
click at [623, 224] on button "Select Fee Structure..." at bounding box center [622, 216] width 207 height 29
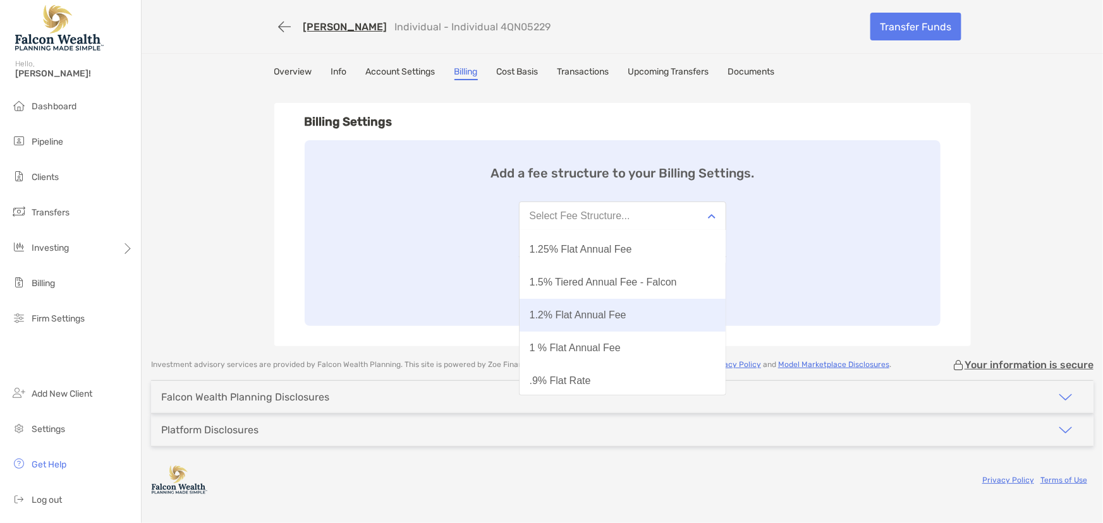
scroll to position [99, 0]
click at [614, 312] on div "1.5% Tiered Annual Fee - Falcon" at bounding box center [603, 312] width 147 height 11
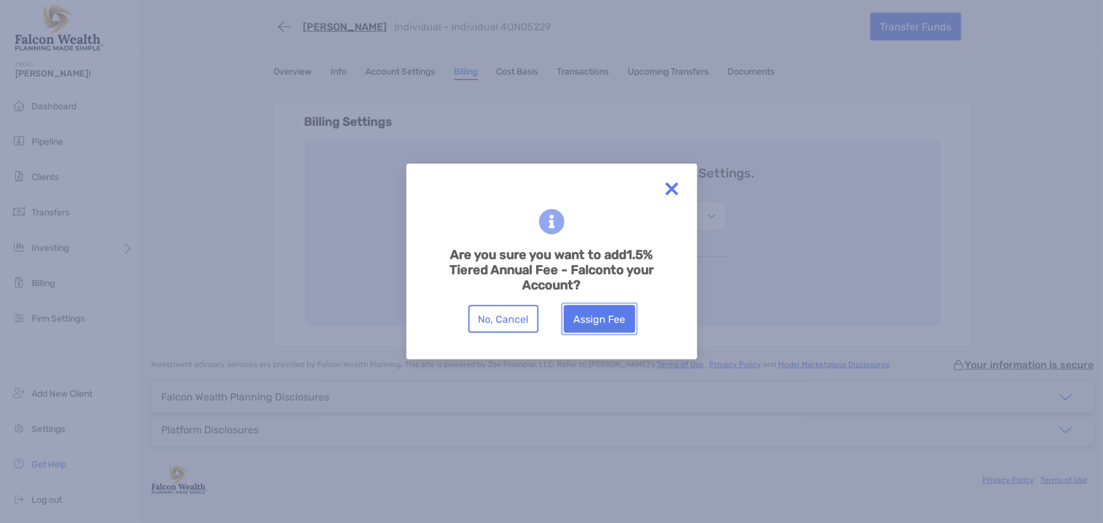
click at [613, 312] on button "Assign Fee" at bounding box center [599, 319] width 71 height 28
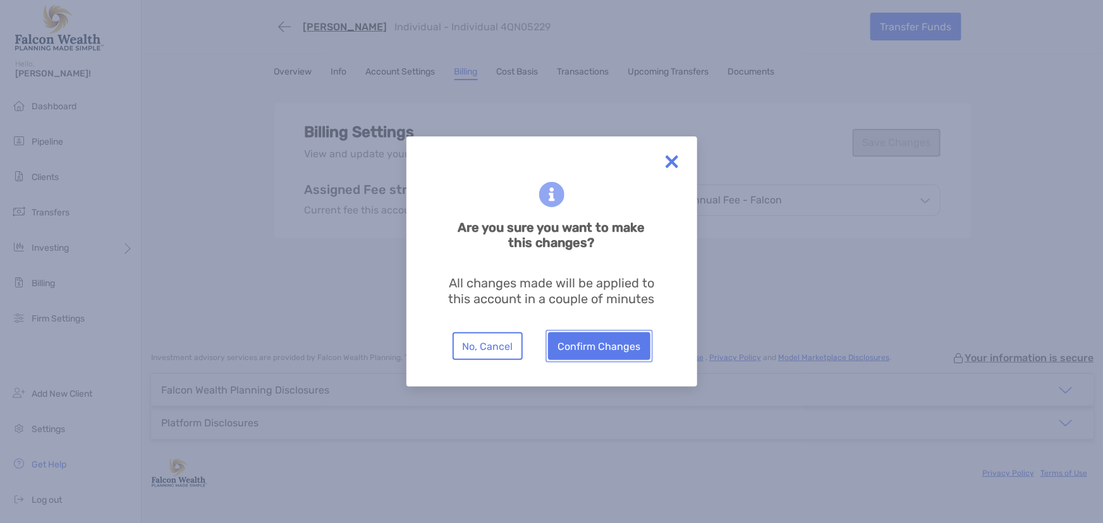
click at [609, 348] on button "Confirm Changes" at bounding box center [599, 347] width 102 height 28
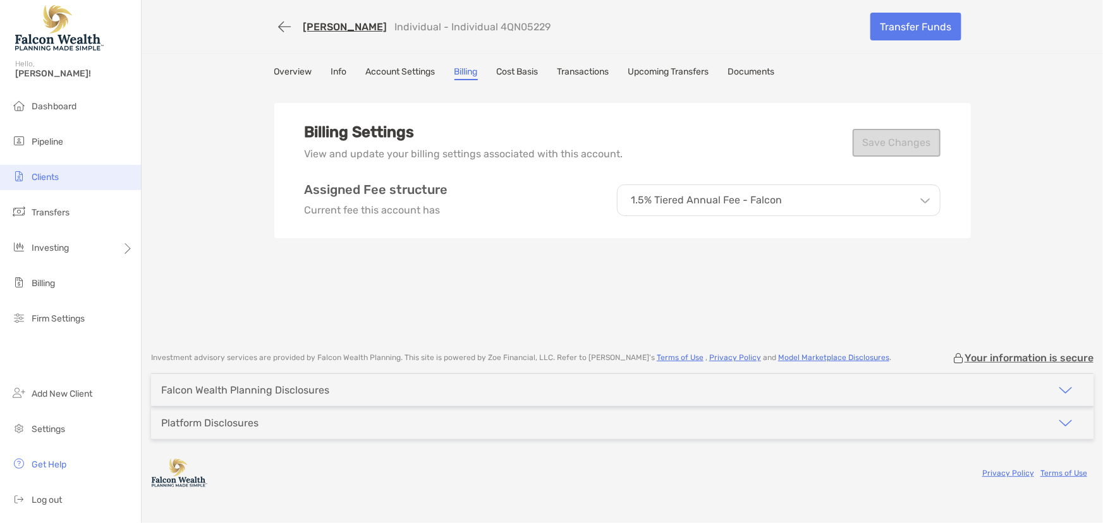
click at [36, 177] on span "Clients" at bounding box center [45, 177] width 27 height 11
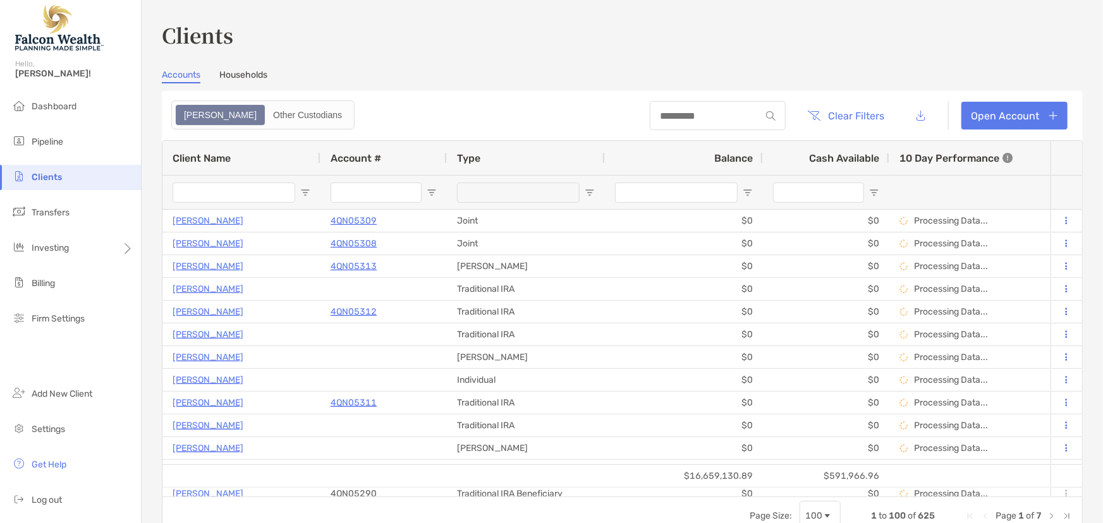
type input "****"
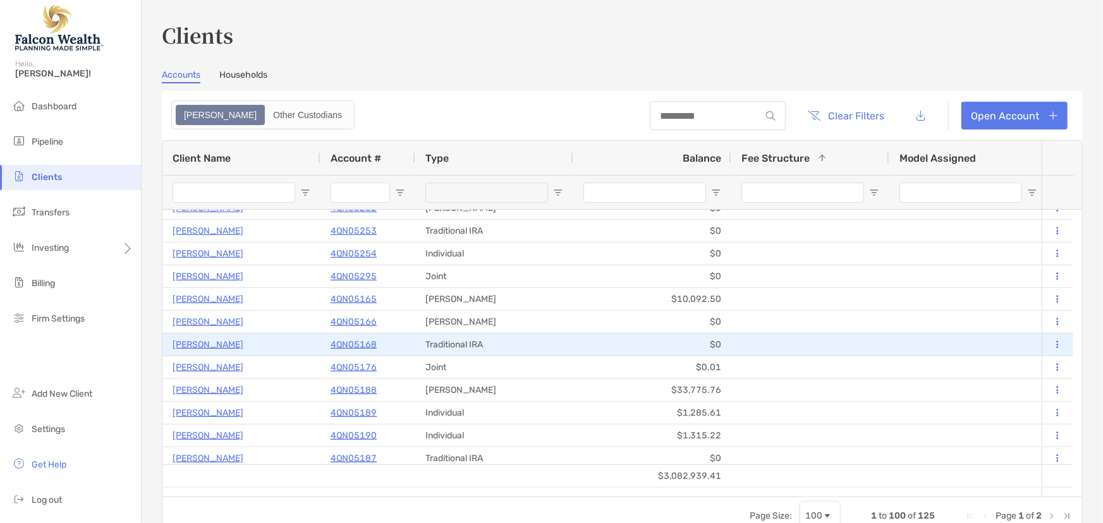
scroll to position [229, 0]
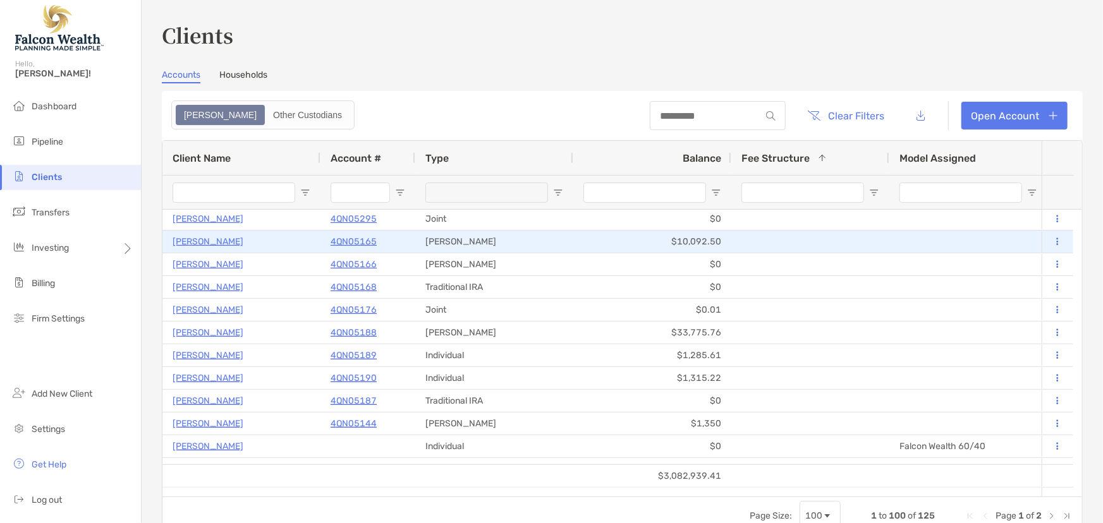
click at [364, 242] on p "4QN05165" at bounding box center [354, 242] width 46 height 16
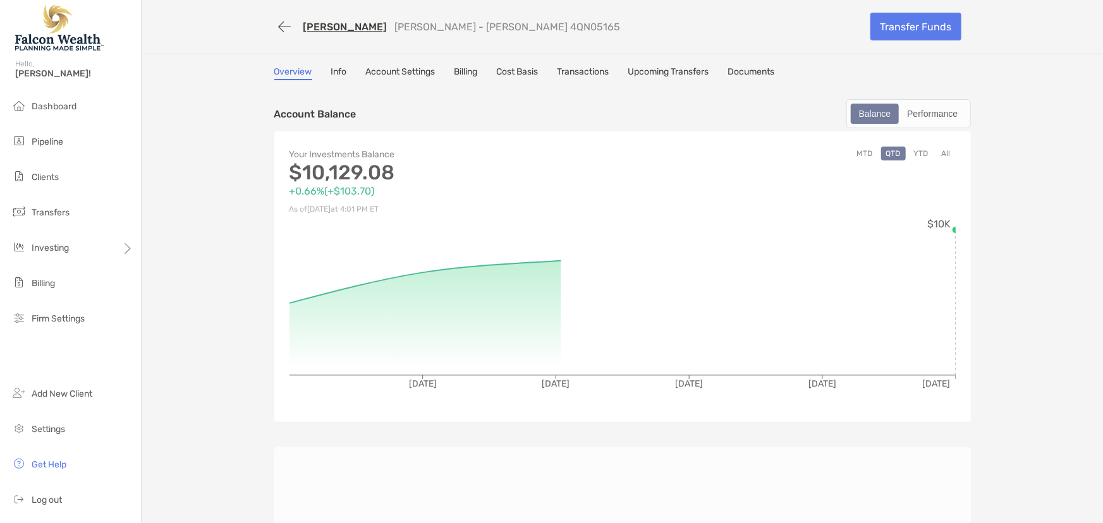
click at [460, 71] on link "Billing" at bounding box center [466, 73] width 23 height 14
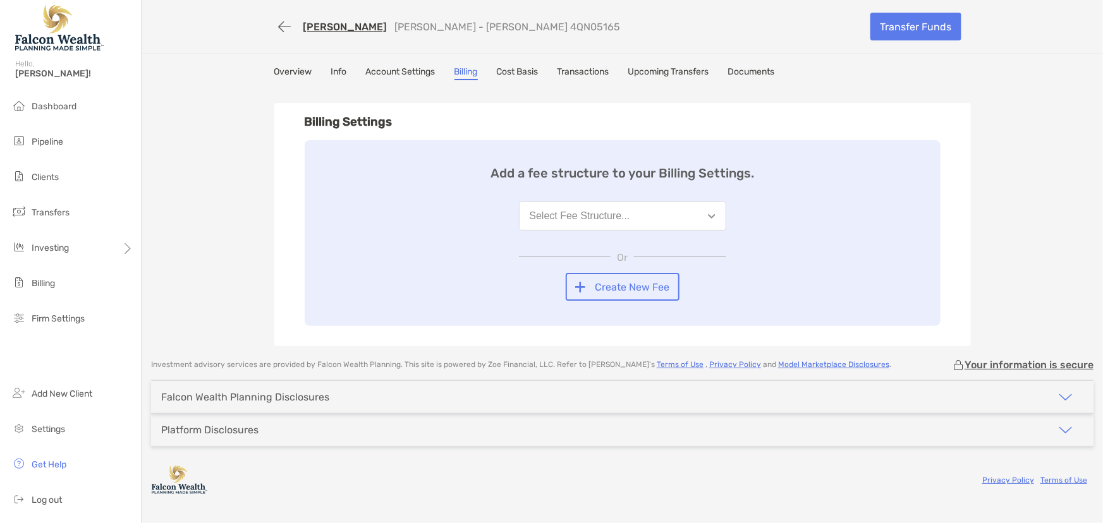
click at [606, 224] on button "Select Fee Structure..." at bounding box center [622, 216] width 207 height 29
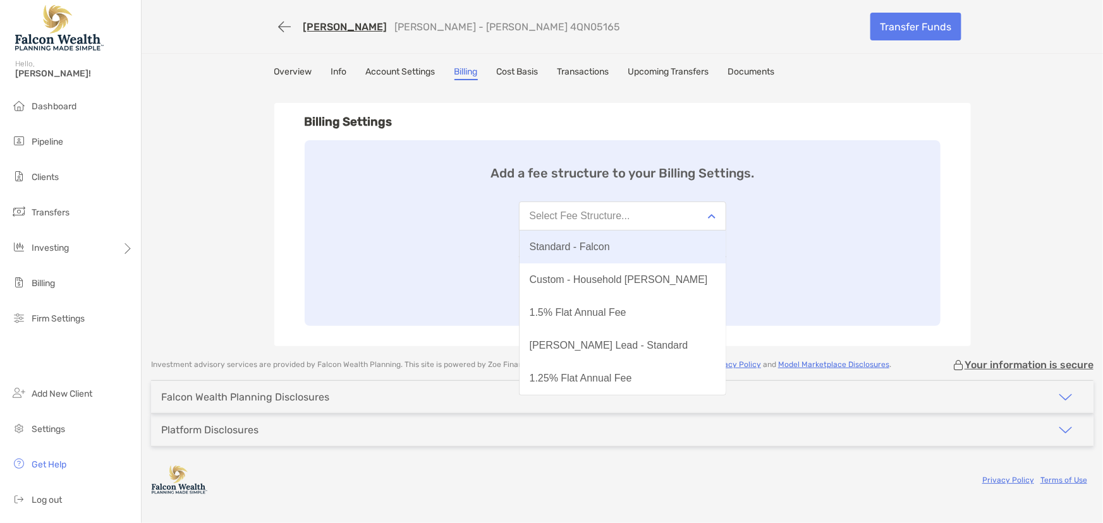
click at [587, 252] on div "Standard - Falcon" at bounding box center [570, 246] width 80 height 11
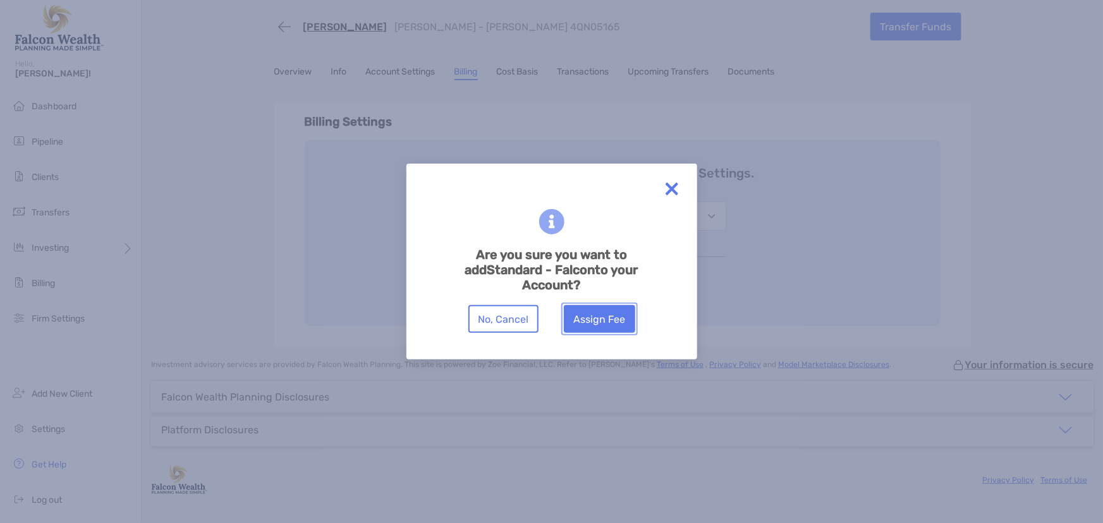
click at [608, 329] on button "Assign Fee" at bounding box center [599, 319] width 71 height 28
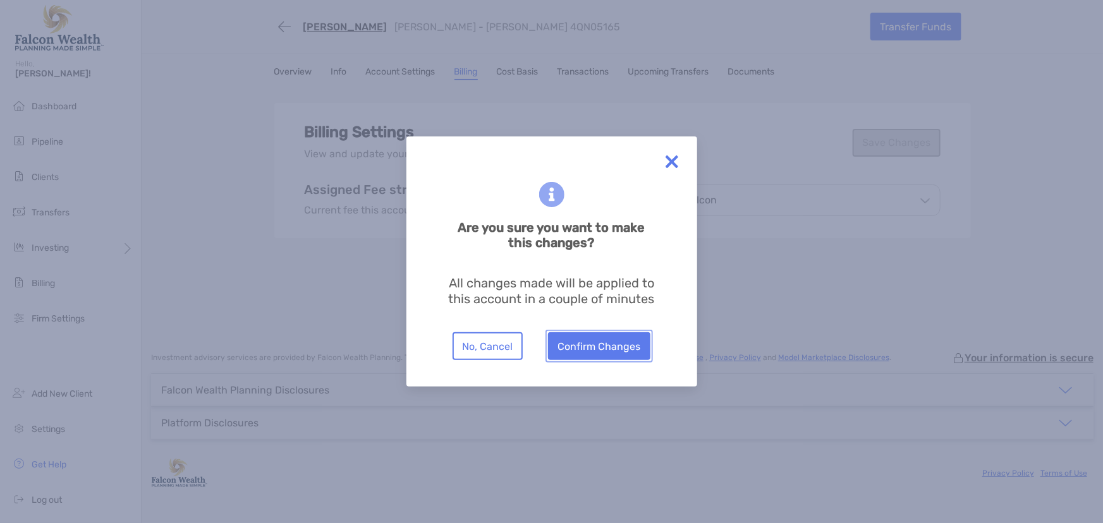
click at [612, 344] on button "Confirm Changes" at bounding box center [599, 347] width 102 height 28
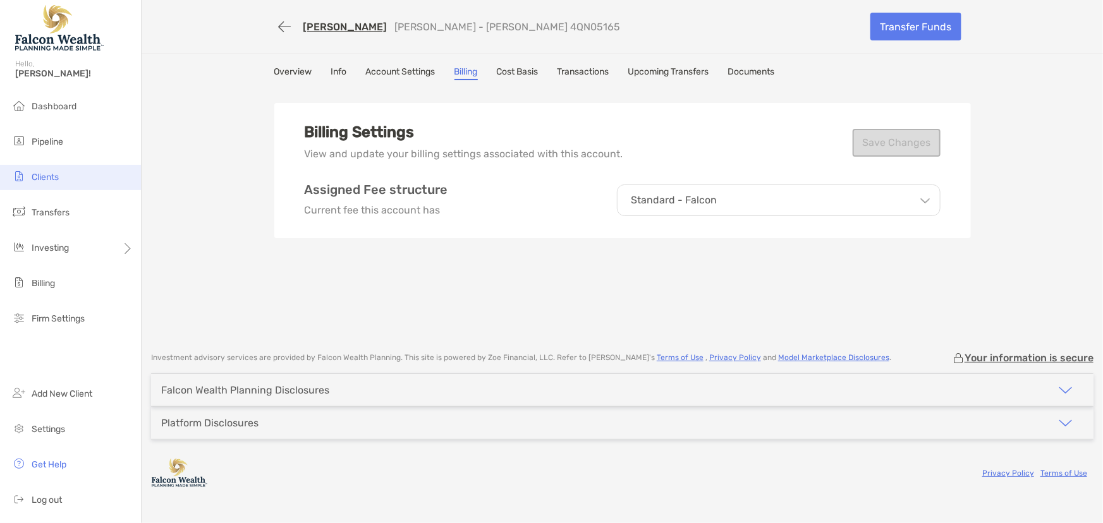
click at [62, 177] on li "Clients" at bounding box center [70, 177] width 141 height 25
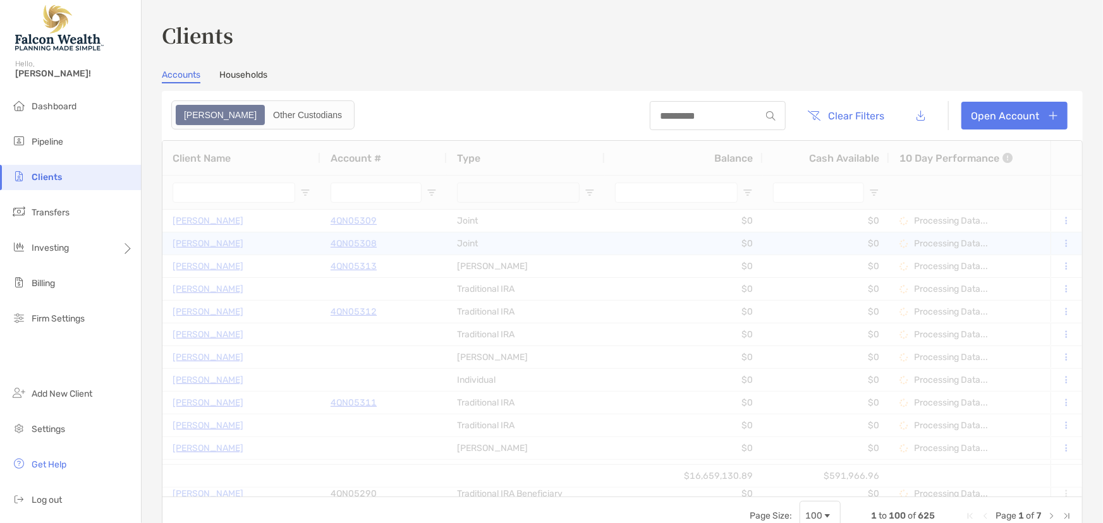
type input "****"
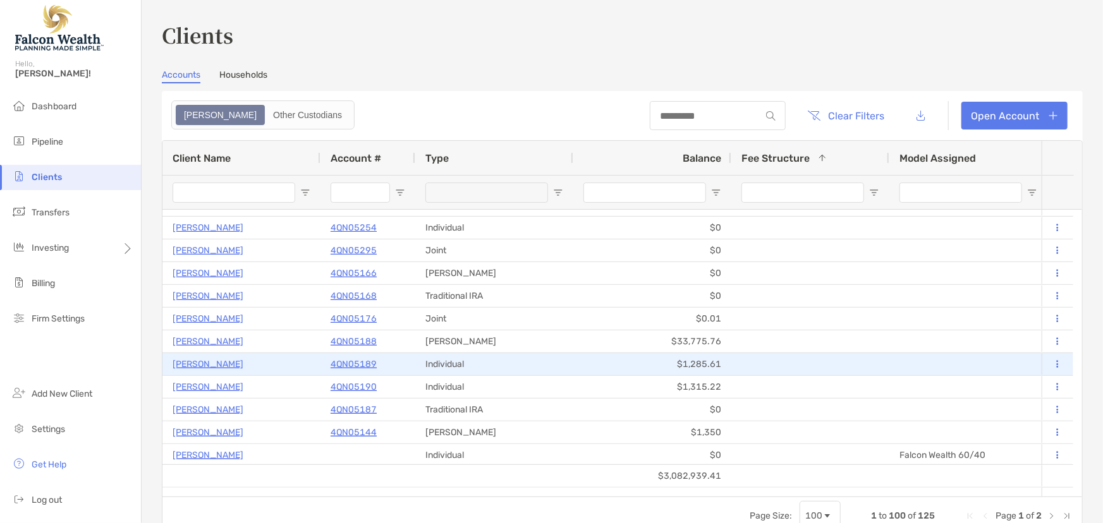
scroll to position [229, 0]
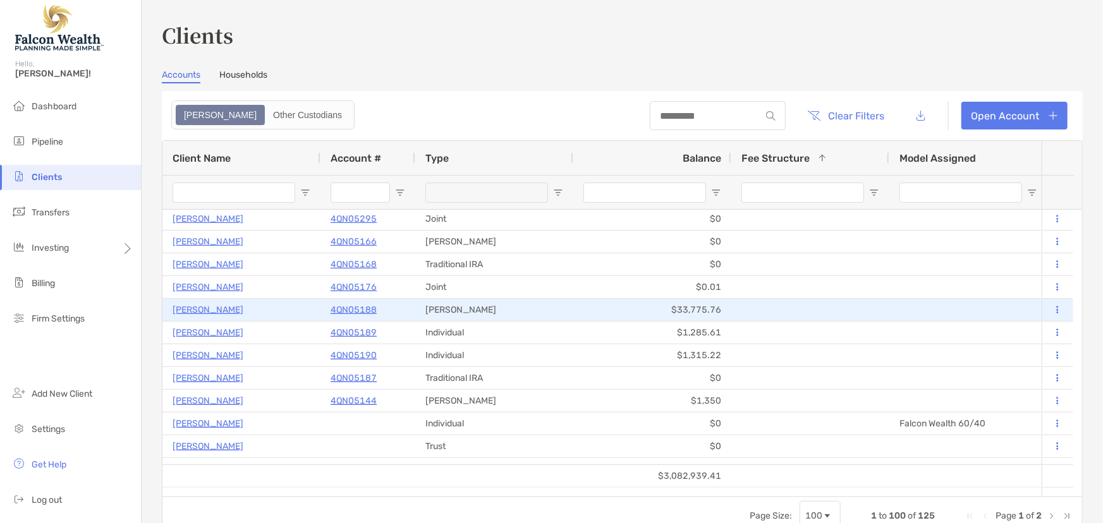
click at [370, 309] on p "4QN05188" at bounding box center [354, 310] width 46 height 16
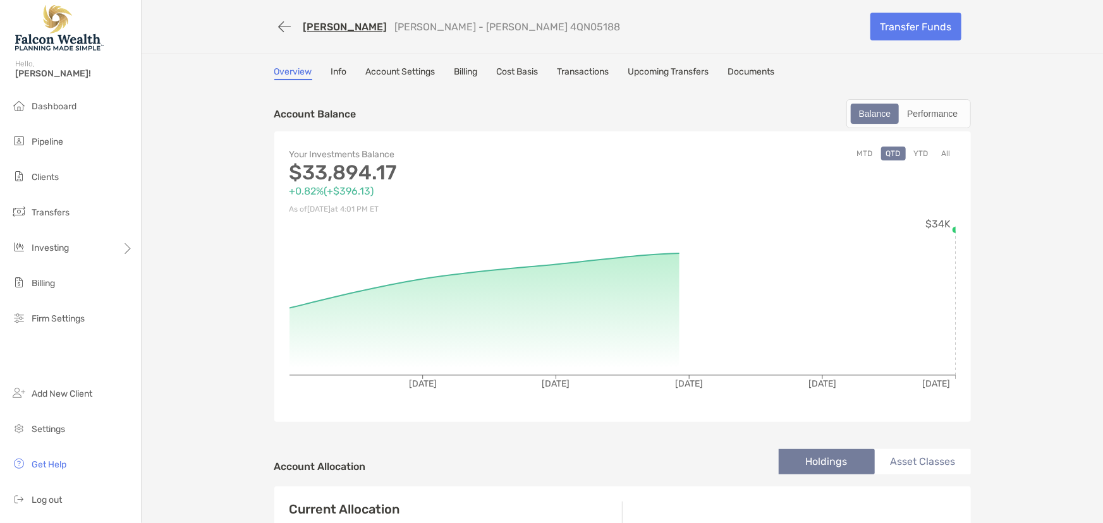
click at [478, 75] on div "Overview Info Account Settings Billing Cost Basis Transactions Upcoming Transfe…" at bounding box center [622, 73] width 697 height 14
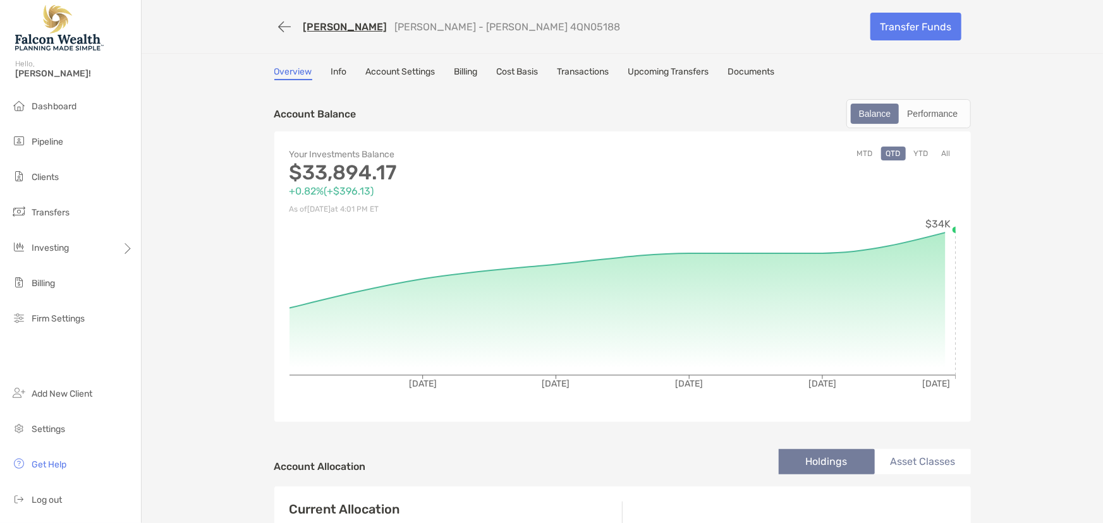
click at [477, 75] on link "Billing" at bounding box center [466, 73] width 23 height 14
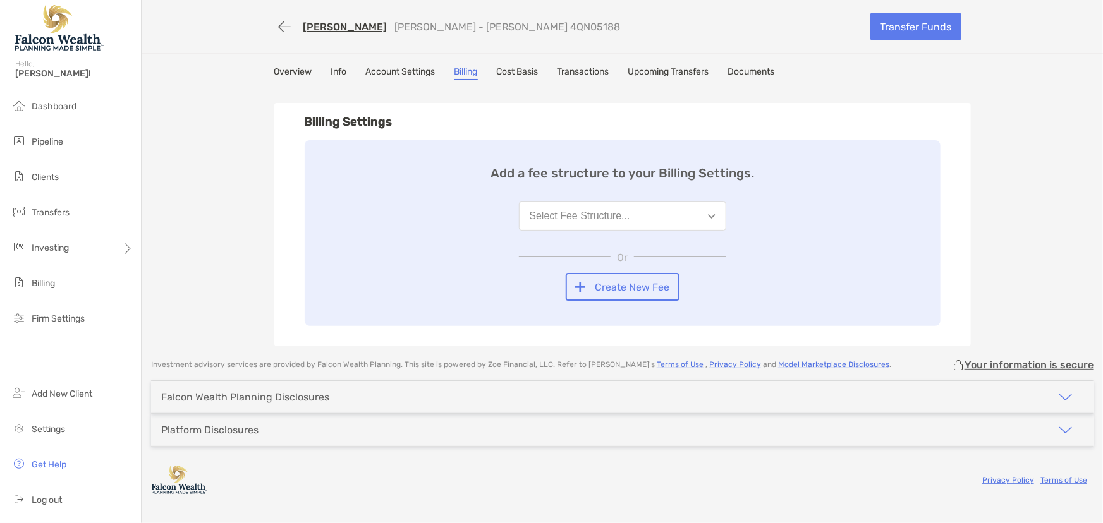
click at [562, 209] on button "Select Fee Structure..." at bounding box center [622, 216] width 207 height 29
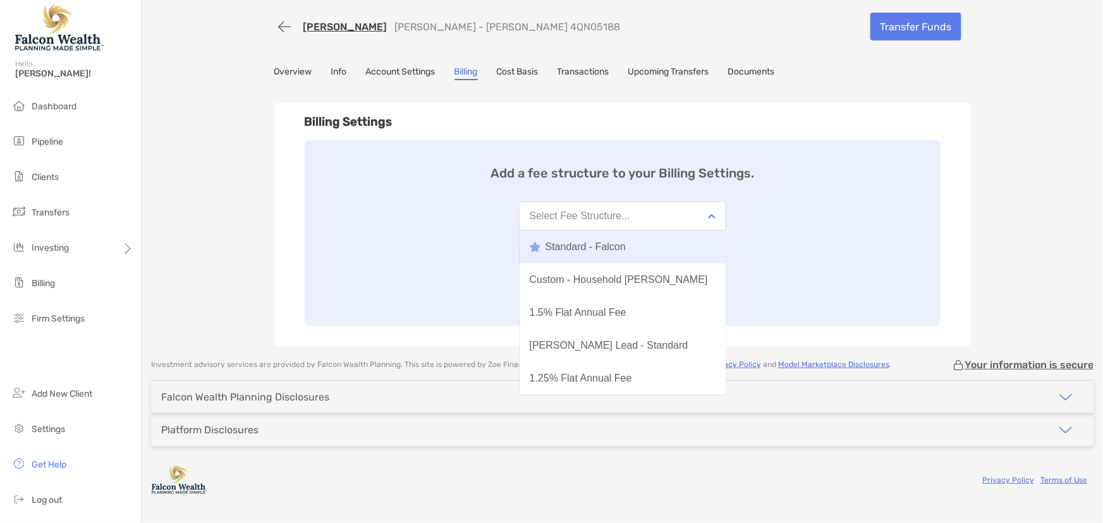
click at [575, 245] on div "Standard - Falcon" at bounding box center [578, 246] width 96 height 11
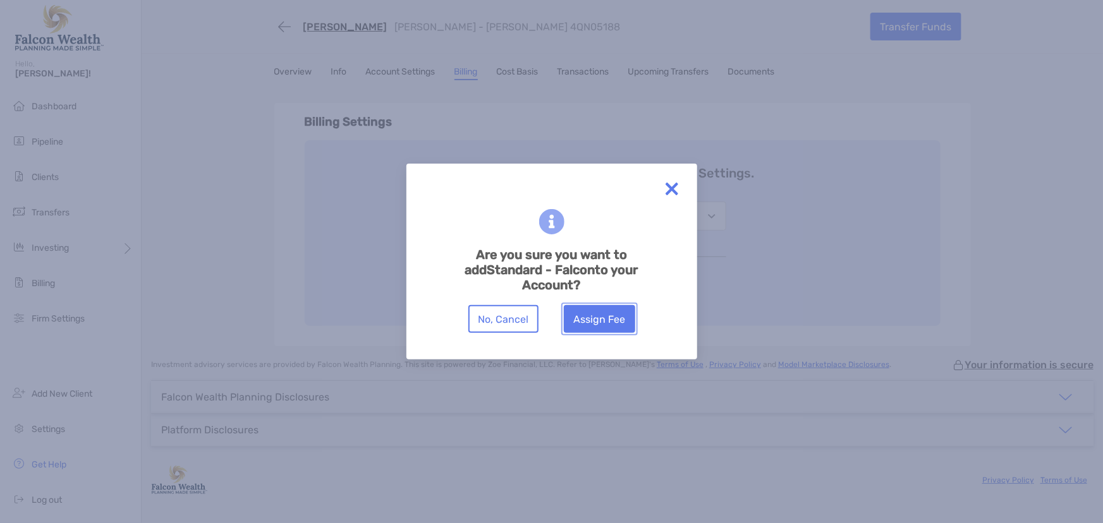
click at [608, 310] on button "Assign Fee" at bounding box center [599, 319] width 71 height 28
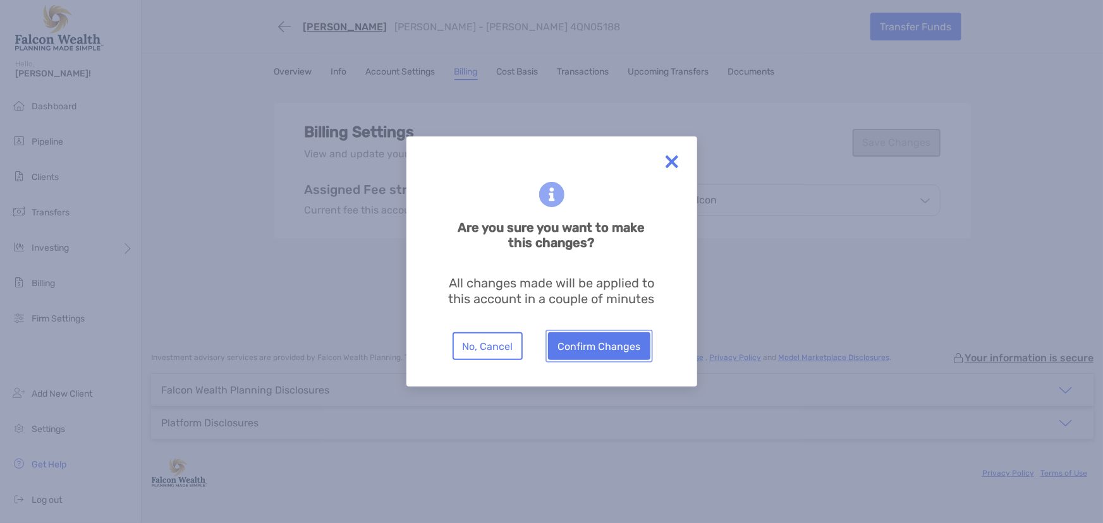
click at [613, 346] on button "Confirm Changes" at bounding box center [599, 347] width 102 height 28
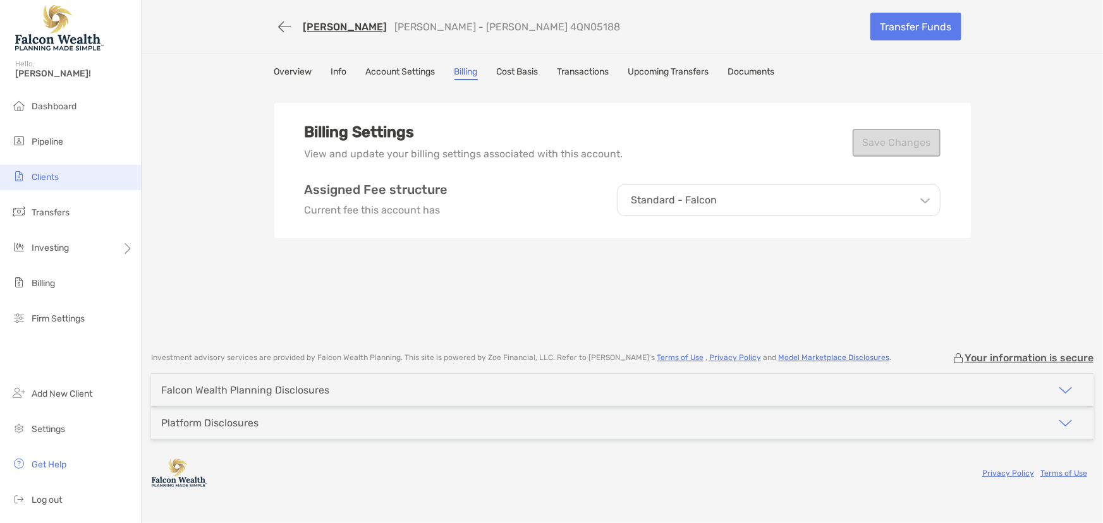
click at [45, 178] on span "Clients" at bounding box center [45, 177] width 27 height 11
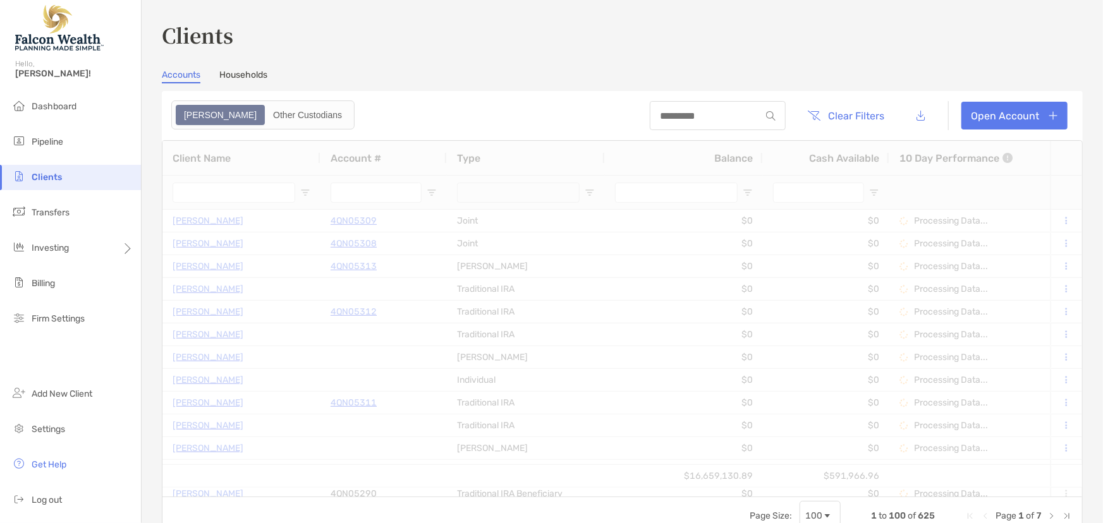
type input "****"
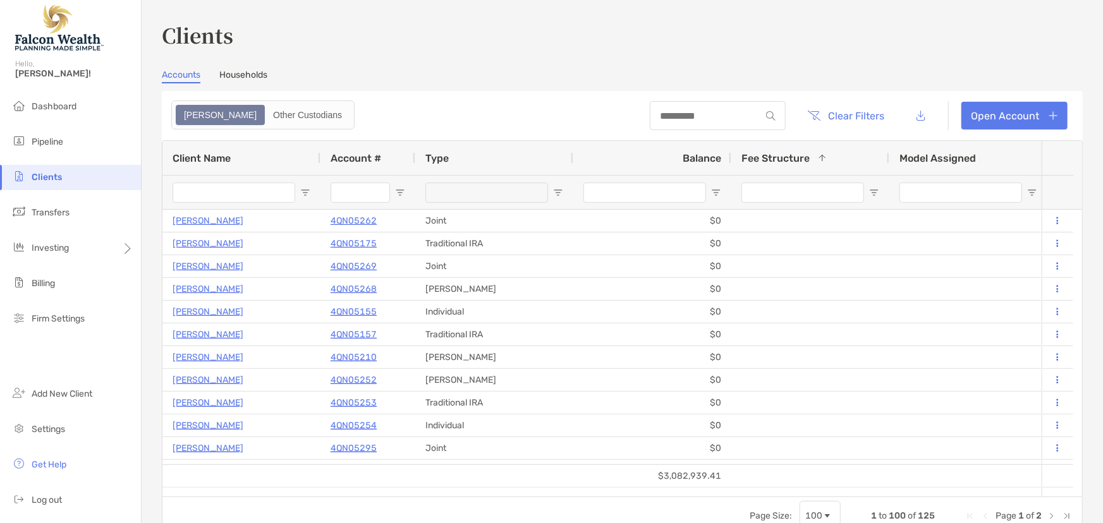
click at [664, 107] on div at bounding box center [718, 115] width 136 height 29
click at [665, 113] on input at bounding box center [705, 116] width 111 height 11
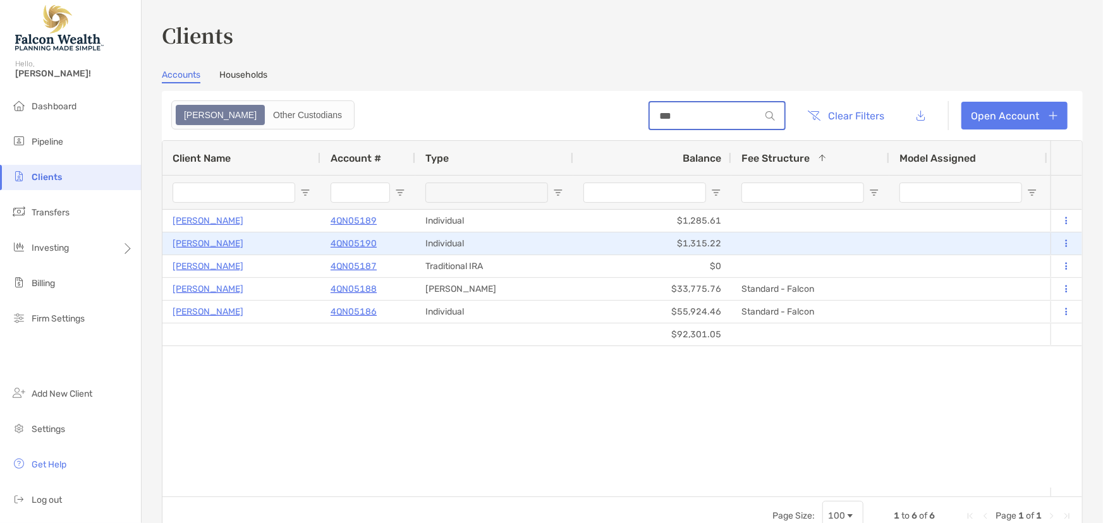
type input "***"
click at [350, 241] on p "4QN05190" at bounding box center [354, 244] width 46 height 16
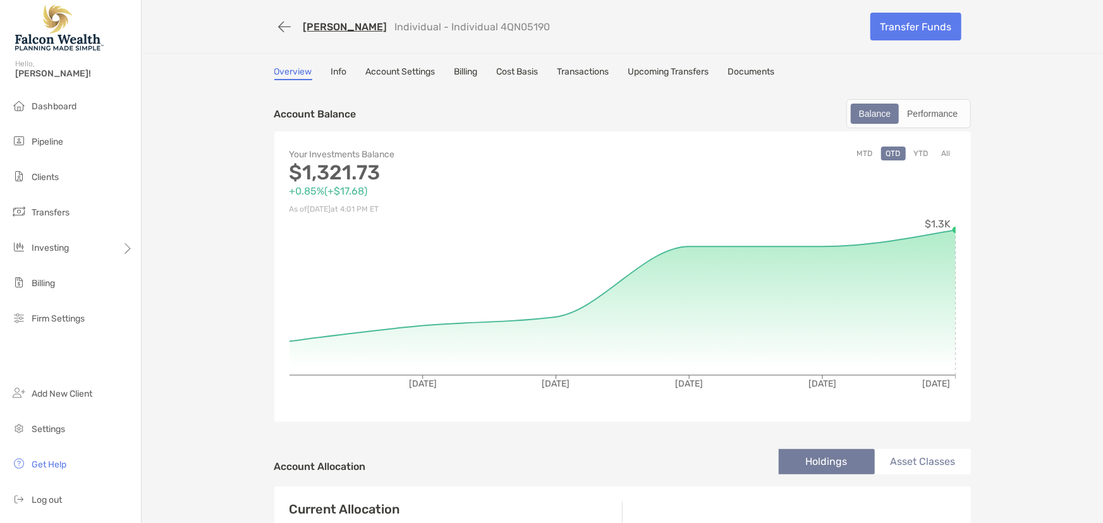
click at [460, 71] on link "Billing" at bounding box center [466, 73] width 23 height 14
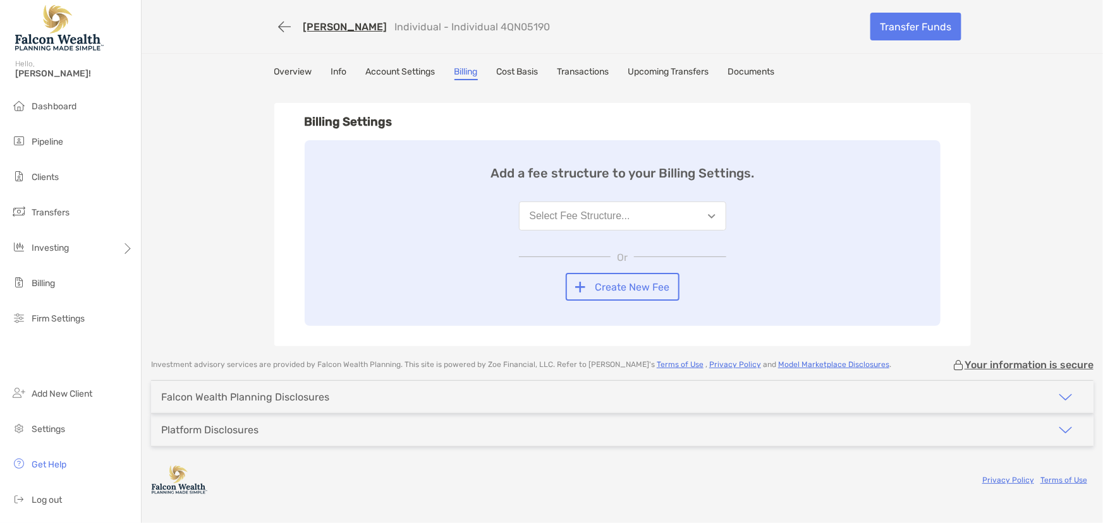
click at [591, 221] on div "Select Fee Structure..." at bounding box center [580, 216] width 101 height 11
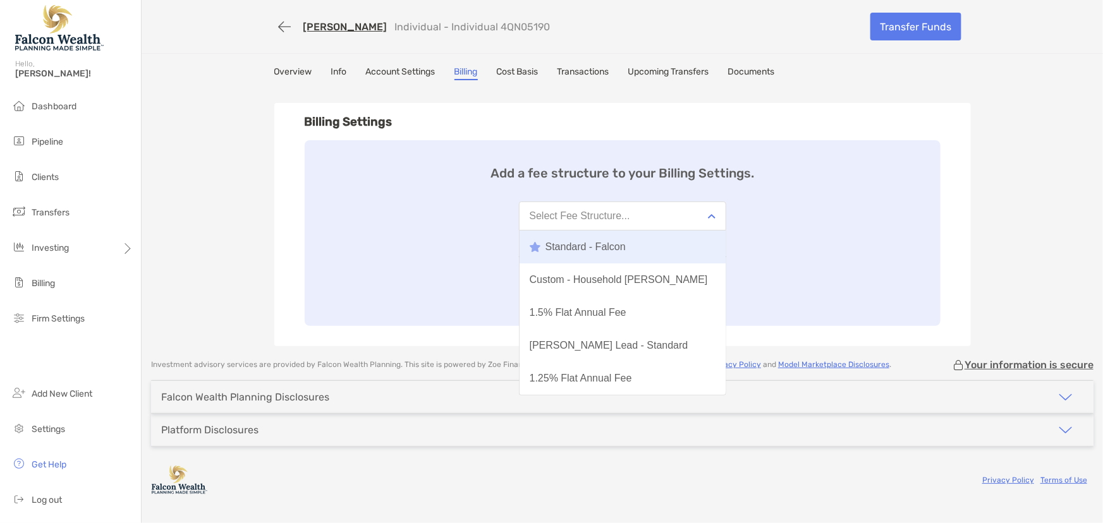
click at [567, 251] on div "Standard - Falcon" at bounding box center [578, 246] width 96 height 11
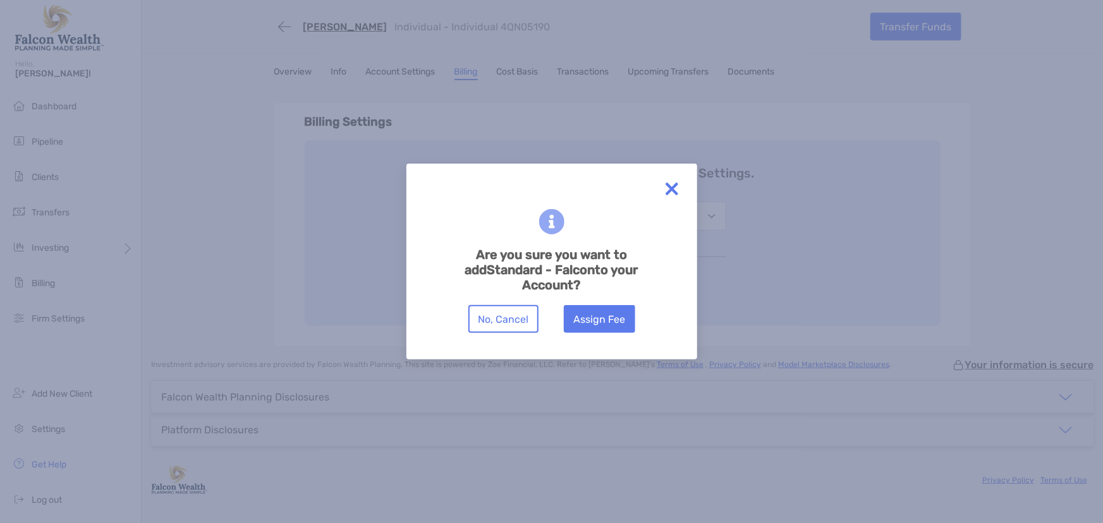
click at [597, 290] on h6 "Are you sure you want to add Standard - Falcon to your Account?" at bounding box center [552, 270] width 212 height 46
click at [602, 309] on button "Assign Fee" at bounding box center [599, 319] width 71 height 28
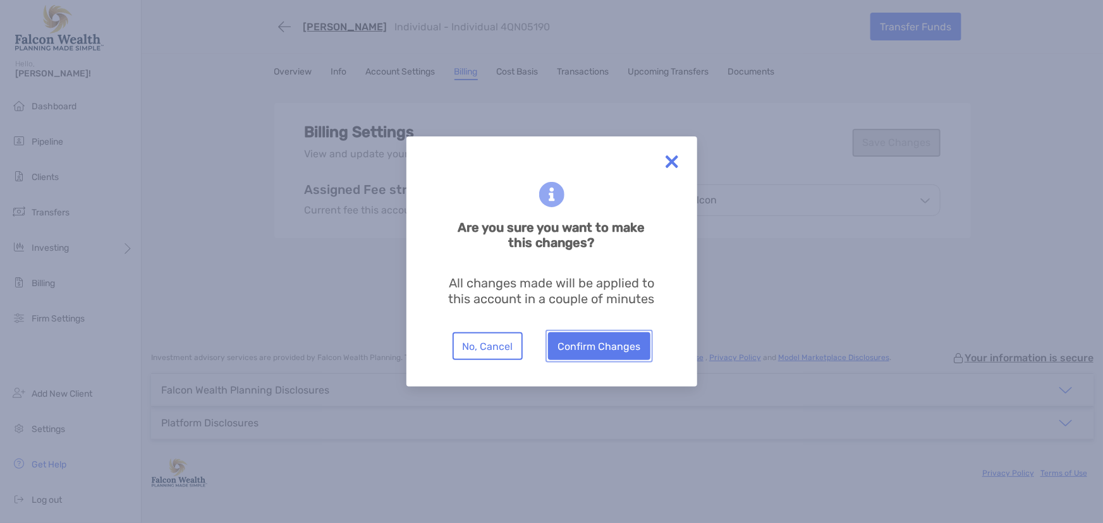
click at [609, 346] on button "Confirm Changes" at bounding box center [599, 347] width 102 height 28
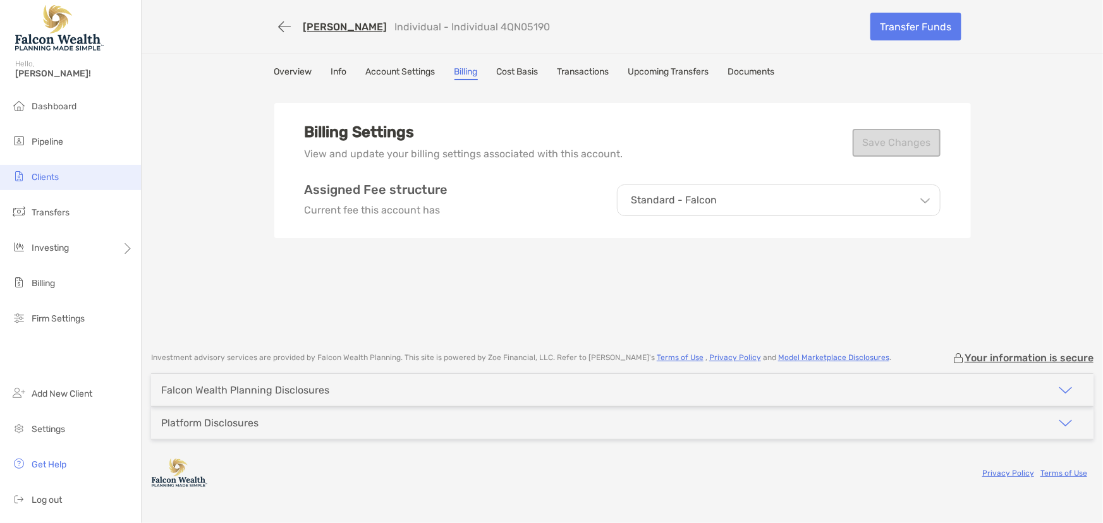
click at [51, 174] on span "Clients" at bounding box center [45, 177] width 27 height 11
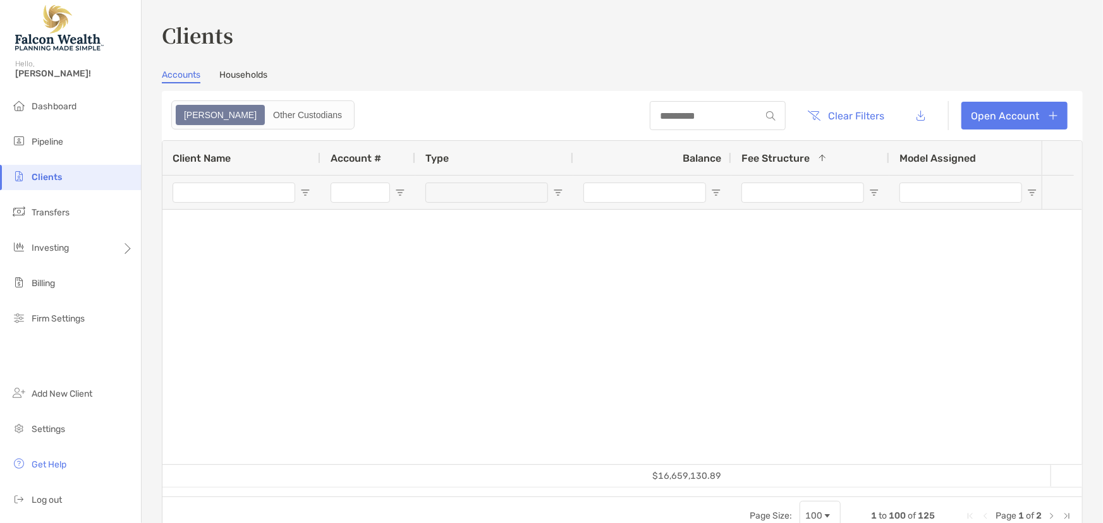
type input "****"
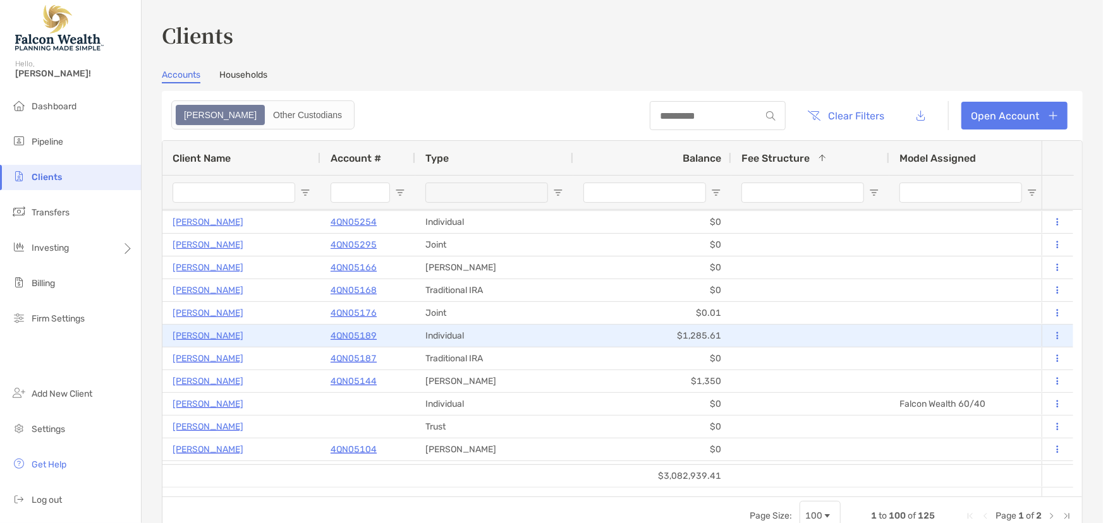
scroll to position [229, 0]
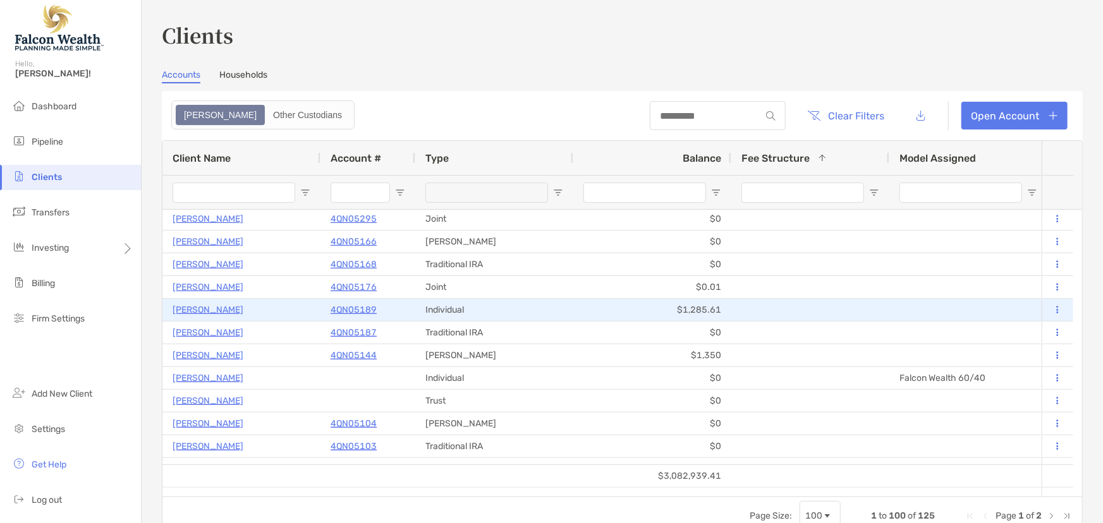
click at [358, 304] on p "4QN05189" at bounding box center [354, 310] width 46 height 16
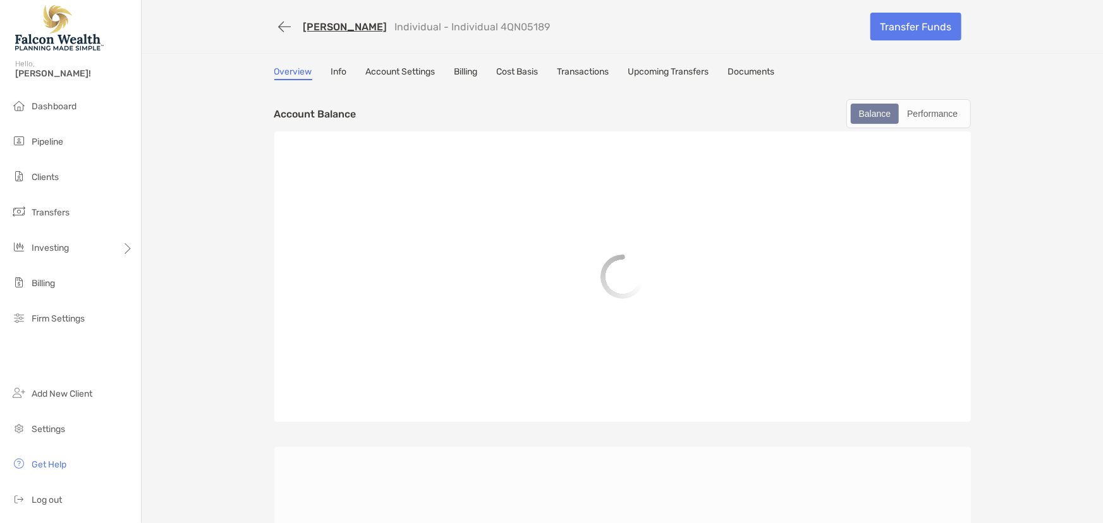
click at [469, 74] on link "Billing" at bounding box center [466, 73] width 23 height 14
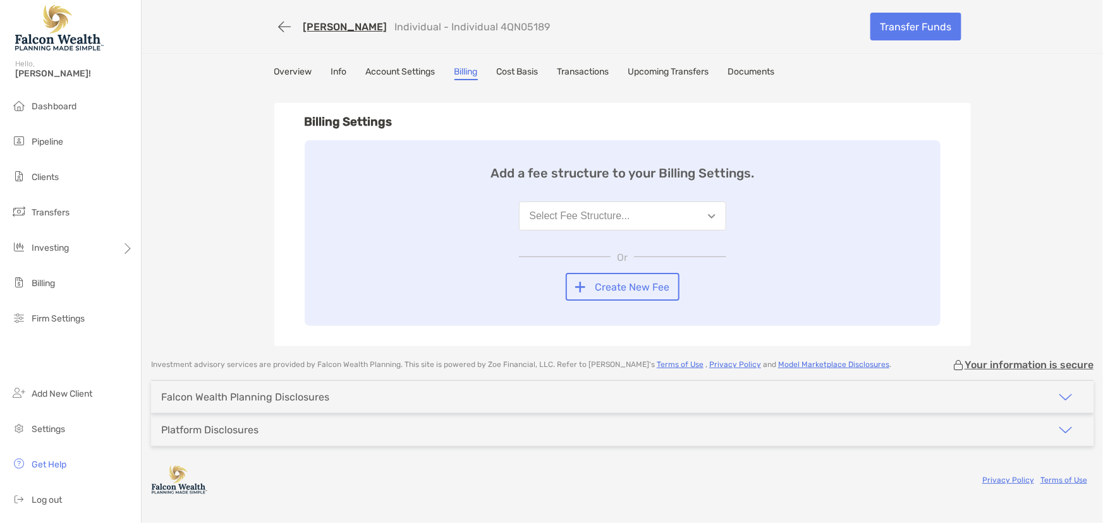
drag, startPoint x: 558, startPoint y: 199, endPoint x: 559, endPoint y: 214, distance: 15.2
click at [559, 209] on div "Add a fee structure to your Billing Settings. Select Fee Structure... Or Create…" at bounding box center [623, 233] width 636 height 186
click at [559, 214] on div "Select Fee Structure..." at bounding box center [580, 216] width 101 height 11
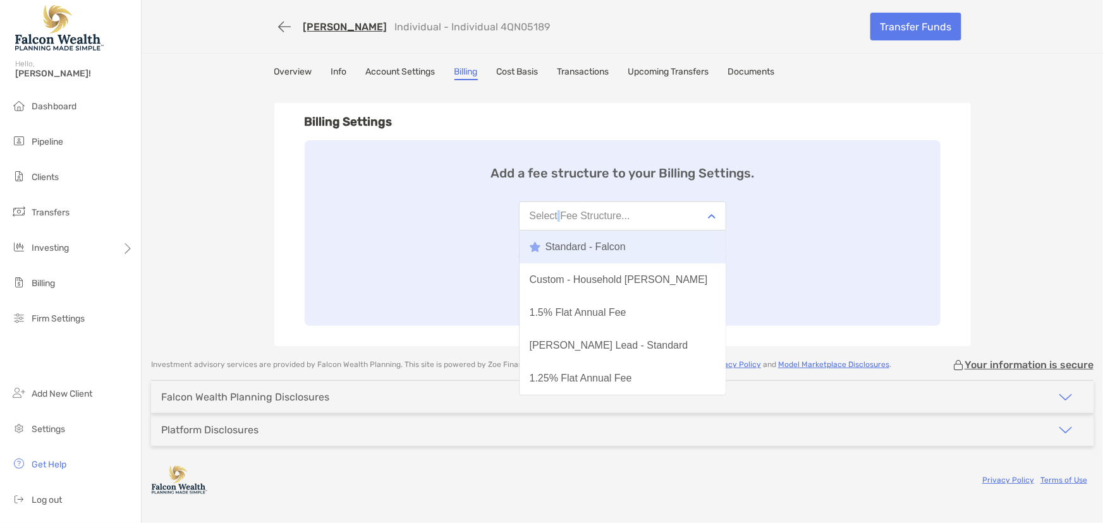
click at [573, 247] on div "Standard - Falcon" at bounding box center [578, 246] width 96 height 11
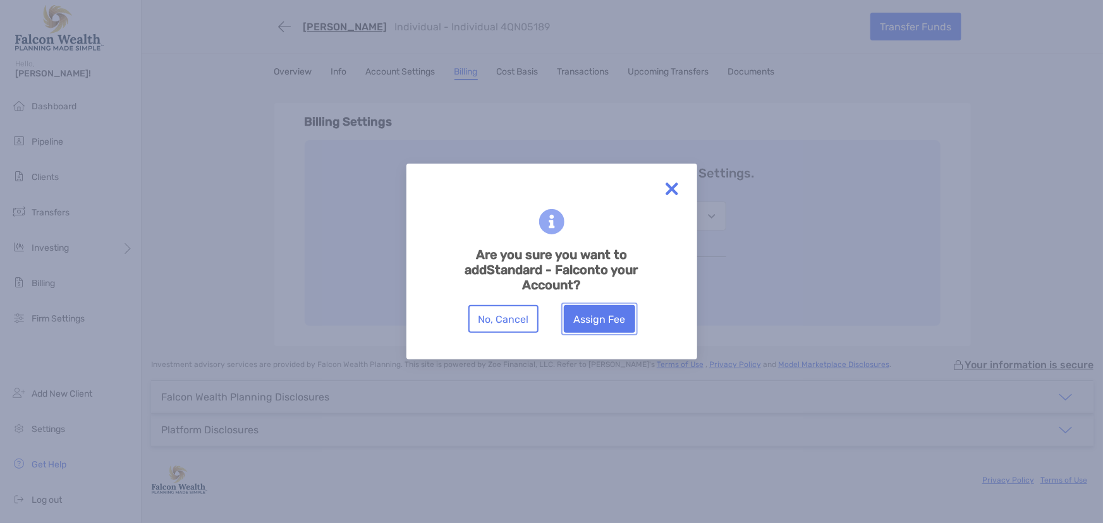
click at [625, 328] on button "Assign Fee" at bounding box center [599, 319] width 71 height 28
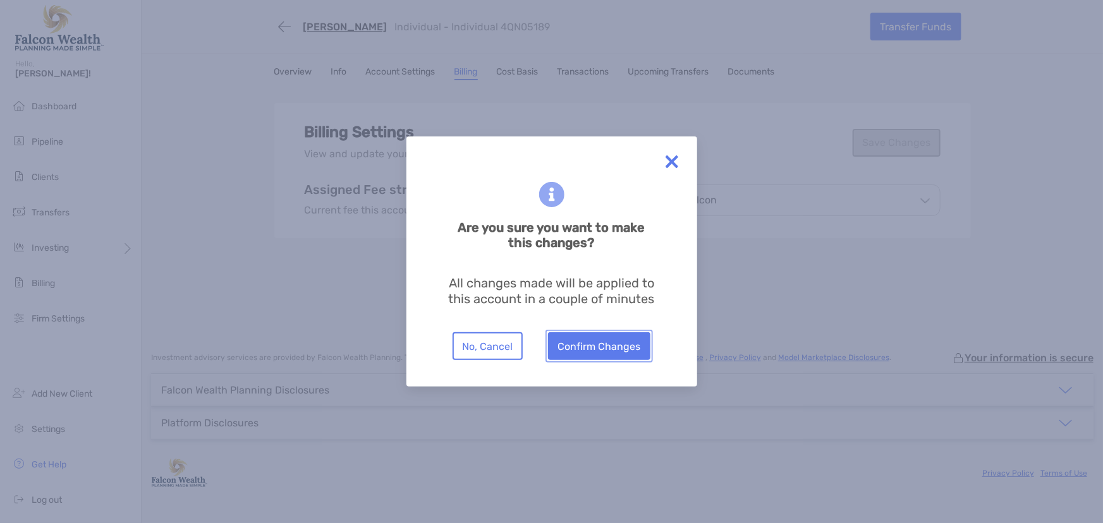
click at [596, 339] on button "Confirm Changes" at bounding box center [599, 347] width 102 height 28
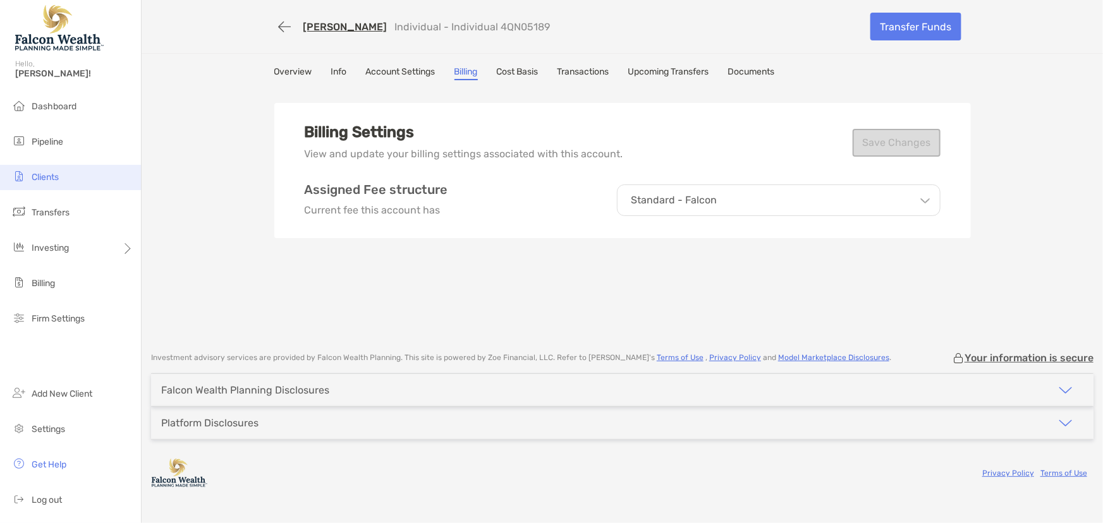
click at [29, 175] on li "Clients" at bounding box center [70, 177] width 141 height 25
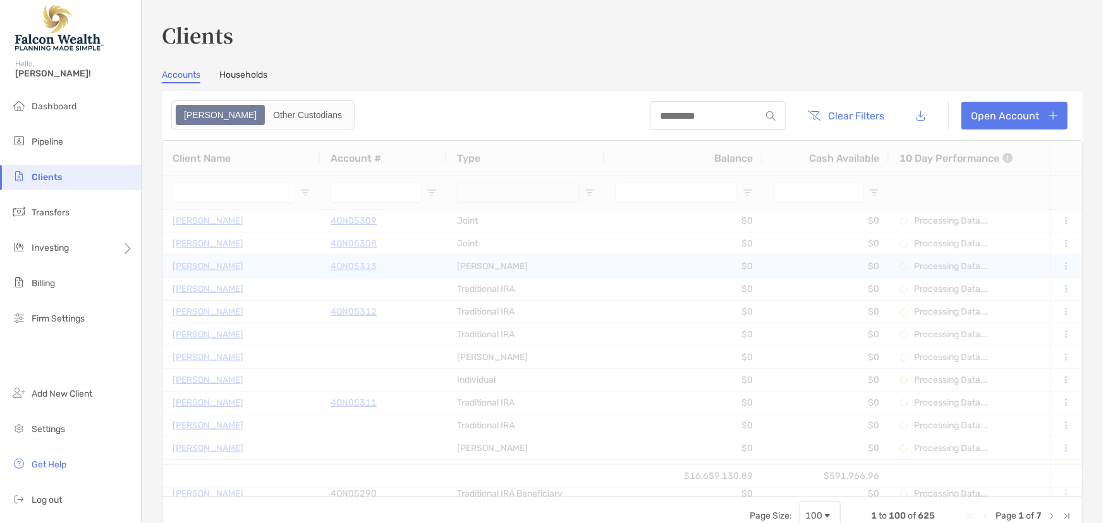
type input "****"
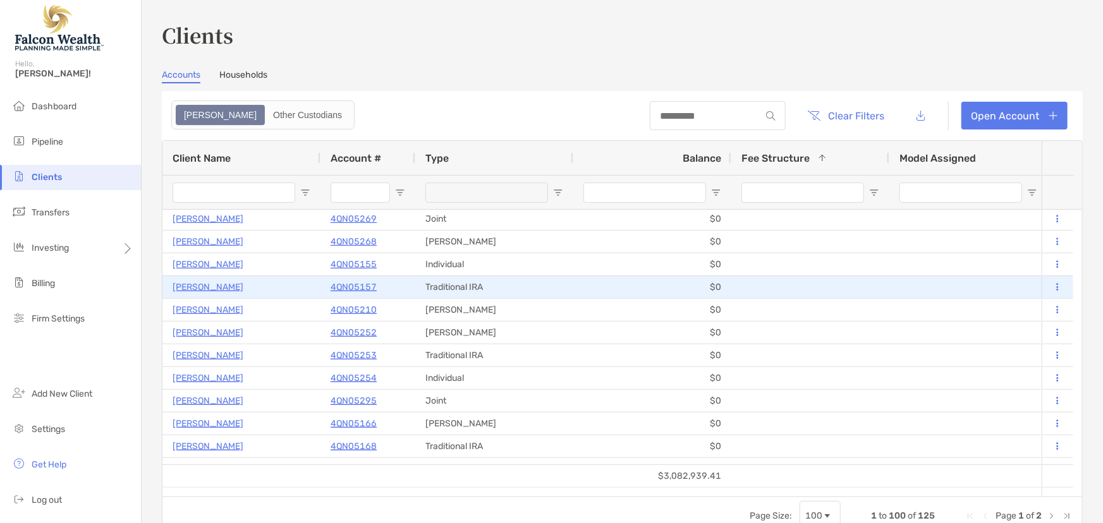
scroll to position [229, 0]
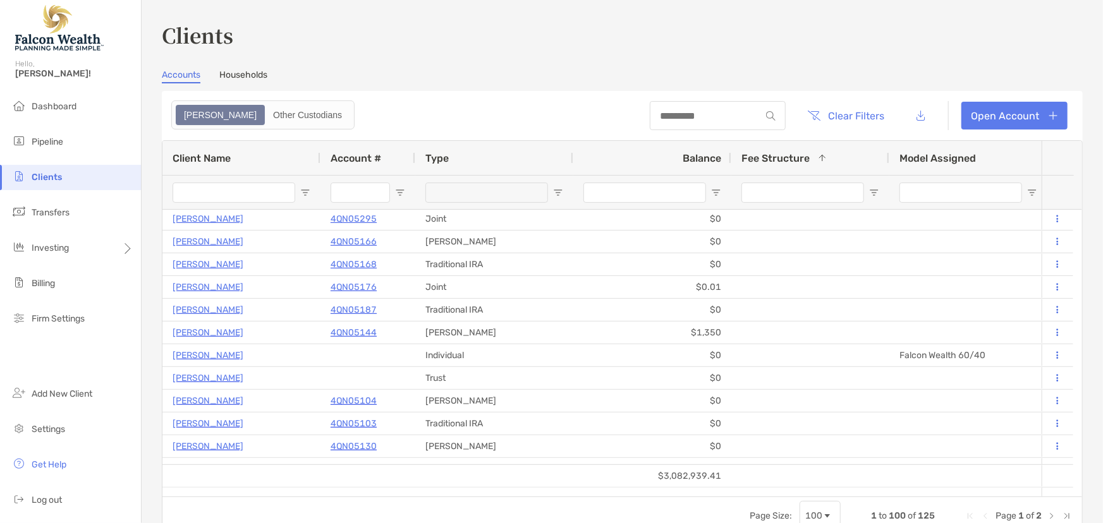
click at [203, 190] on input "Client Name Filter Input" at bounding box center [234, 193] width 123 height 20
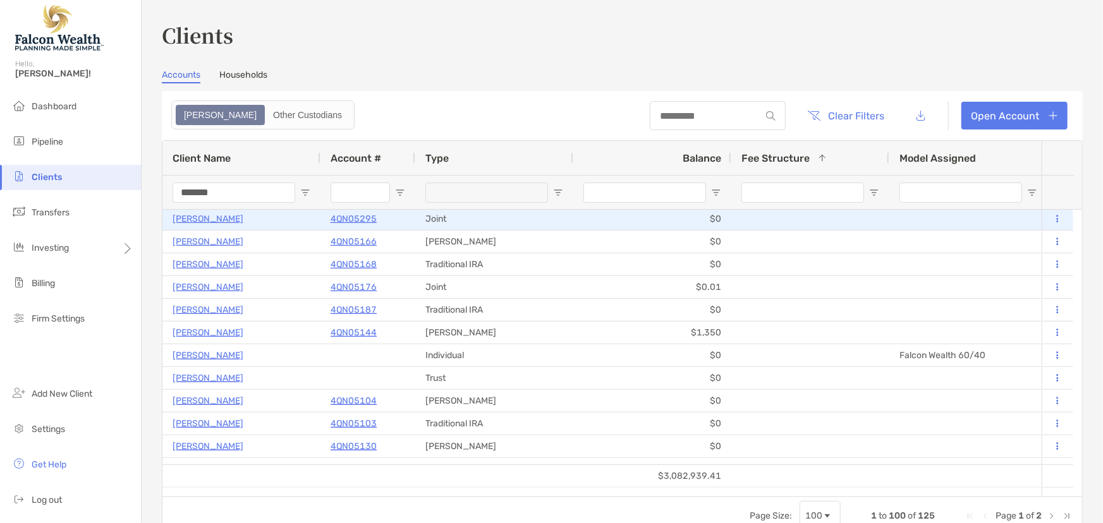
scroll to position [0, 0]
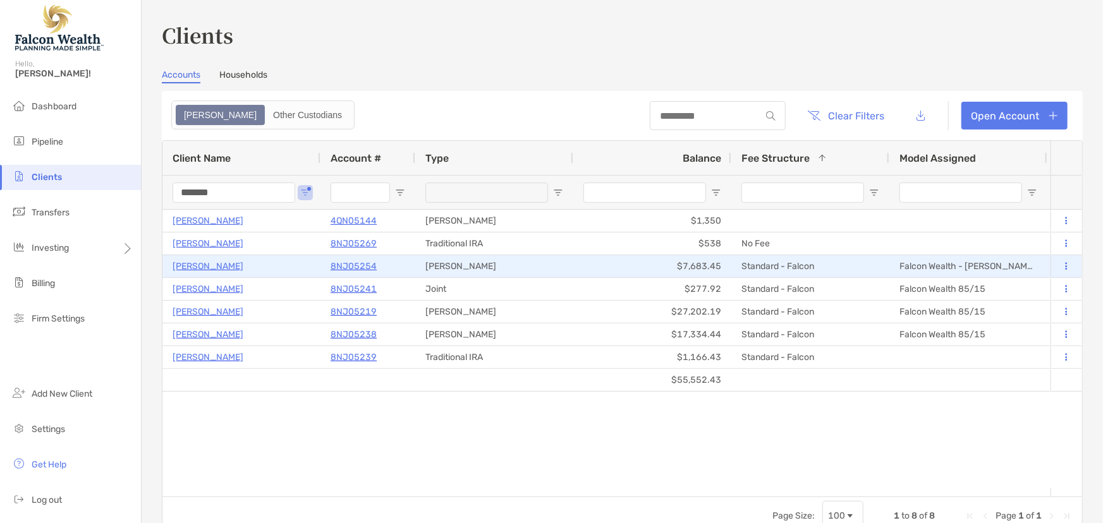
type input "*******"
click at [355, 268] on p "8NJ05254" at bounding box center [354, 267] width 46 height 16
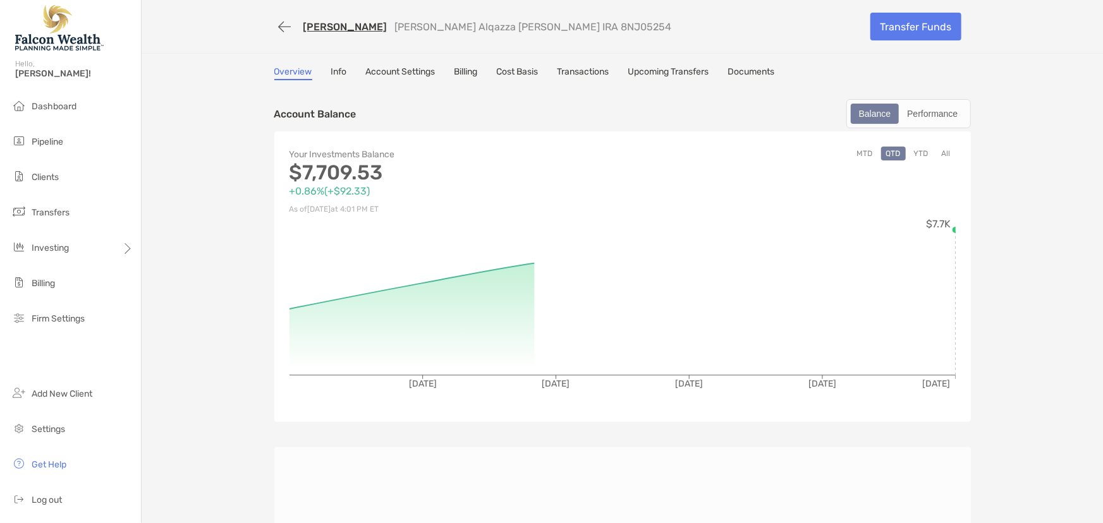
click at [478, 72] on div "Overview Info Account Settings Billing Cost Basis Transactions Upcoming Transfe…" at bounding box center [622, 73] width 697 height 14
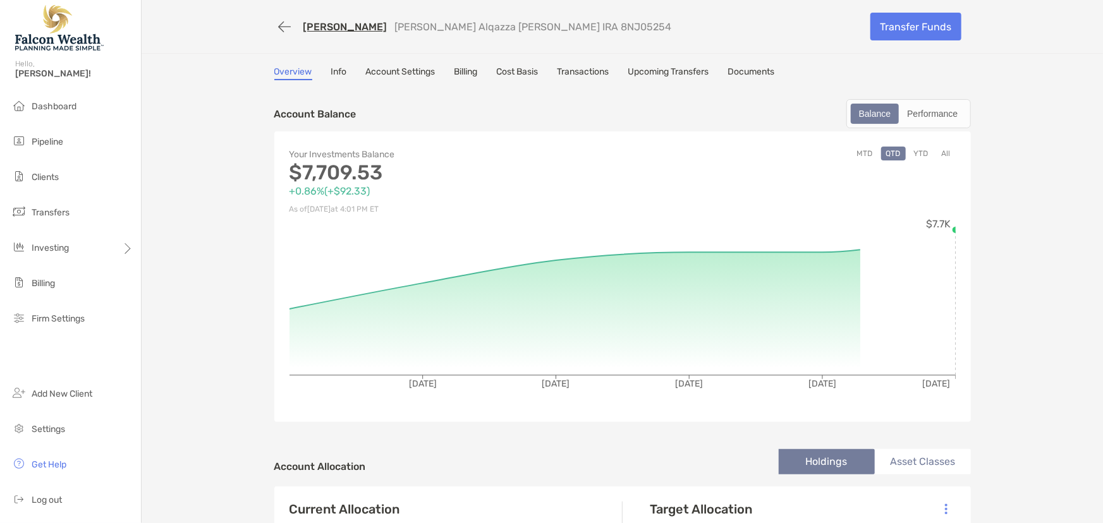
click at [468, 70] on link "Billing" at bounding box center [466, 73] width 23 height 14
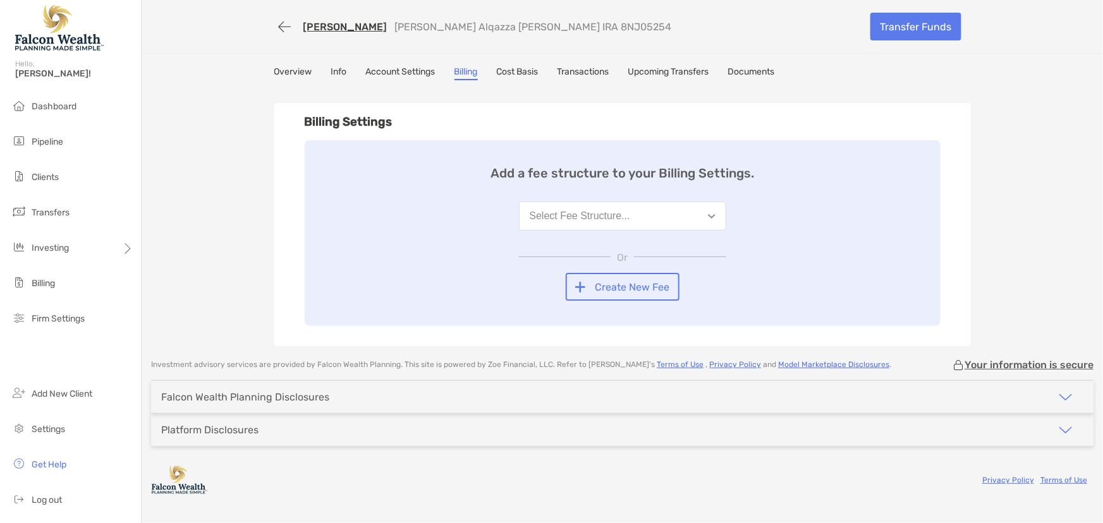
click at [547, 223] on button "Select Fee Structure..." at bounding box center [622, 216] width 207 height 29
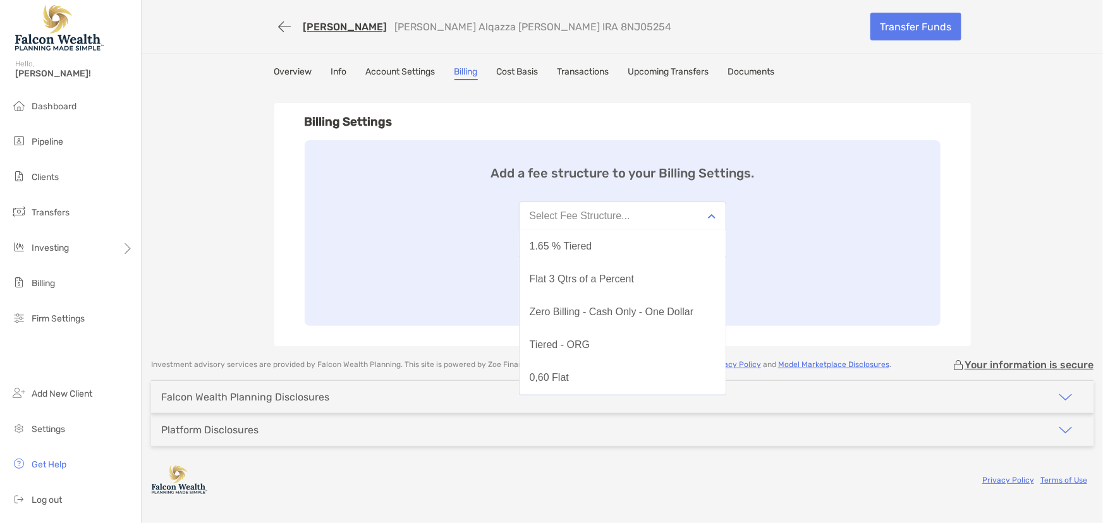
scroll to position [329, 0]
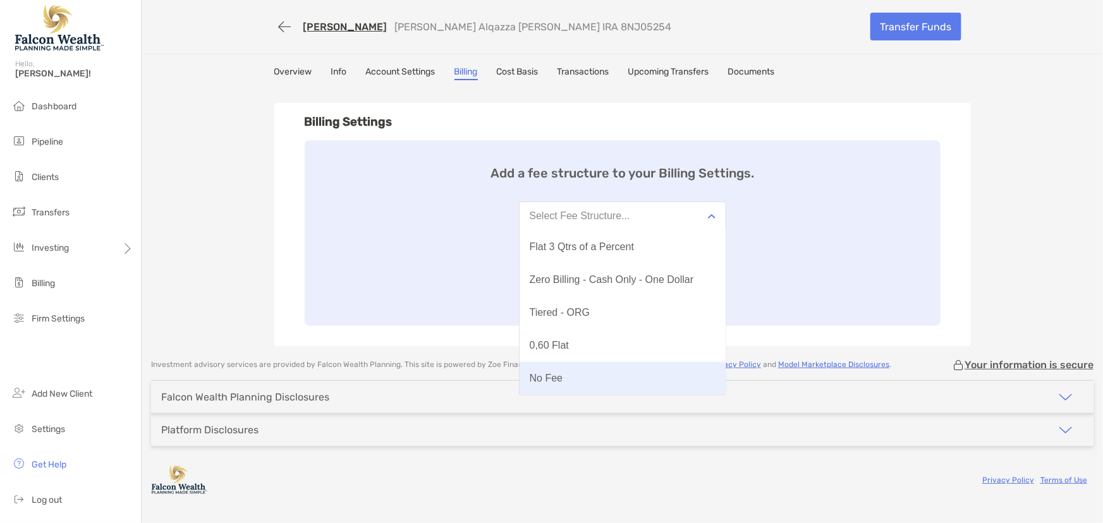
click at [568, 376] on button "No Fee" at bounding box center [623, 378] width 206 height 33
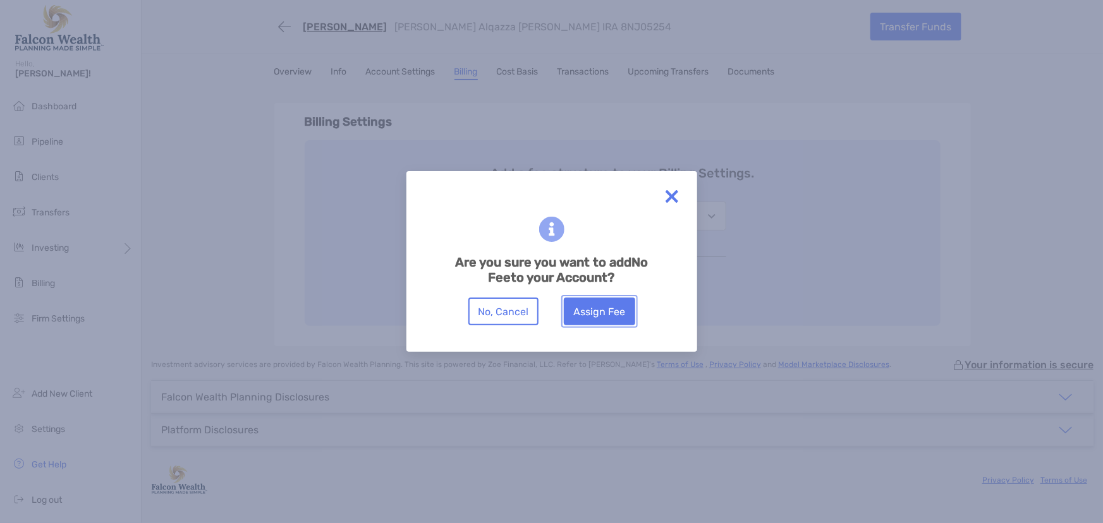
click at [601, 314] on button "Assign Fee" at bounding box center [599, 312] width 71 height 28
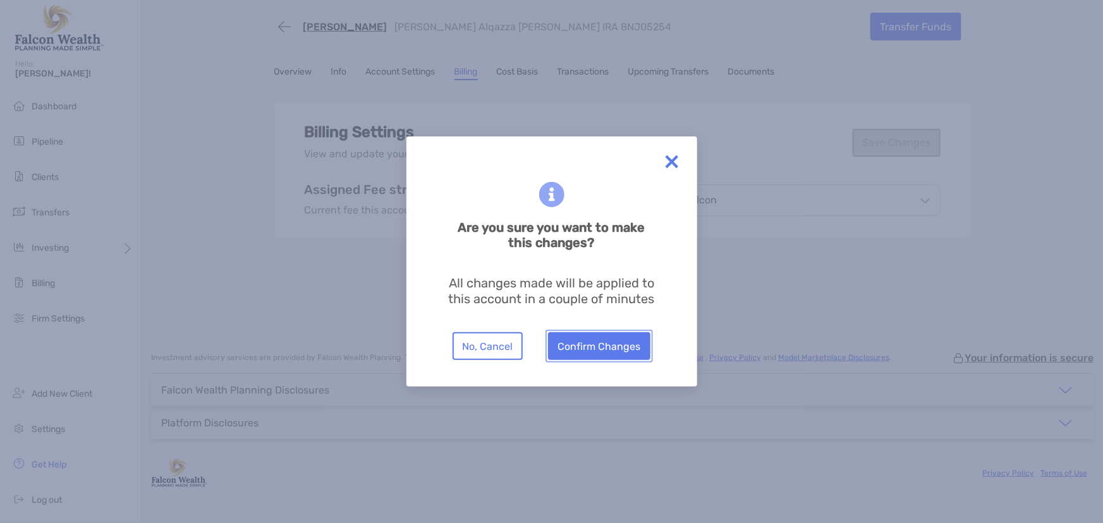
click at [597, 348] on button "Confirm Changes" at bounding box center [599, 347] width 102 height 28
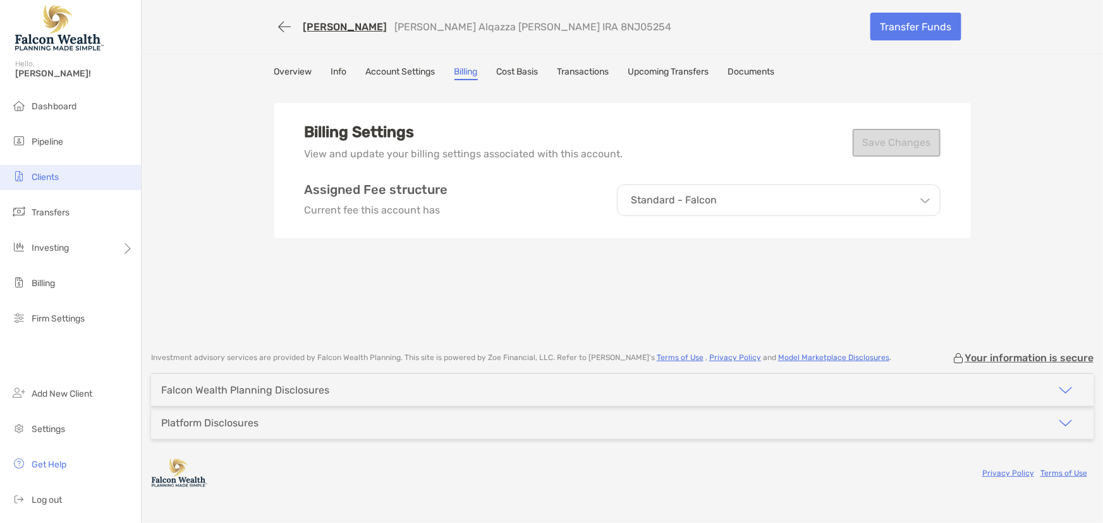
click at [50, 173] on span "Clients" at bounding box center [45, 177] width 27 height 11
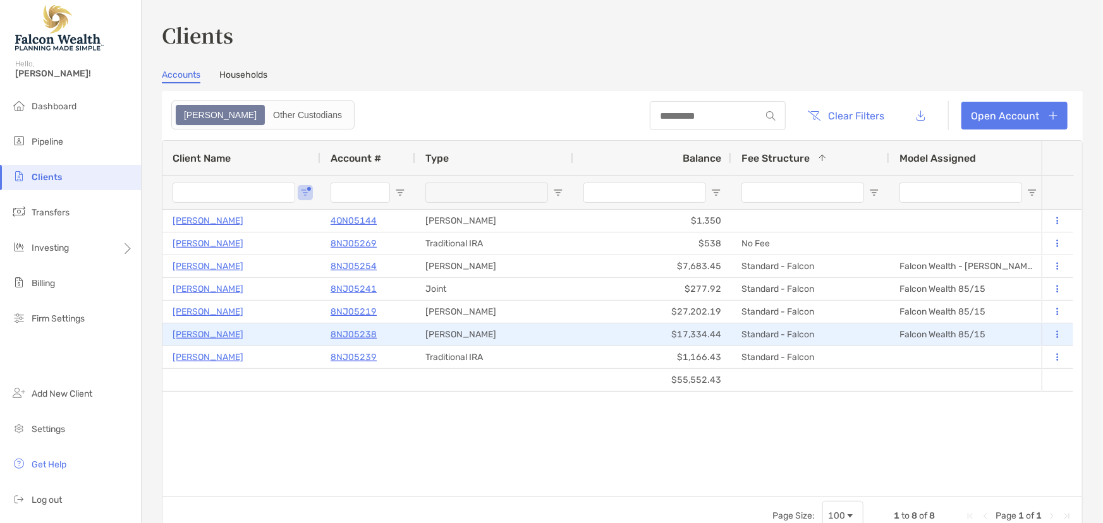
type input "*******"
type input "****"
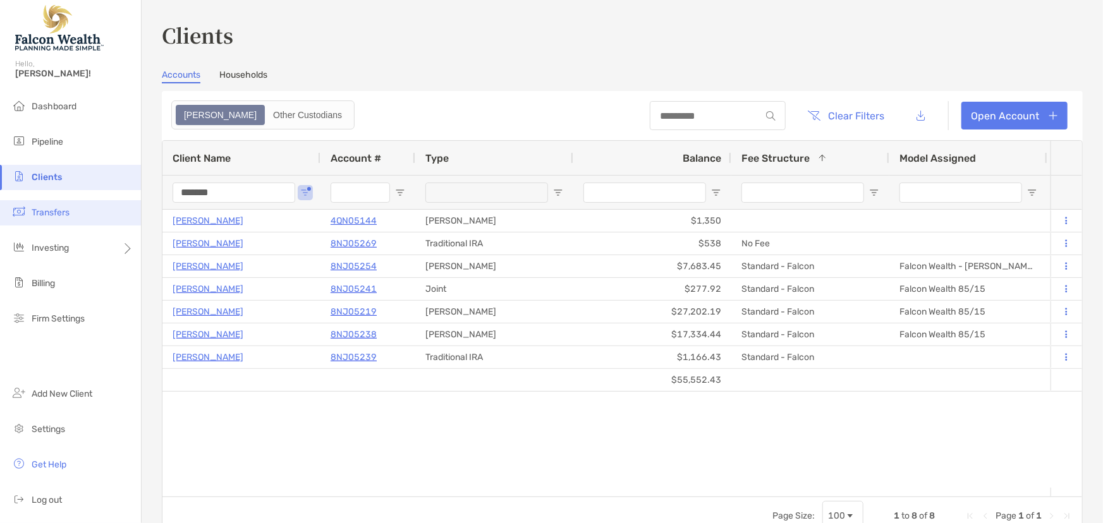
drag, startPoint x: 231, startPoint y: 194, endPoint x: 33, endPoint y: 207, distance: 198.3
click at [33, 207] on div "Clients Hello, [PERSON_NAME]! Dashboard Pipeline Clients Transfers Investing Bi…" at bounding box center [551, 261] width 1103 height 523
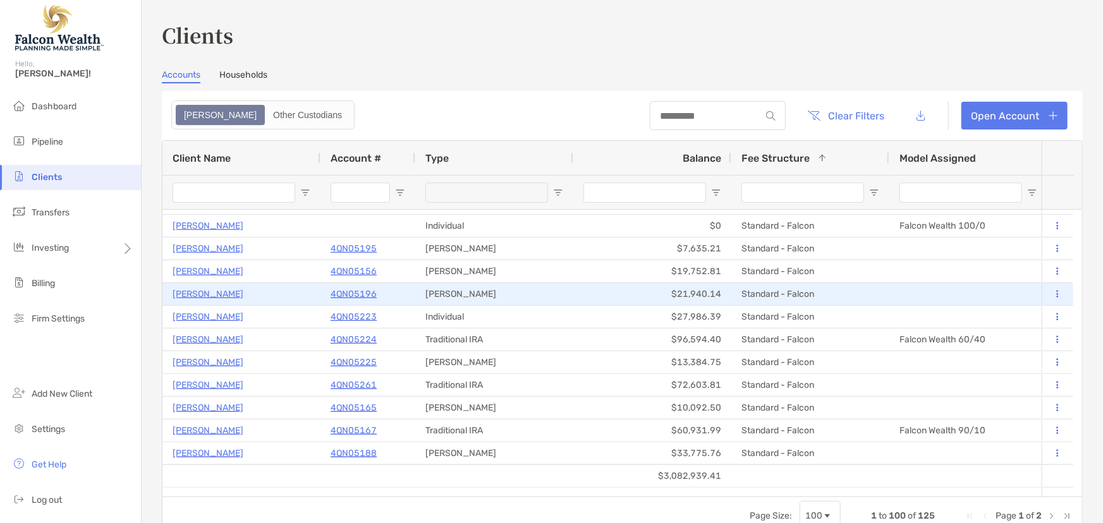
scroll to position [747, 0]
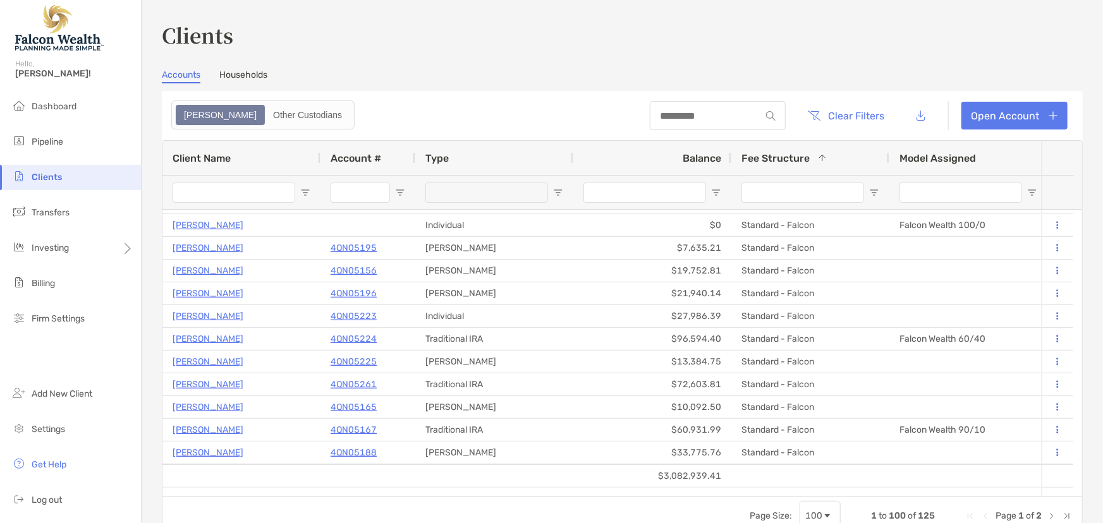
click at [707, 155] on span "Balance" at bounding box center [702, 158] width 39 height 12
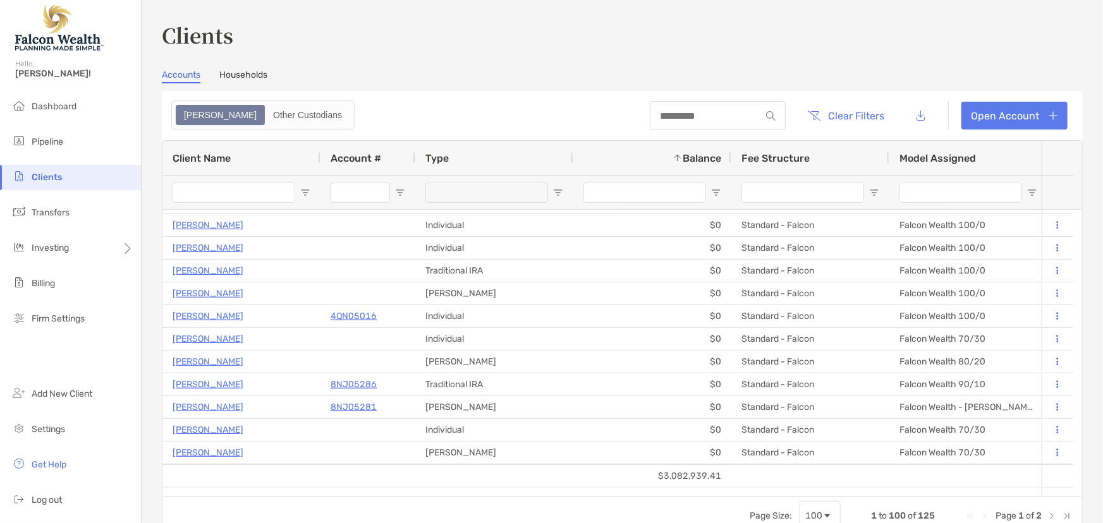
click at [805, 152] on span "Fee Structure" at bounding box center [776, 158] width 68 height 12
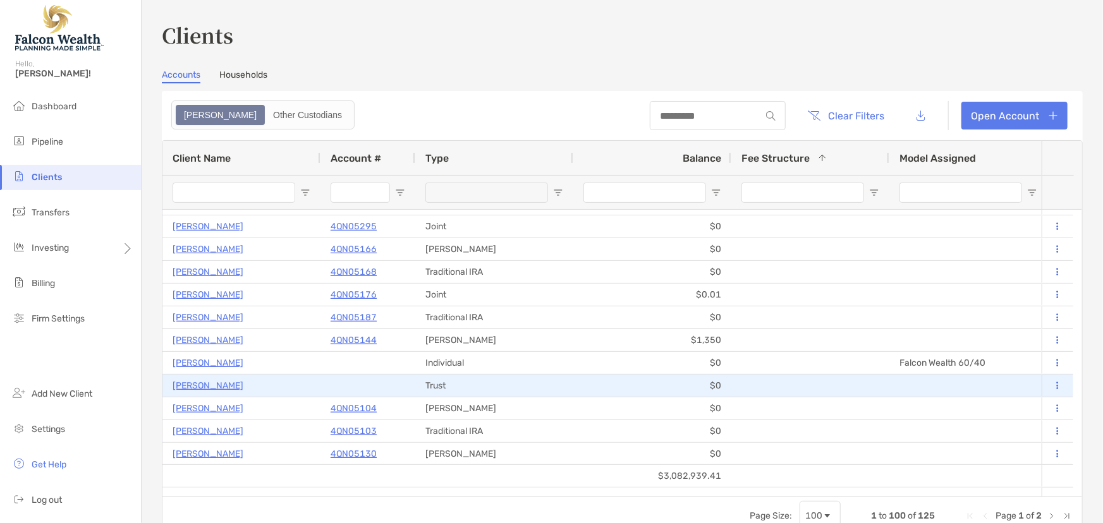
scroll to position [0, 0]
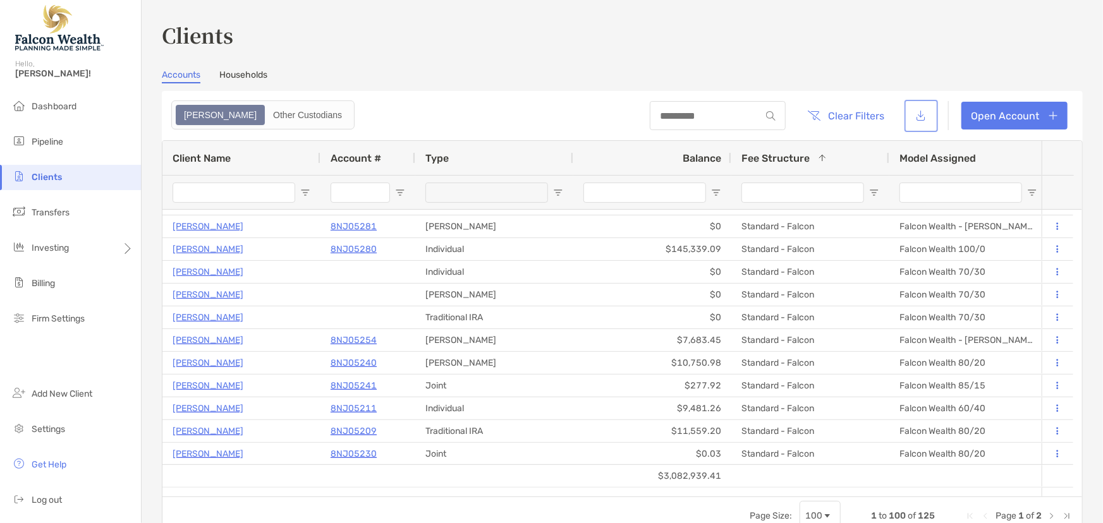
click at [912, 114] on button "button" at bounding box center [921, 115] width 28 height 27
